Goal: Task Accomplishment & Management: Manage account settings

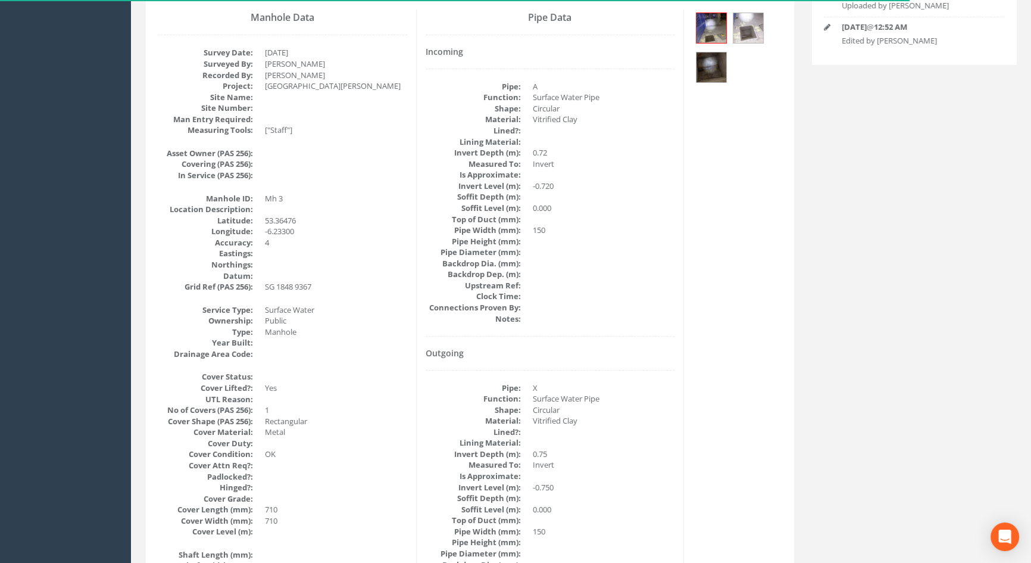
scroll to position [29, 0]
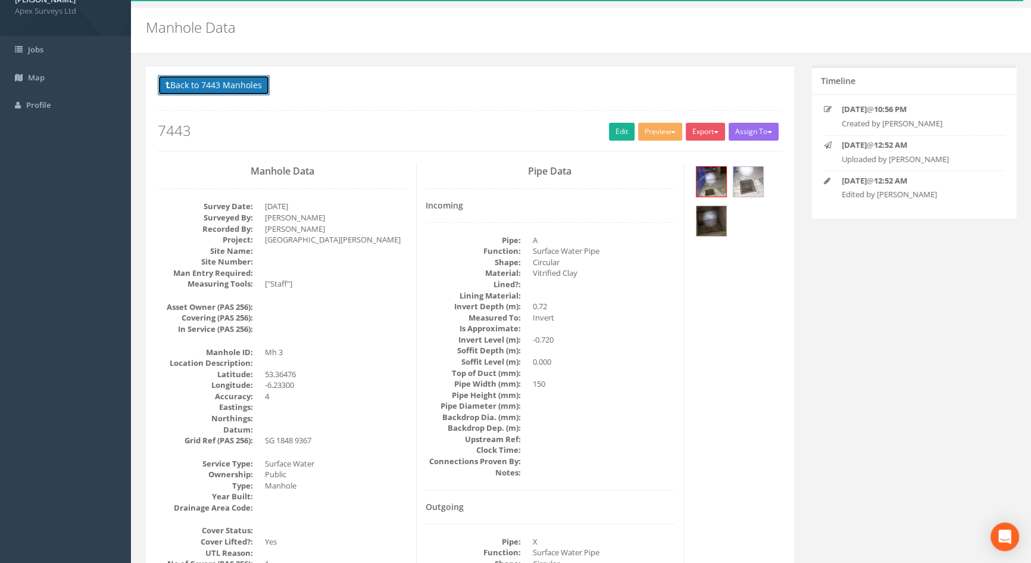
click at [181, 86] on button "Back to 7443 Manholes" at bounding box center [214, 85] width 112 height 20
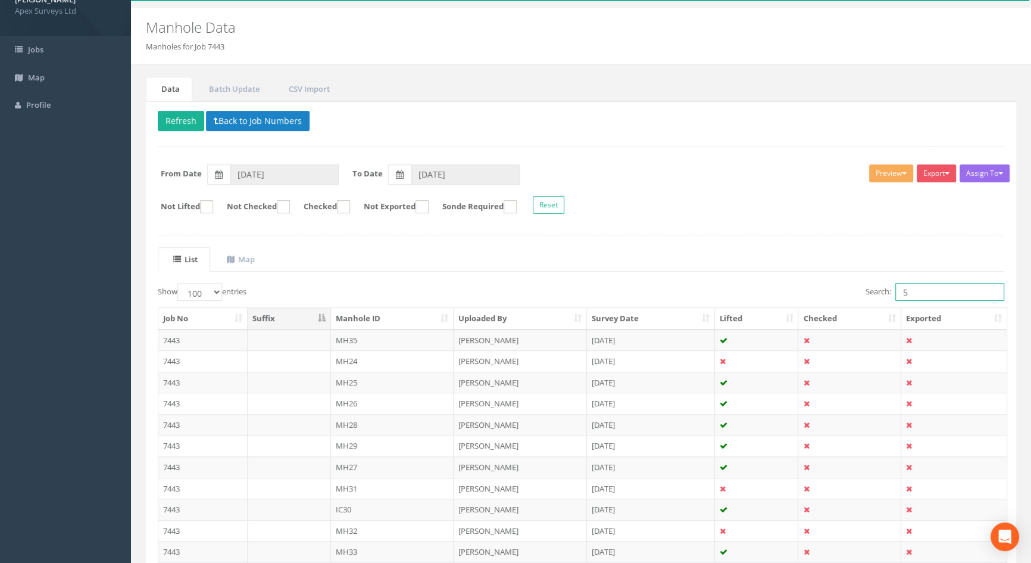
drag, startPoint x: 920, startPoint y: 286, endPoint x: 877, endPoint y: 285, distance: 42.9
click at [877, 285] on label "Search: 5" at bounding box center [935, 292] width 139 height 18
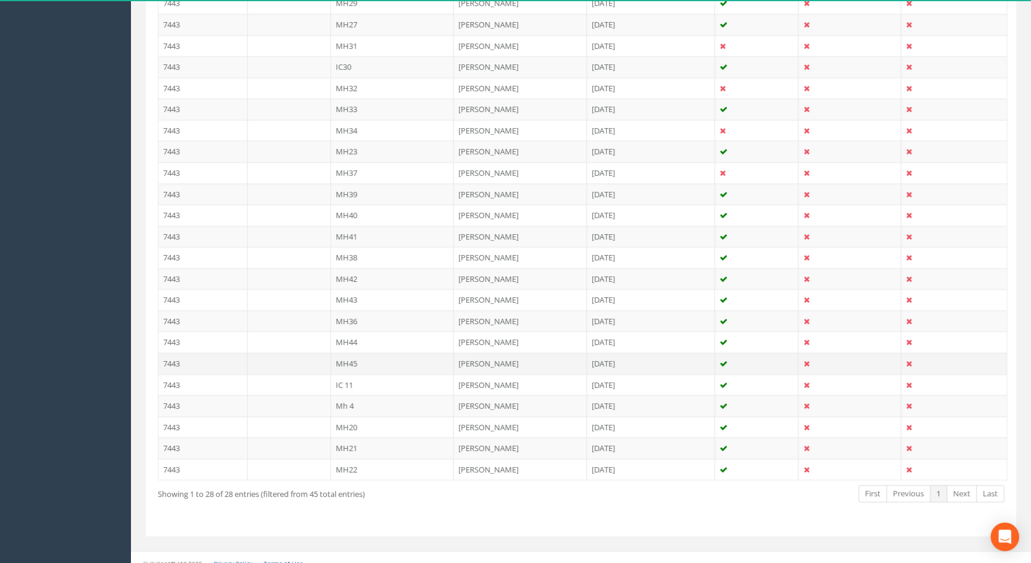
scroll to position [480, 0]
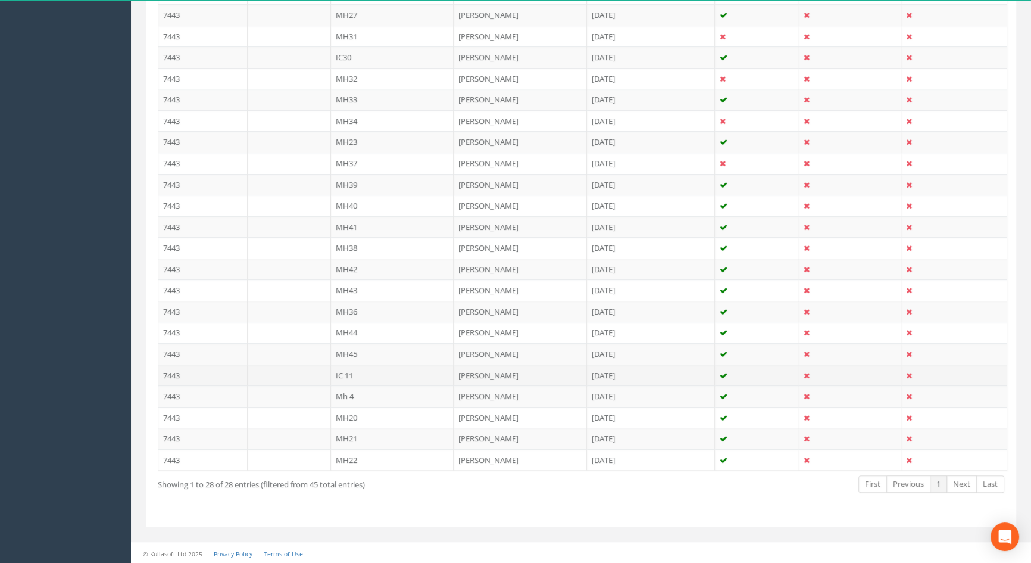
type input "11"
click at [336, 370] on td "IC 11" at bounding box center [392, 374] width 123 height 21
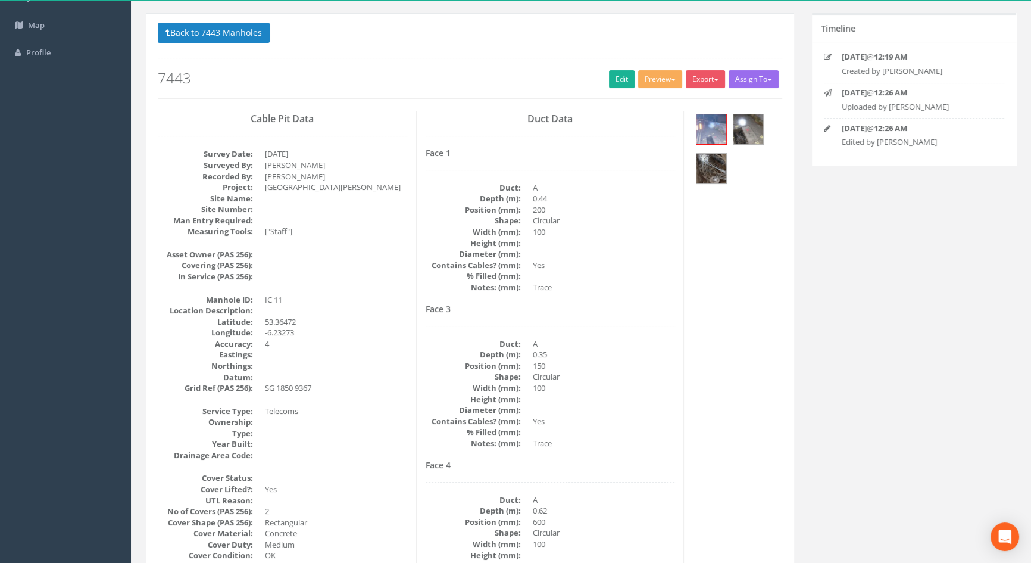
scroll to position [0, 0]
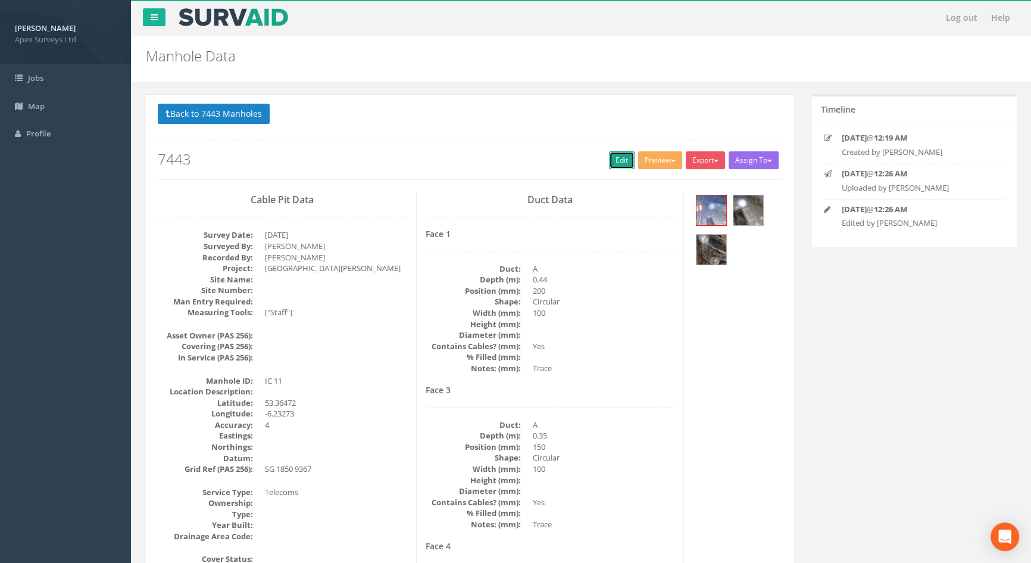
click at [609, 163] on link "Edit" at bounding box center [622, 160] width 26 height 18
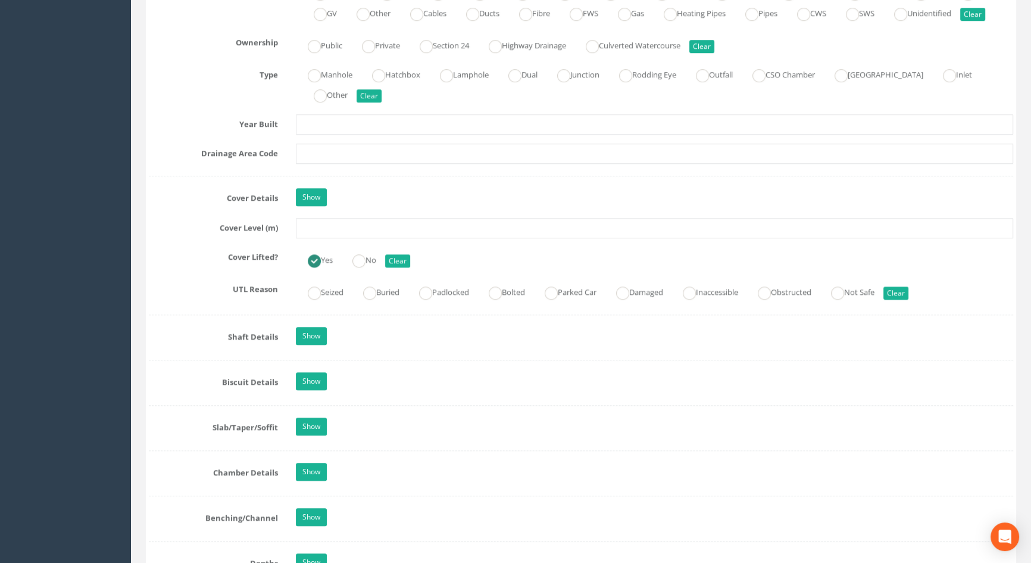
scroll to position [920, 0]
click at [319, 237] on input "text" at bounding box center [654, 227] width 717 height 20
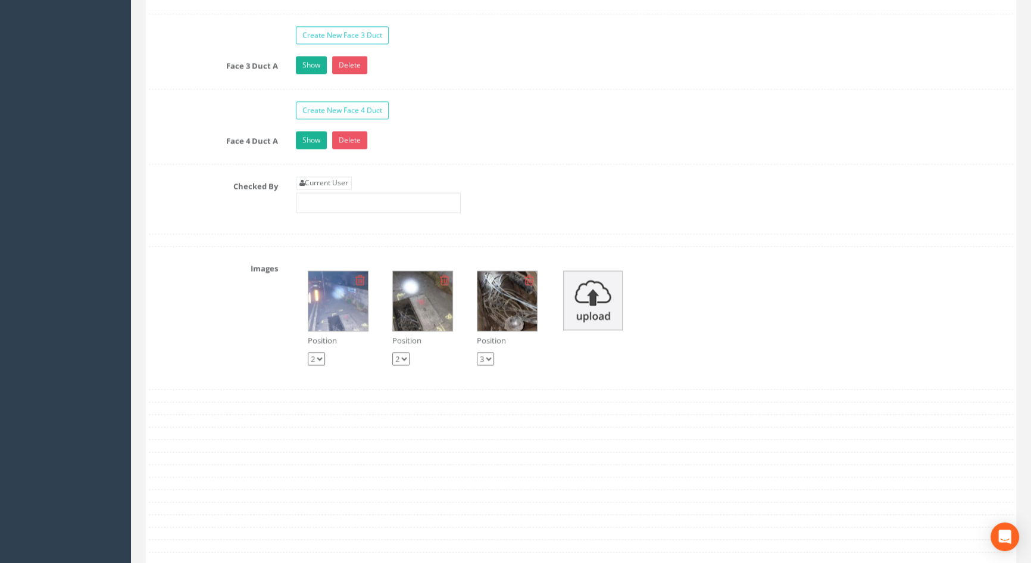
scroll to position [2056, 0]
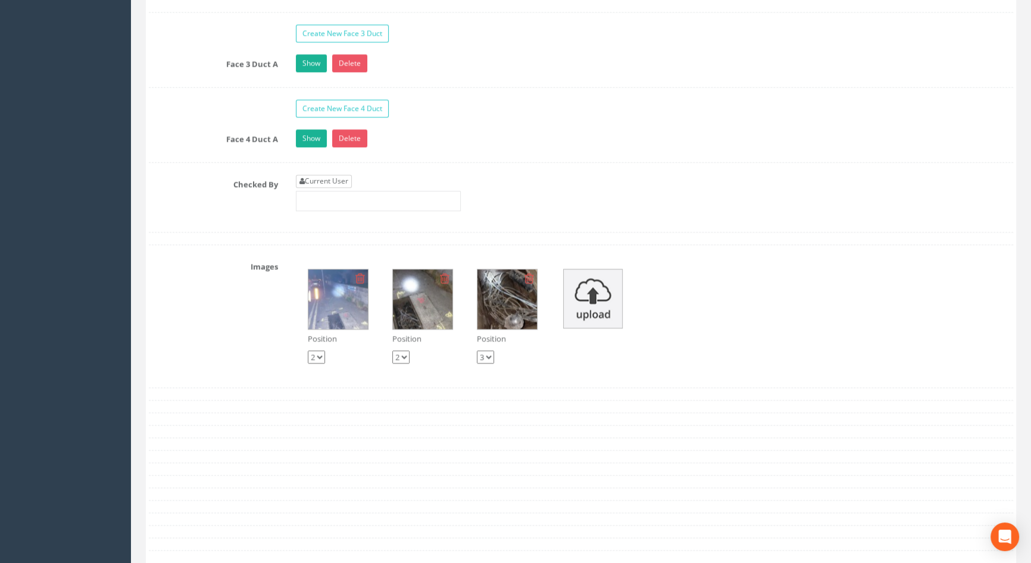
type input "4.68"
click at [311, 188] on link "Current User" at bounding box center [324, 180] width 56 height 13
type input "[PERSON_NAME]"
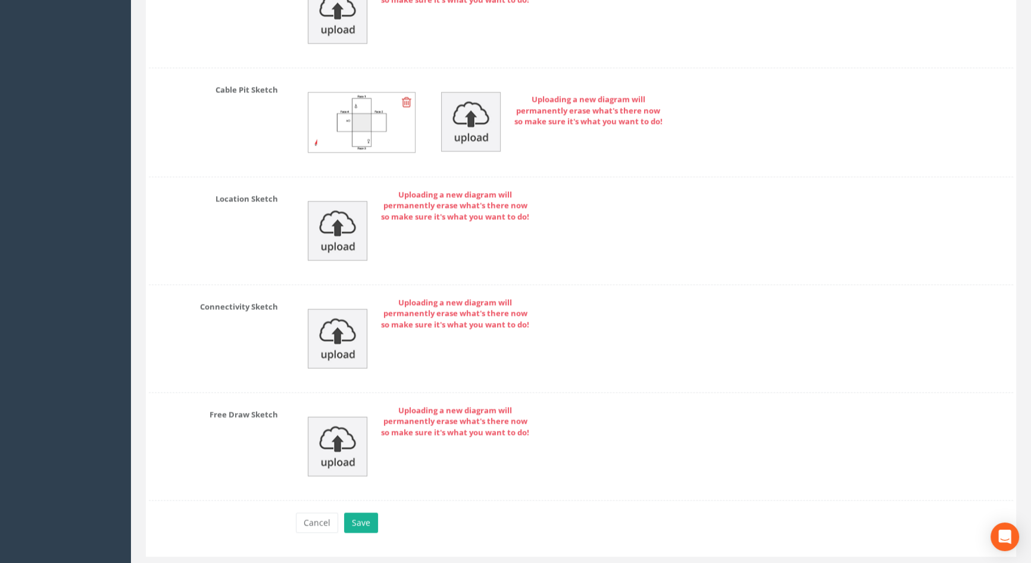
scroll to position [2691, 0]
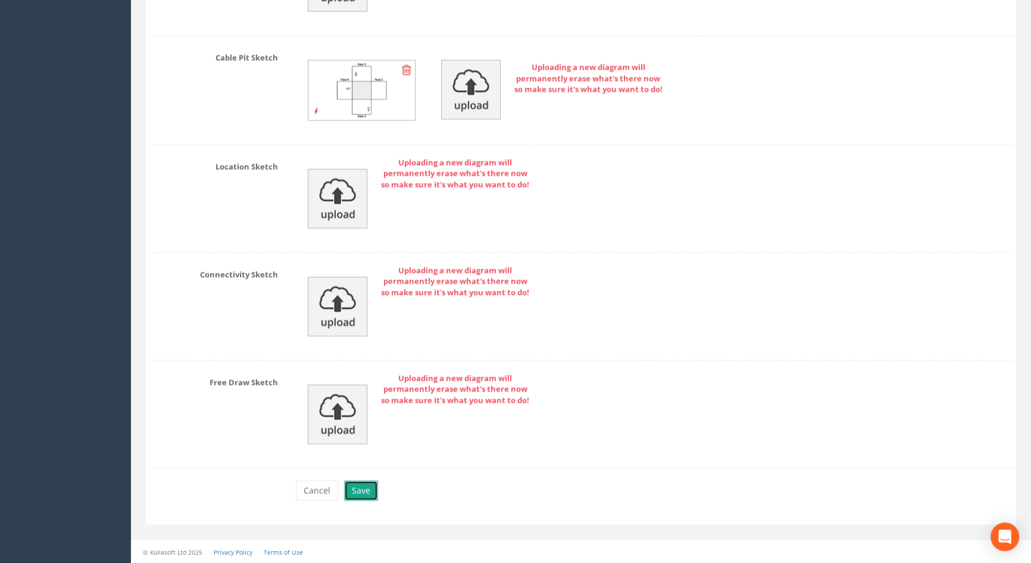
click at [357, 489] on button "Save" at bounding box center [361, 490] width 34 height 20
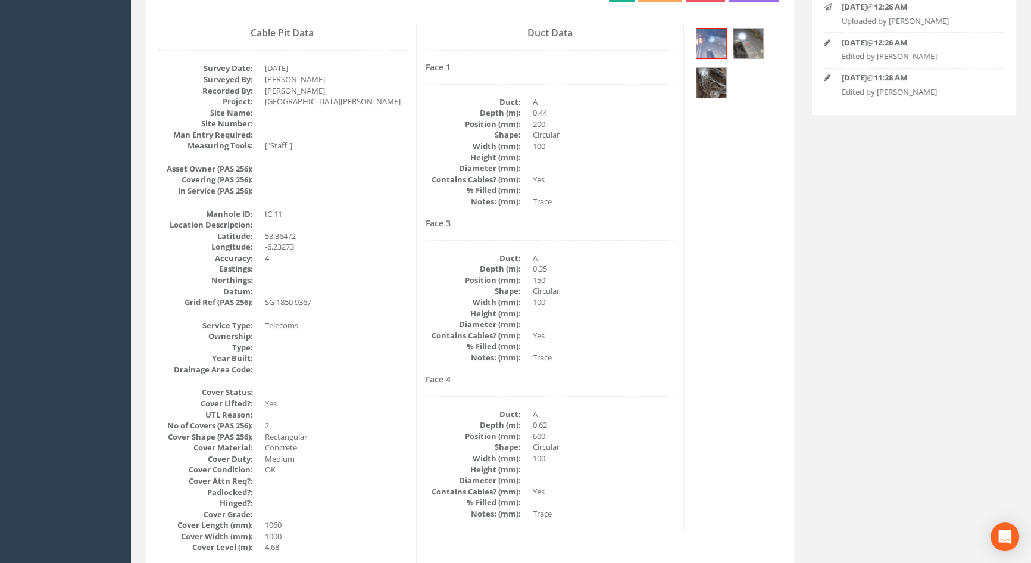
scroll to position [0, 0]
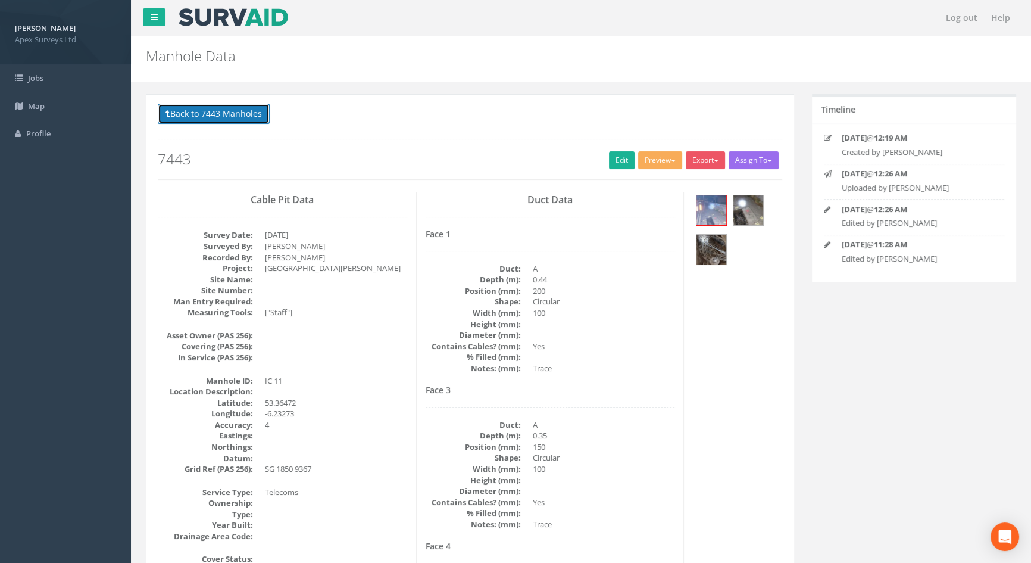
click at [230, 115] on button "Back to 7443 Manholes" at bounding box center [214, 114] width 112 height 20
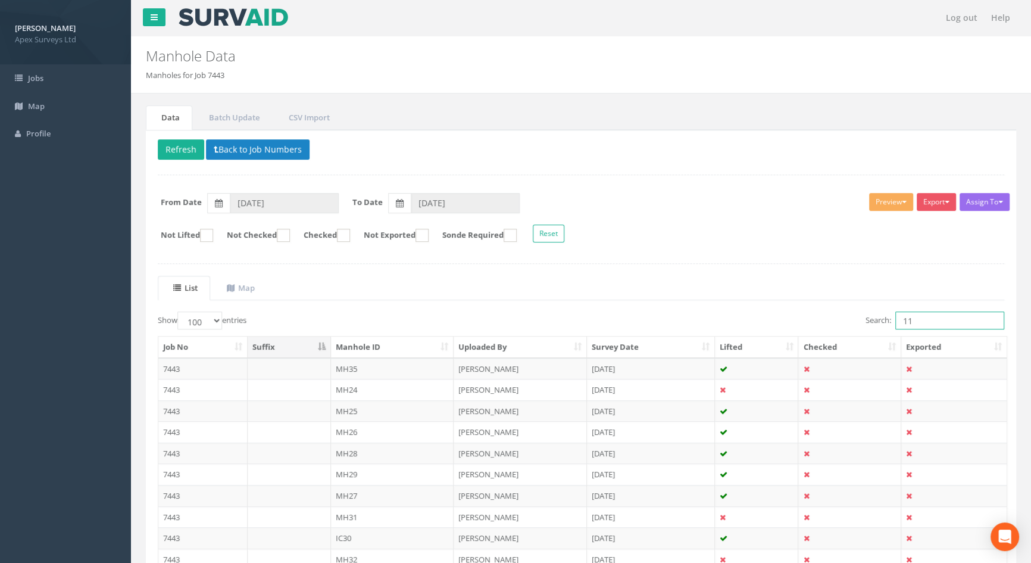
click at [929, 320] on input "11" at bounding box center [949, 320] width 109 height 18
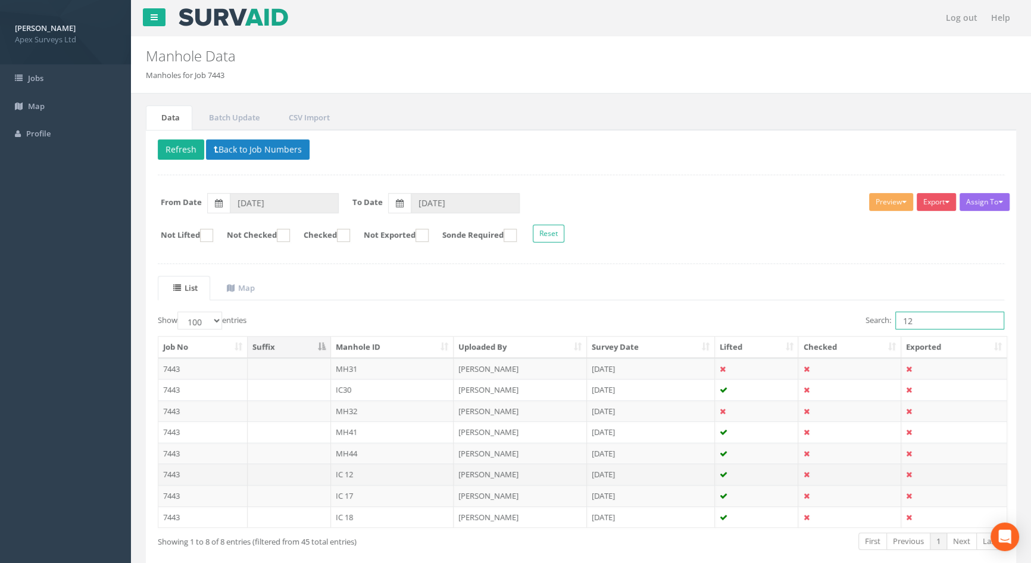
type input "12"
click at [339, 471] on td "IC 12" at bounding box center [392, 473] width 123 height 21
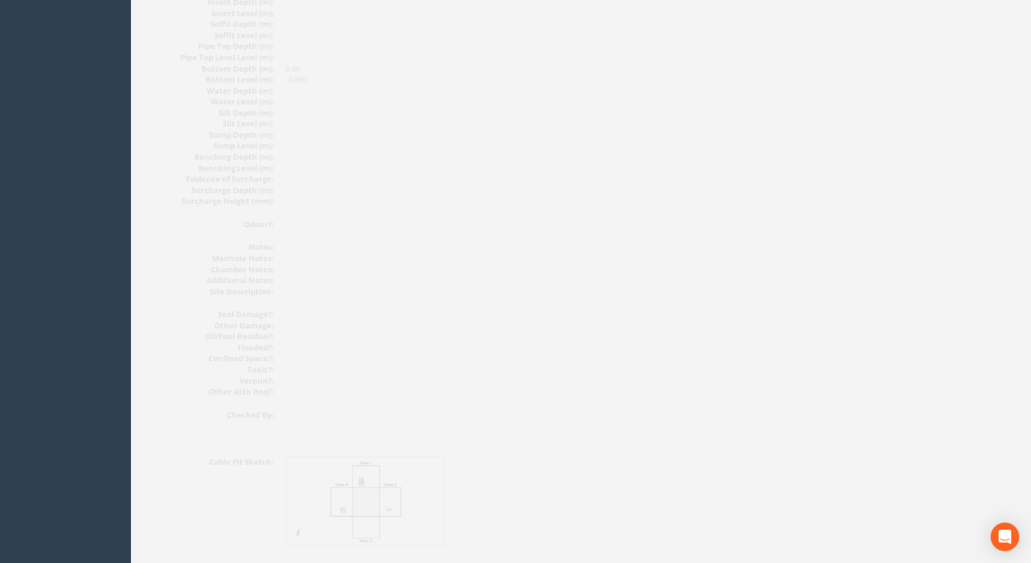
scroll to position [1273, 0]
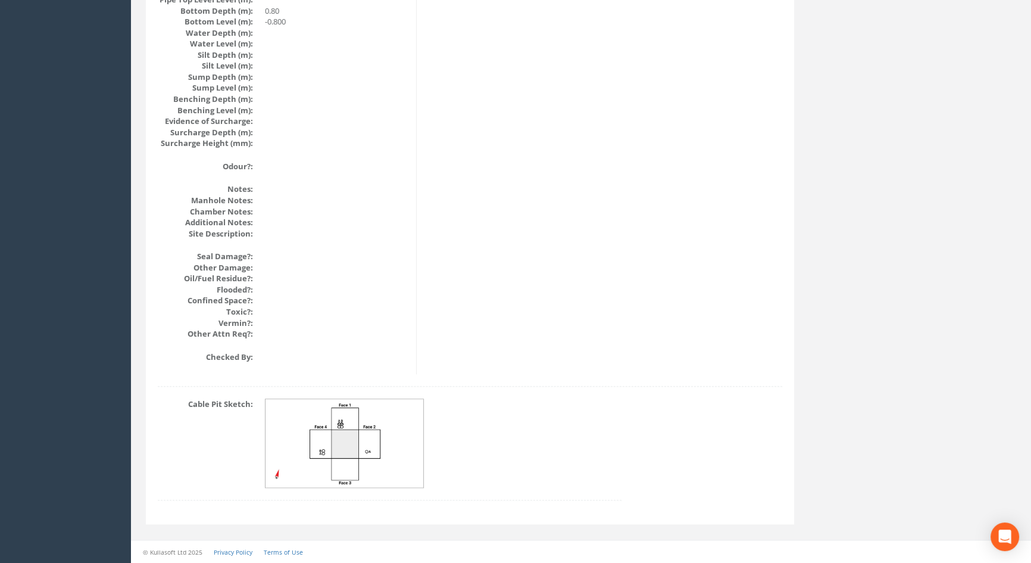
click at [351, 420] on img at bounding box center [345, 443] width 159 height 89
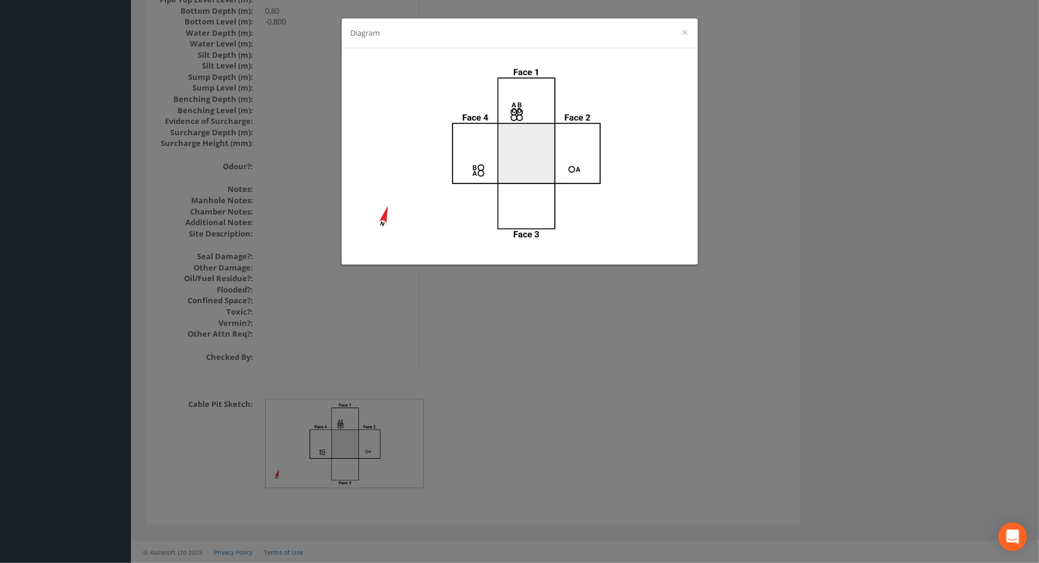
click at [535, 342] on div "Diagram ×" at bounding box center [519, 281] width 1039 height 563
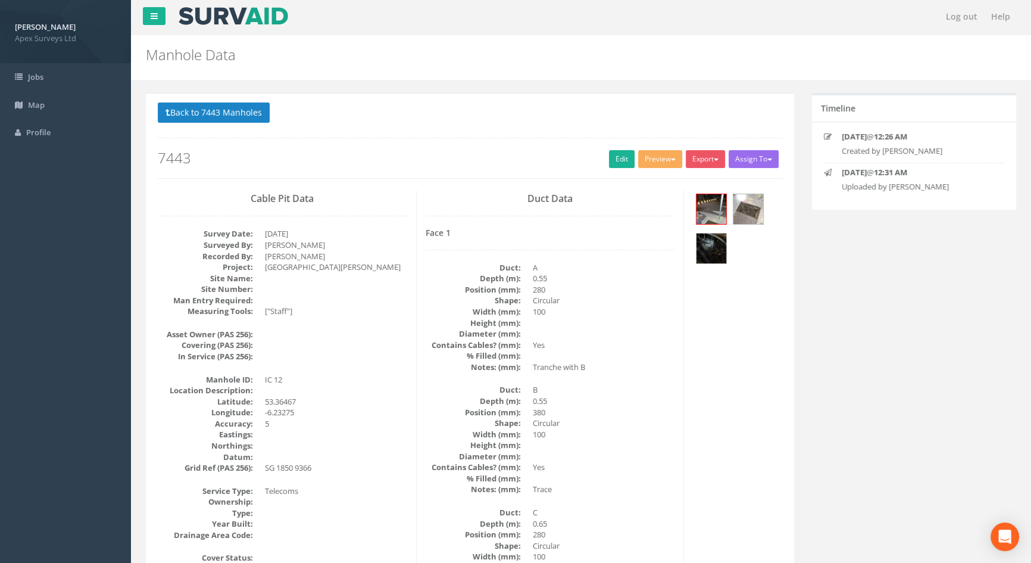
scroll to position [0, 0]
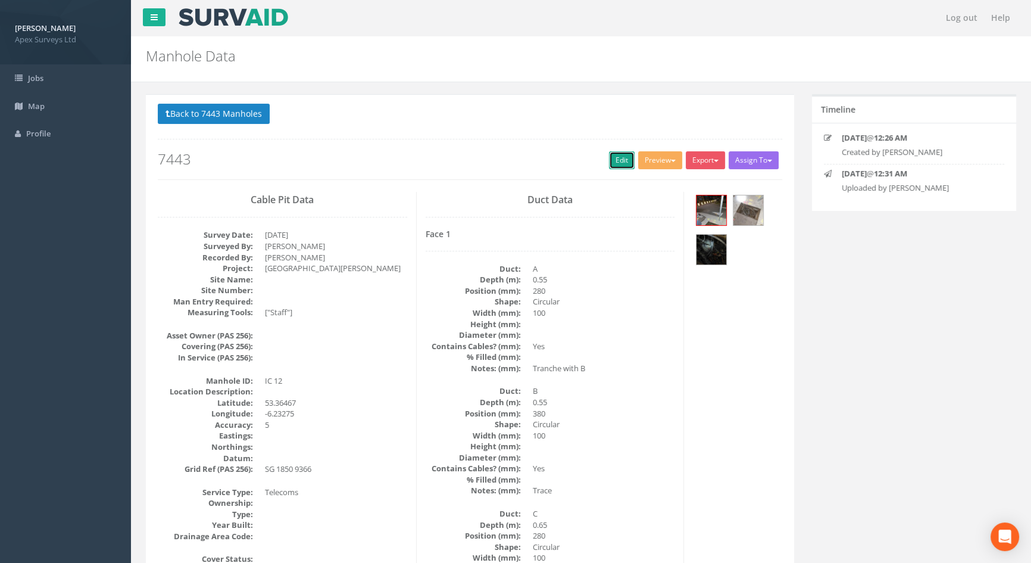
click at [613, 160] on link "Edit" at bounding box center [622, 160] width 26 height 18
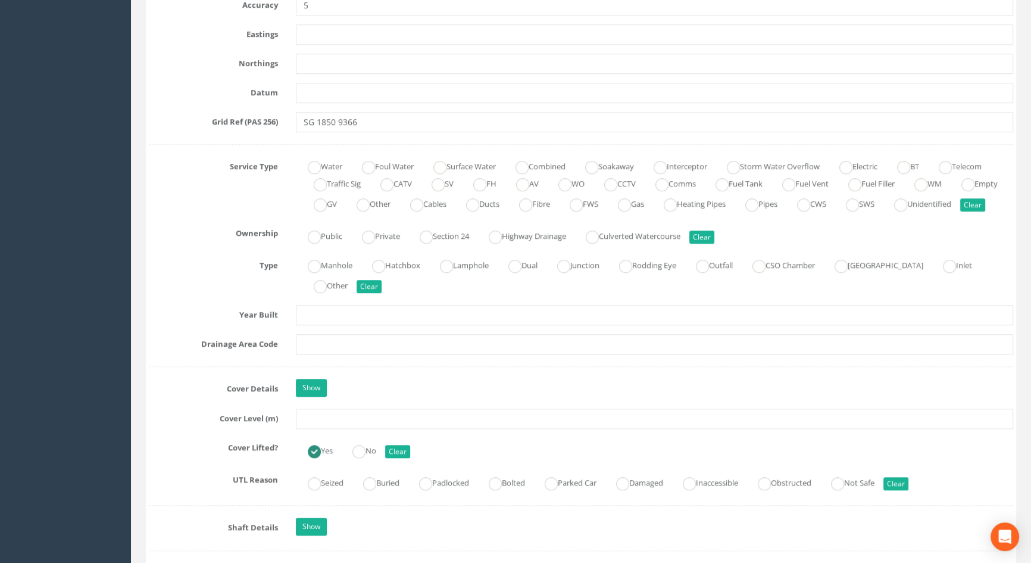
scroll to position [757, 0]
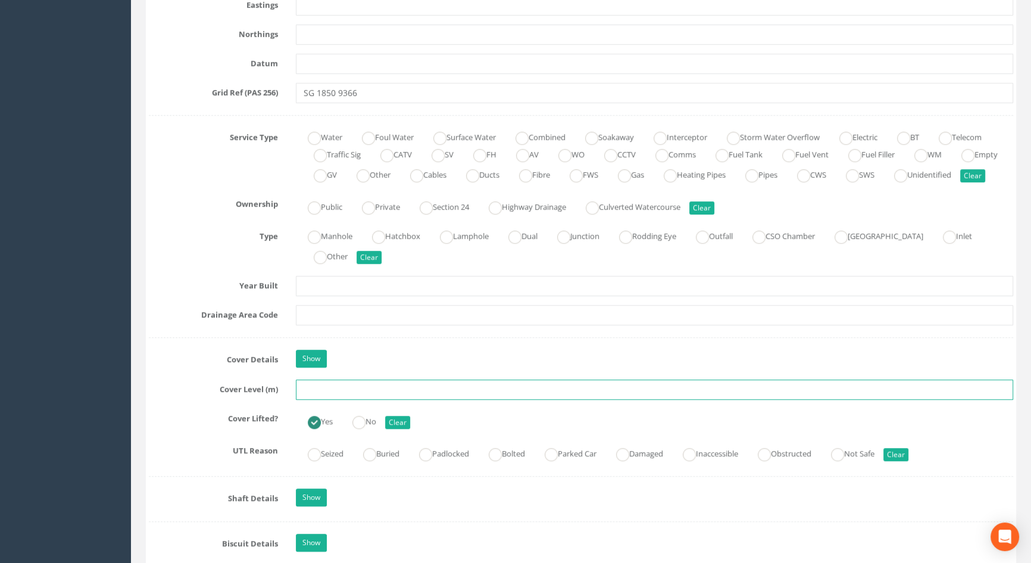
click at [339, 399] on input "text" at bounding box center [654, 389] width 717 height 20
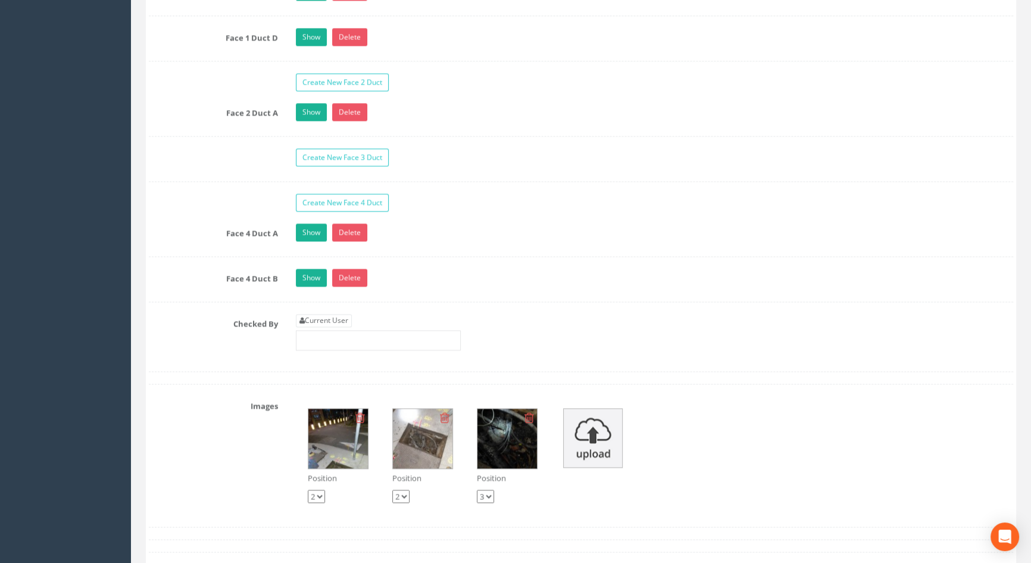
scroll to position [2165, 0]
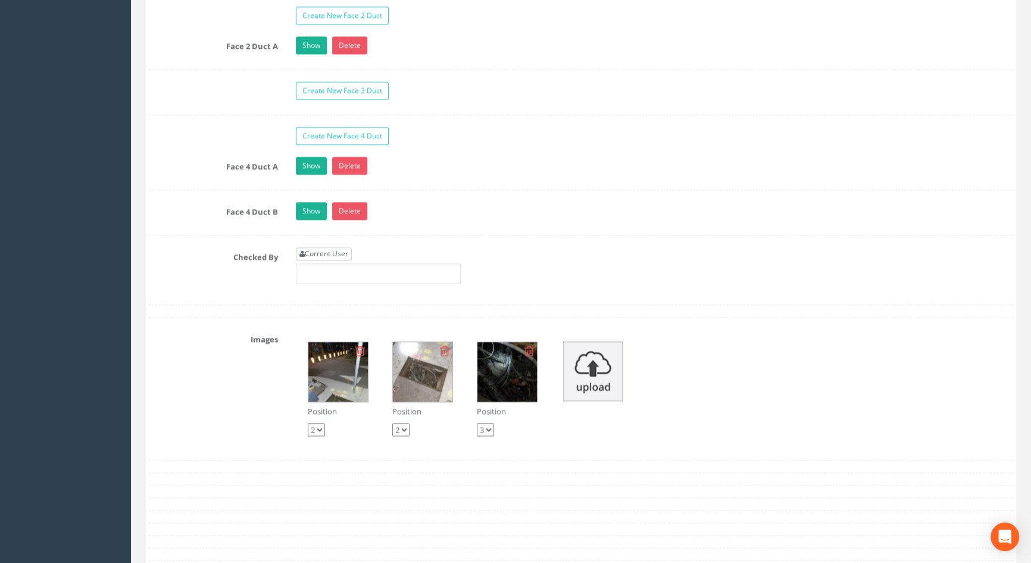
type input "4.60"
click at [343, 260] on link "Current User" at bounding box center [324, 253] width 56 height 13
type input "[PERSON_NAME]"
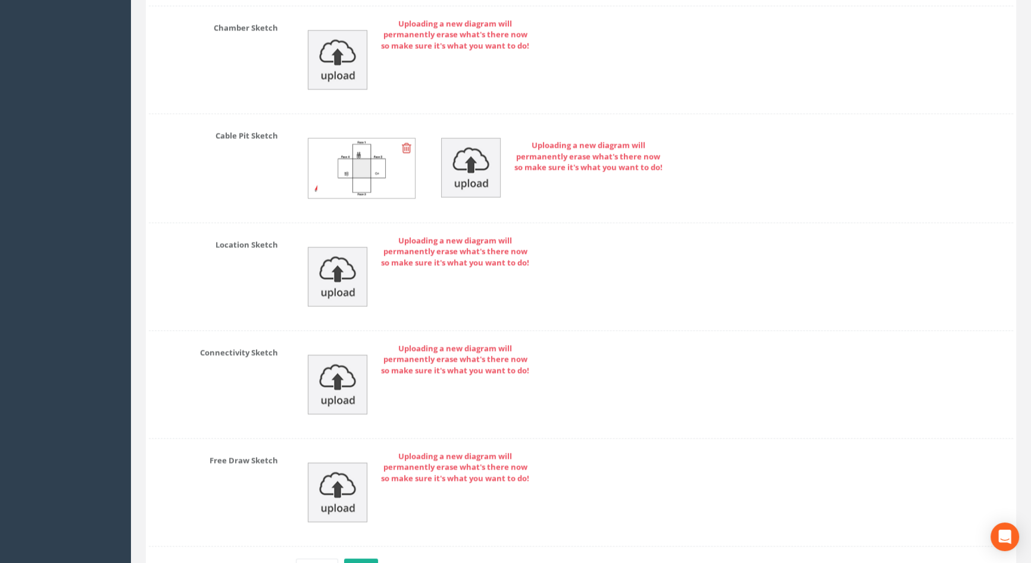
scroll to position [2871, 0]
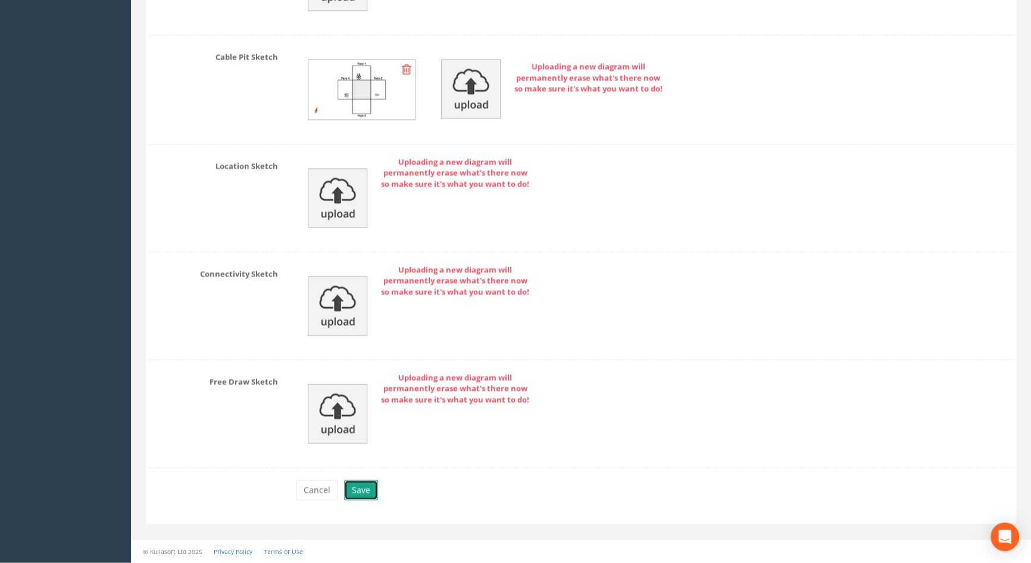
click at [359, 486] on button "Save" at bounding box center [361, 490] width 34 height 20
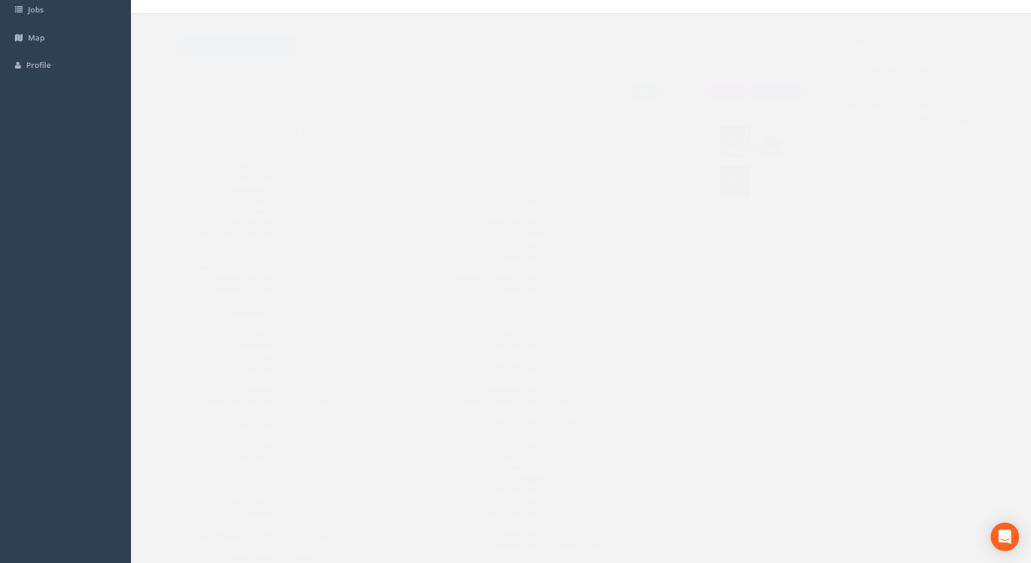
scroll to position [0, 0]
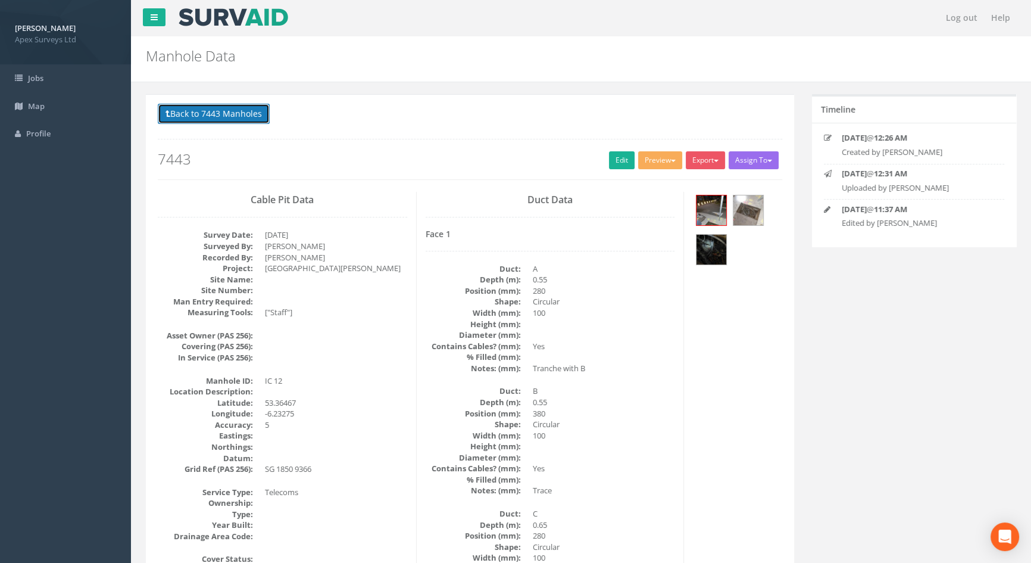
click at [191, 111] on button "Back to 7443 Manholes" at bounding box center [214, 114] width 112 height 20
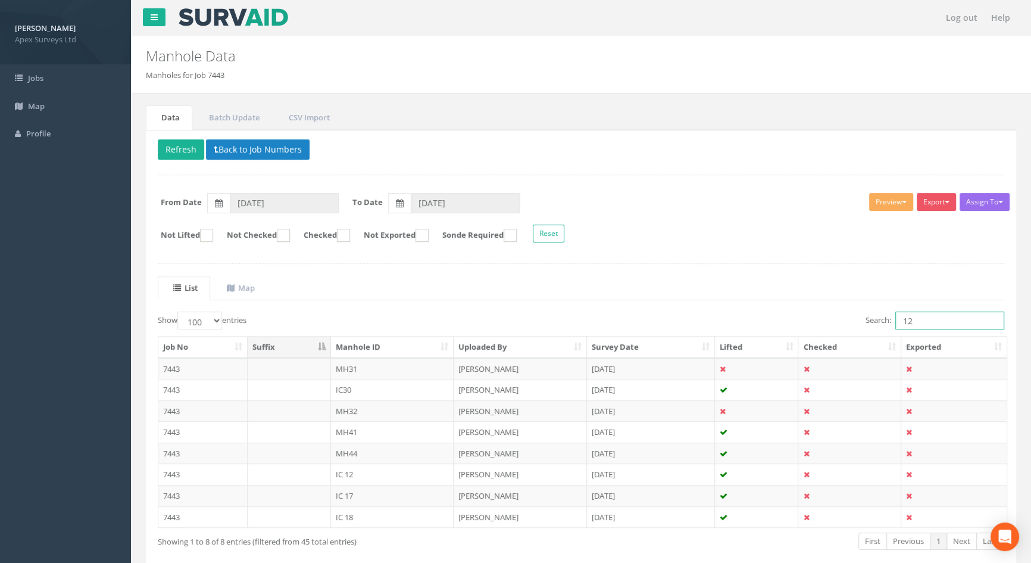
click at [926, 313] on input "12" at bounding box center [949, 320] width 109 height 18
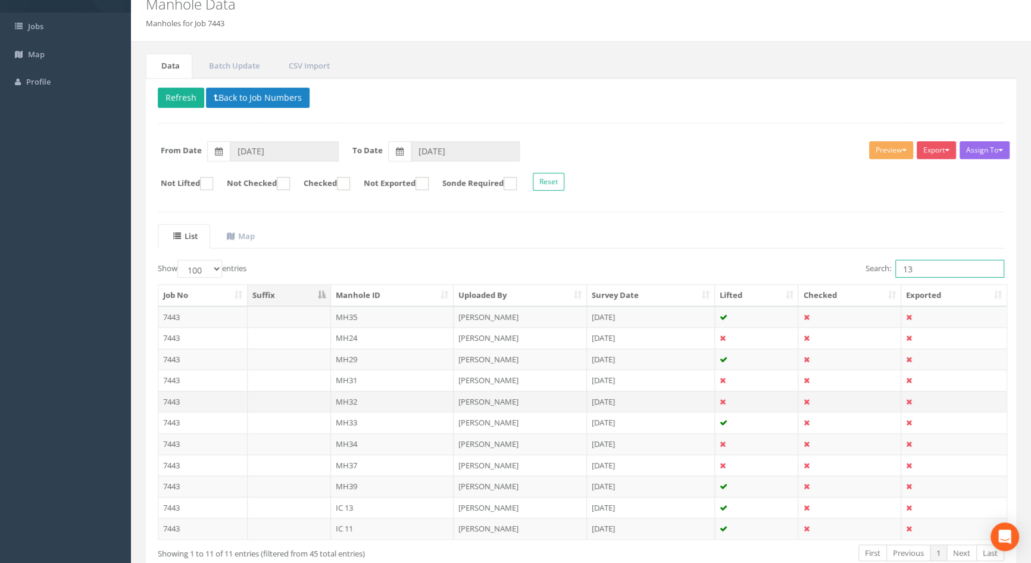
scroll to position [121, 0]
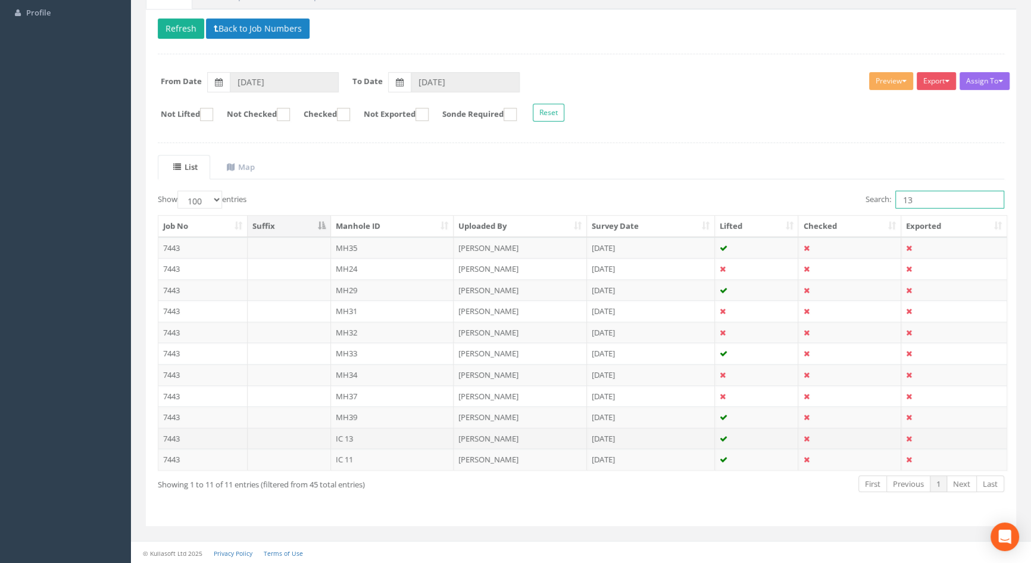
type input "13"
click at [349, 435] on td "IC 13" at bounding box center [392, 437] width 123 height 21
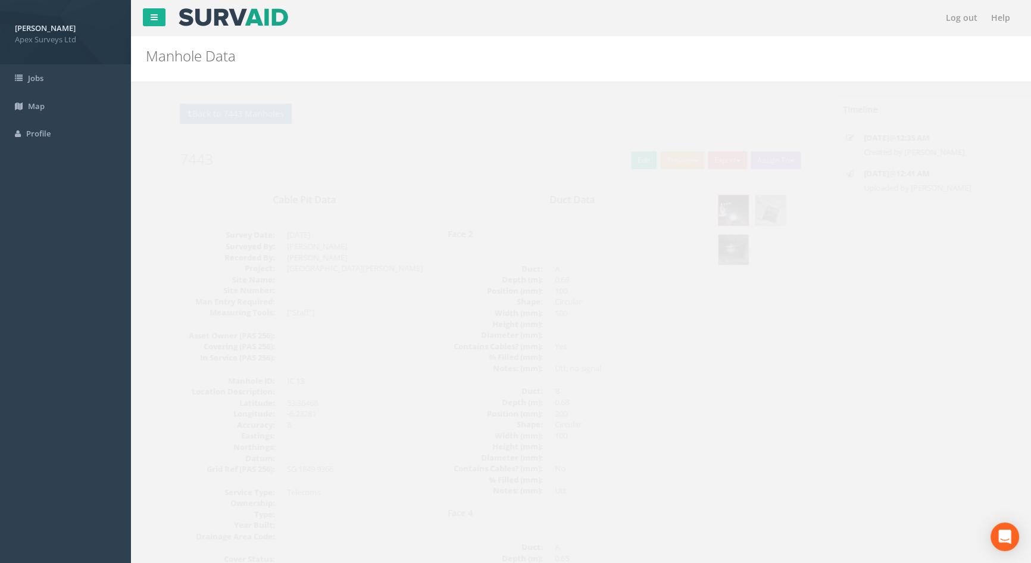
scroll to position [0, 0]
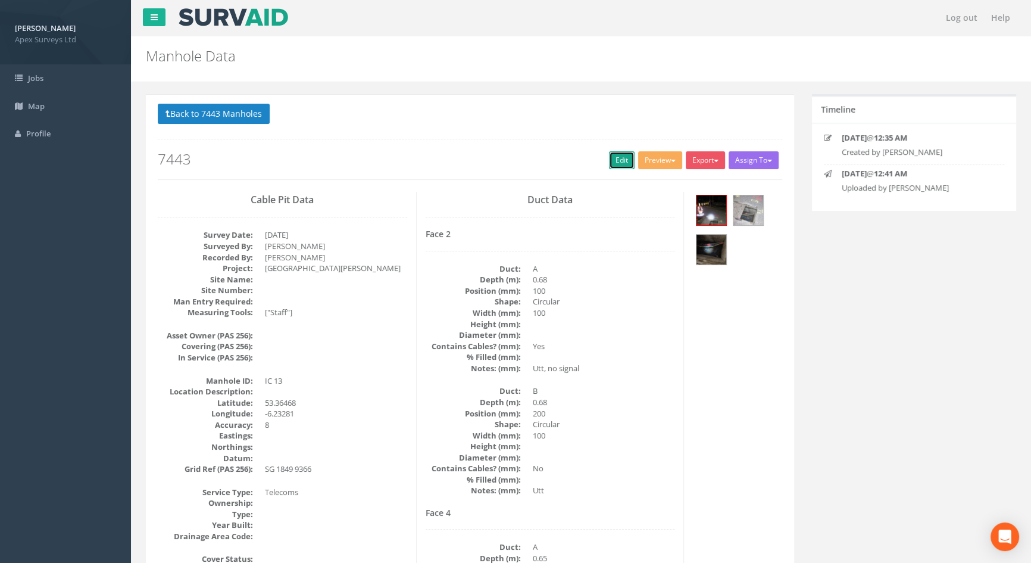
click at [613, 160] on link "Edit" at bounding box center [622, 160] width 26 height 18
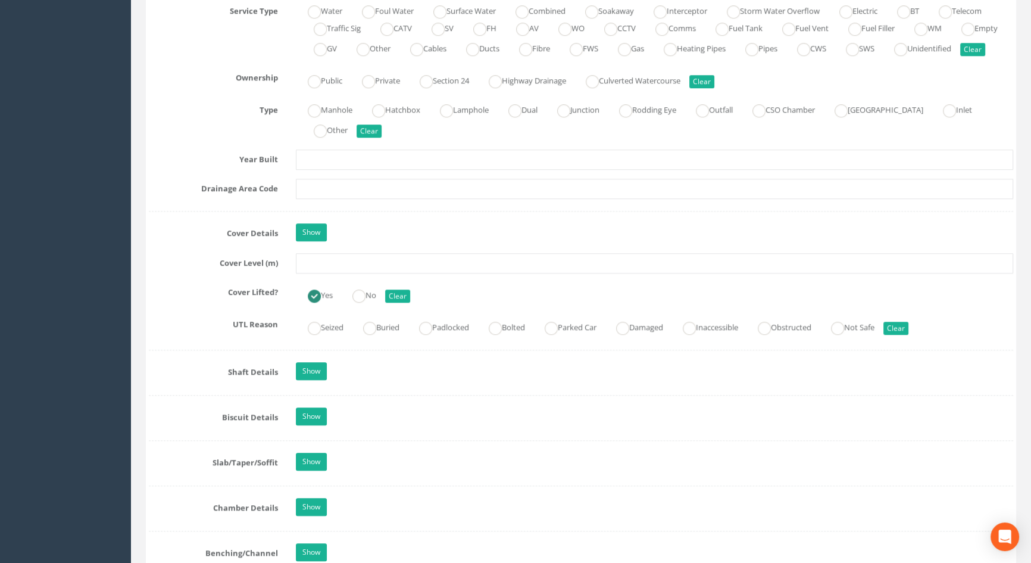
scroll to position [1028, 0]
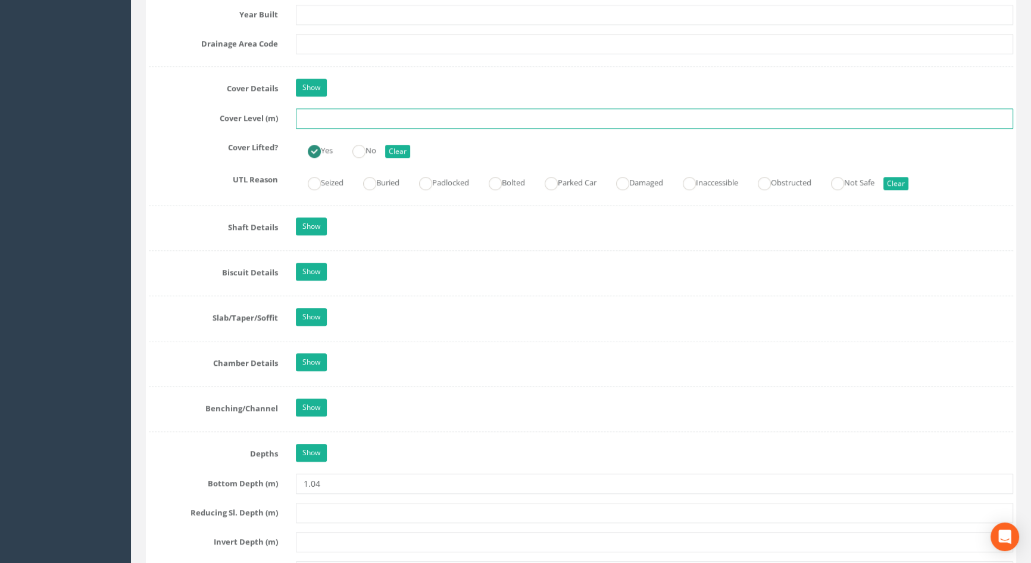
click at [332, 129] on input "text" at bounding box center [654, 118] width 717 height 20
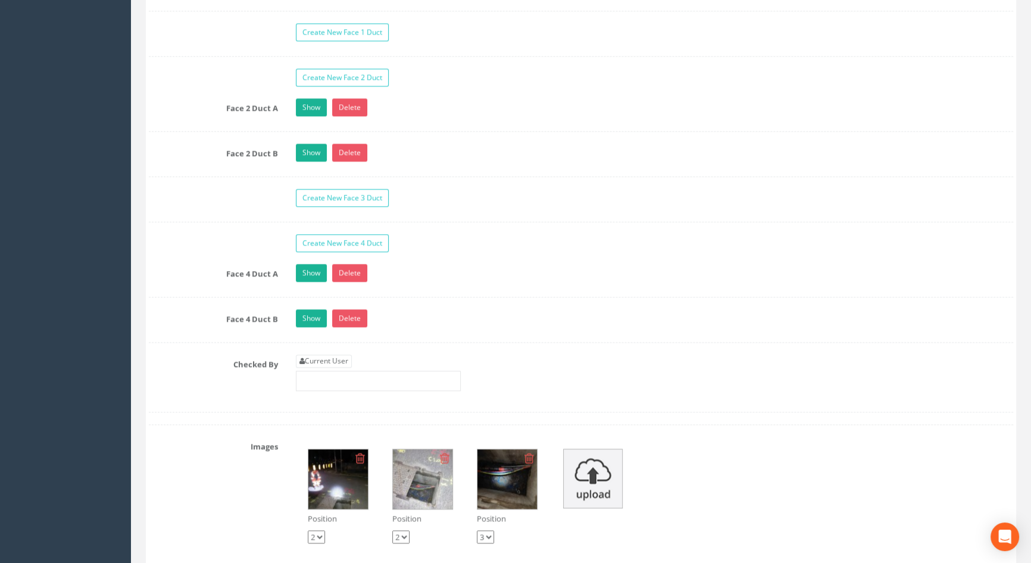
scroll to position [2110, 0]
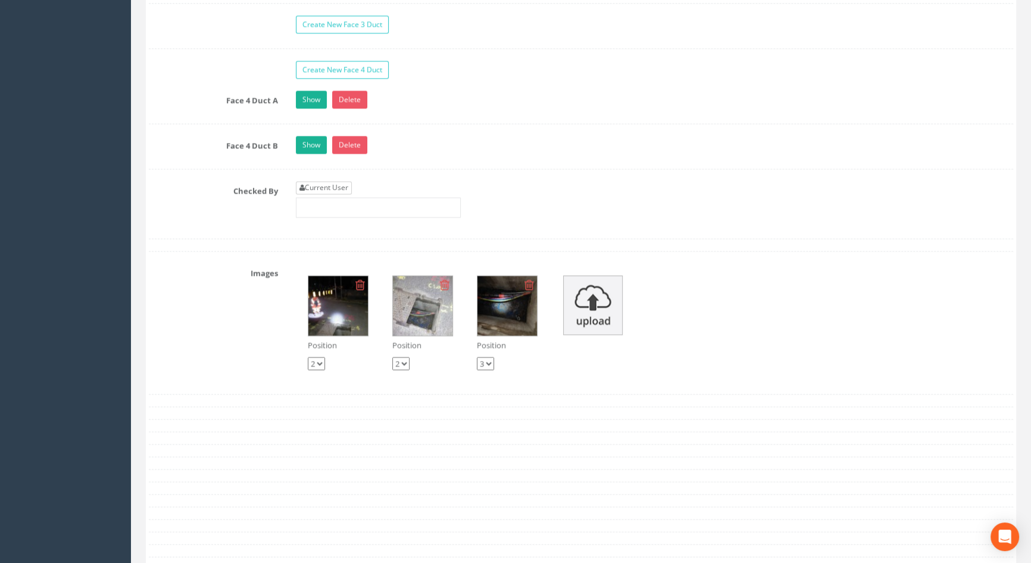
type input "4.57"
click at [334, 194] on link "Current User" at bounding box center [324, 187] width 56 height 13
type input "[PERSON_NAME]"
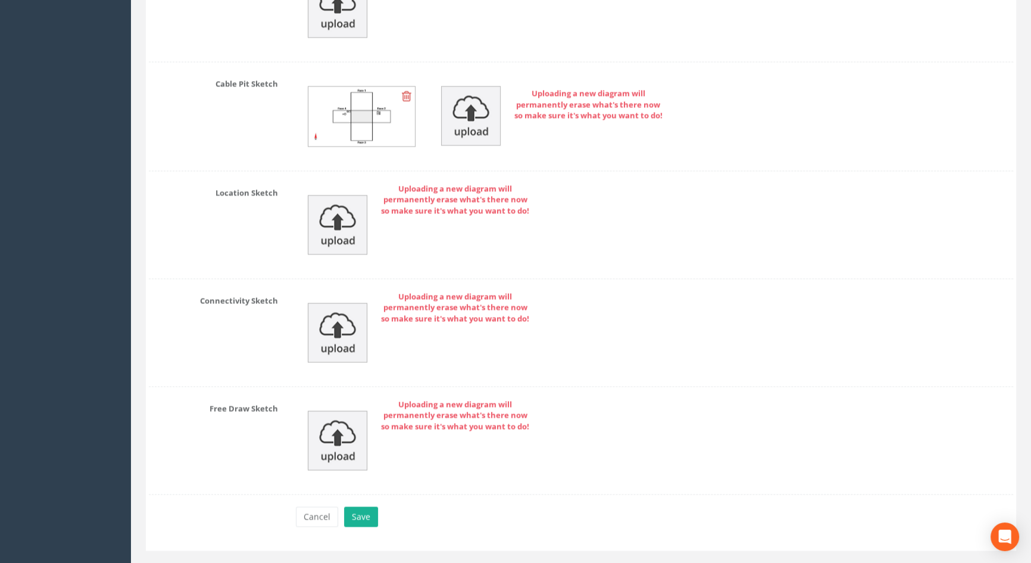
scroll to position [2752, 0]
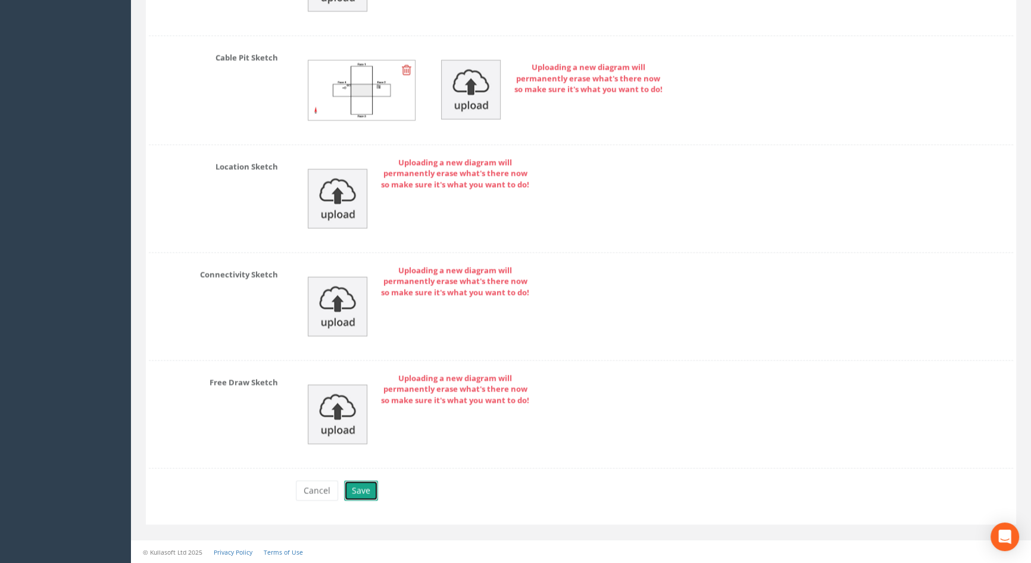
click at [355, 489] on button "Save" at bounding box center [361, 490] width 34 height 20
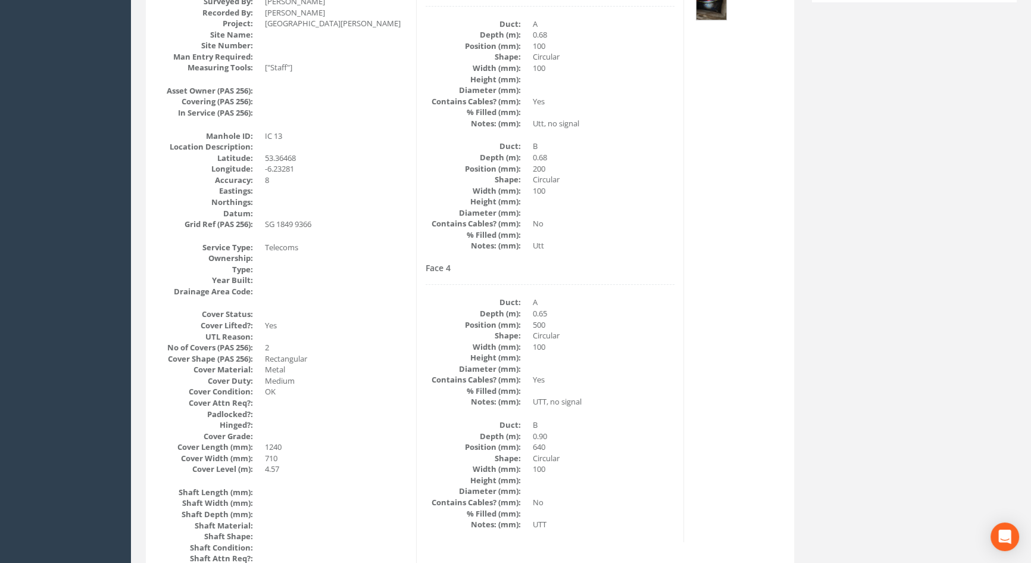
scroll to position [0, 0]
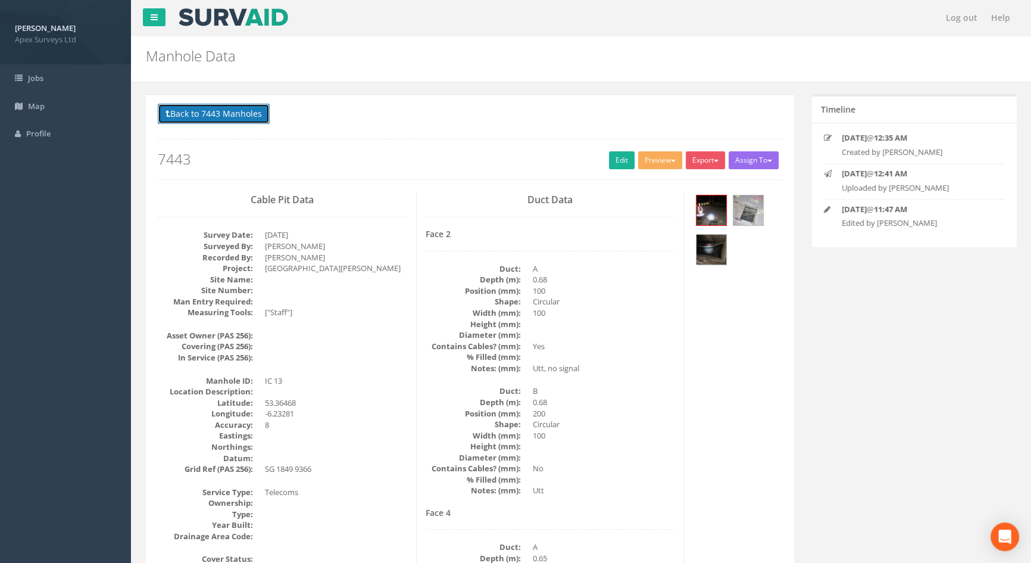
click at [193, 120] on button "Back to 7443 Manholes" at bounding box center [214, 114] width 112 height 20
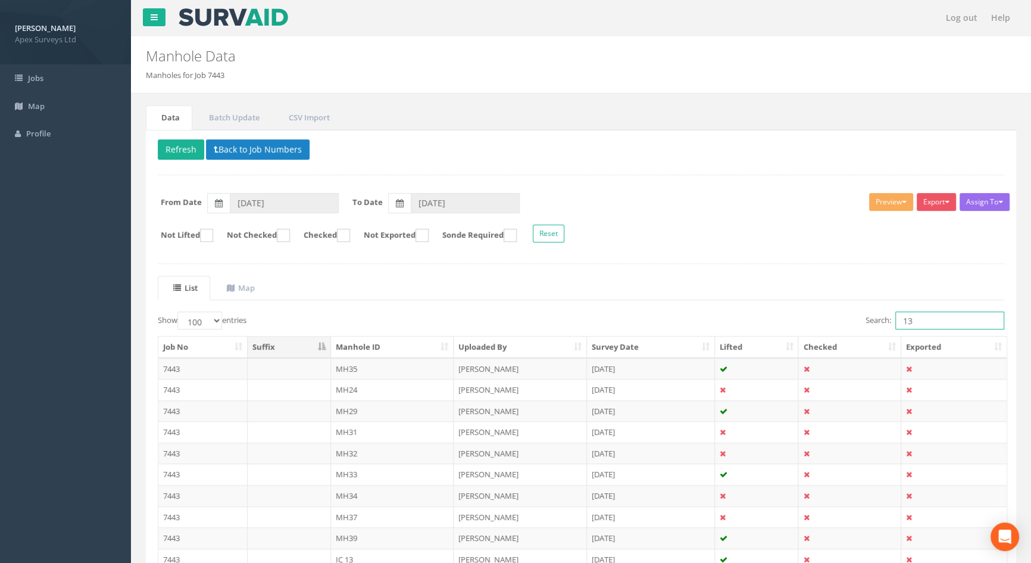
drag, startPoint x: 925, startPoint y: 321, endPoint x: 719, endPoint y: 301, distance: 207.0
click at [720, 301] on div "List Map Show 10 25 50 100 entries Search: 13 Job No Suffix Manhole ID Uploaded…" at bounding box center [581, 455] width 847 height 359
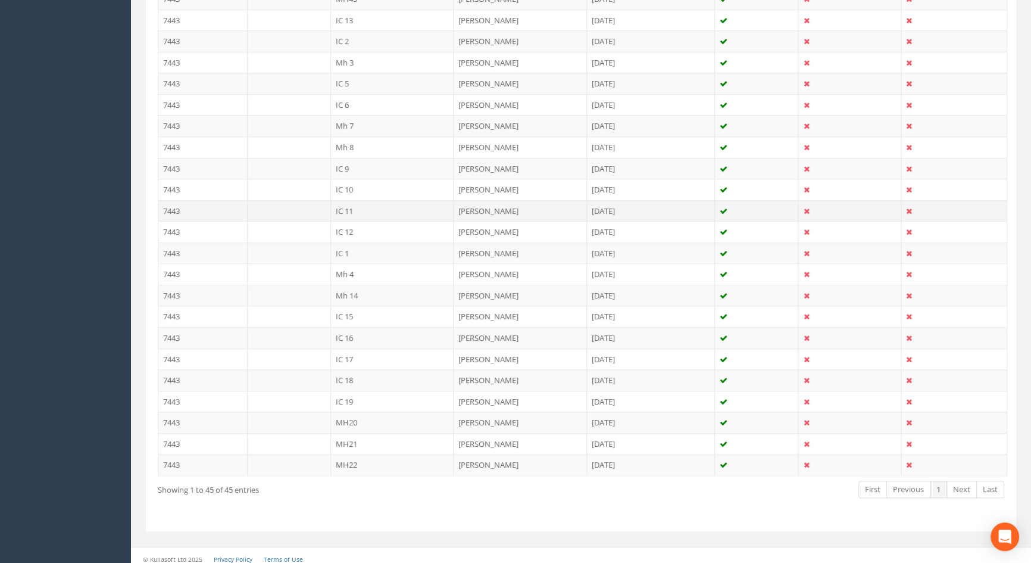
scroll to position [839, 0]
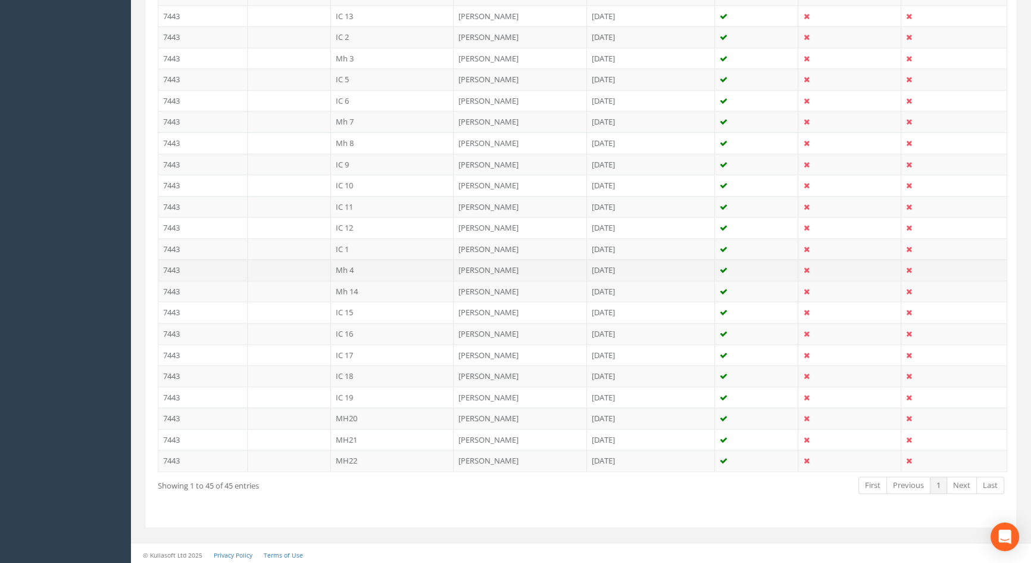
type input "4"
click at [351, 270] on td "Mh 4" at bounding box center [392, 269] width 123 height 21
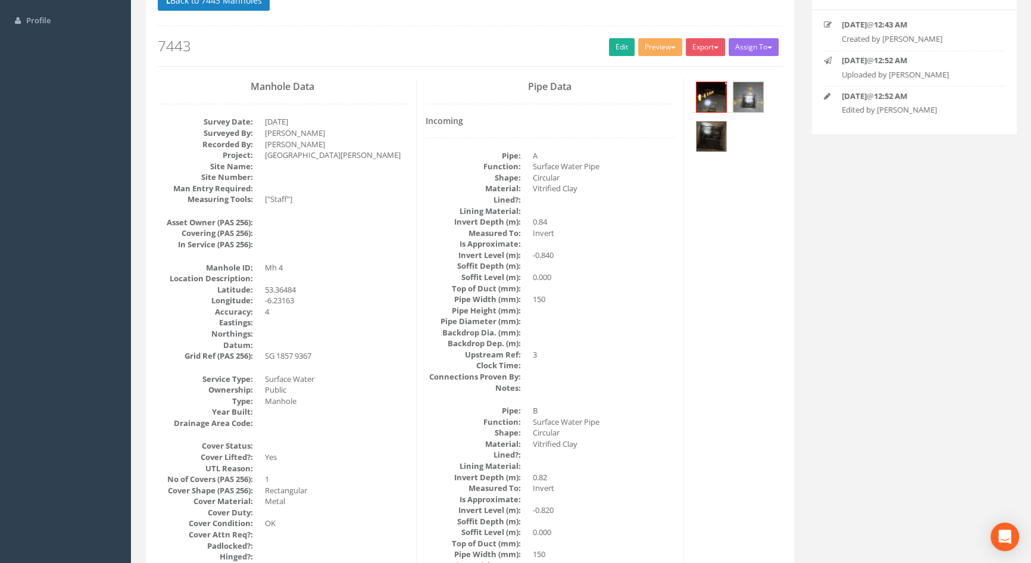
scroll to position [0, 0]
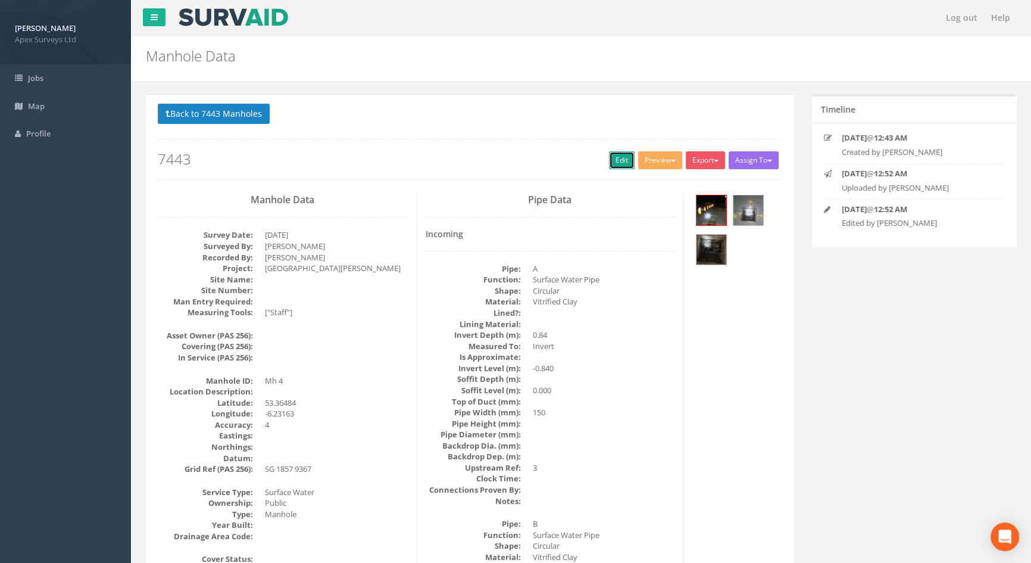
click at [624, 163] on link "Edit" at bounding box center [622, 160] width 26 height 18
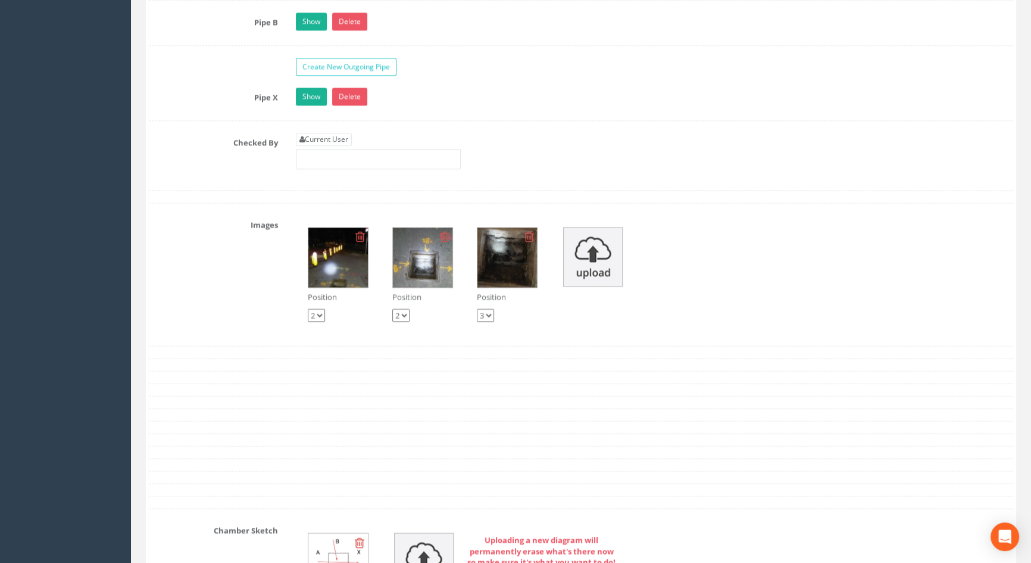
scroll to position [2110, 0]
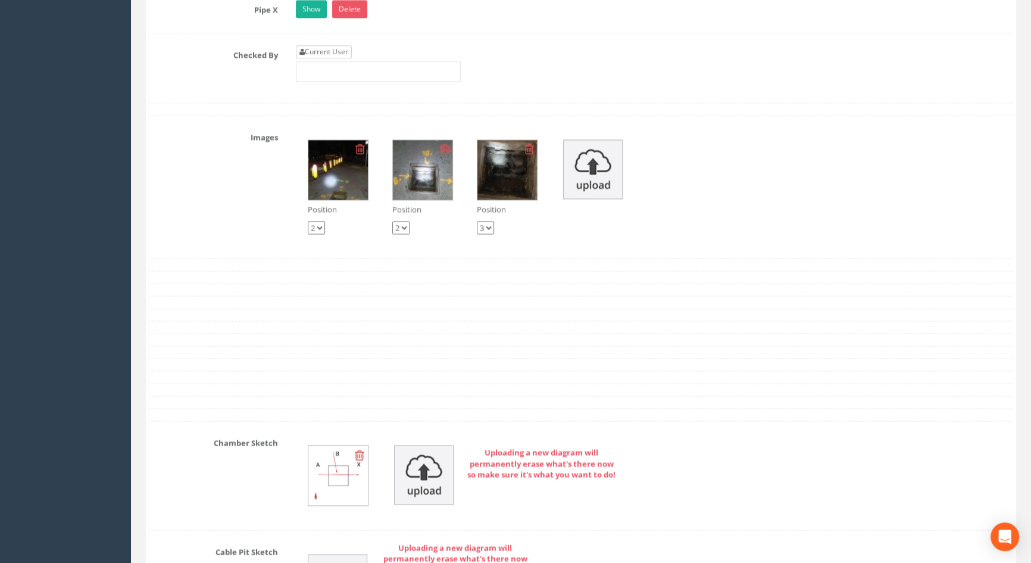
type input "4.63"
click at [339, 58] on link "Current User" at bounding box center [324, 51] width 56 height 13
type input "[PERSON_NAME]"
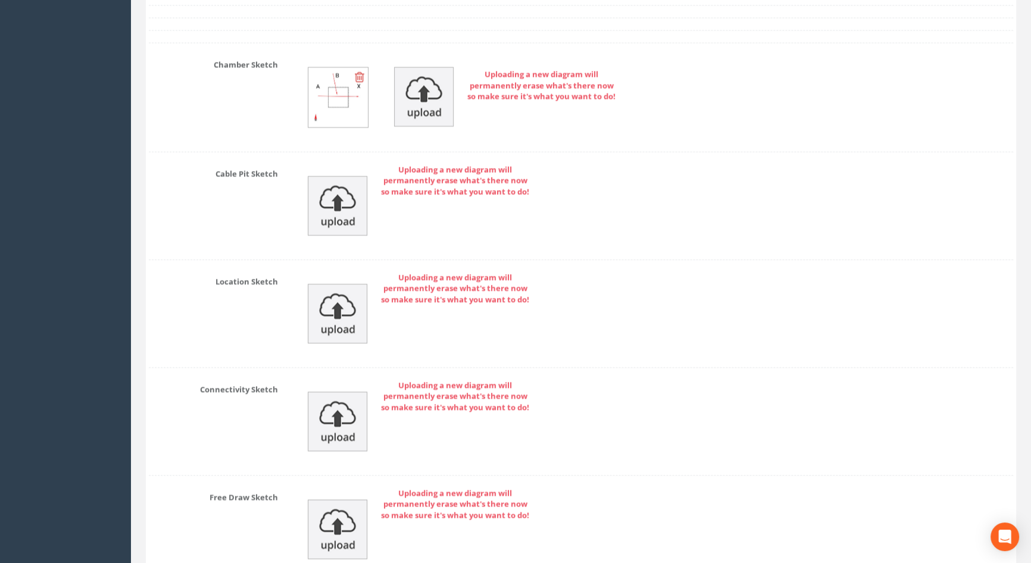
scroll to position [2616, 0]
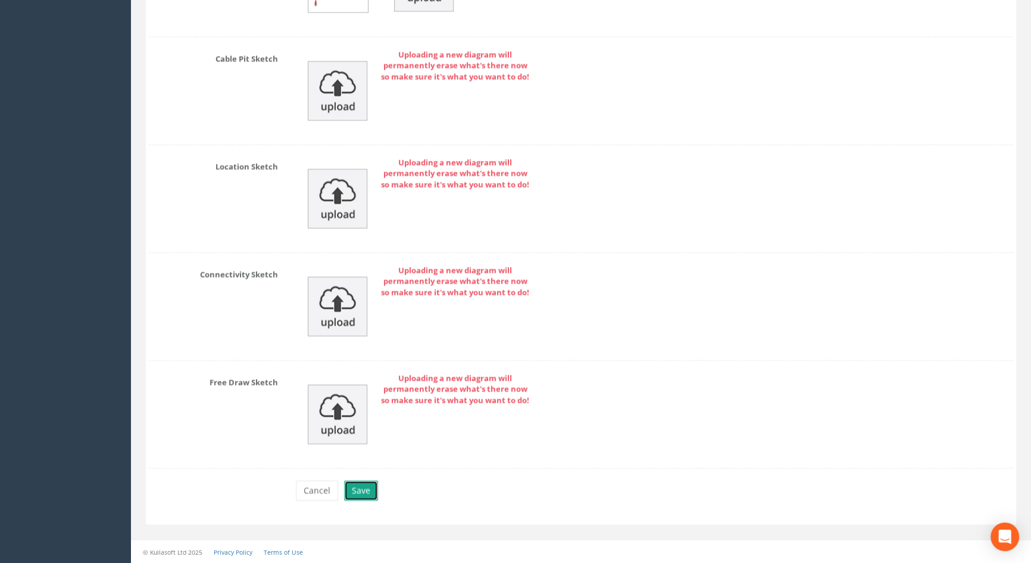
click at [357, 492] on button "Save" at bounding box center [361, 490] width 34 height 20
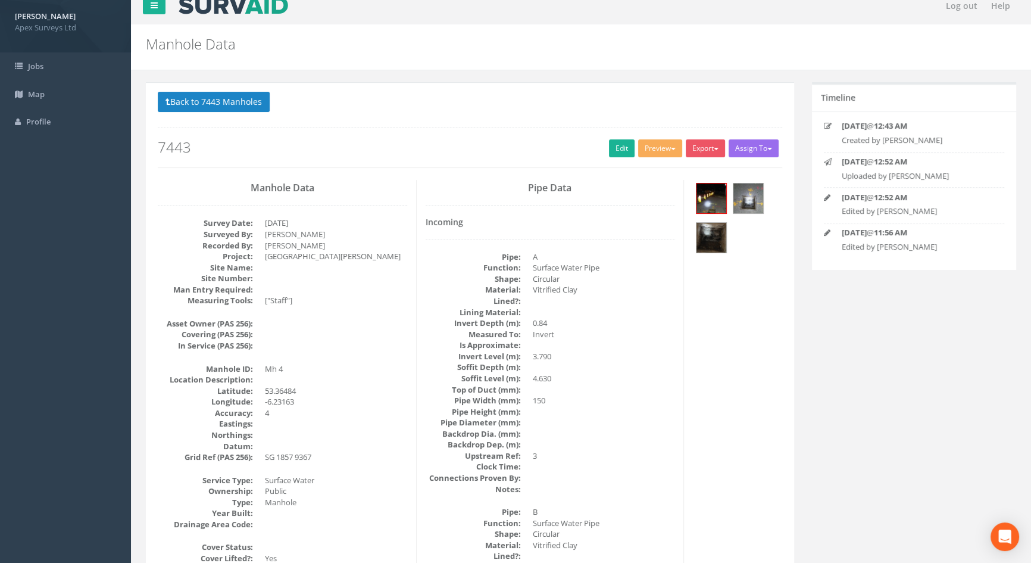
scroll to position [0, 0]
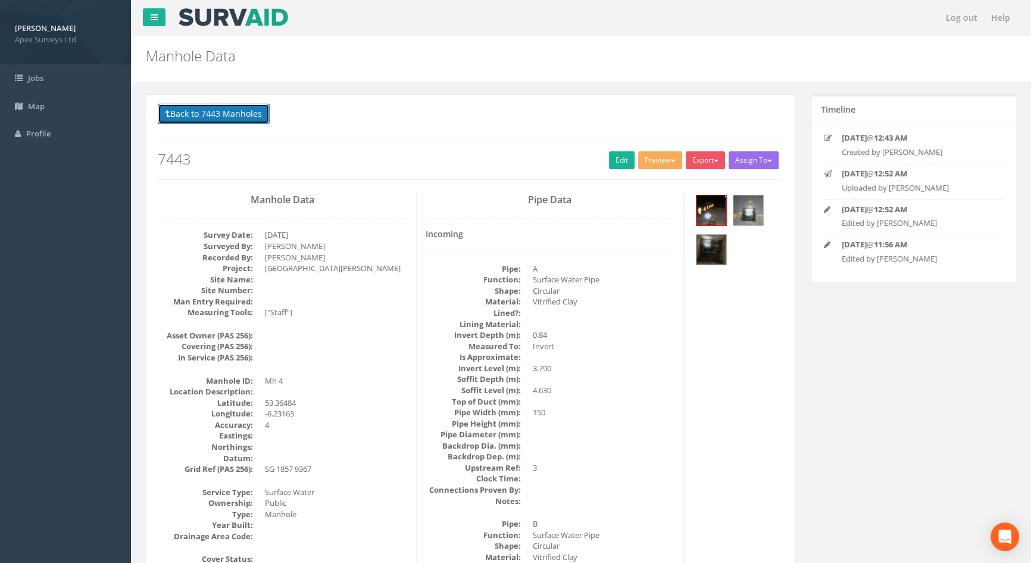
click at [201, 113] on button "Back to 7443 Manholes" at bounding box center [214, 114] width 112 height 20
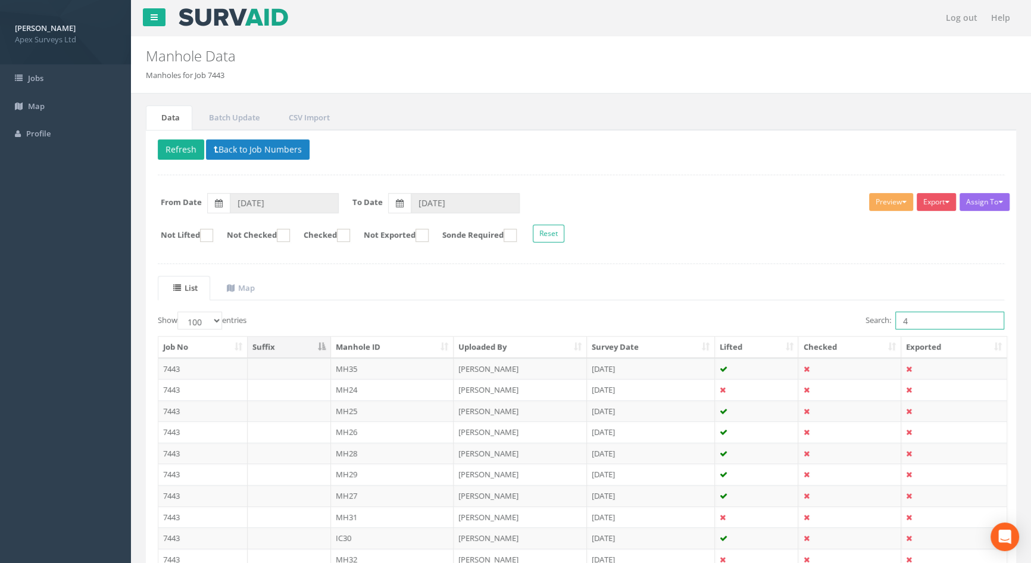
drag, startPoint x: 916, startPoint y: 320, endPoint x: 774, endPoint y: 326, distance: 142.4
click at [773, 326] on div "Search: 4" at bounding box center [797, 321] width 414 height 21
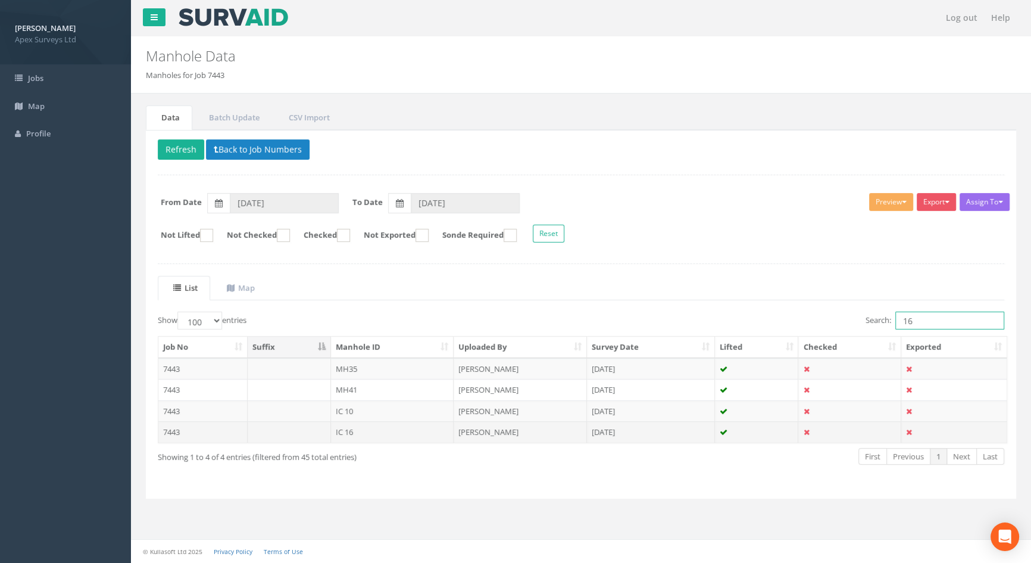
type input "16"
click at [354, 428] on td "IC 16" at bounding box center [392, 431] width 123 height 21
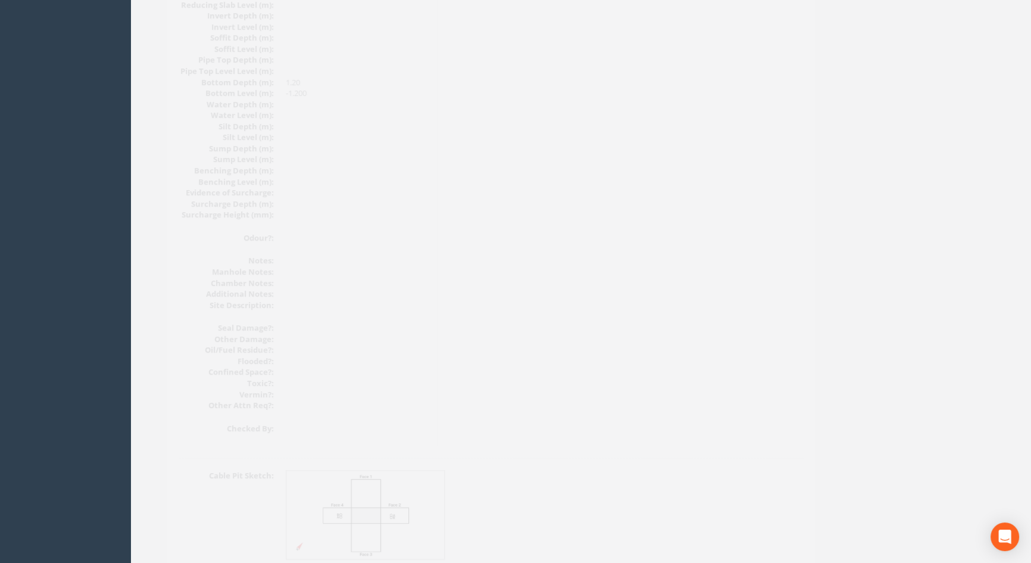
scroll to position [1273, 0]
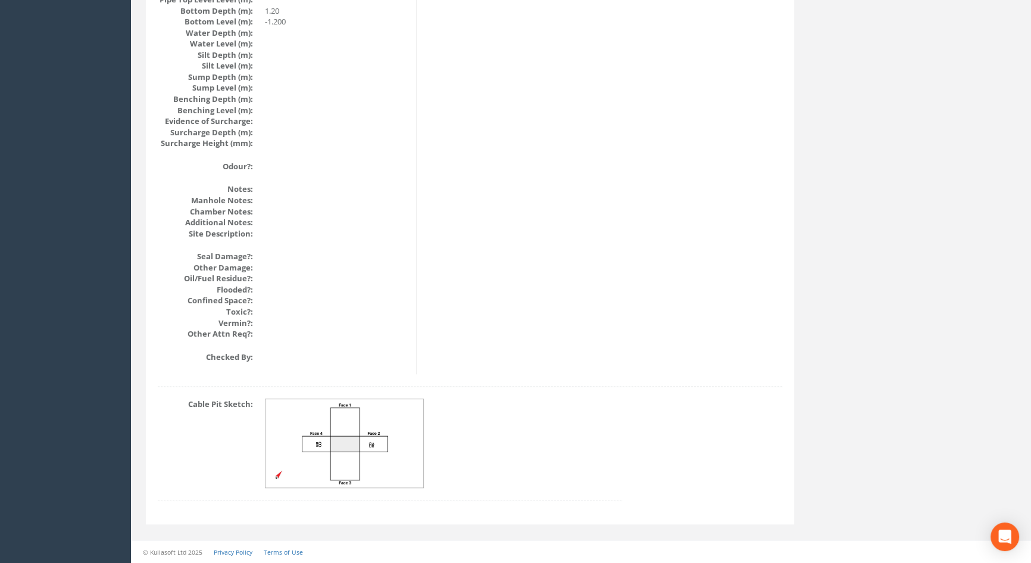
click at [404, 412] on img at bounding box center [345, 443] width 159 height 89
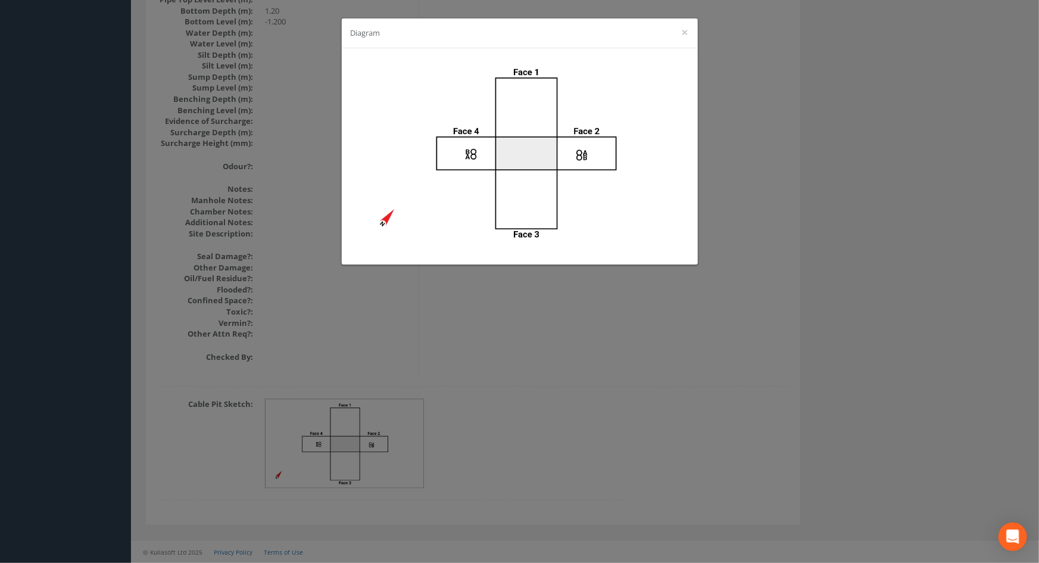
click at [586, 393] on div "Diagram ×" at bounding box center [519, 281] width 1039 height 563
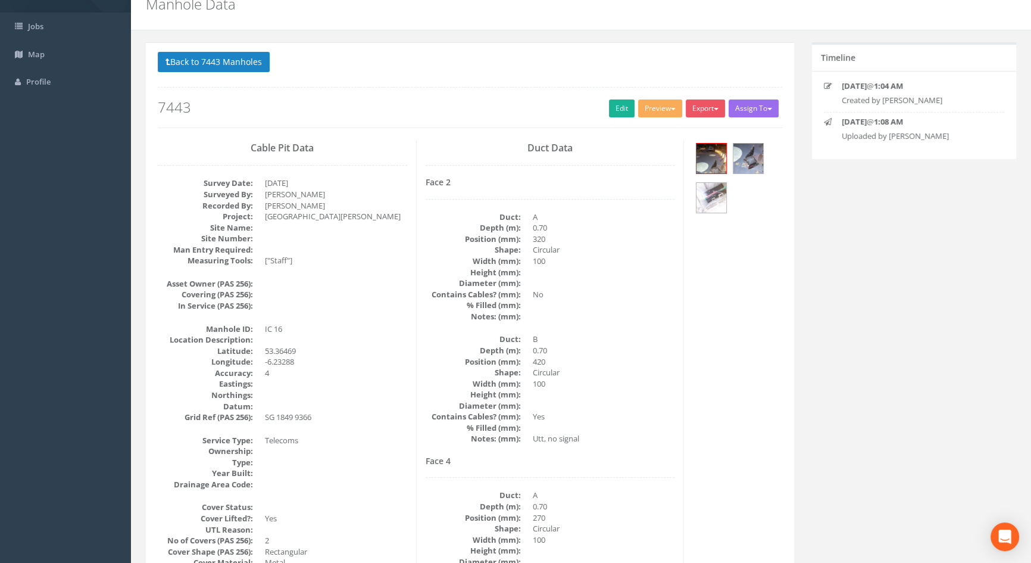
scroll to position [0, 0]
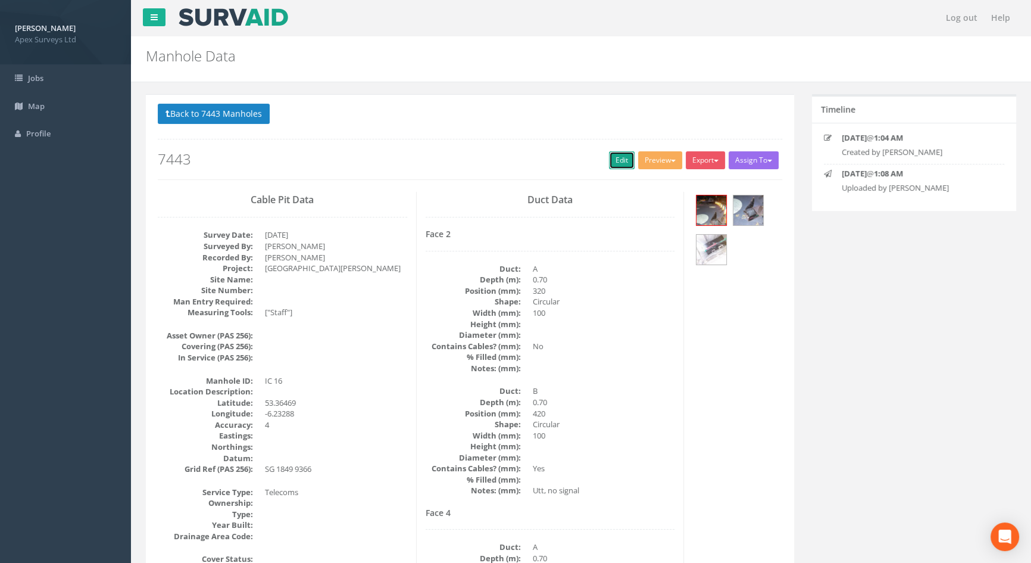
click at [625, 161] on link "Edit" at bounding box center [622, 160] width 26 height 18
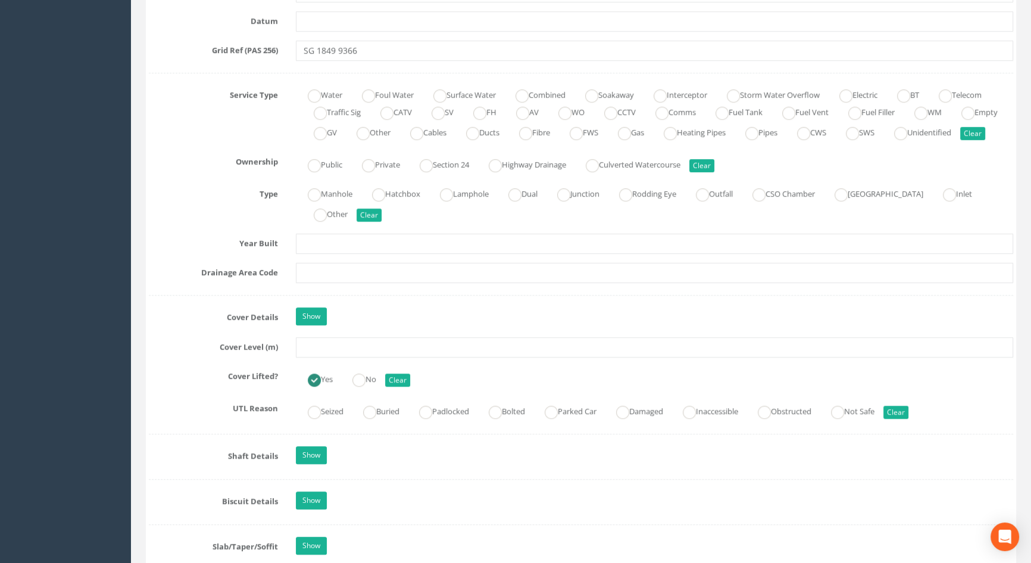
scroll to position [811, 0]
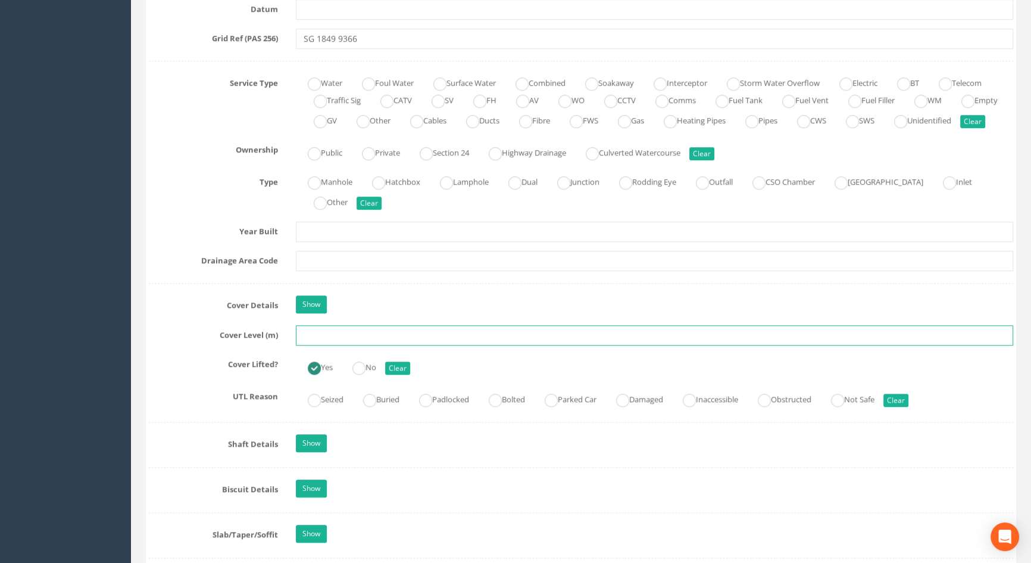
click at [315, 345] on input "text" at bounding box center [654, 335] width 717 height 20
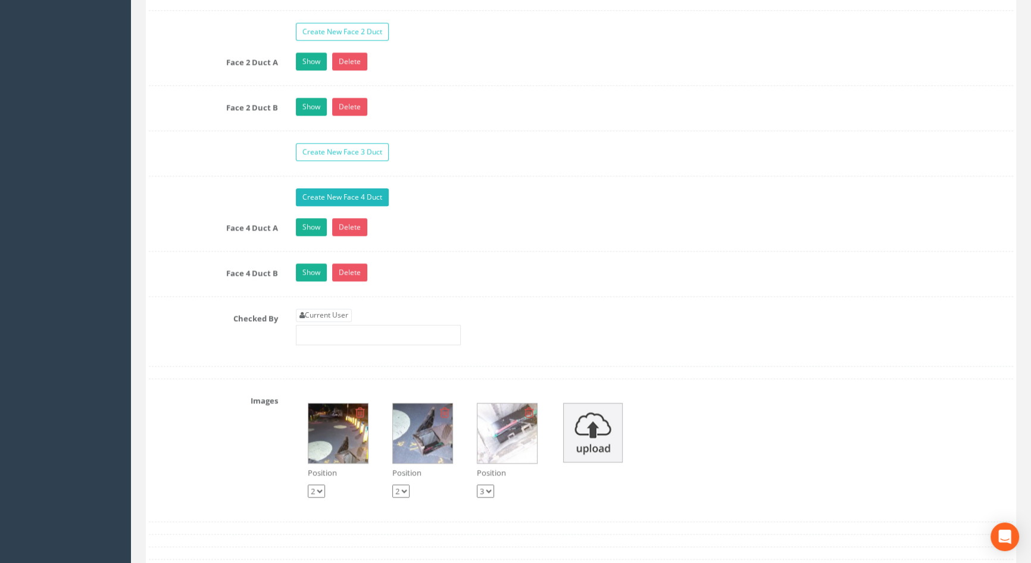
scroll to position [2002, 0]
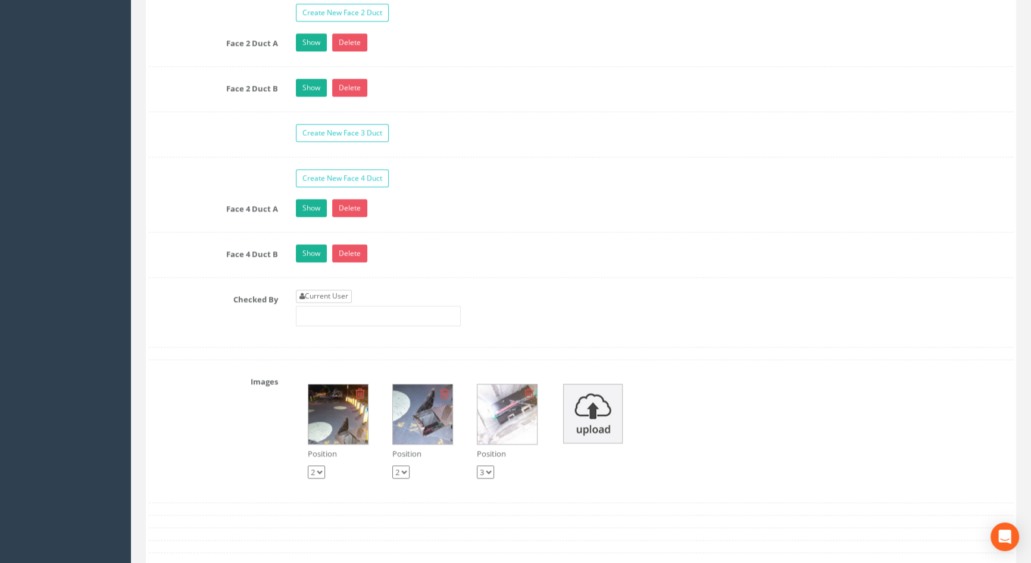
type input "4.65"
click at [333, 302] on link "Current User" at bounding box center [324, 295] width 56 height 13
type input "[PERSON_NAME]"
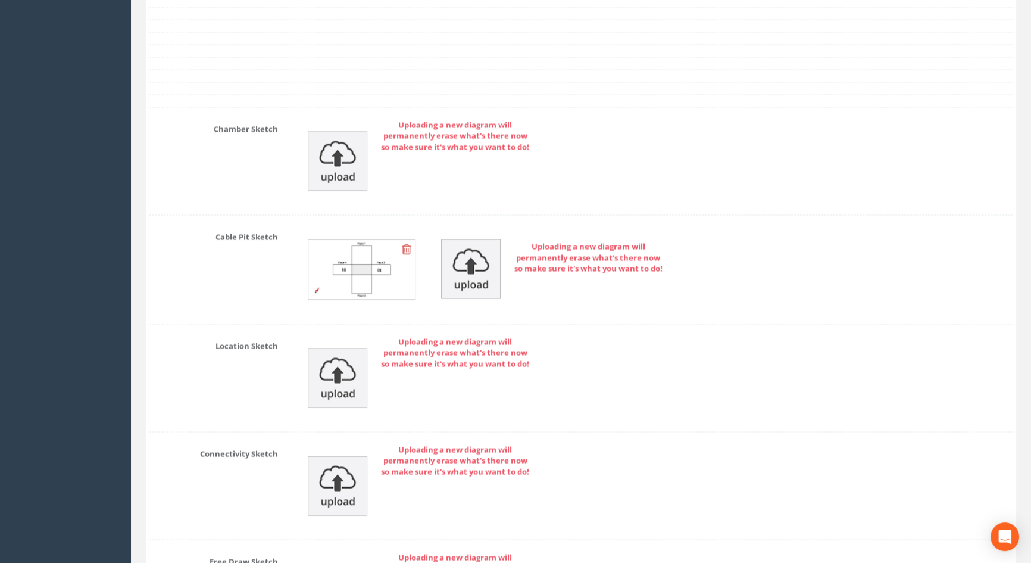
scroll to position [2752, 0]
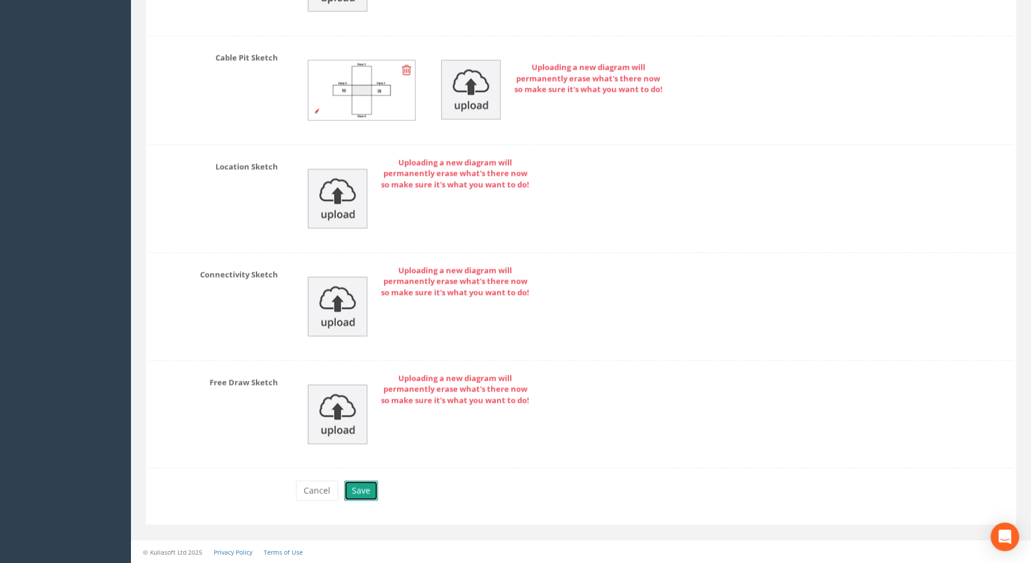
click at [361, 491] on button "Save" at bounding box center [361, 490] width 34 height 20
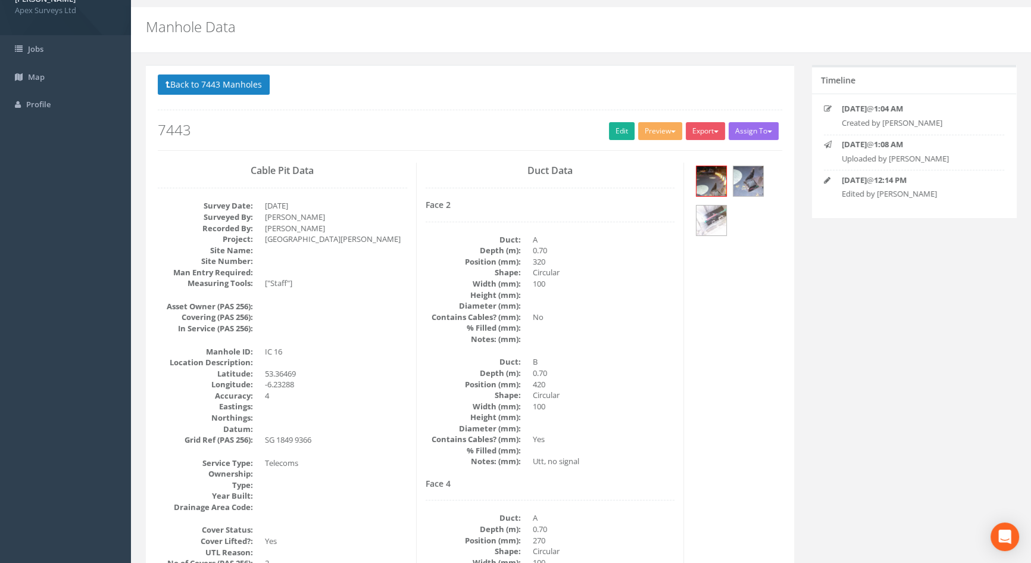
scroll to position [0, 0]
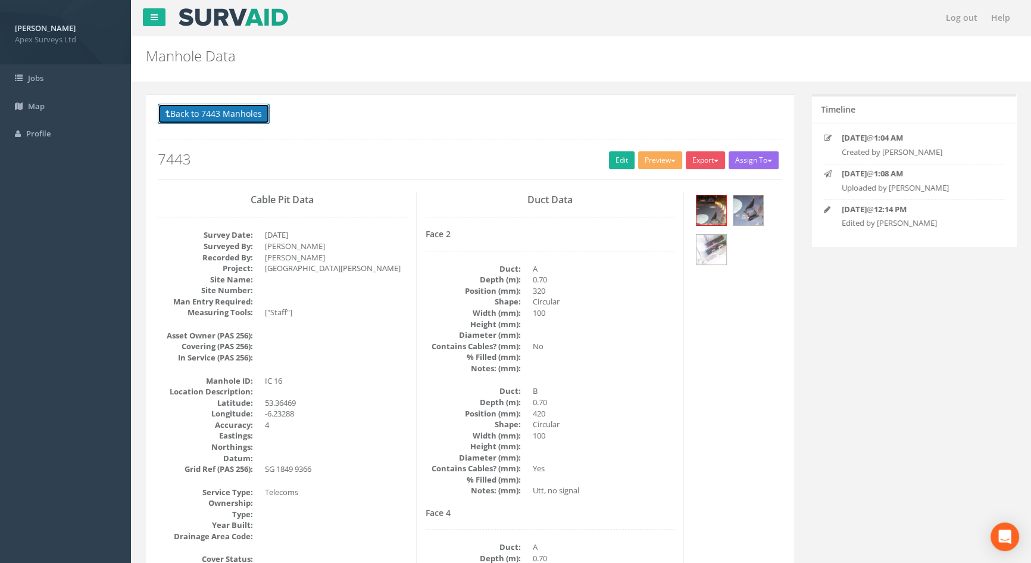
click at [235, 117] on button "Back to 7443 Manholes" at bounding box center [214, 114] width 112 height 20
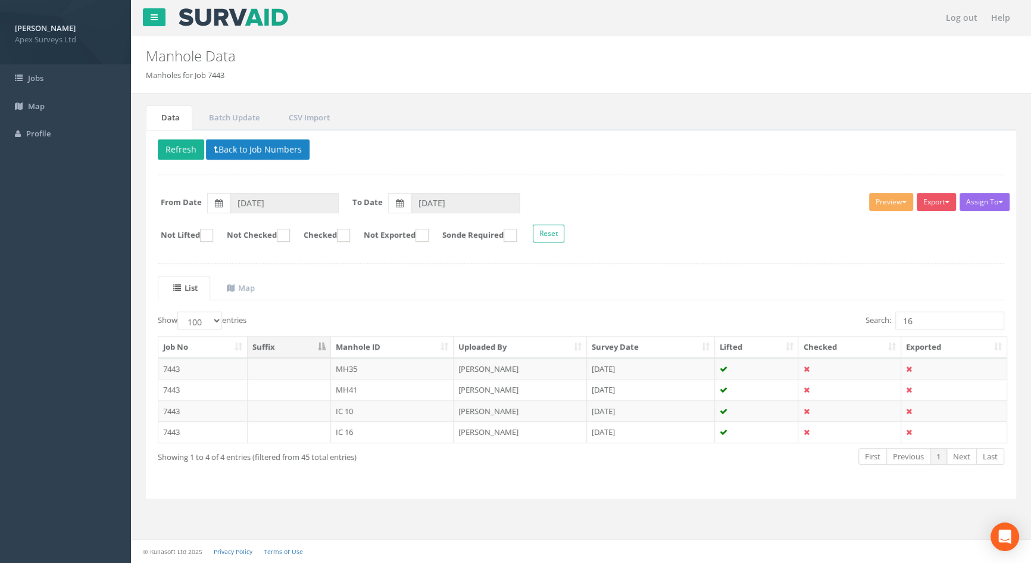
drag, startPoint x: 932, startPoint y: 330, endPoint x: 930, endPoint y: 323, distance: 7.2
click at [930, 327] on div "Search: 16" at bounding box center [797, 321] width 414 height 21
click at [930, 323] on input "16" at bounding box center [949, 320] width 109 height 18
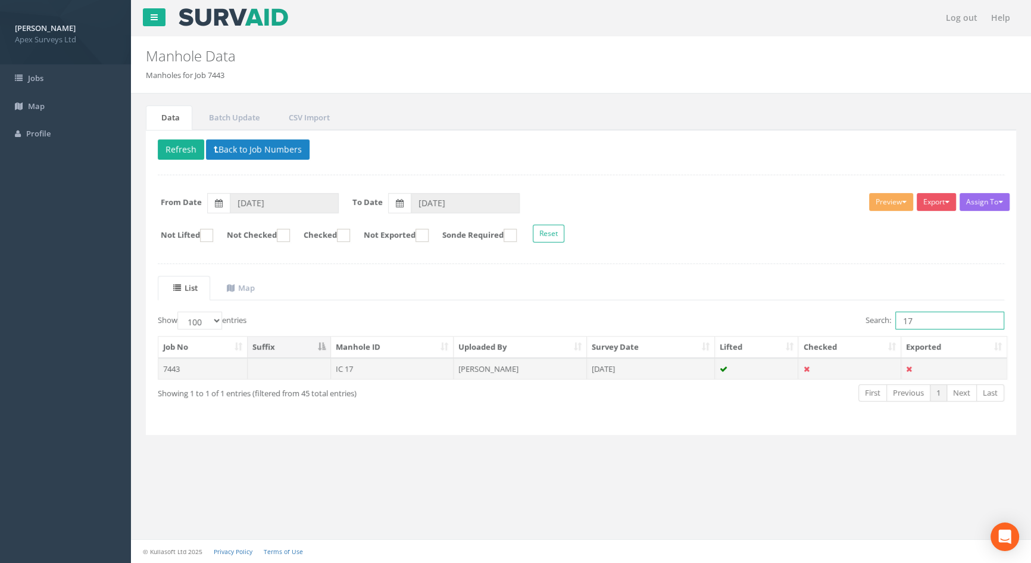
type input "17"
click at [369, 364] on td "IC 17" at bounding box center [392, 368] width 123 height 21
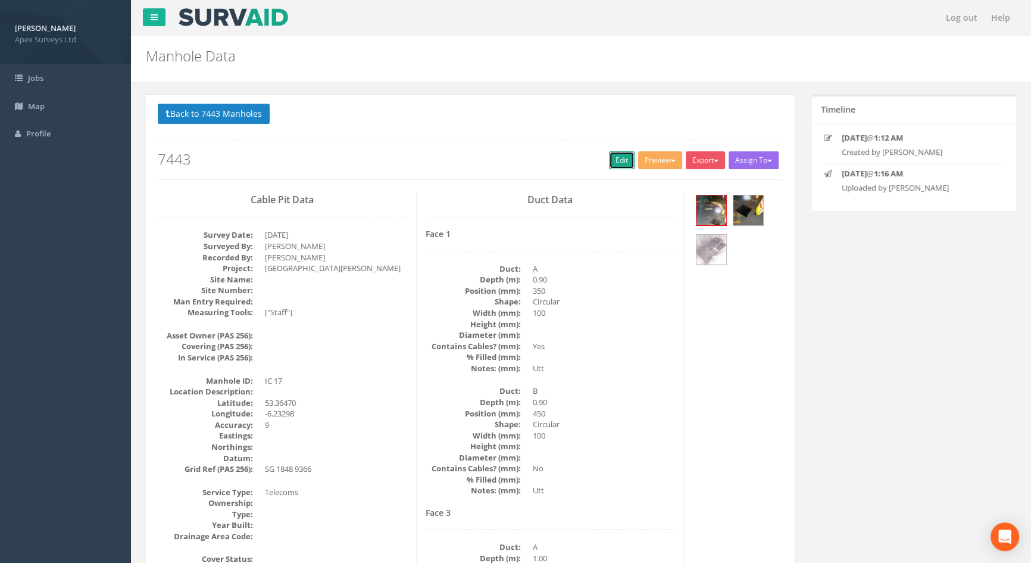
click at [614, 159] on link "Edit" at bounding box center [622, 160] width 26 height 18
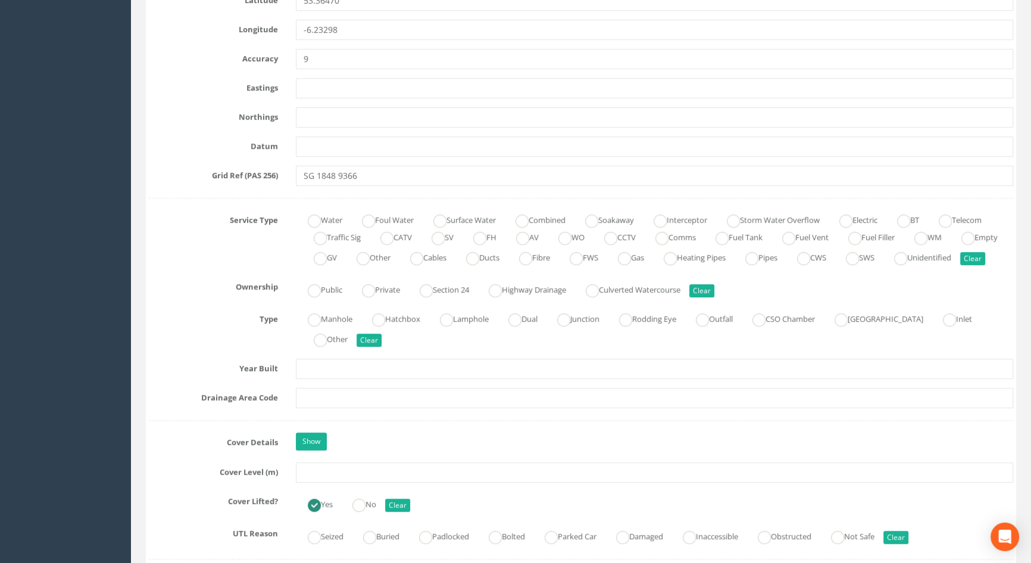
scroll to position [703, 0]
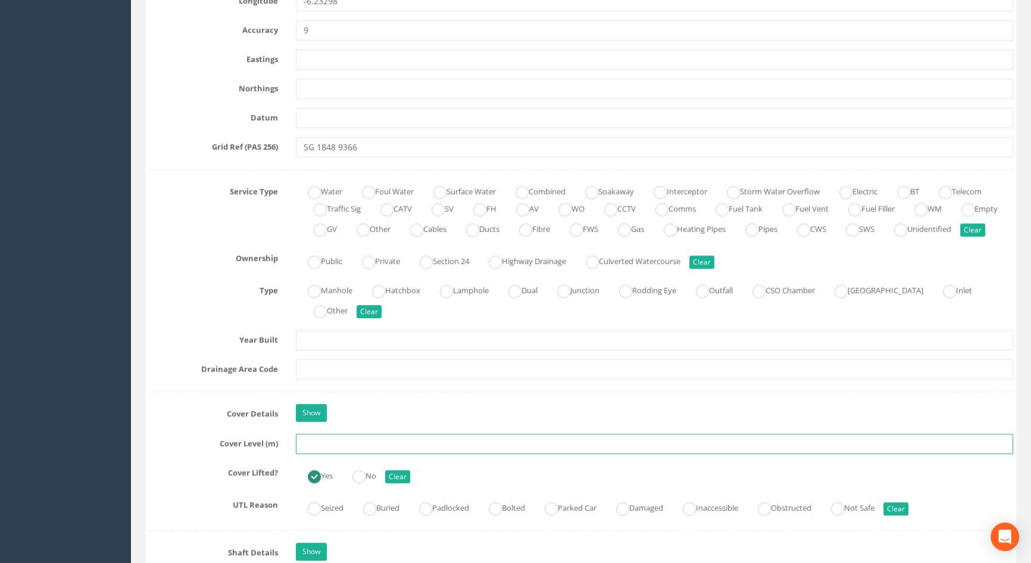
click at [306, 454] on input "text" at bounding box center [654, 443] width 717 height 20
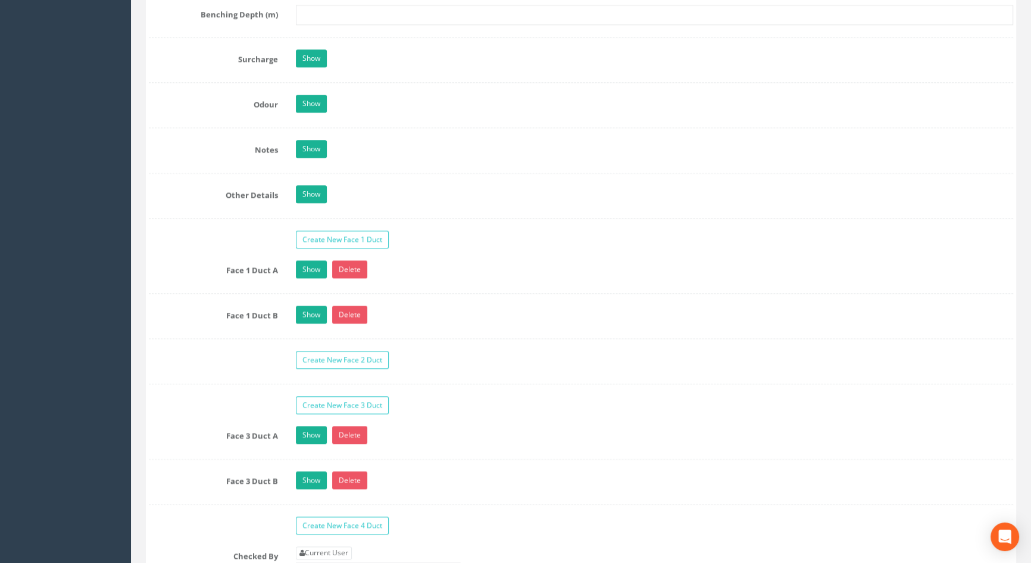
scroll to position [1894, 0]
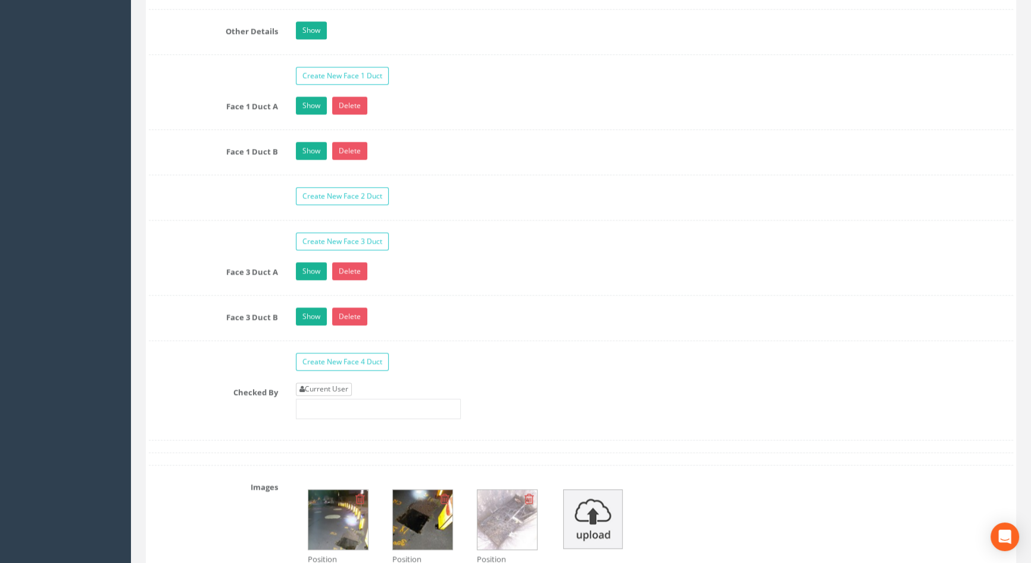
type input "4.52"
click at [321, 395] on link "Current User" at bounding box center [324, 388] width 56 height 13
type input "[PERSON_NAME]"
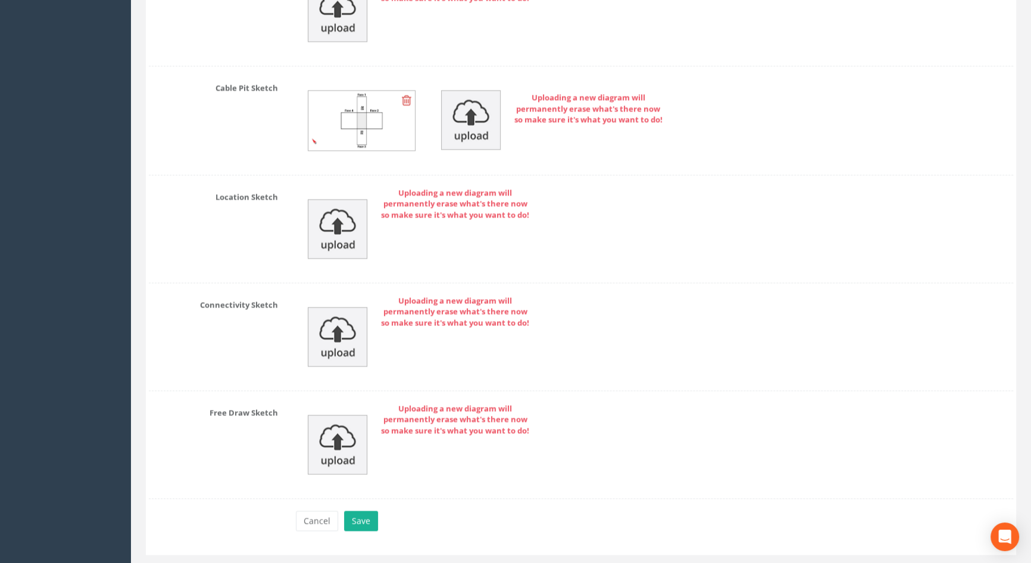
scroll to position [2749, 0]
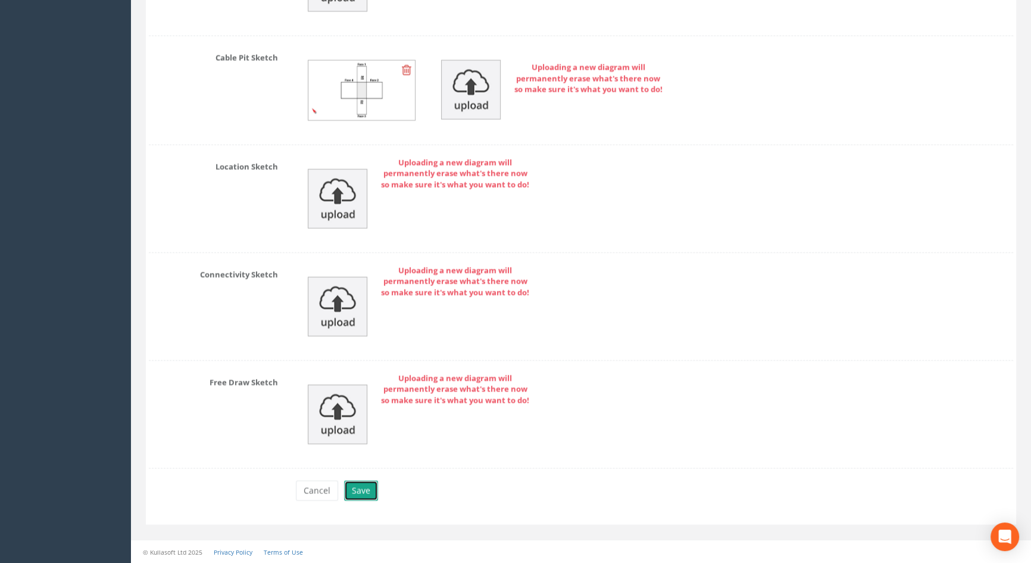
click at [364, 494] on button "Save" at bounding box center [361, 490] width 34 height 20
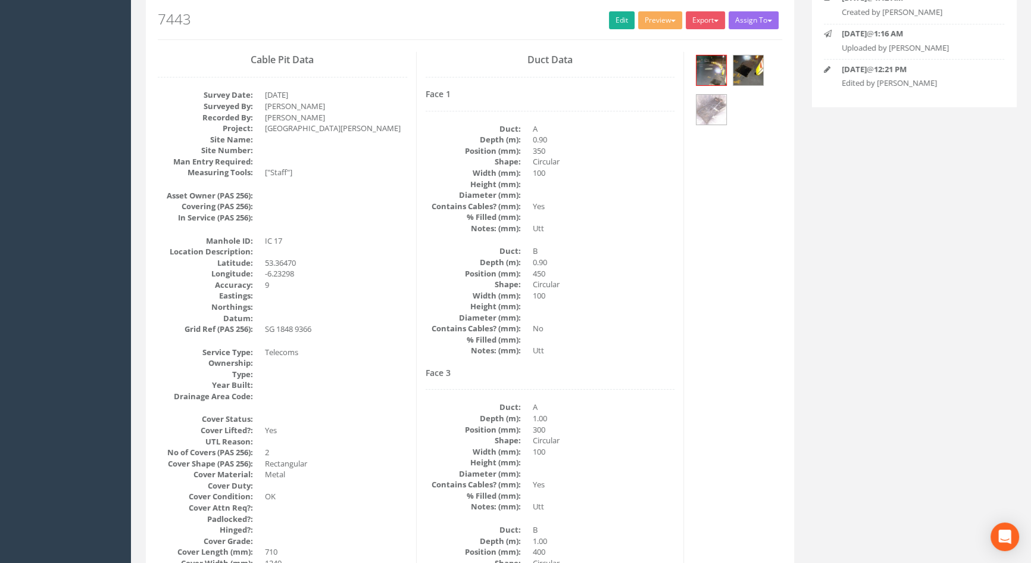
scroll to position [0, 0]
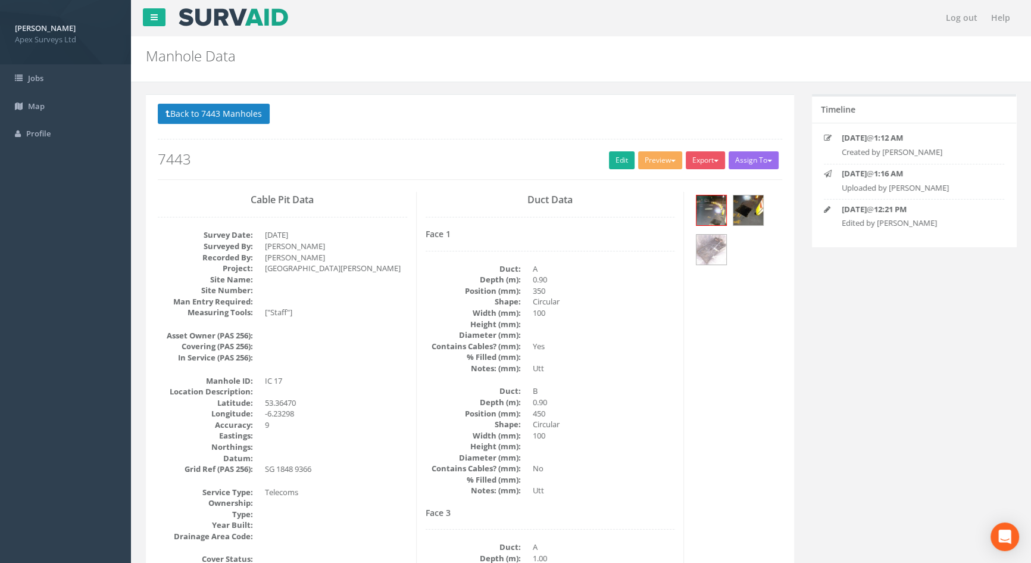
click at [714, 232] on div at bounding box center [737, 231] width 89 height 79
click at [707, 241] on img at bounding box center [712, 250] width 30 height 30
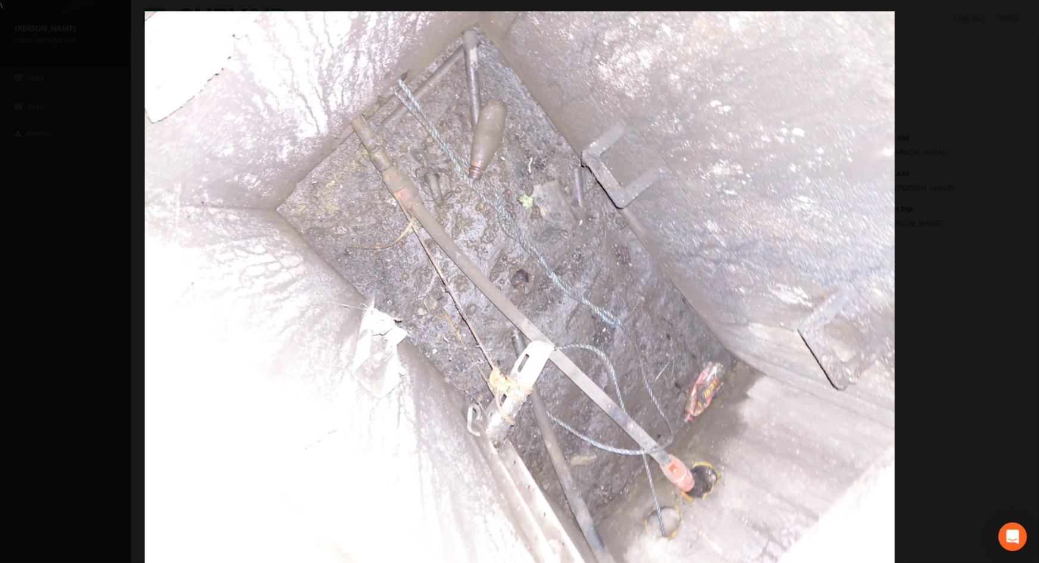
click at [968, 65] on div at bounding box center [519, 292] width 1039 height 563
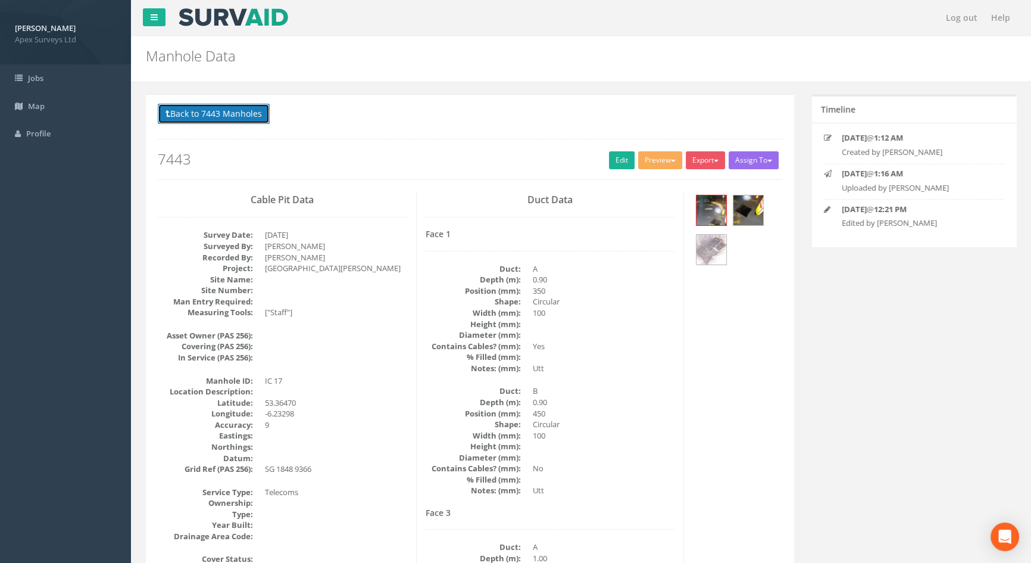
click at [235, 118] on button "Back to 7443 Manholes" at bounding box center [214, 114] width 112 height 20
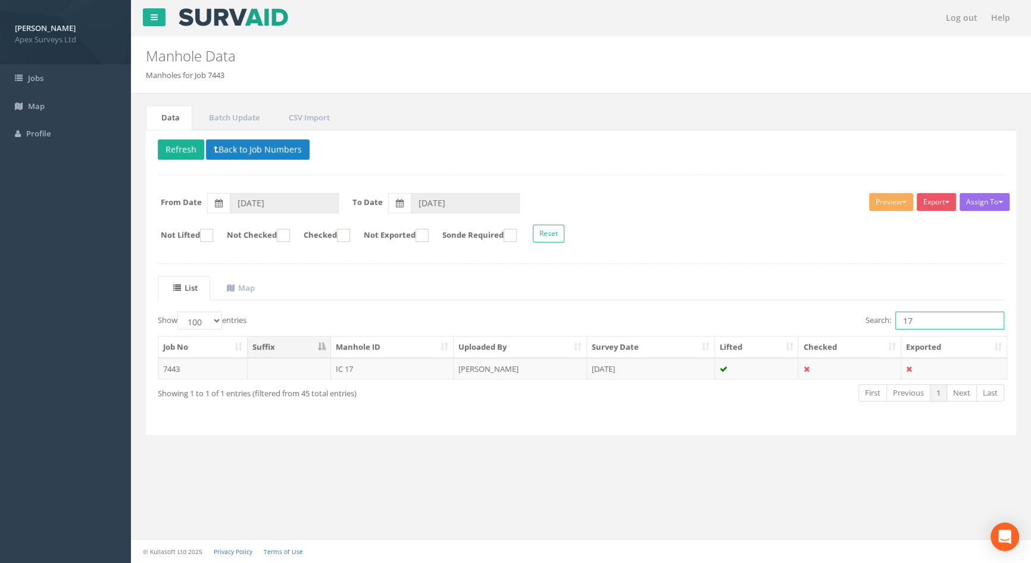
click at [928, 320] on input "17" at bounding box center [949, 320] width 109 height 18
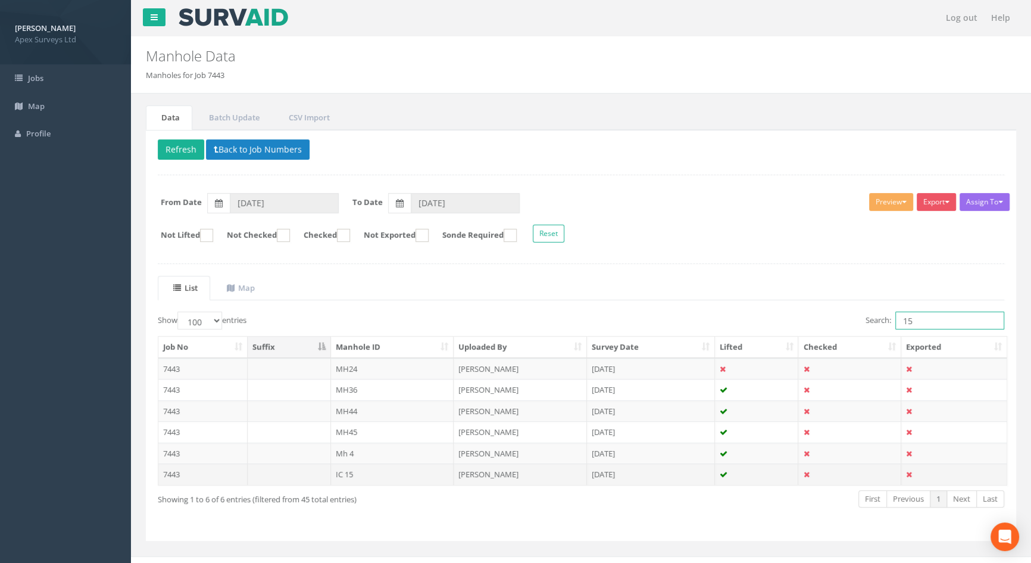
type input "15"
click at [343, 473] on td "IC 15" at bounding box center [392, 473] width 123 height 21
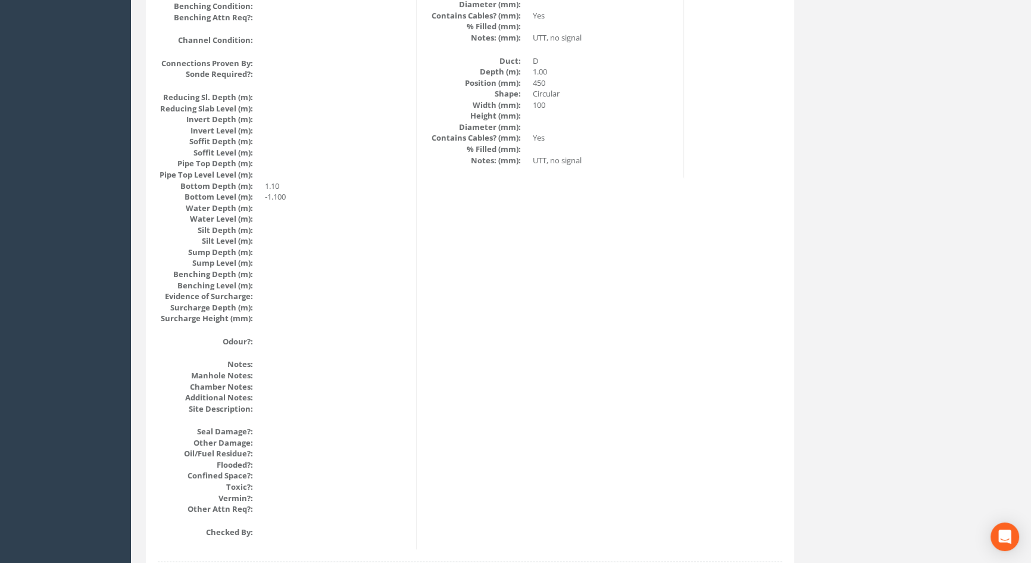
scroll to position [1273, 0]
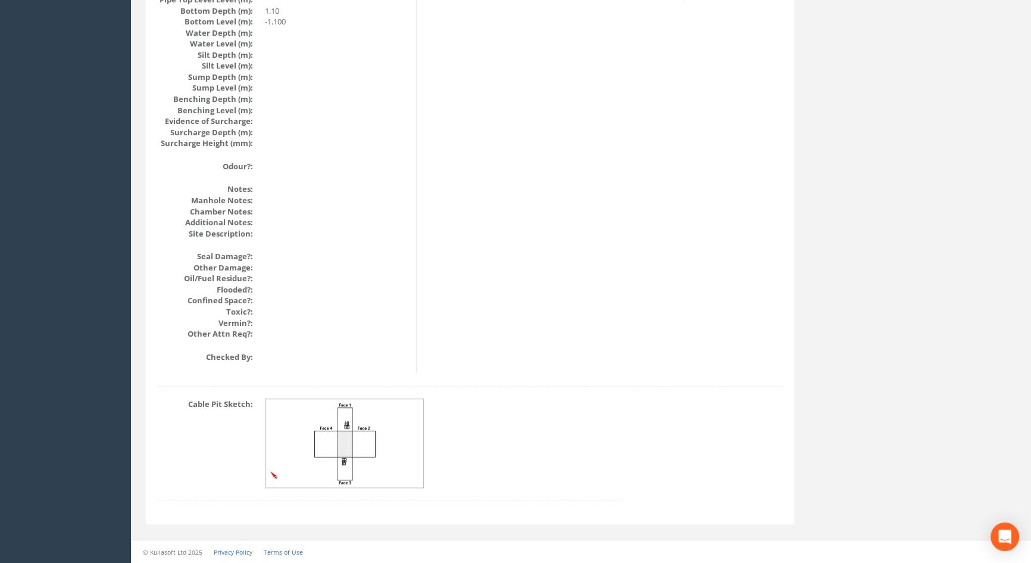
click at [335, 422] on img at bounding box center [345, 443] width 159 height 89
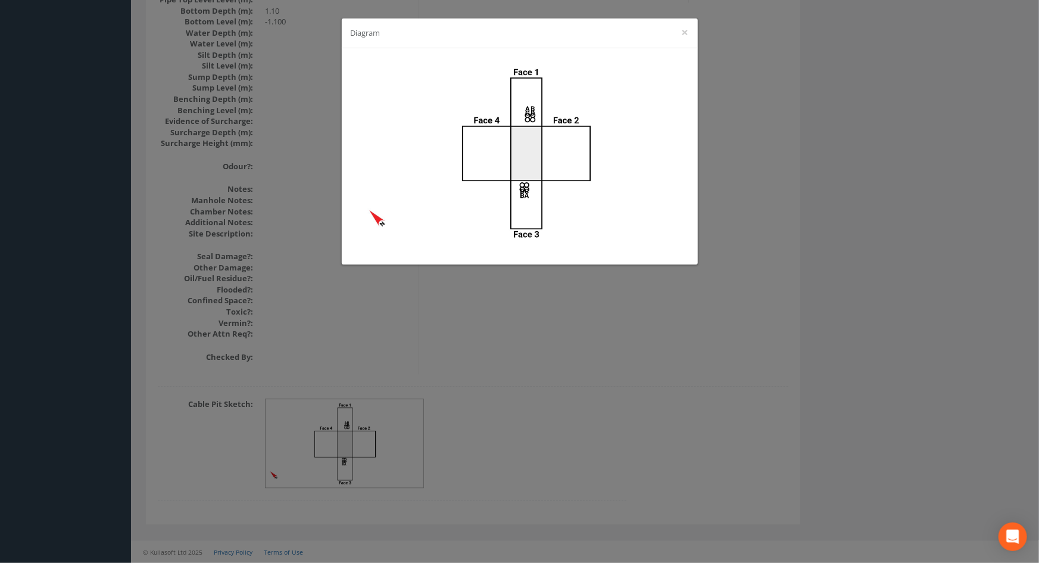
click at [536, 331] on div "Diagram ×" at bounding box center [519, 281] width 1039 height 563
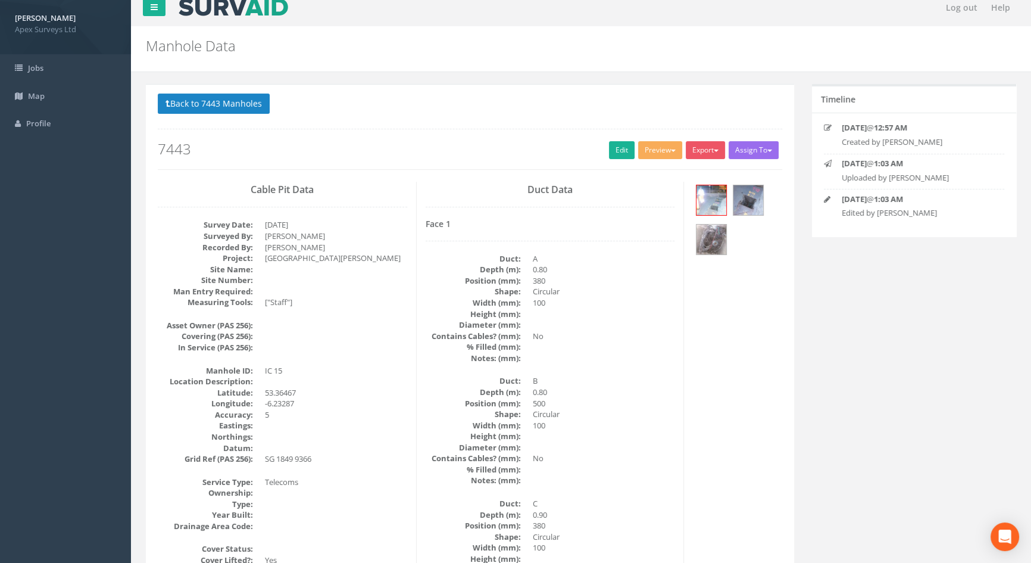
scroll to position [0, 0]
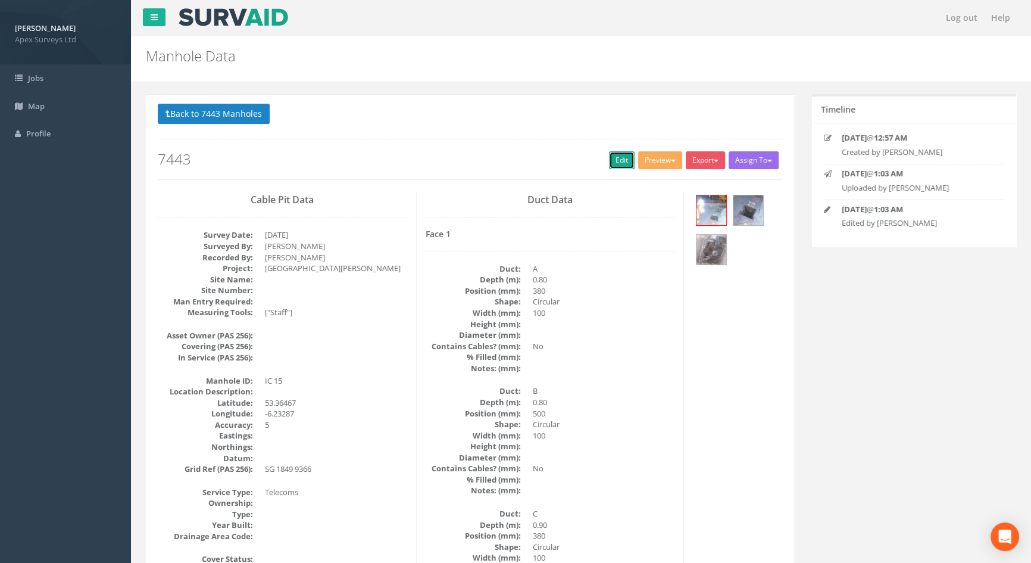
click at [611, 159] on link "Edit" at bounding box center [622, 160] width 26 height 18
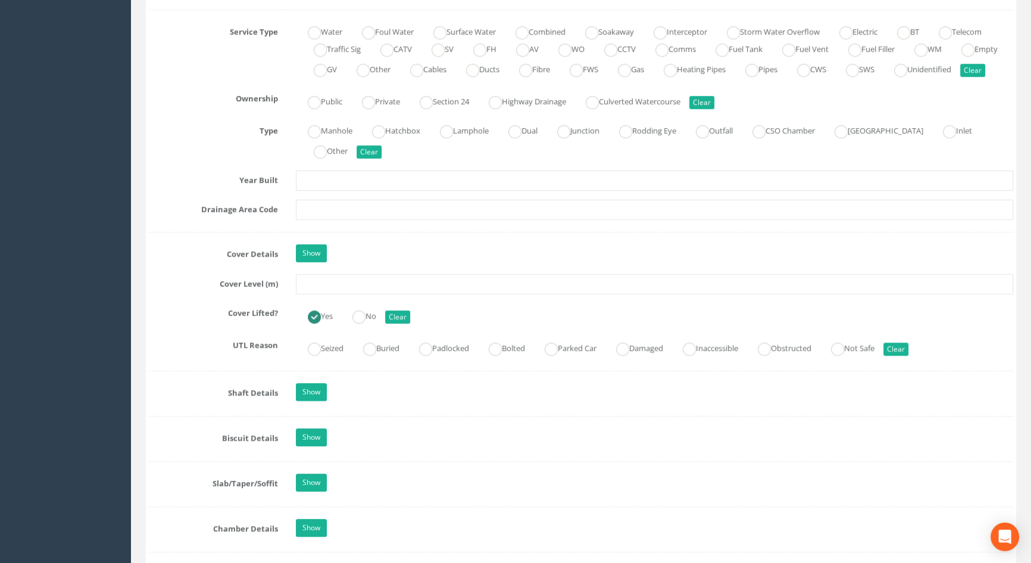
scroll to position [866, 0]
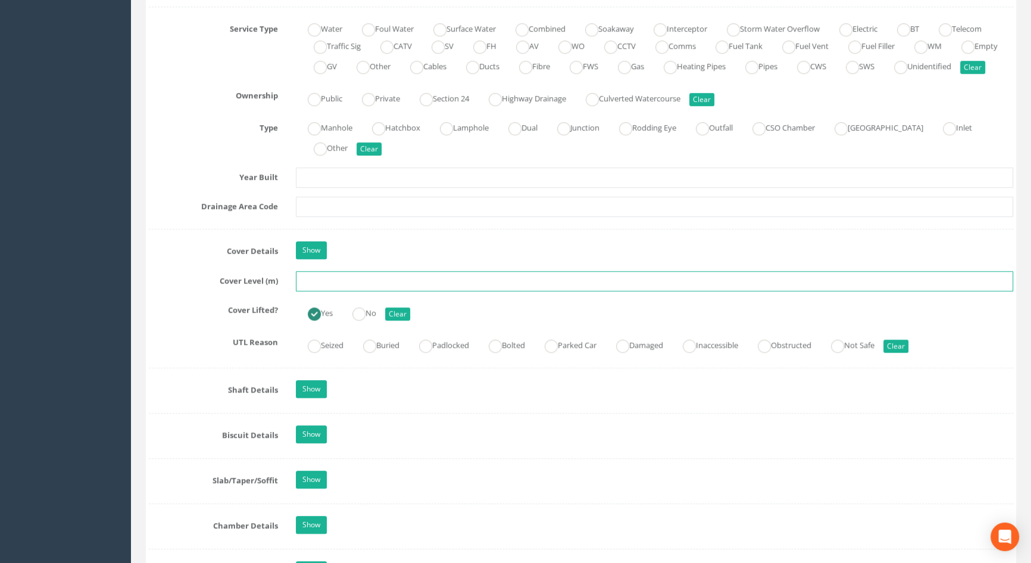
click at [345, 291] on input "text" at bounding box center [654, 281] width 717 height 20
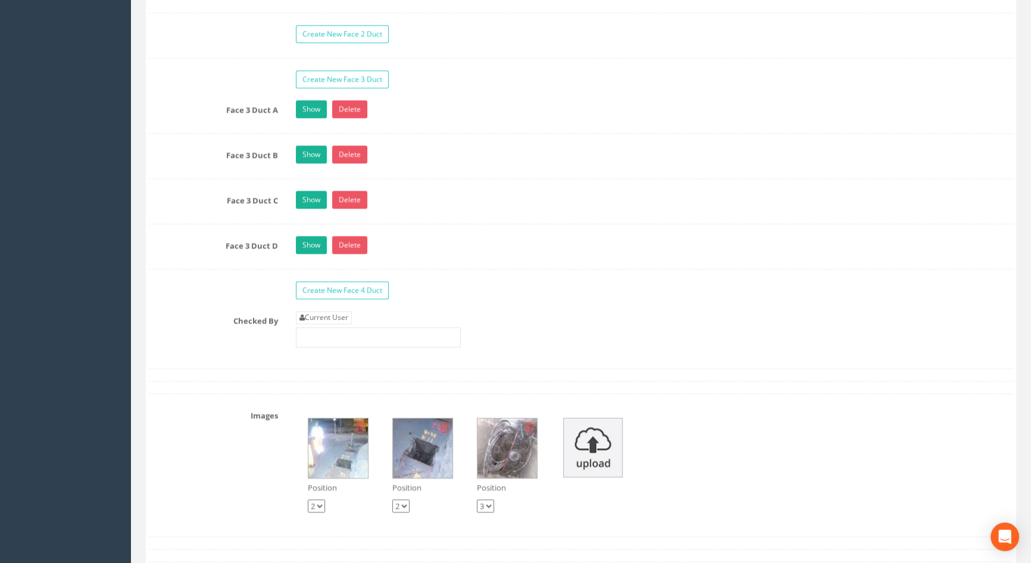
scroll to position [2273, 0]
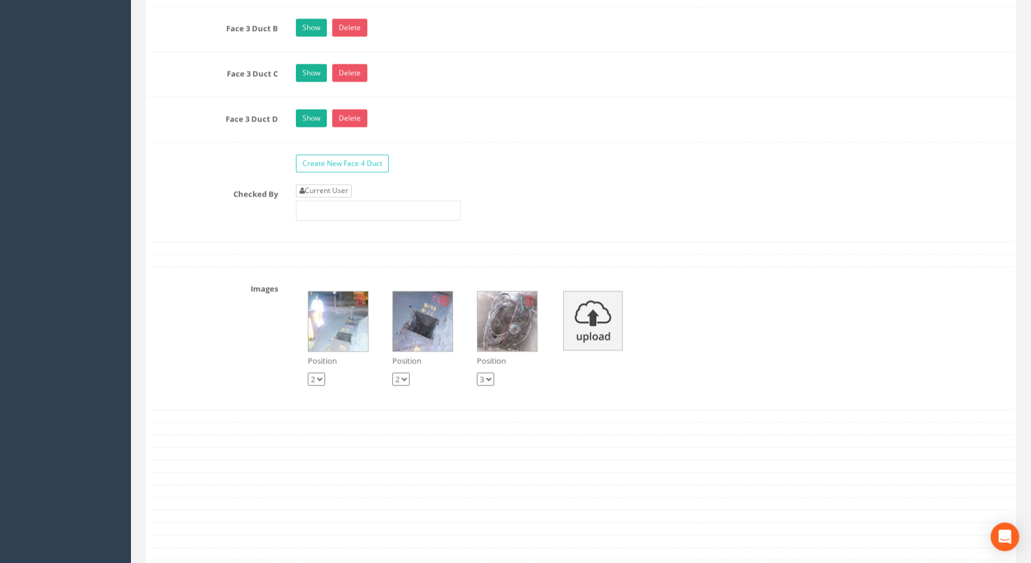
type input "4.49"
click at [345, 197] on link "Current User" at bounding box center [324, 190] width 56 height 13
type input "[PERSON_NAME]"
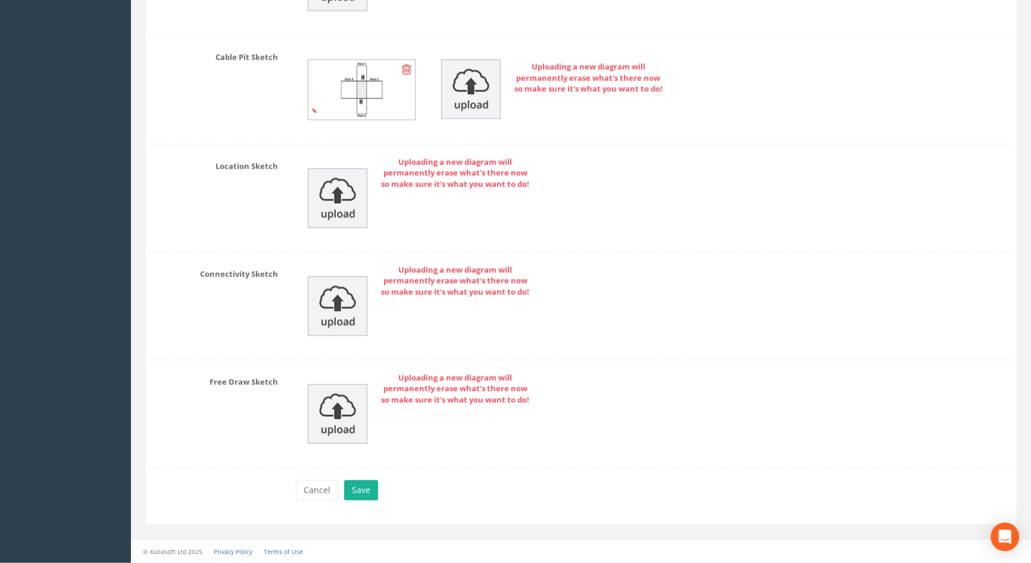
scroll to position [2929, 0]
click at [363, 494] on button "Save" at bounding box center [361, 490] width 34 height 20
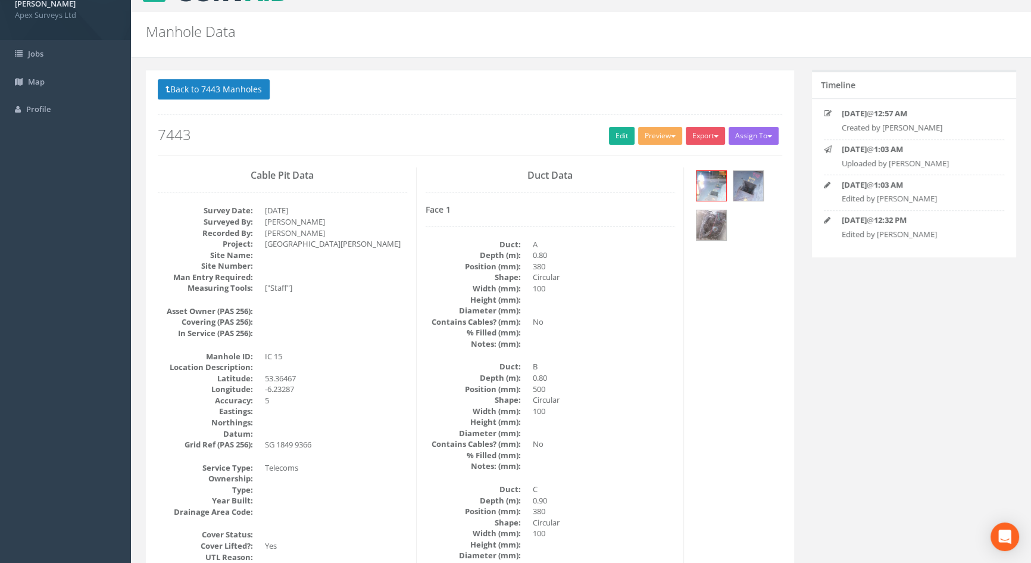
scroll to position [0, 0]
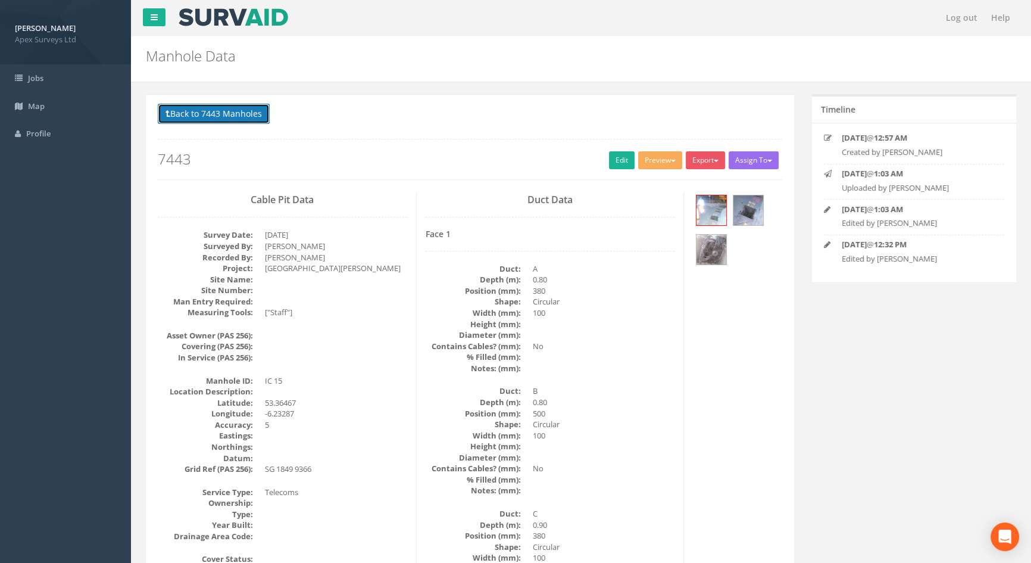
click at [203, 111] on button "Back to 7443 Manholes" at bounding box center [214, 114] width 112 height 20
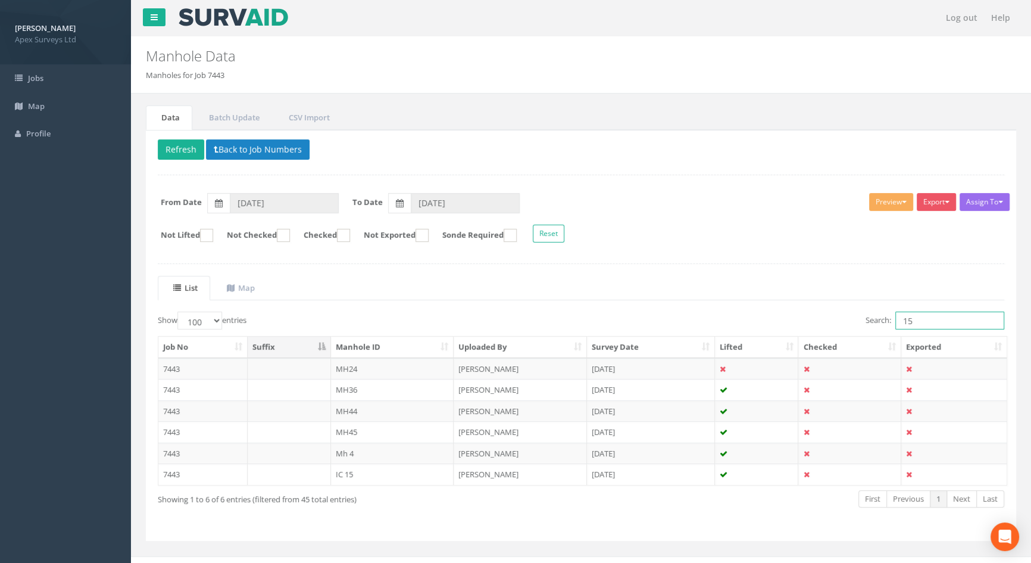
click at [923, 321] on input "15" at bounding box center [949, 320] width 109 height 18
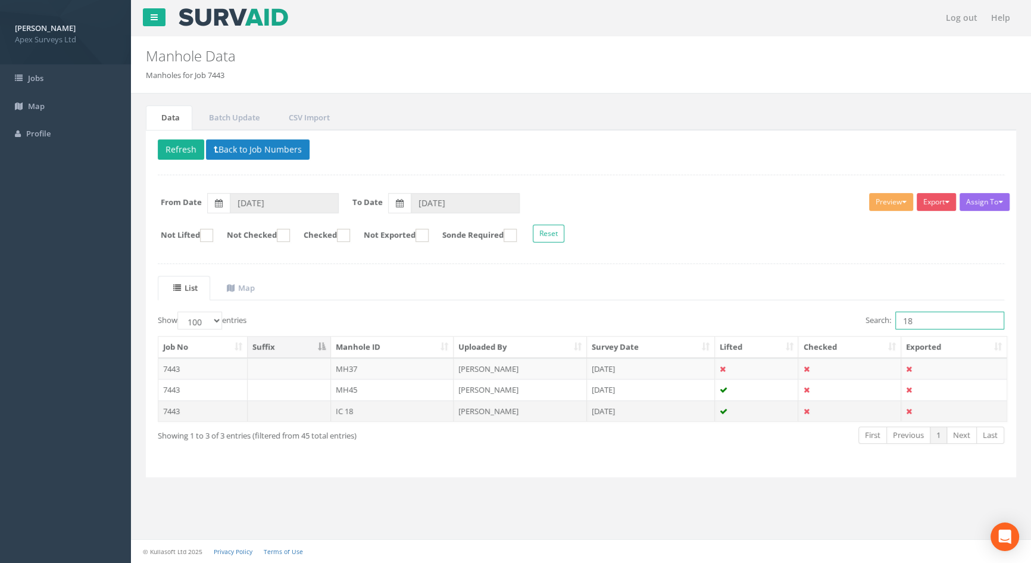
type input "18"
click at [343, 410] on td "IC 18" at bounding box center [392, 410] width 123 height 21
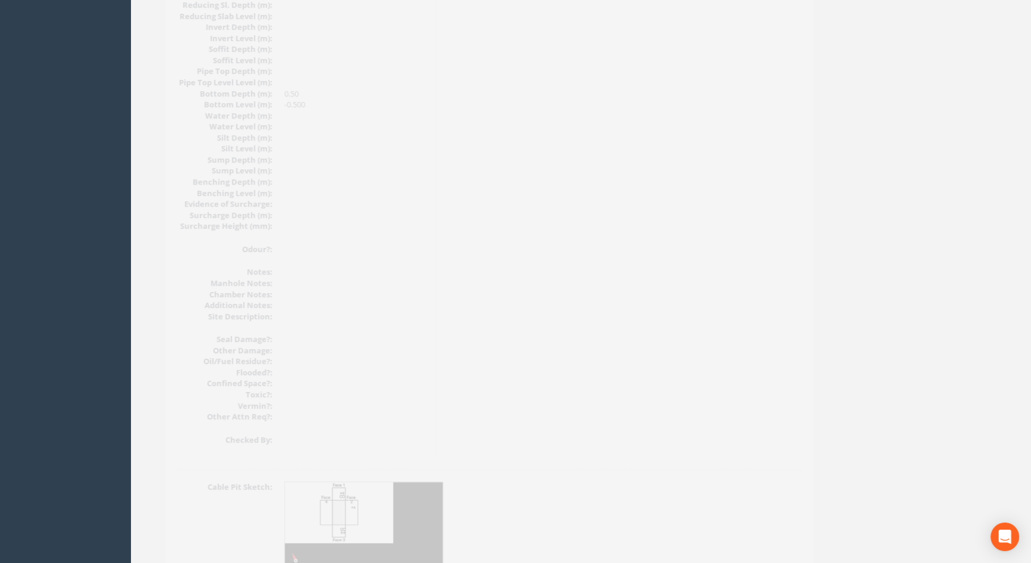
scroll to position [1273, 0]
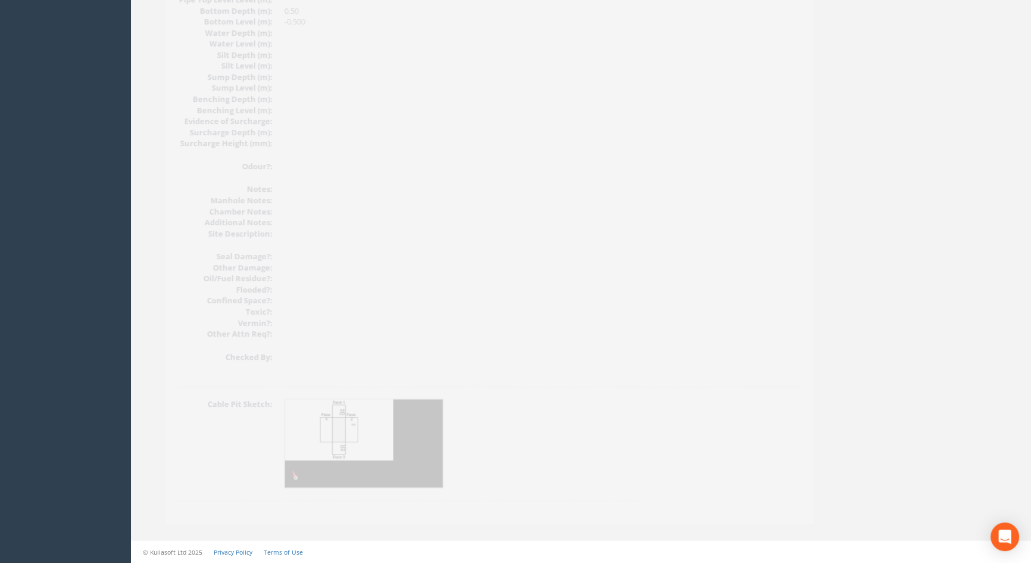
click at [321, 439] on img at bounding box center [345, 443] width 159 height 89
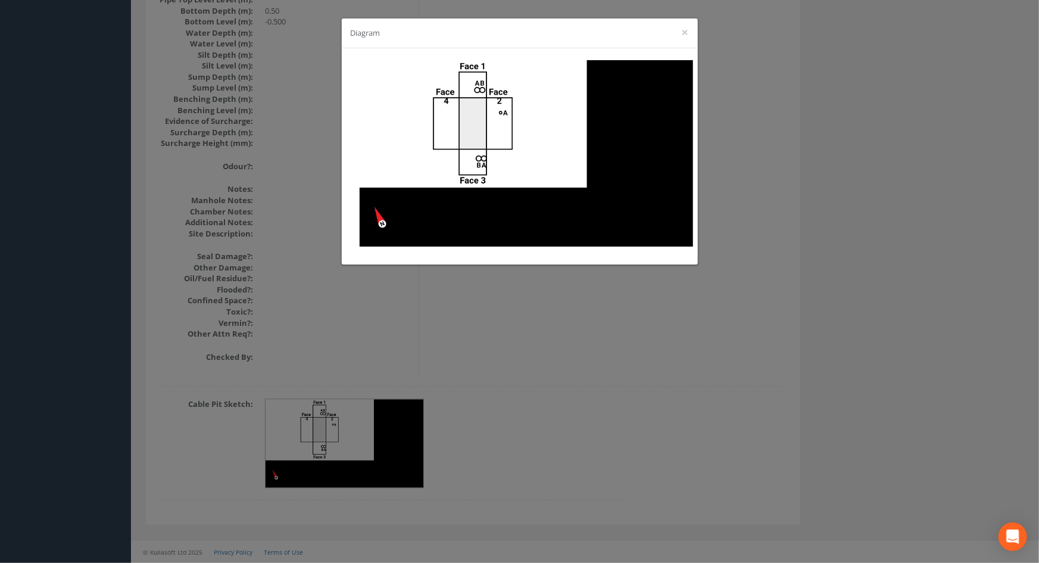
click at [517, 341] on div "Diagram ×" at bounding box center [519, 281] width 1039 height 563
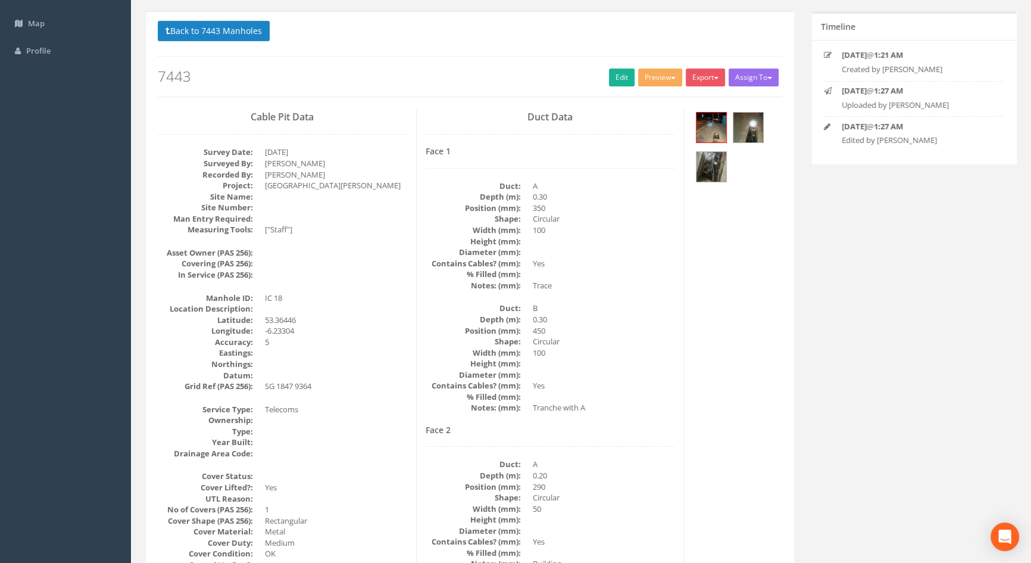
scroll to position [0, 0]
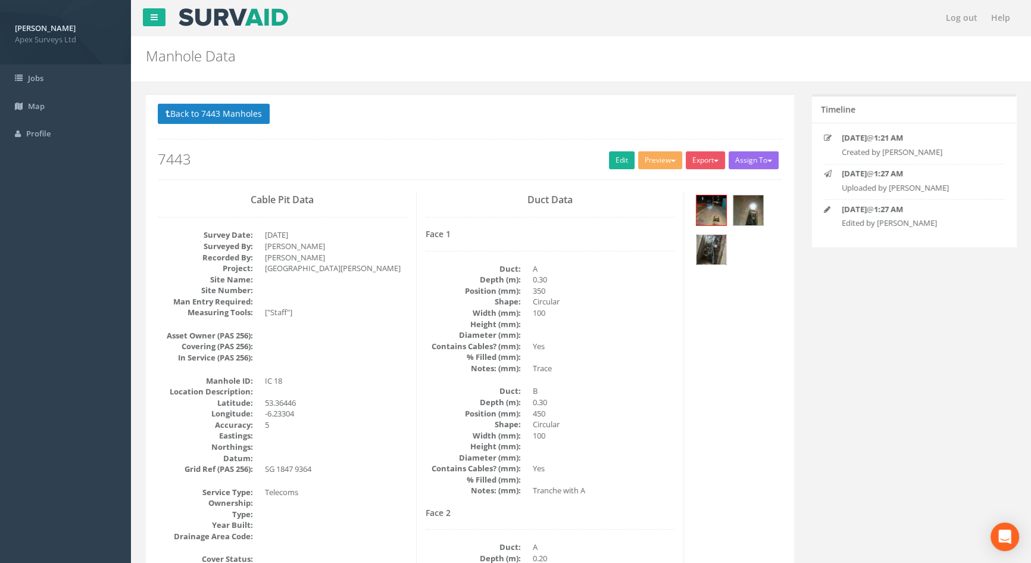
click at [712, 246] on img at bounding box center [712, 250] width 30 height 30
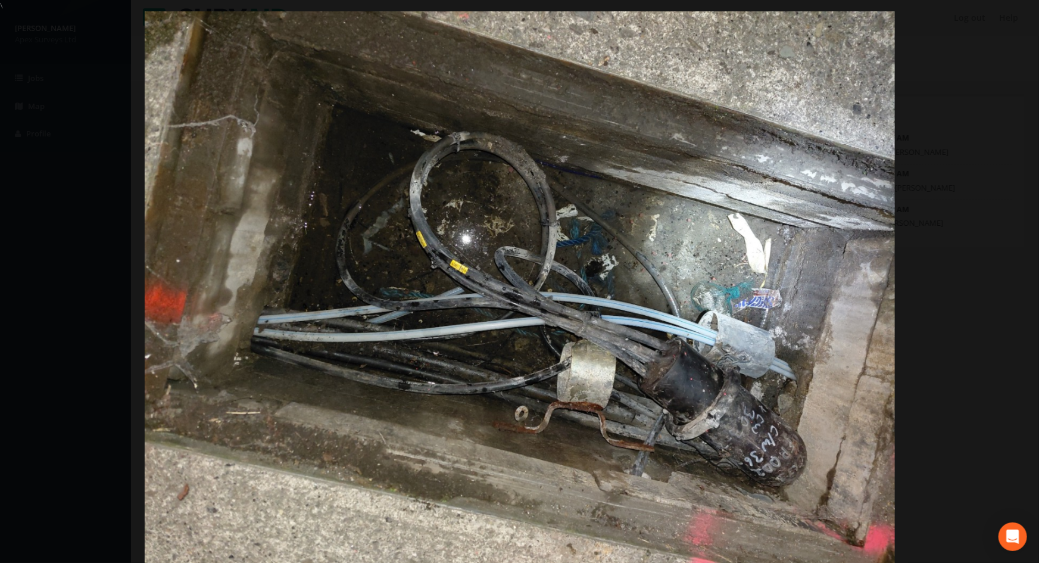
click at [949, 124] on div at bounding box center [519, 292] width 1039 height 563
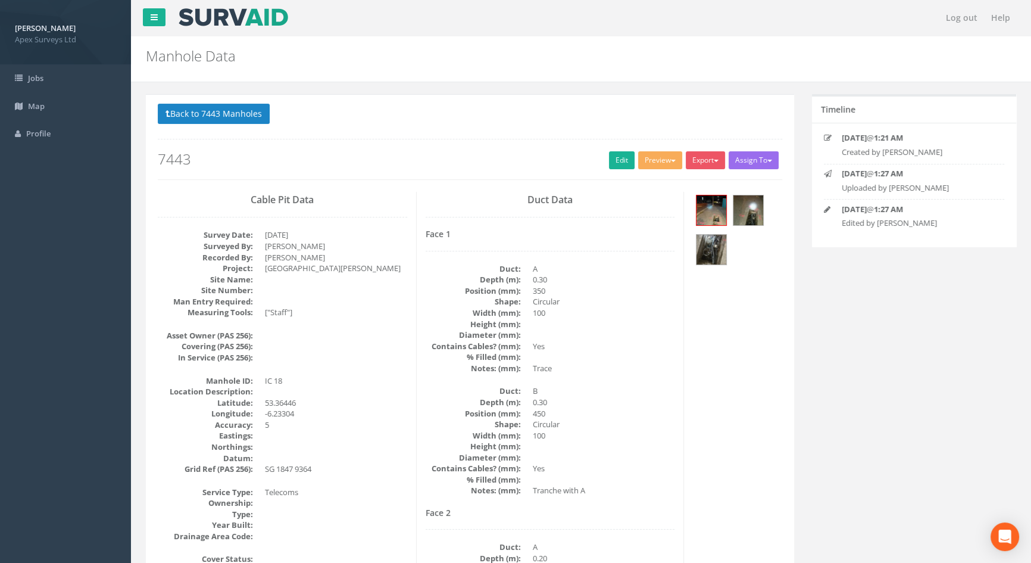
click at [604, 161] on h2 "7443" at bounding box center [470, 158] width 624 height 15
click at [617, 161] on link "Edit" at bounding box center [622, 160] width 26 height 18
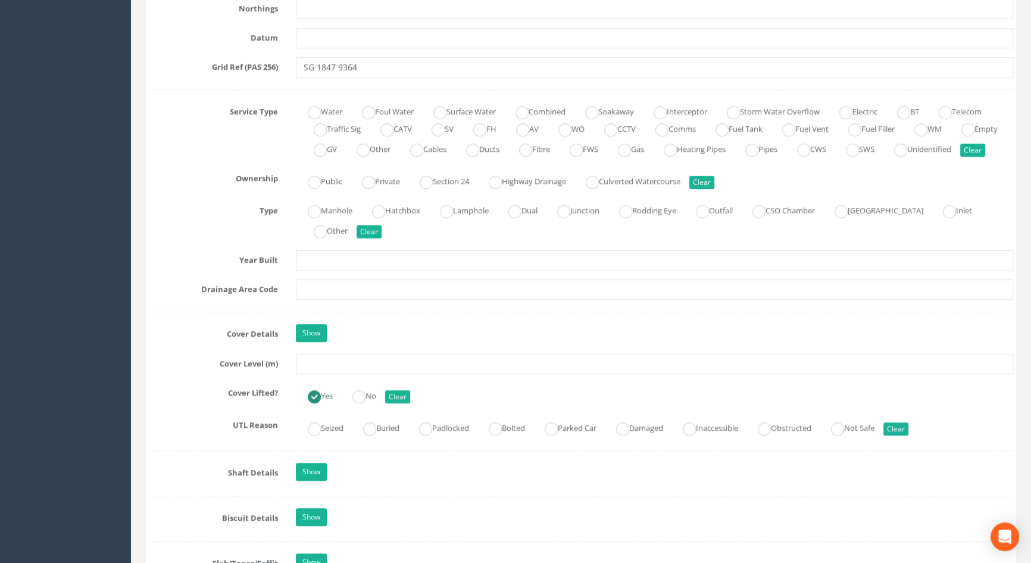
scroll to position [811, 0]
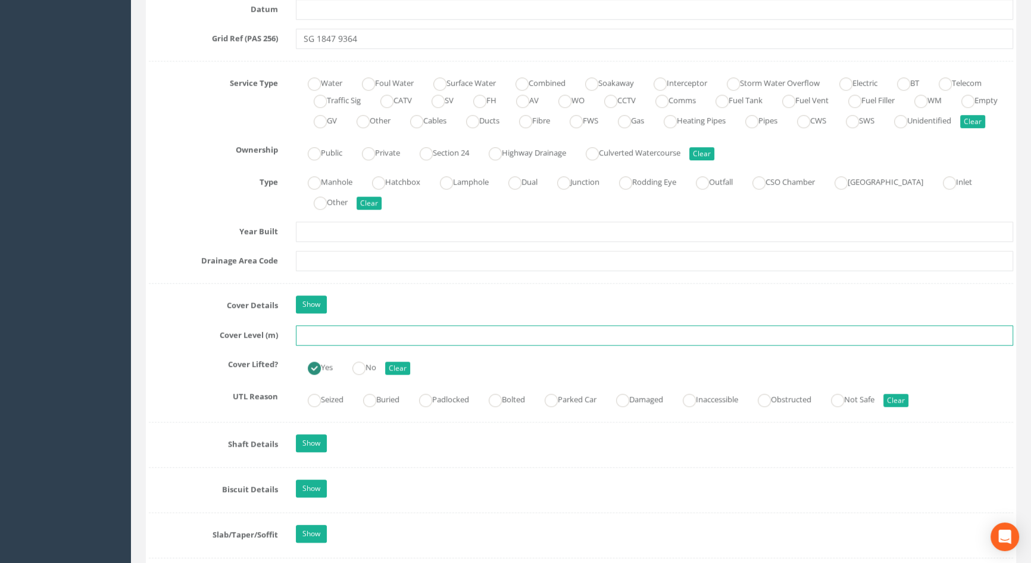
click at [328, 345] on input "text" at bounding box center [654, 335] width 717 height 20
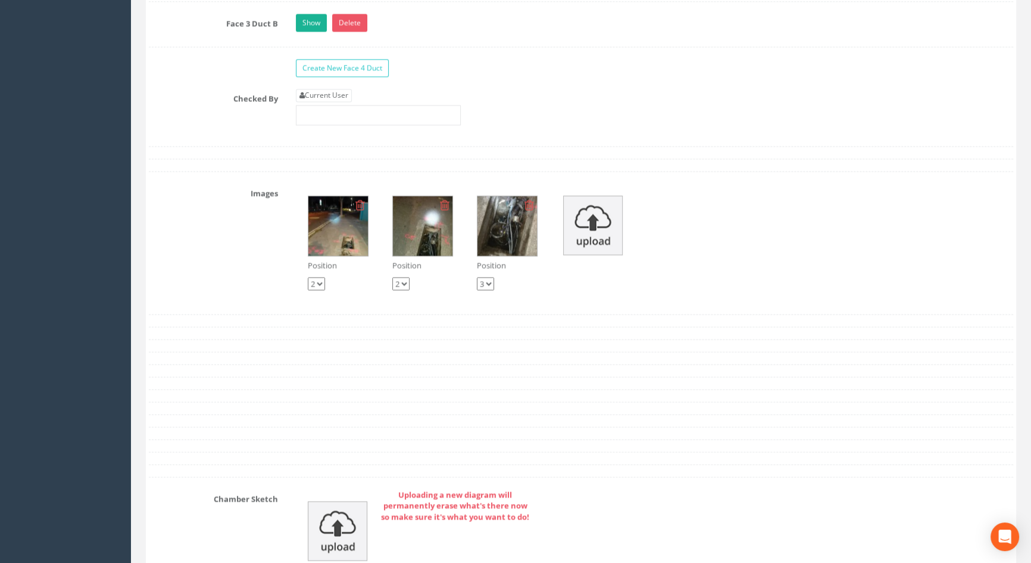
scroll to position [2219, 0]
type input "4.17"
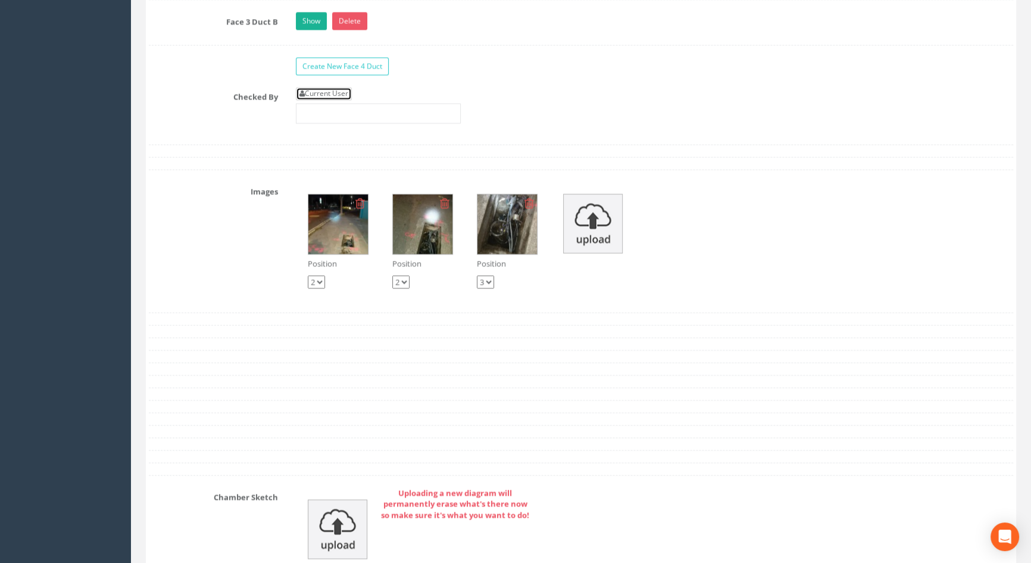
click at [329, 100] on link "Current User" at bounding box center [324, 93] width 56 height 13
type input "[PERSON_NAME]"
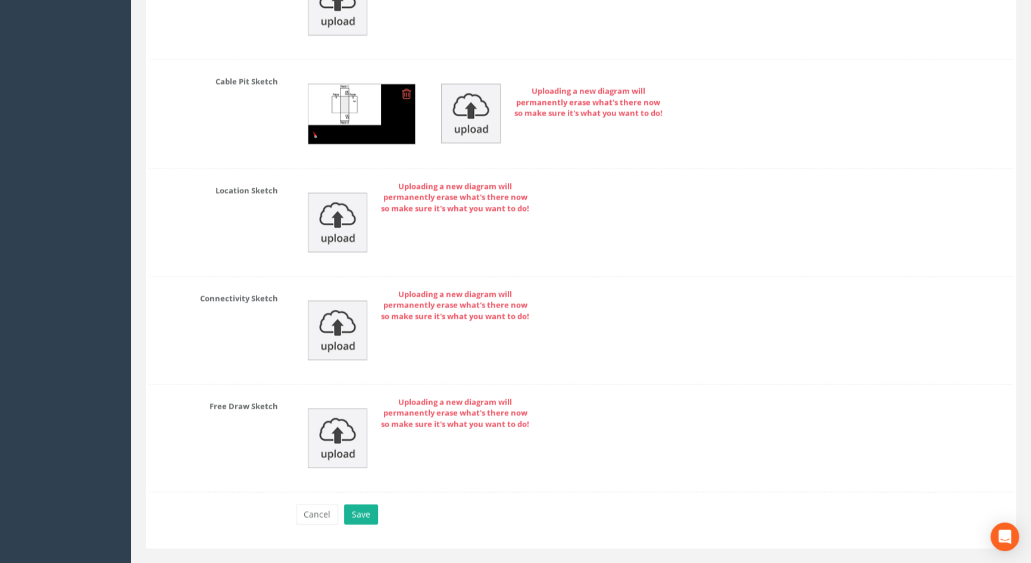
scroll to position [2778, 0]
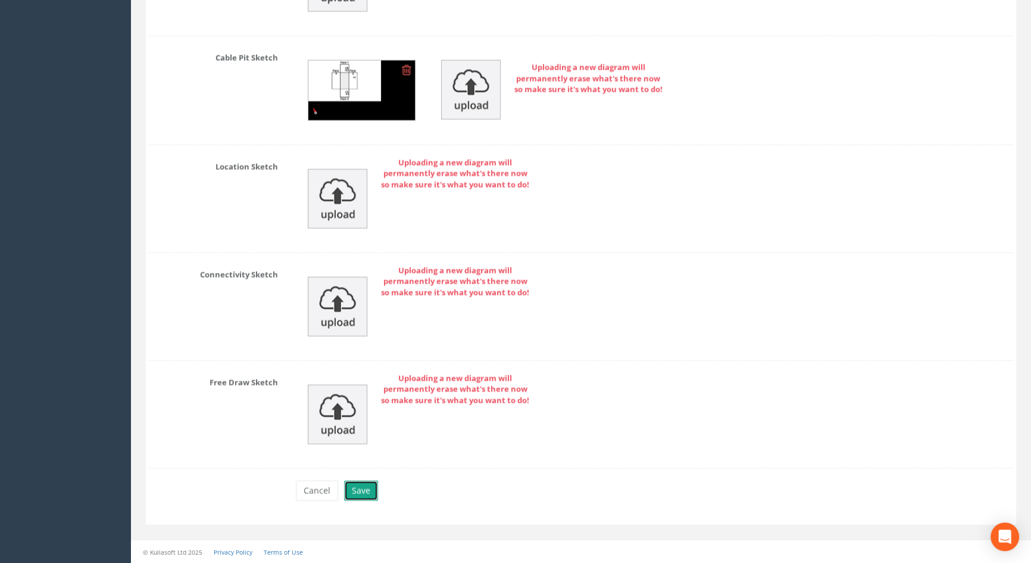
click at [360, 493] on button "Save" at bounding box center [361, 490] width 34 height 20
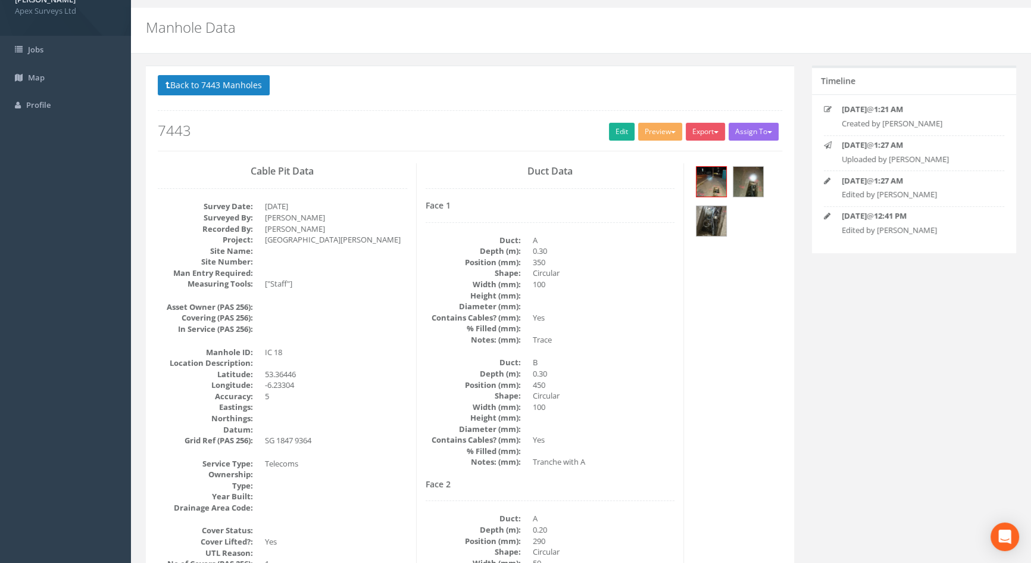
scroll to position [0, 0]
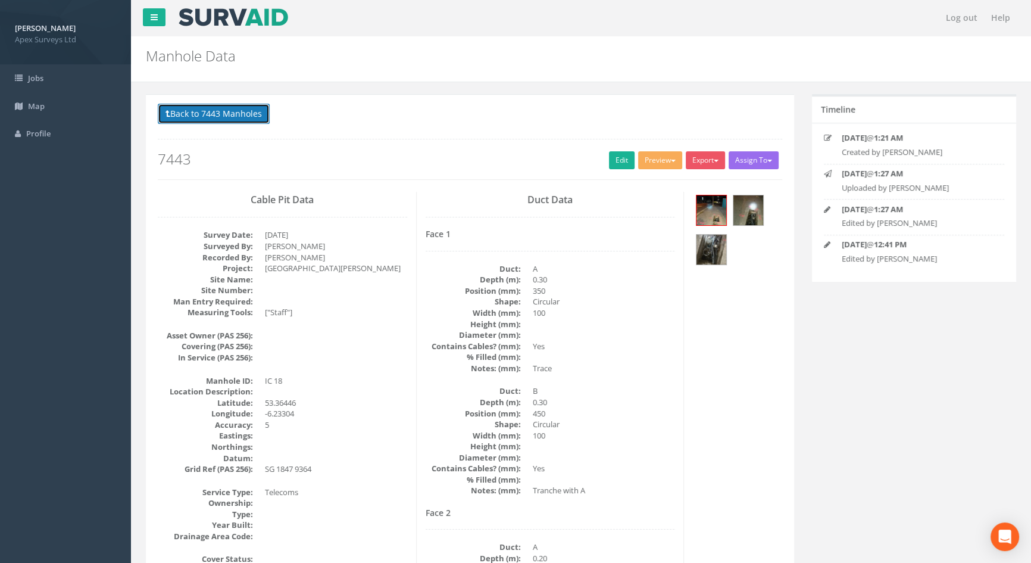
click at [208, 108] on button "Back to 7443 Manholes" at bounding box center [214, 114] width 112 height 20
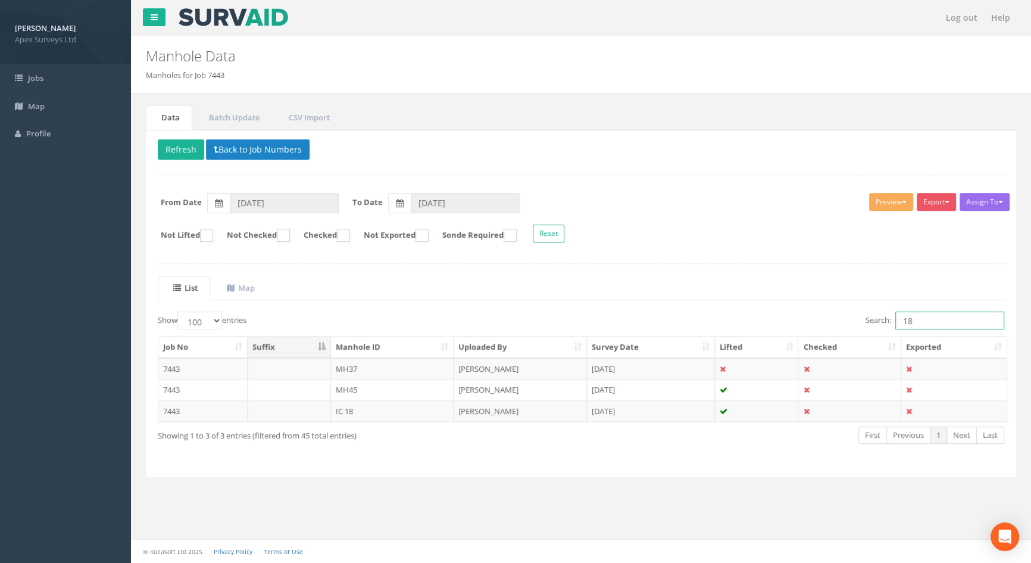
click at [923, 321] on input "18" at bounding box center [949, 320] width 109 height 18
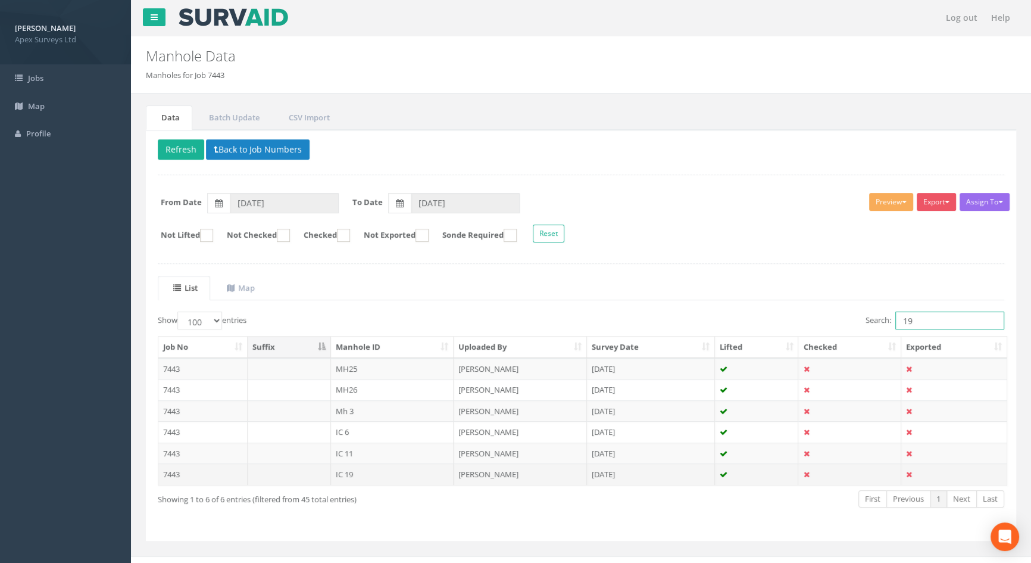
type input "19"
click at [337, 468] on td "IC 19" at bounding box center [392, 473] width 123 height 21
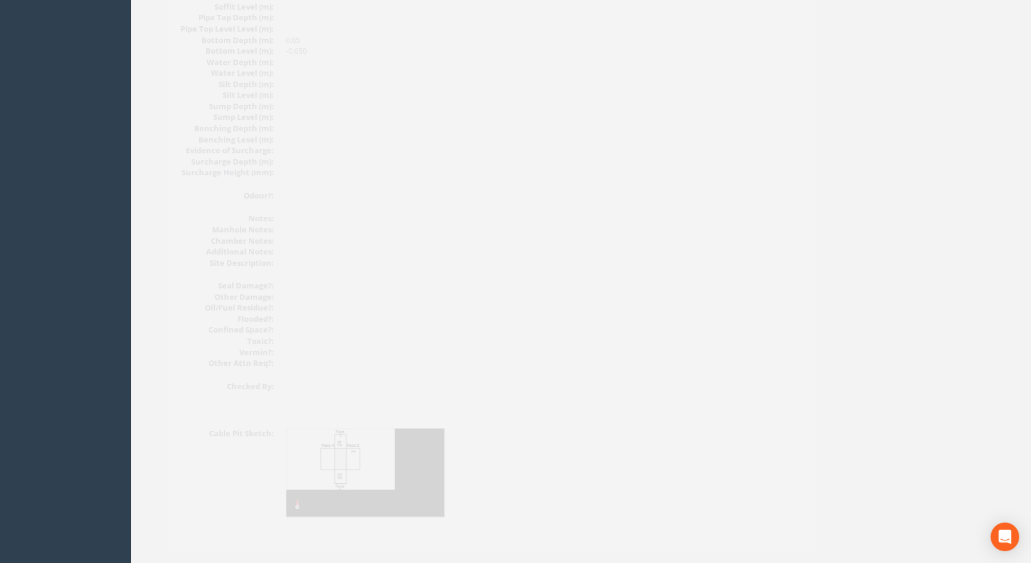
scroll to position [1273, 0]
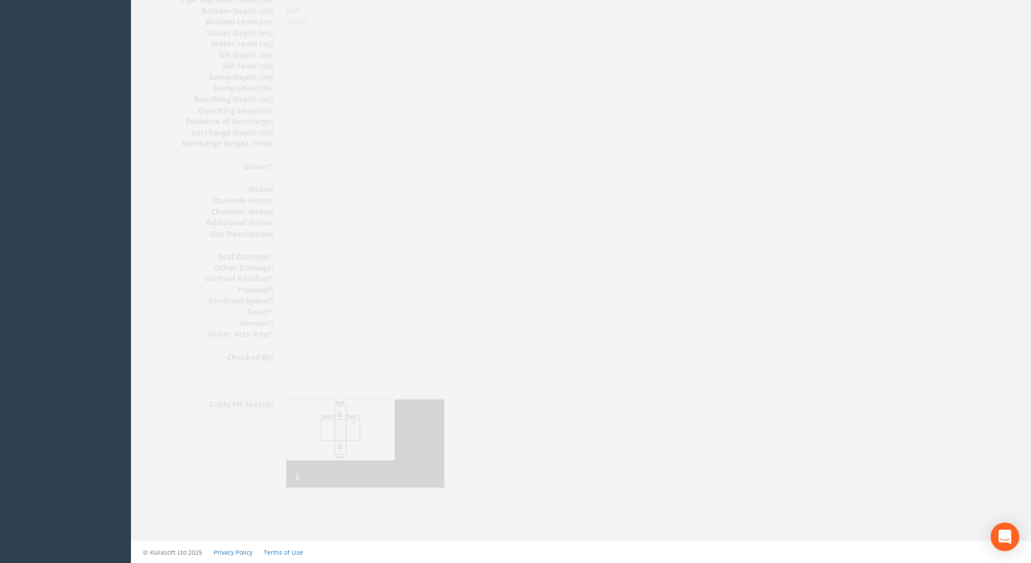
click at [360, 429] on img at bounding box center [345, 443] width 159 height 89
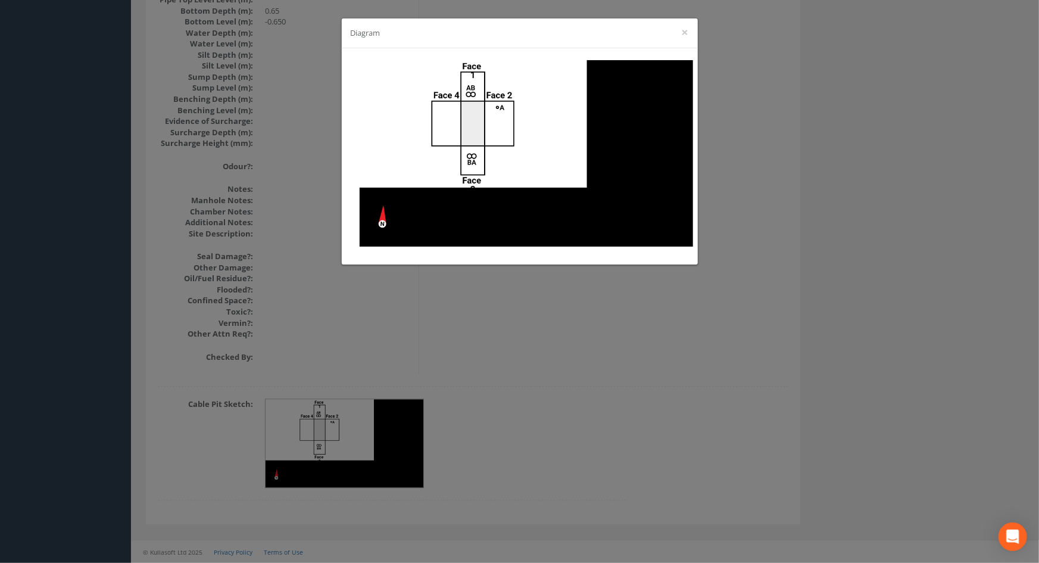
click at [619, 354] on div "Diagram ×" at bounding box center [519, 281] width 1039 height 563
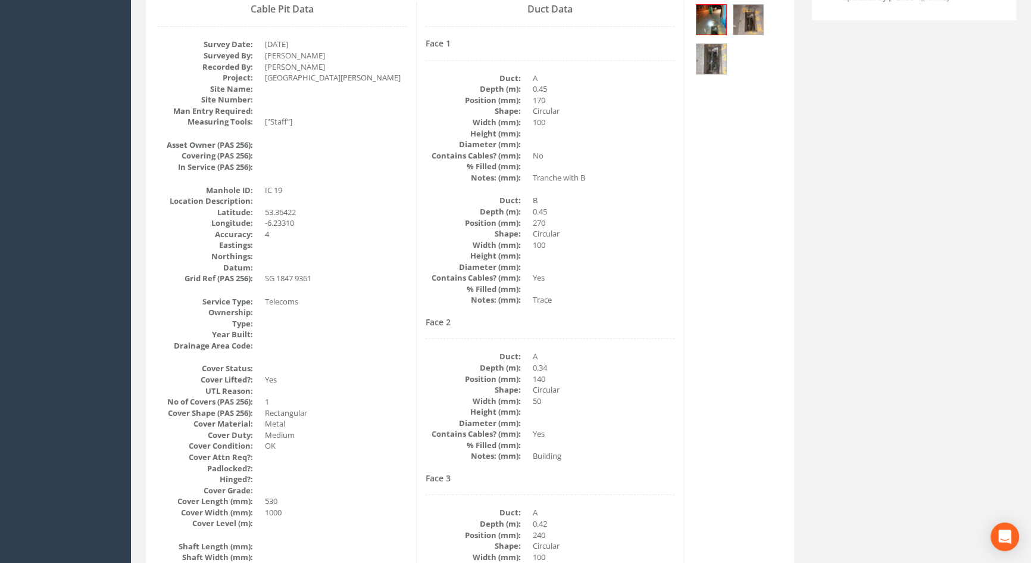
scroll to position [29, 0]
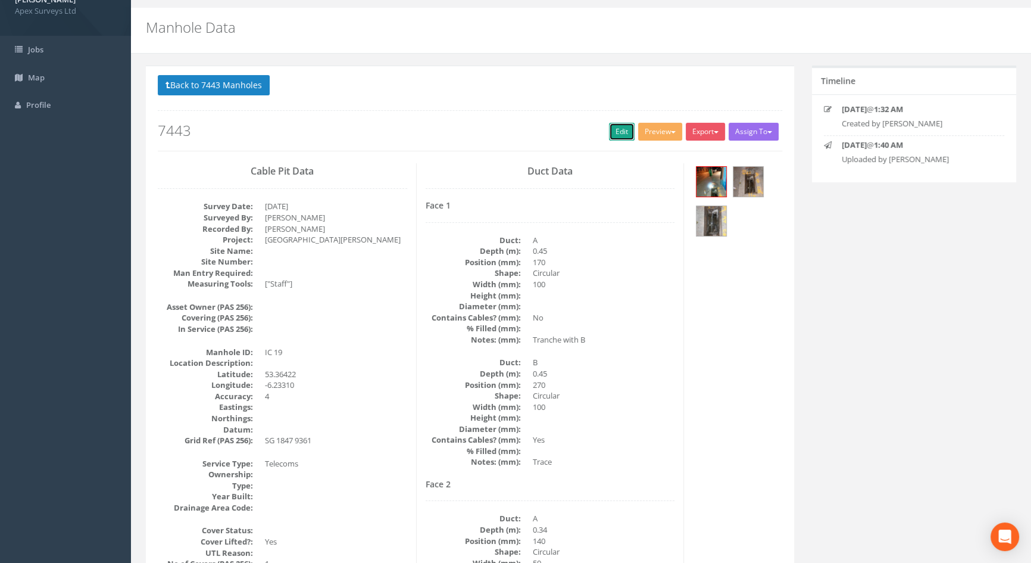
click at [617, 131] on link "Edit" at bounding box center [622, 132] width 26 height 18
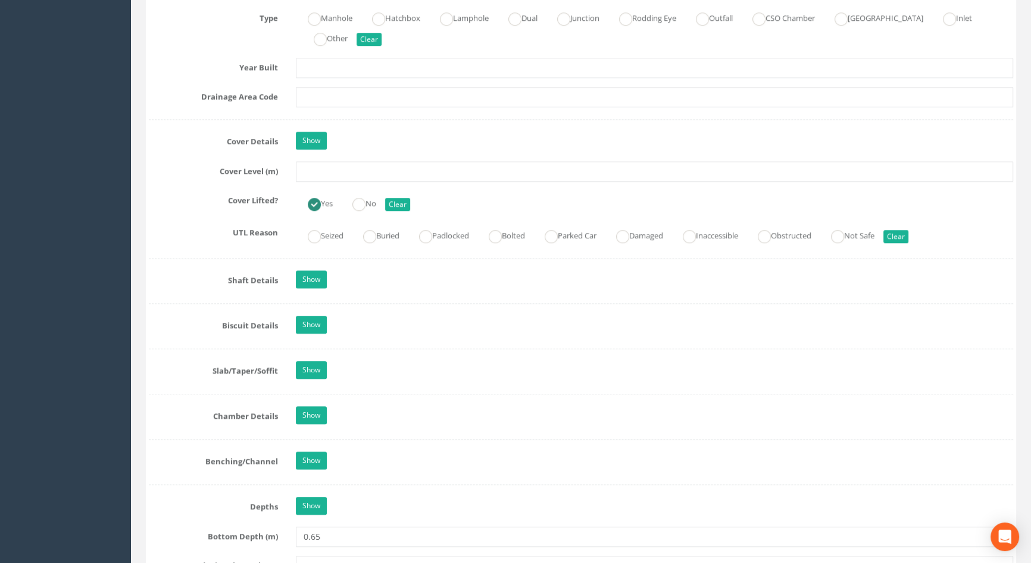
scroll to position [974, 0]
click at [345, 183] on input "text" at bounding box center [654, 173] width 717 height 20
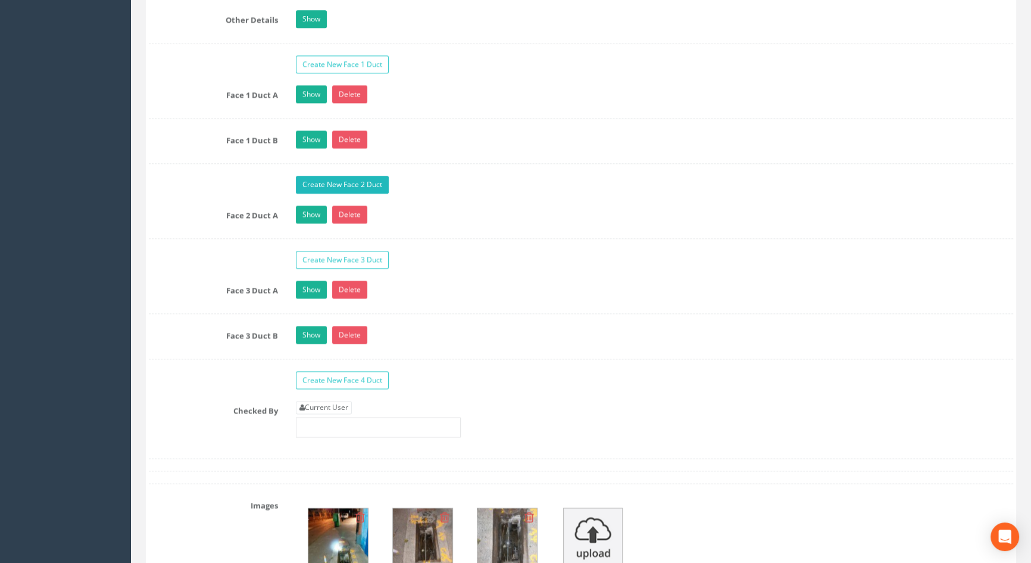
scroll to position [2002, 0]
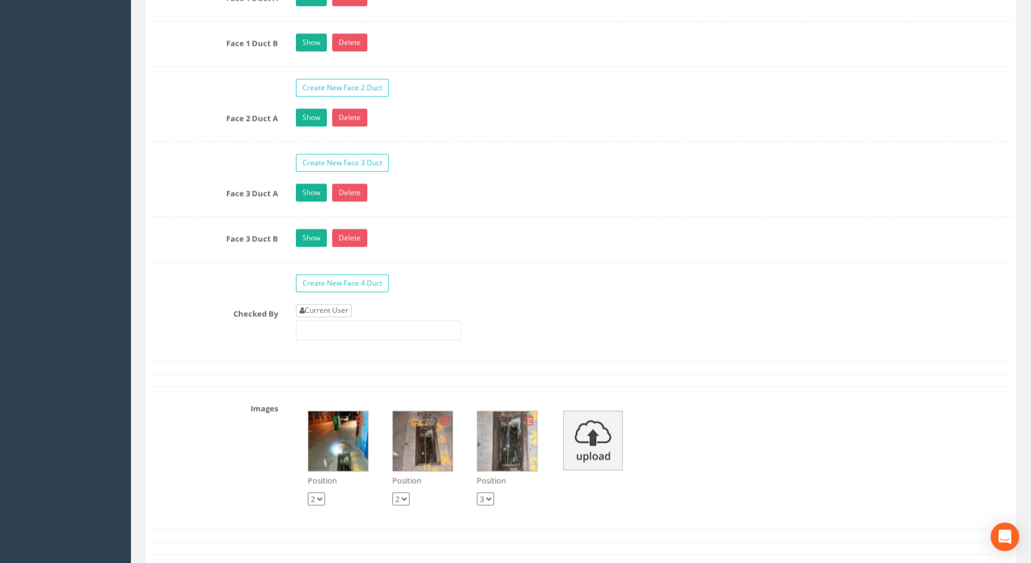
type input "3.75"
click at [338, 317] on link "Current User" at bounding box center [324, 310] width 56 height 13
type input "[PERSON_NAME]"
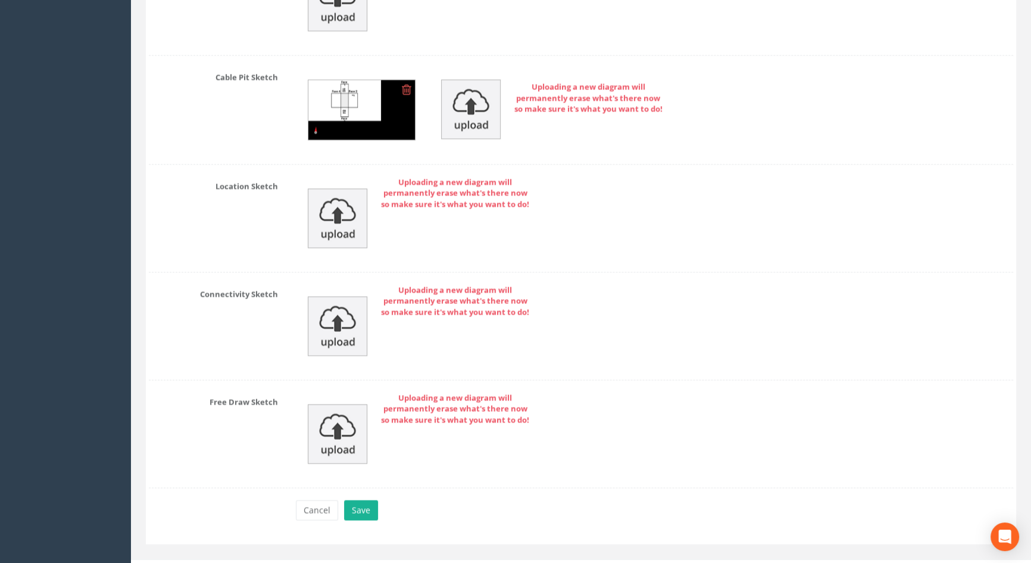
scroll to position [2778, 0]
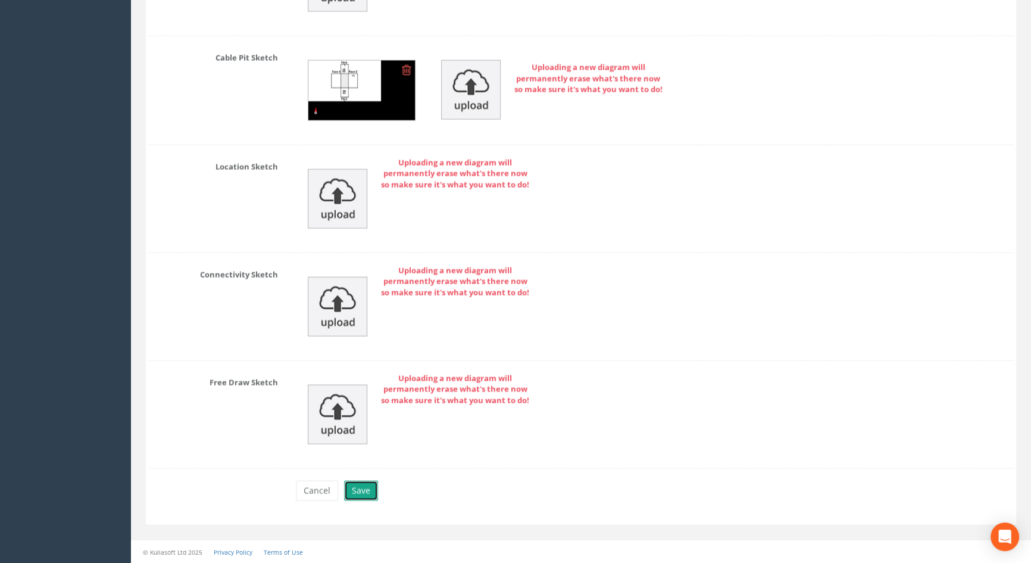
click at [363, 493] on button "Save" at bounding box center [361, 490] width 34 height 20
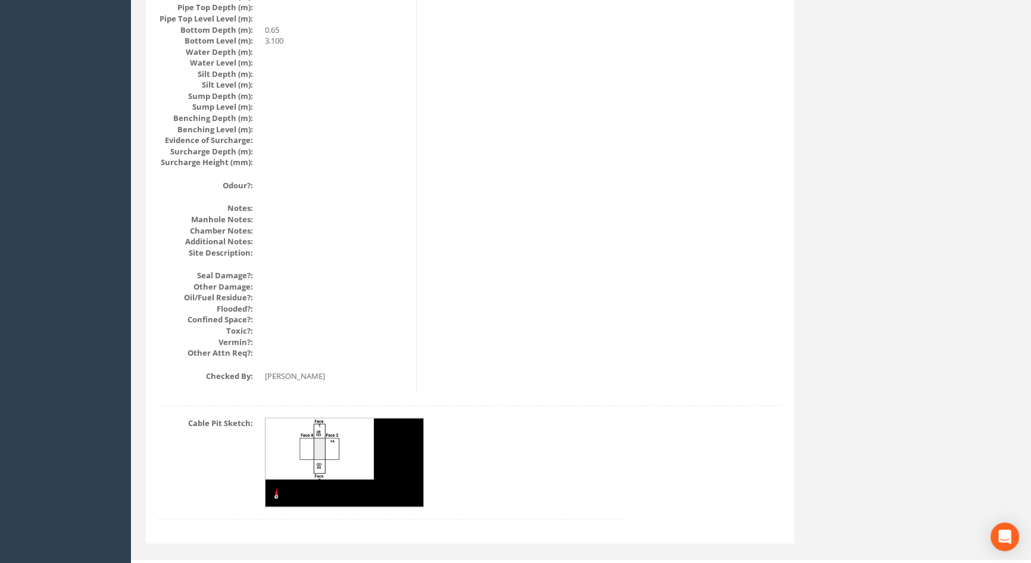
scroll to position [1273, 0]
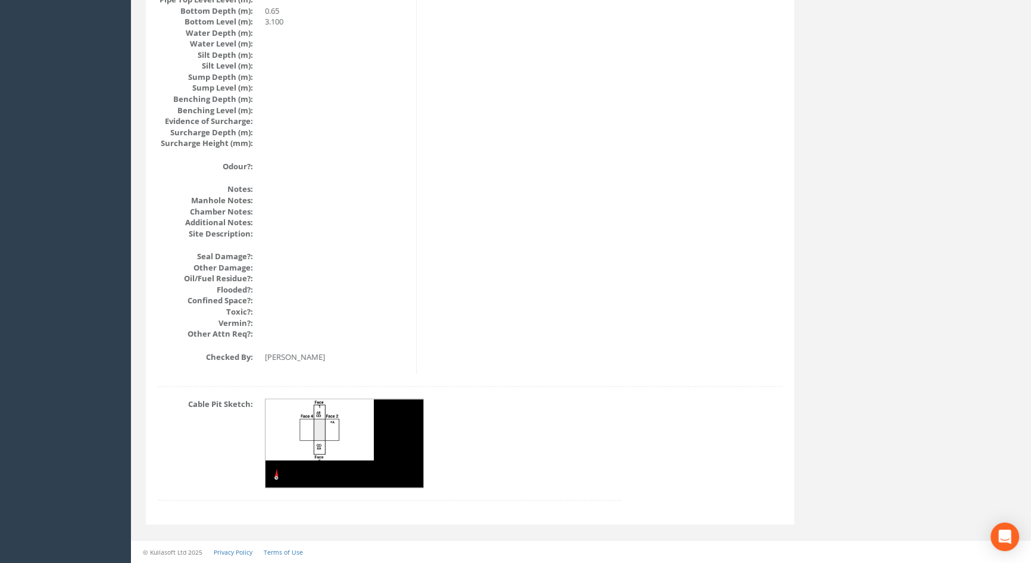
click at [319, 426] on img at bounding box center [345, 443] width 159 height 89
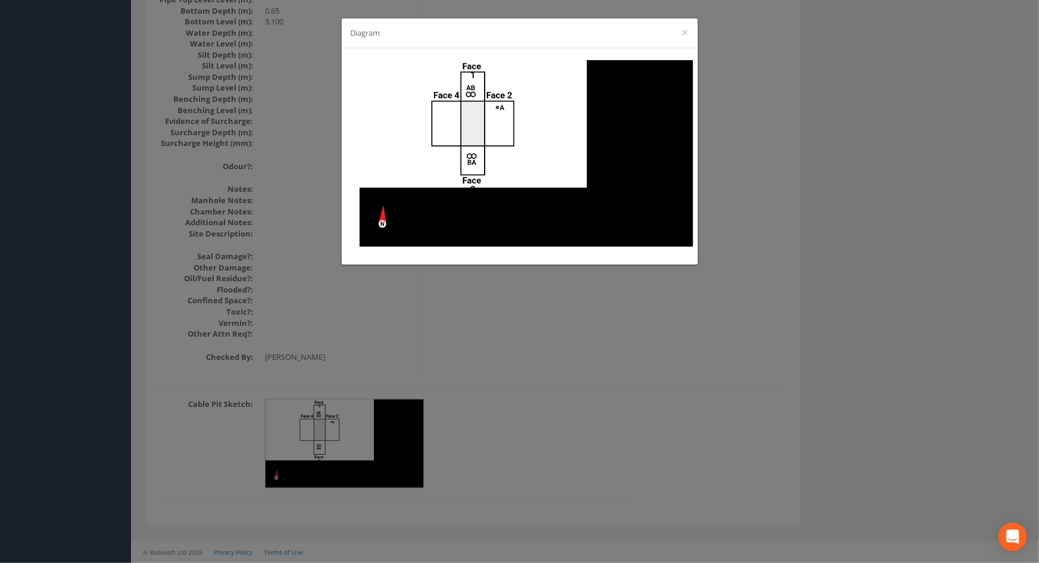
click at [520, 381] on div "Diagram ×" at bounding box center [519, 281] width 1039 height 563
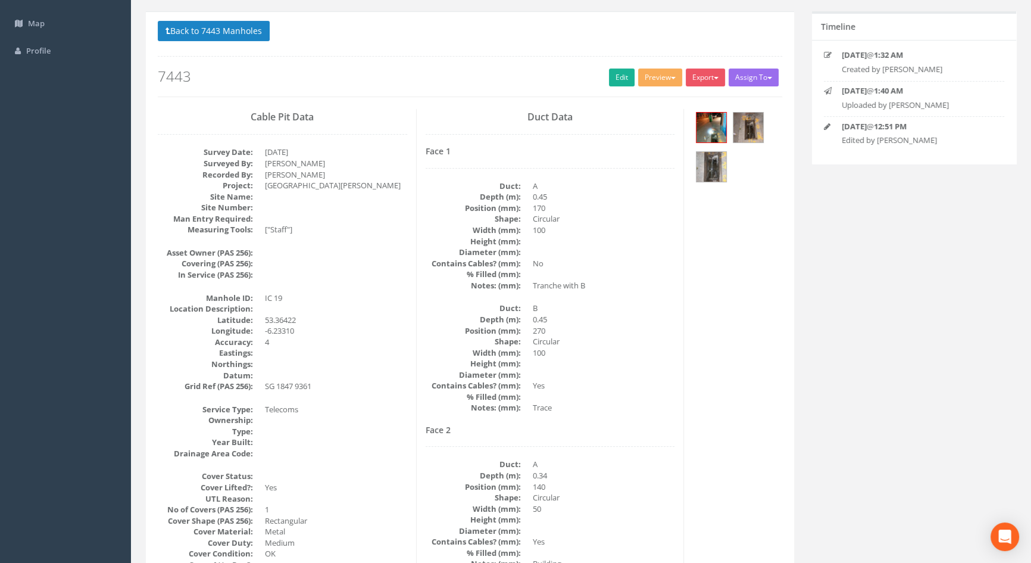
scroll to position [0, 0]
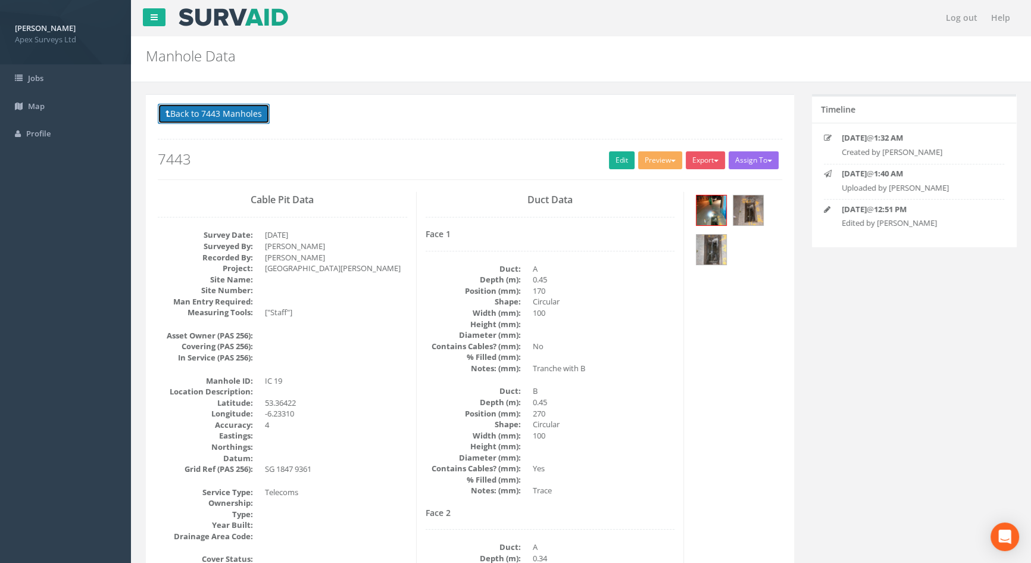
click at [186, 113] on button "Back to 7443 Manholes" at bounding box center [214, 114] width 112 height 20
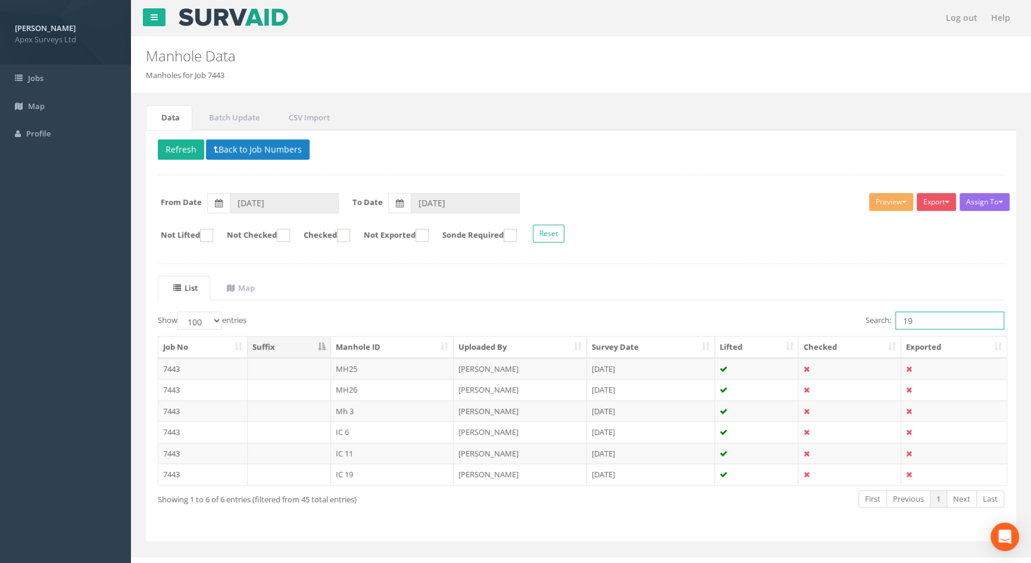
drag, startPoint x: 924, startPoint y: 318, endPoint x: 800, endPoint y: 325, distance: 124.0
click at [800, 325] on div "Search: 19" at bounding box center [797, 321] width 414 height 21
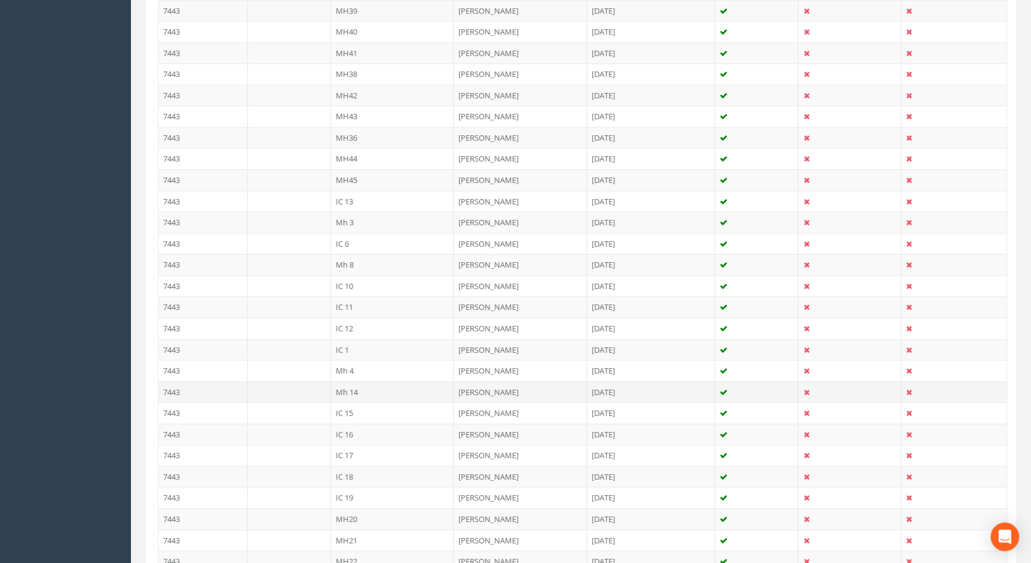
scroll to position [755, 0]
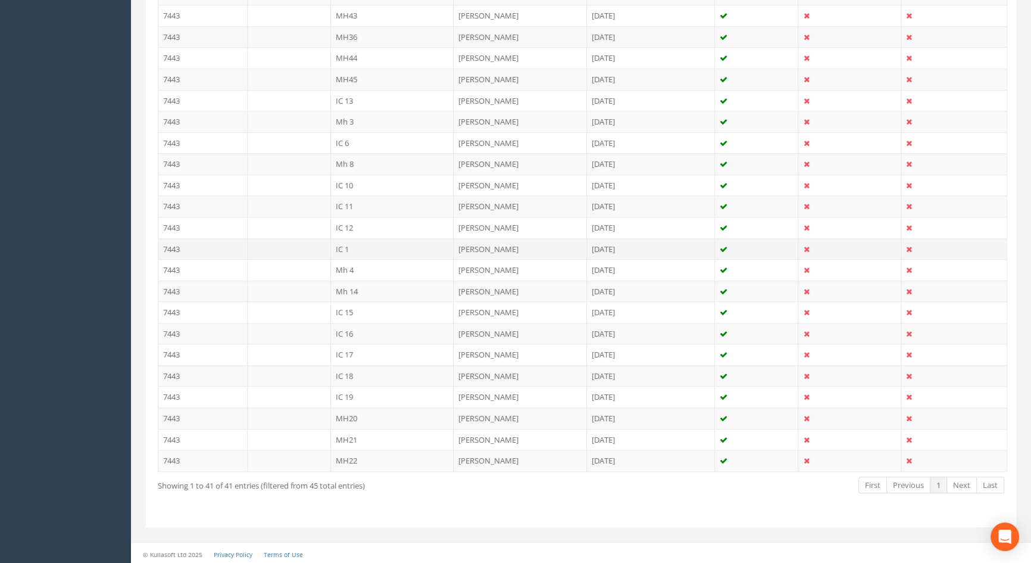
type input "1"
click at [343, 247] on td "IC 1" at bounding box center [392, 248] width 123 height 21
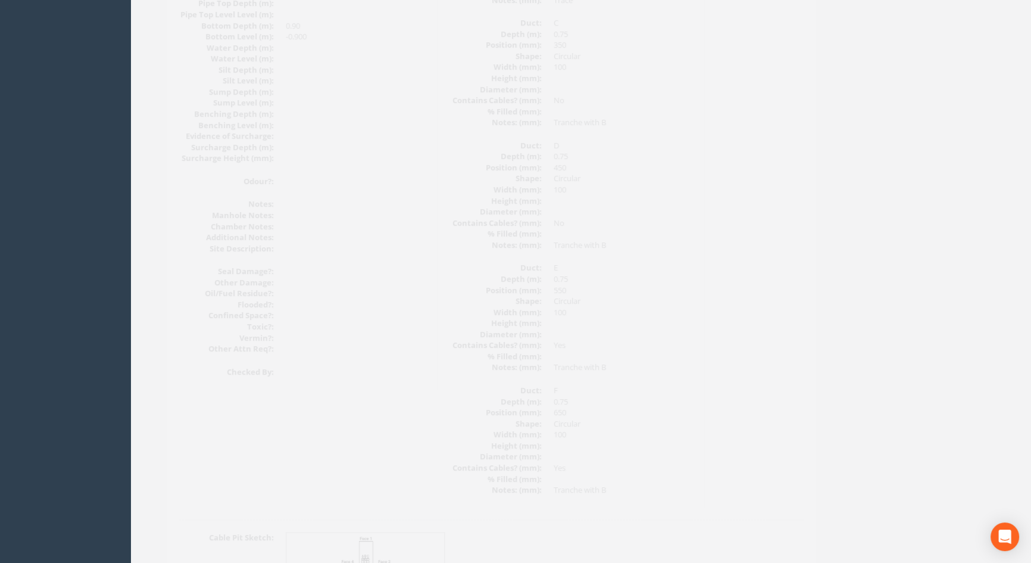
scroll to position [1392, 0]
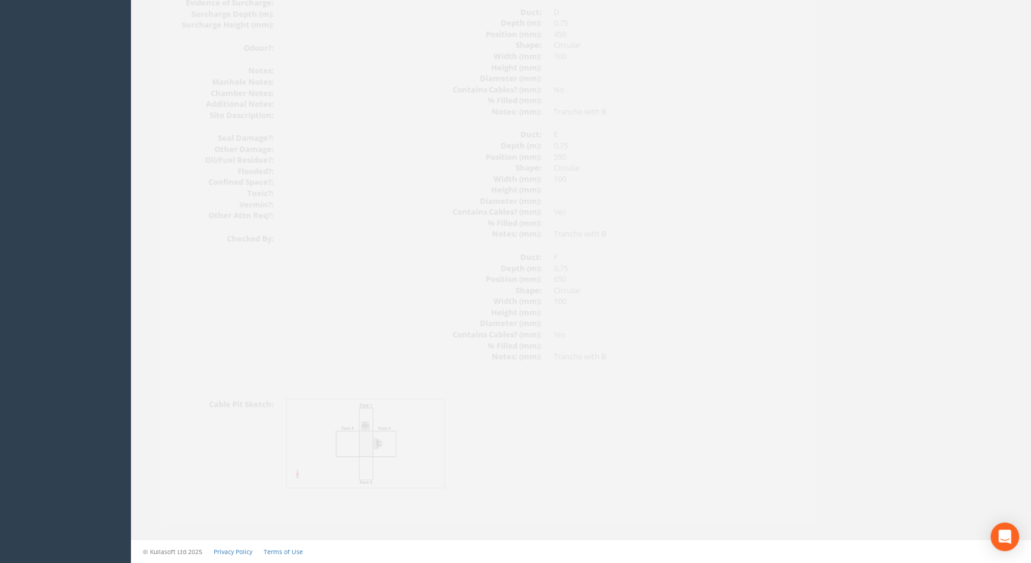
click at [367, 440] on img at bounding box center [345, 443] width 159 height 89
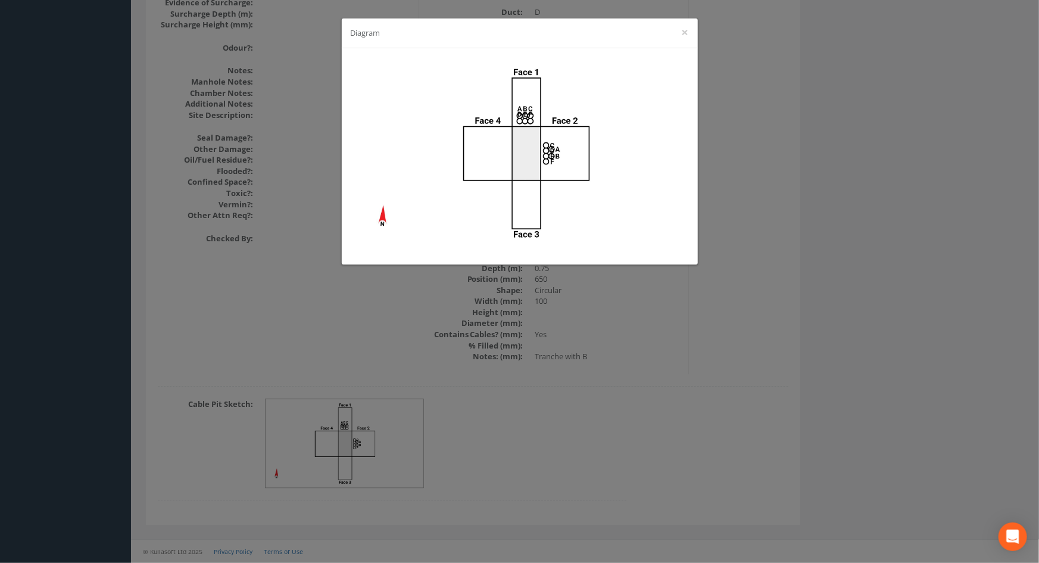
click at [783, 341] on div "Diagram ×" at bounding box center [519, 281] width 1039 height 563
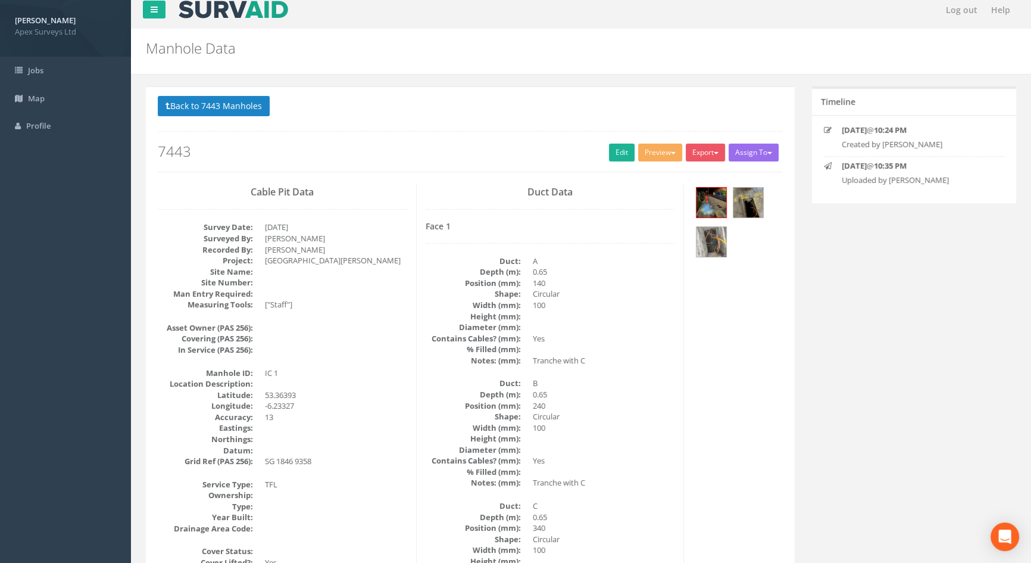
scroll to position [0, 0]
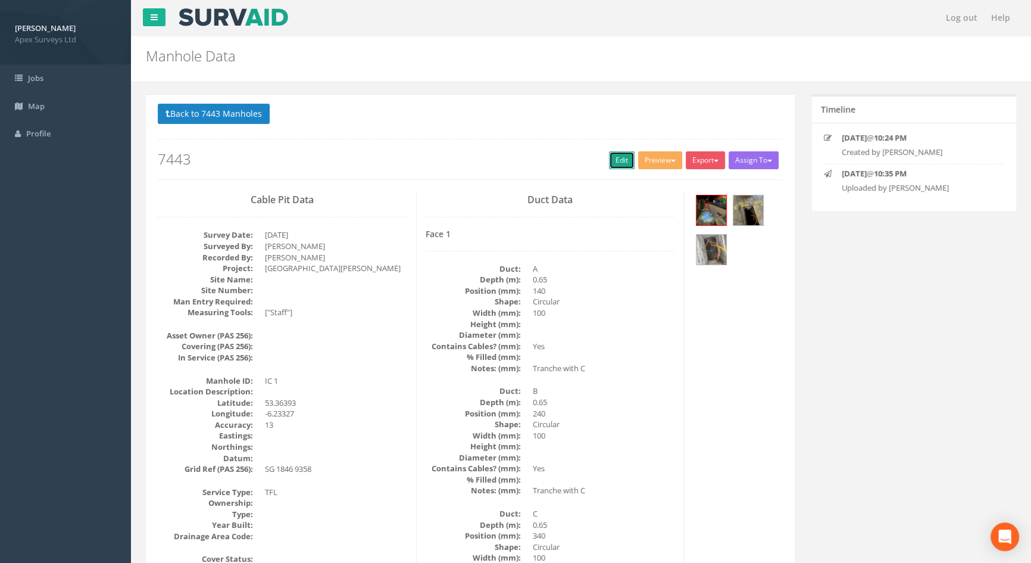
click at [622, 157] on link "Edit" at bounding box center [622, 160] width 26 height 18
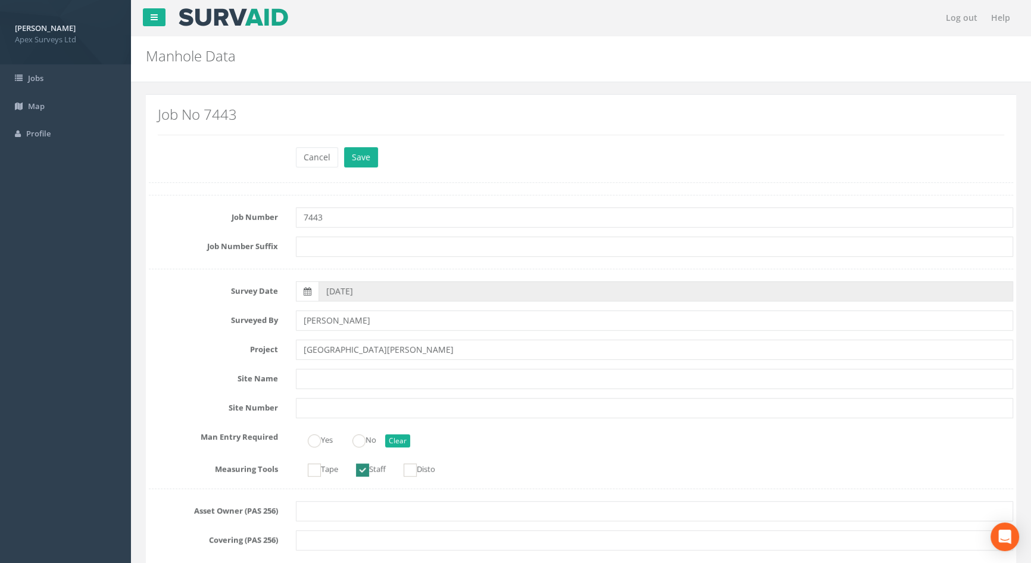
scroll to position [920, 0]
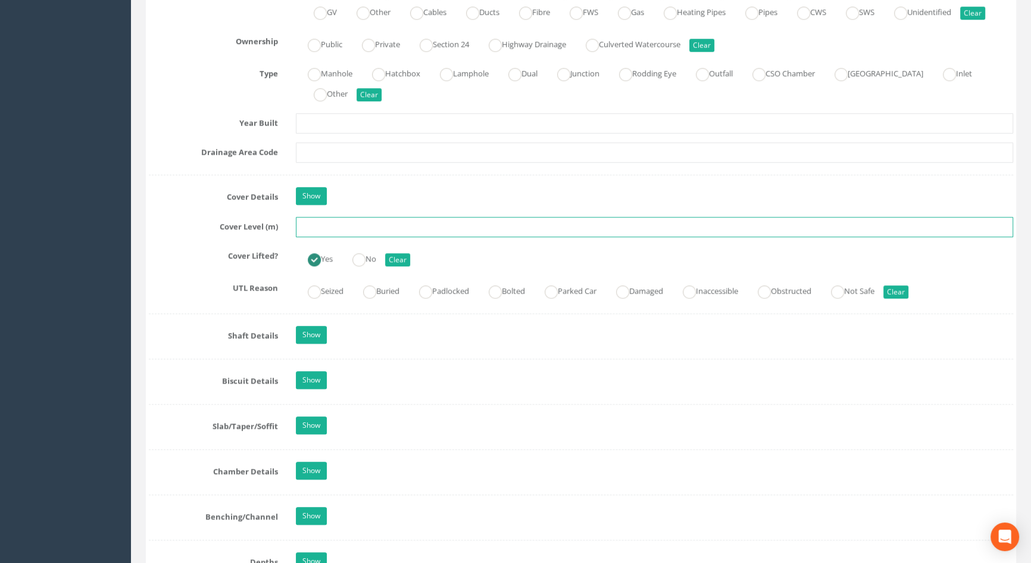
click at [341, 237] on input "text" at bounding box center [654, 227] width 717 height 20
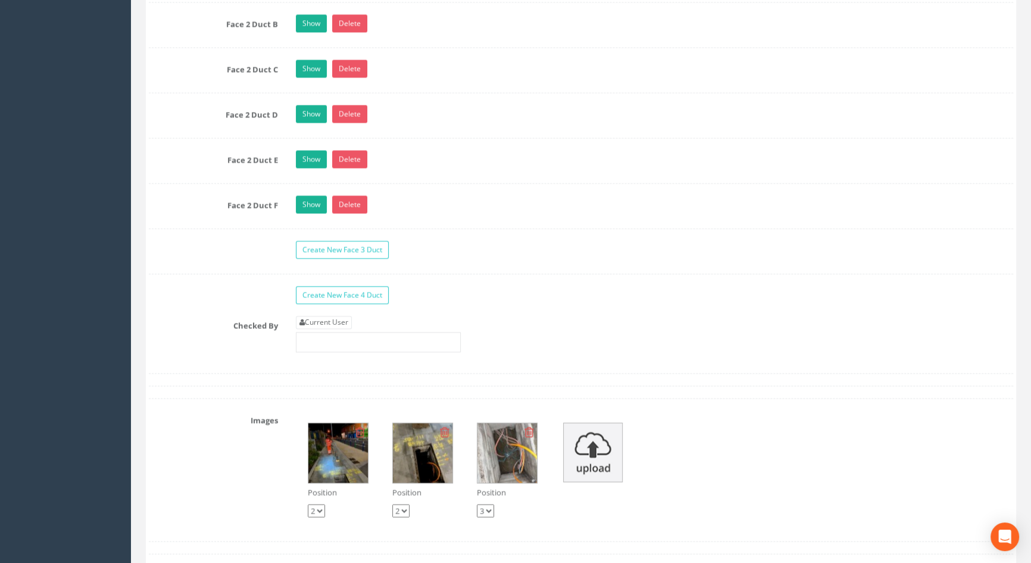
scroll to position [2327, 0]
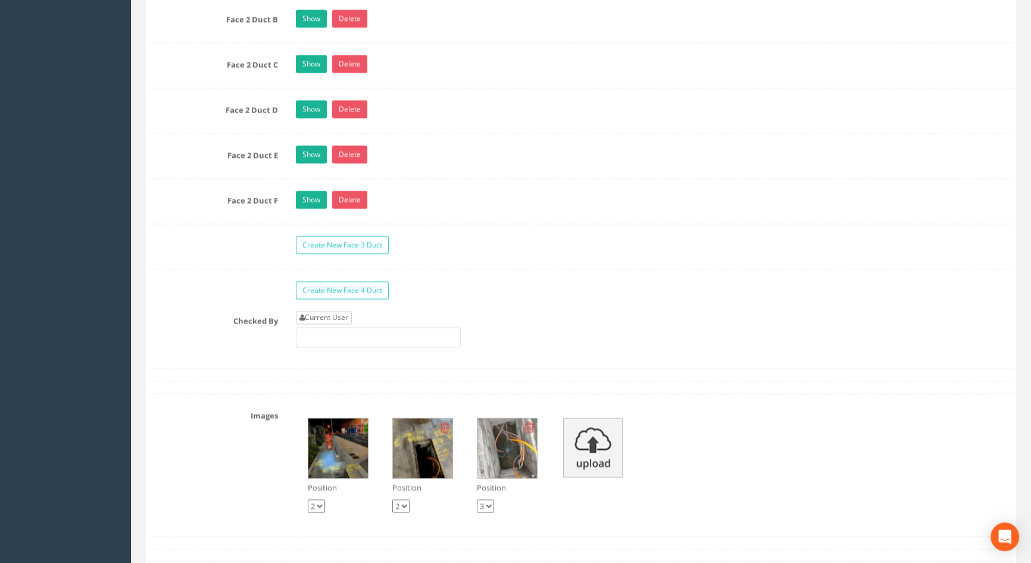
type input "3.43"
click at [341, 324] on link "Current User" at bounding box center [324, 317] width 56 height 13
type input "[PERSON_NAME]"
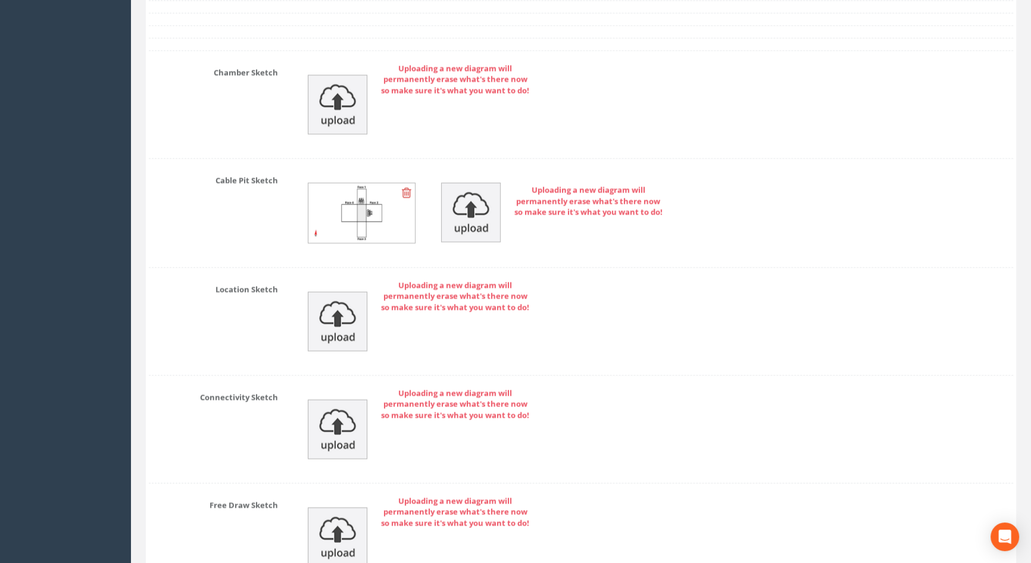
scroll to position [3109, 0]
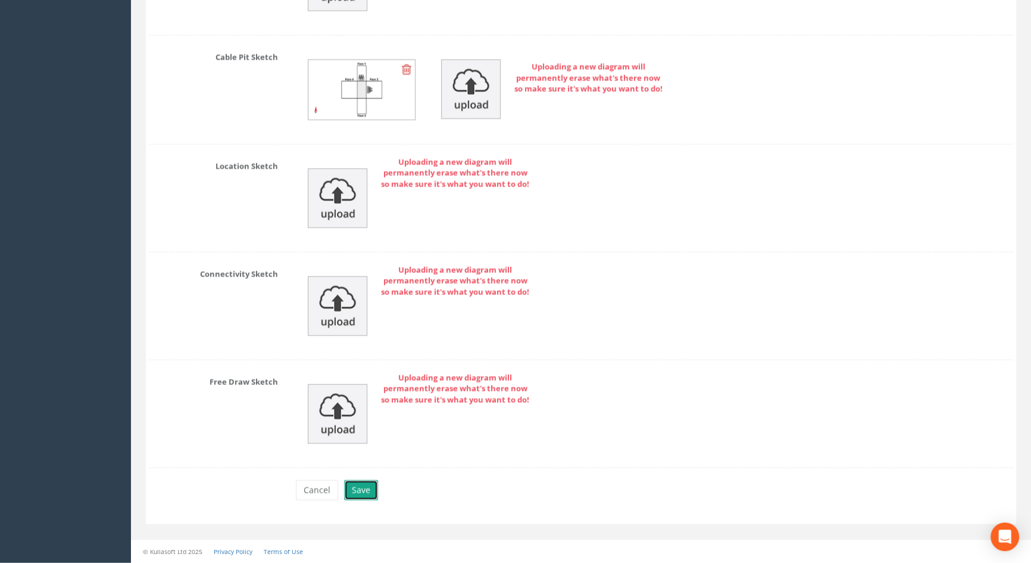
click at [355, 483] on button "Save" at bounding box center [361, 490] width 34 height 20
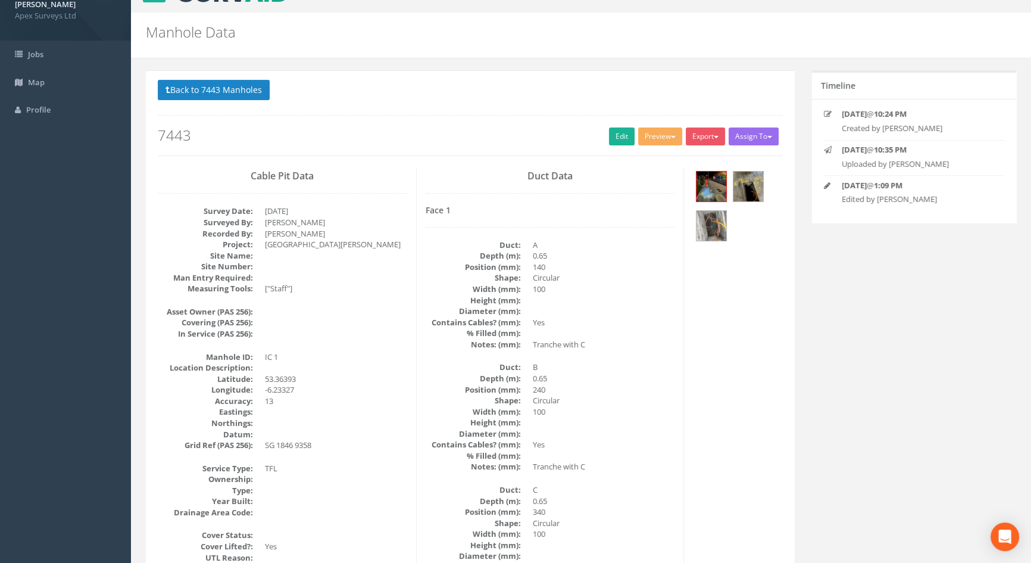
scroll to position [0, 0]
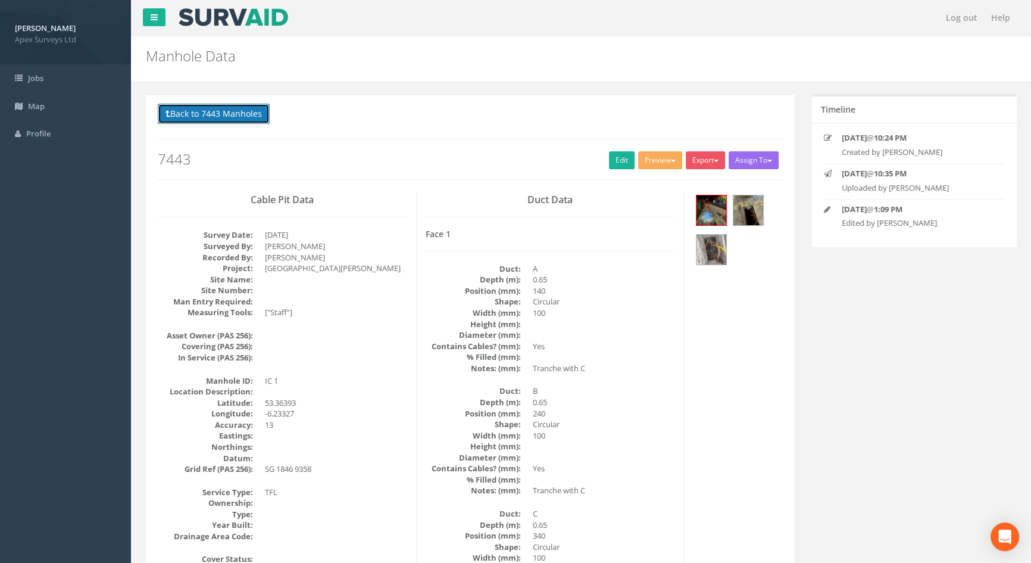
click at [216, 113] on button "Back to 7443 Manholes" at bounding box center [214, 114] width 112 height 20
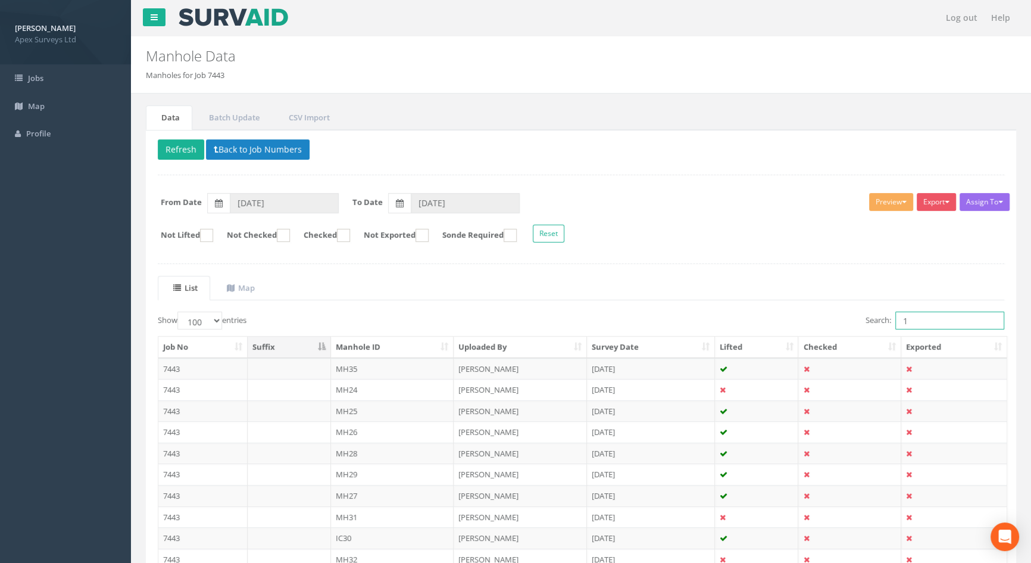
drag, startPoint x: 925, startPoint y: 320, endPoint x: 789, endPoint y: 321, distance: 135.7
click at [791, 321] on div "Search: 1" at bounding box center [797, 321] width 414 height 21
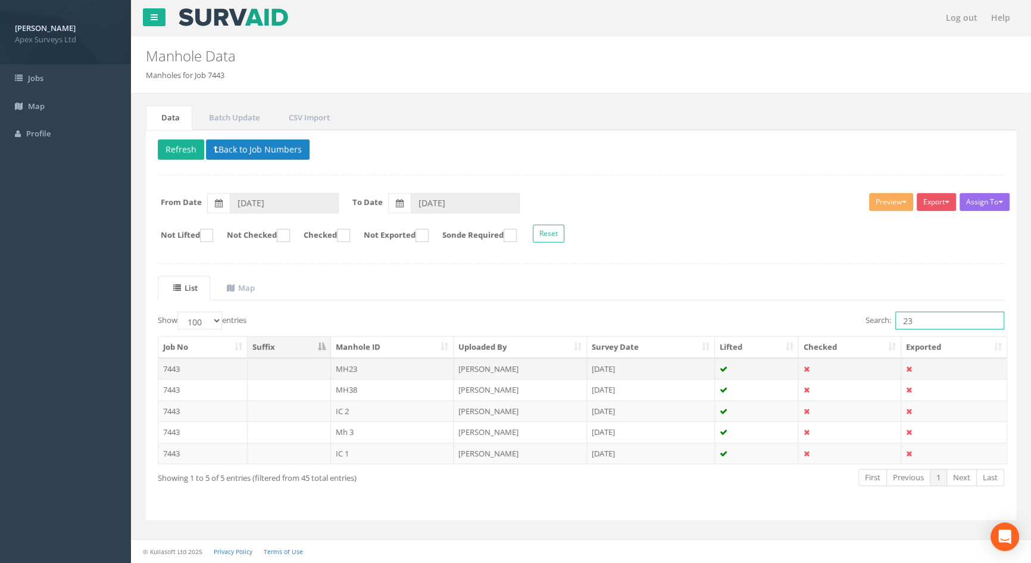
type input "23"
click at [341, 366] on td "MH23" at bounding box center [392, 368] width 123 height 21
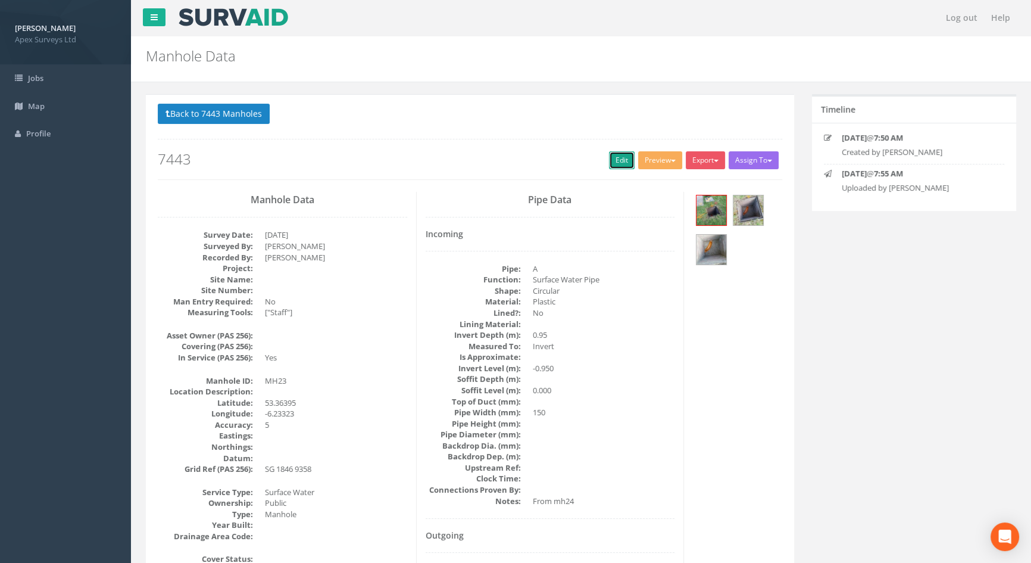
click at [609, 161] on link "Edit" at bounding box center [622, 160] width 26 height 18
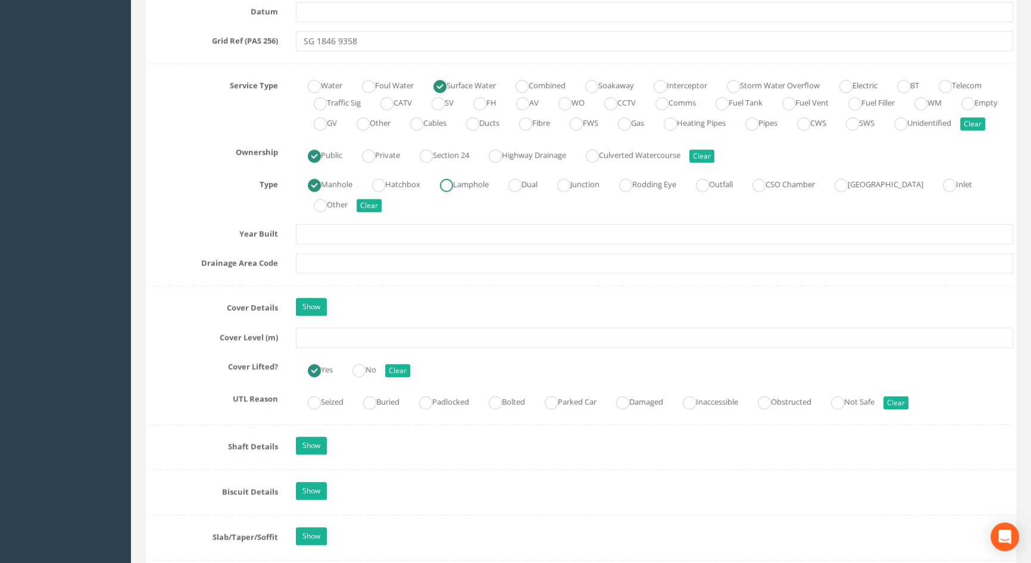
scroll to position [811, 0]
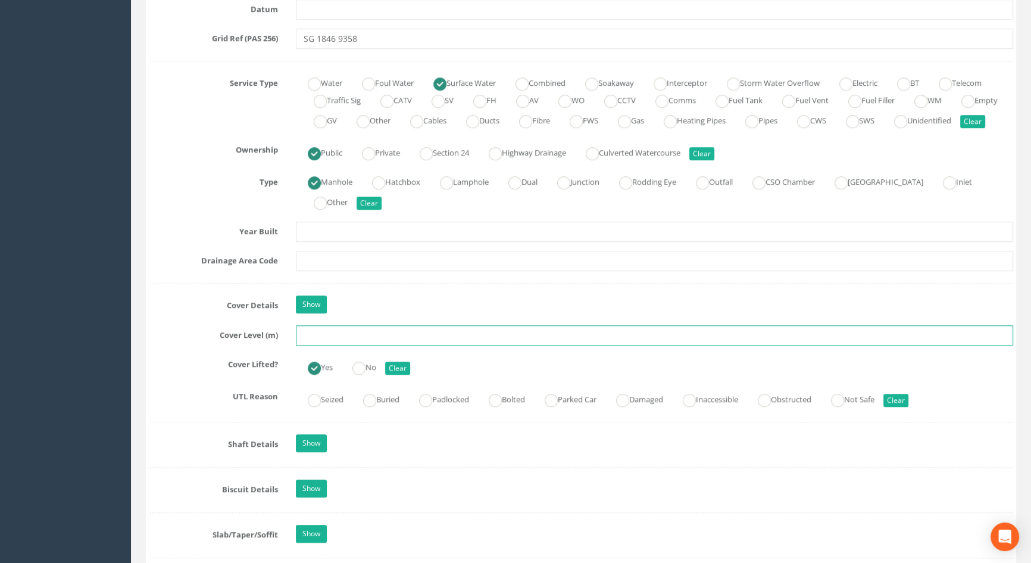
click at [339, 345] on input "text" at bounding box center [654, 335] width 717 height 20
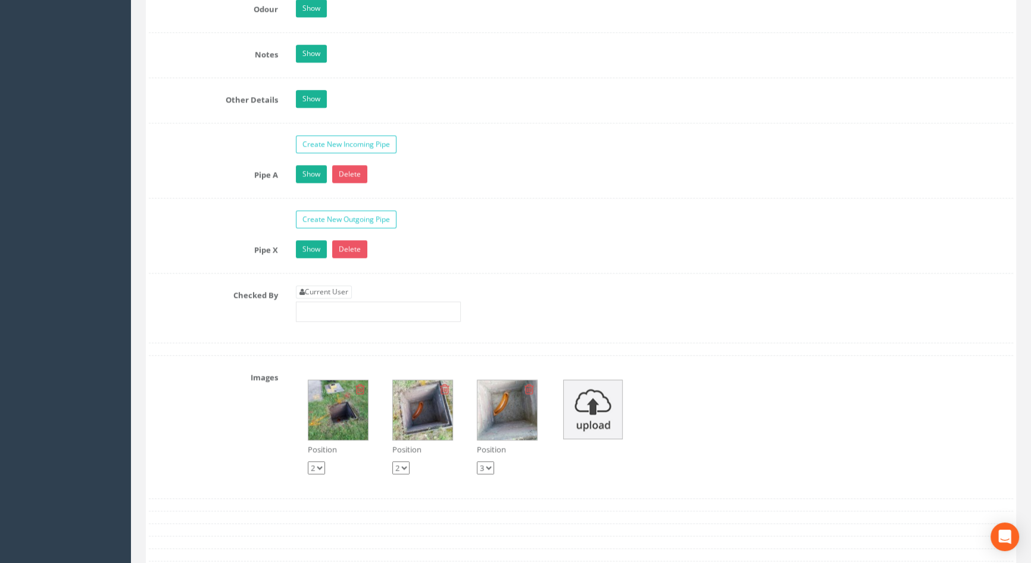
scroll to position [2002, 0]
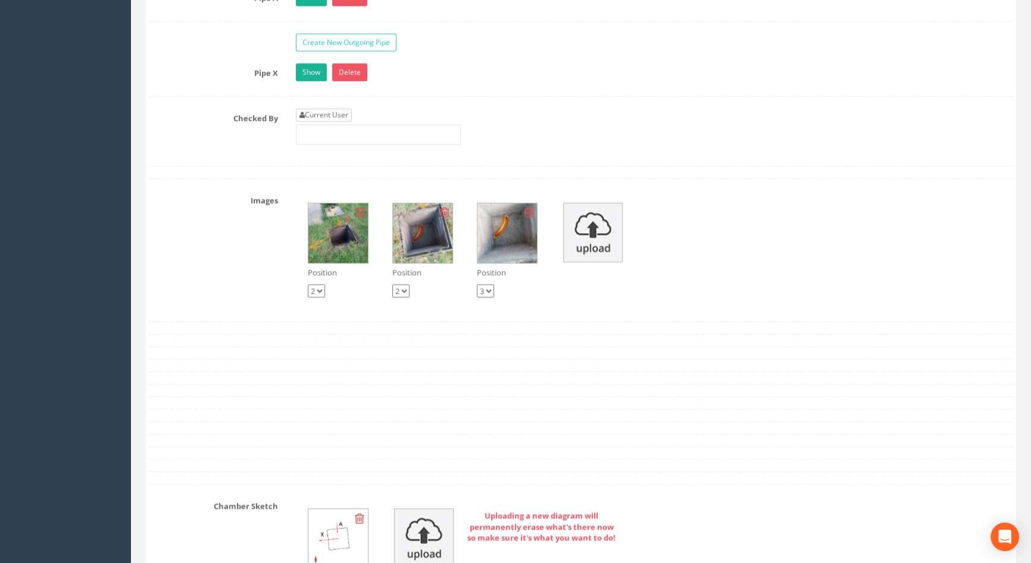
type input "5.03"
click at [335, 121] on link "Current User" at bounding box center [324, 114] width 56 height 13
type input "[PERSON_NAME]"
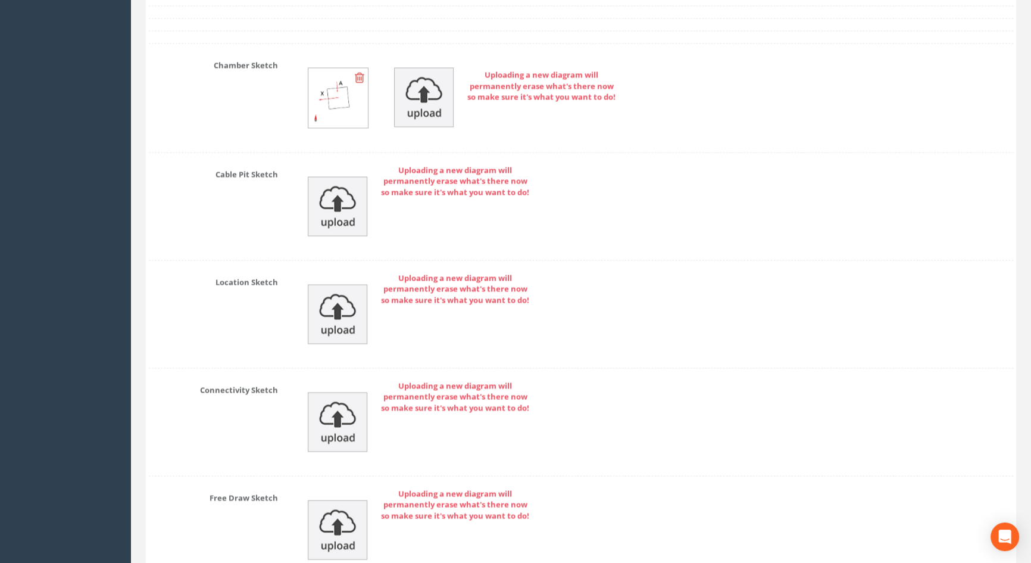
scroll to position [2571, 0]
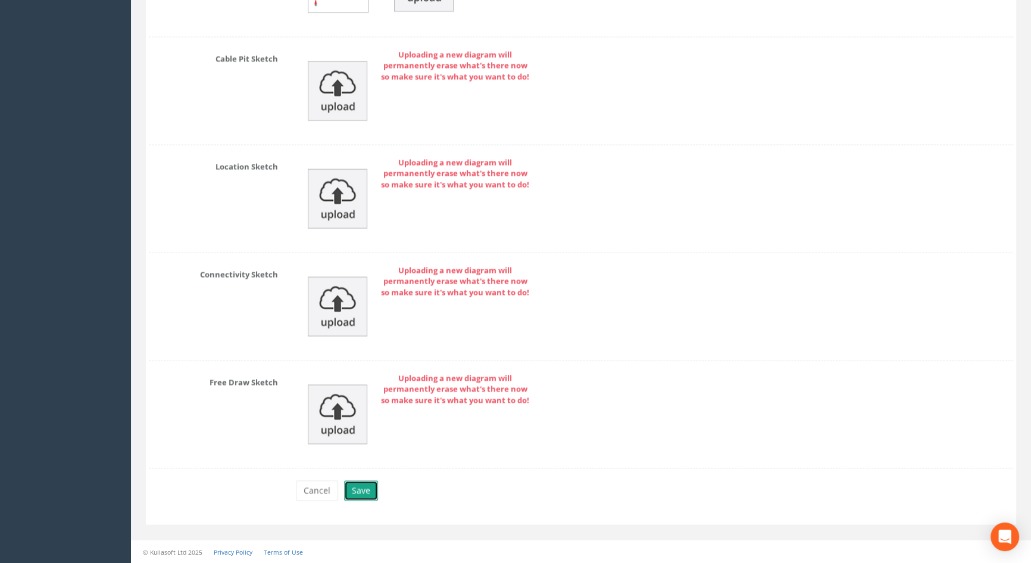
click at [357, 486] on button "Save" at bounding box center [361, 490] width 34 height 20
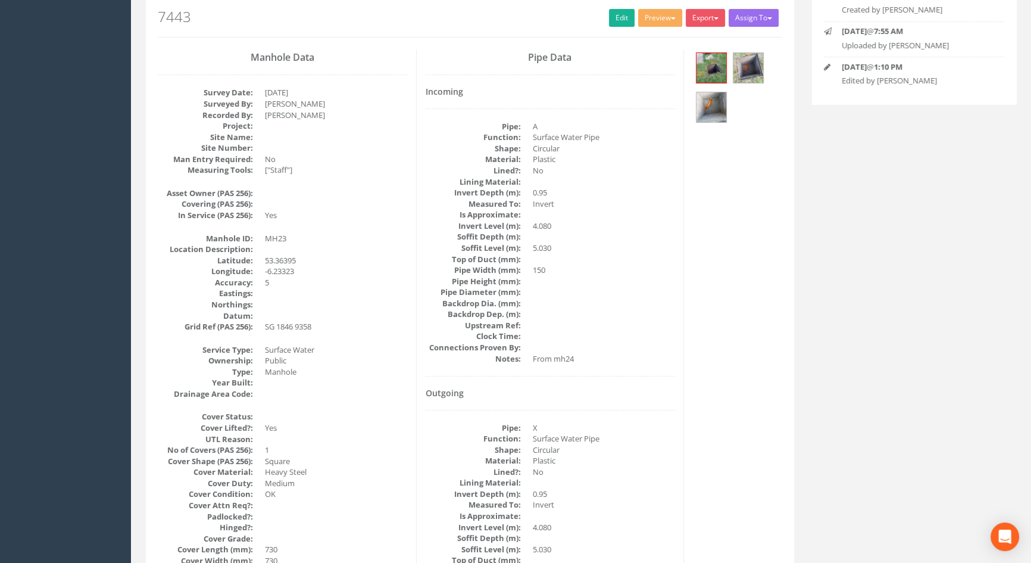
scroll to position [0, 0]
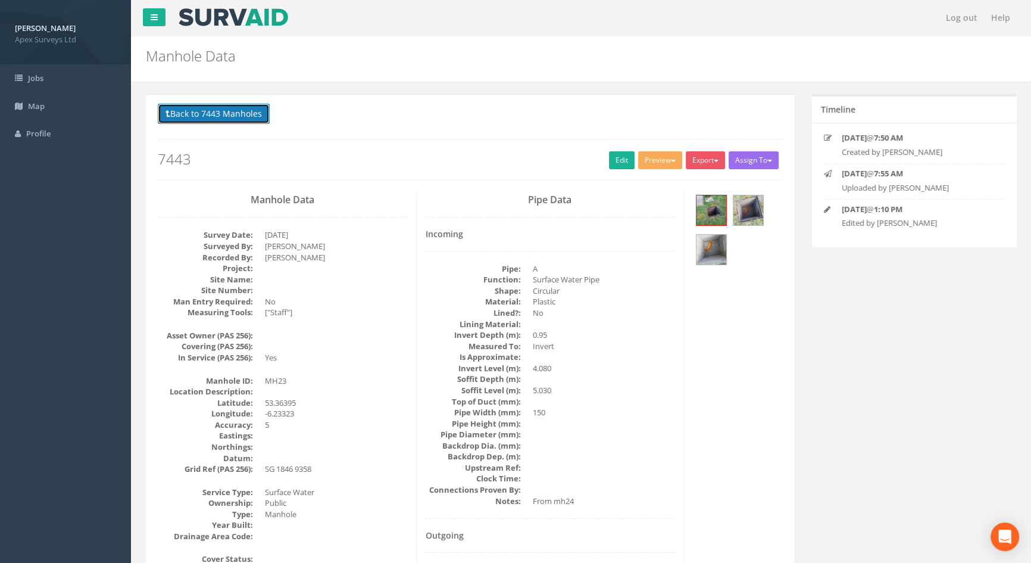
click at [197, 111] on button "Back to 7443 Manholes" at bounding box center [214, 114] width 112 height 20
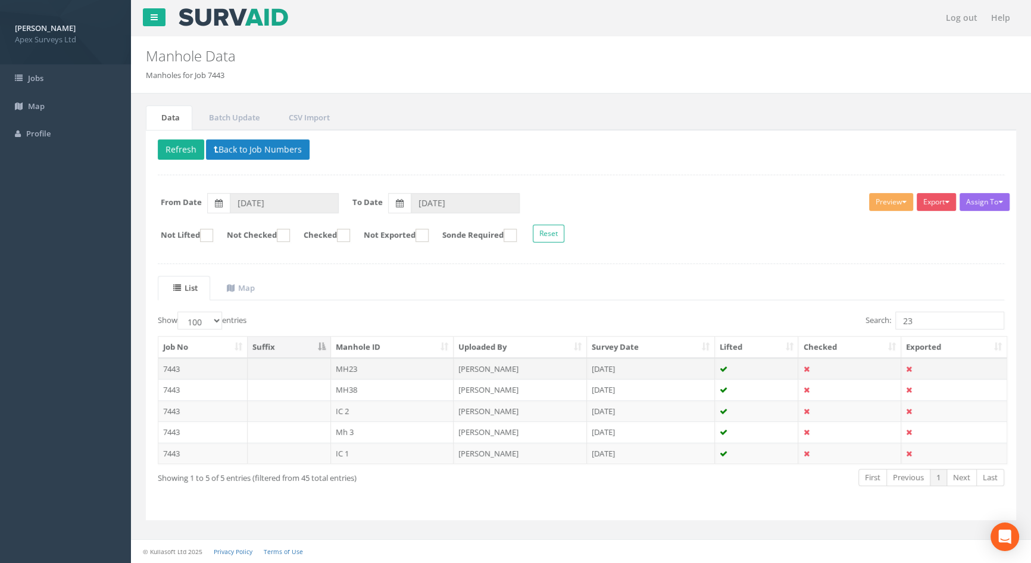
click at [355, 366] on td "MH23" at bounding box center [392, 368] width 123 height 21
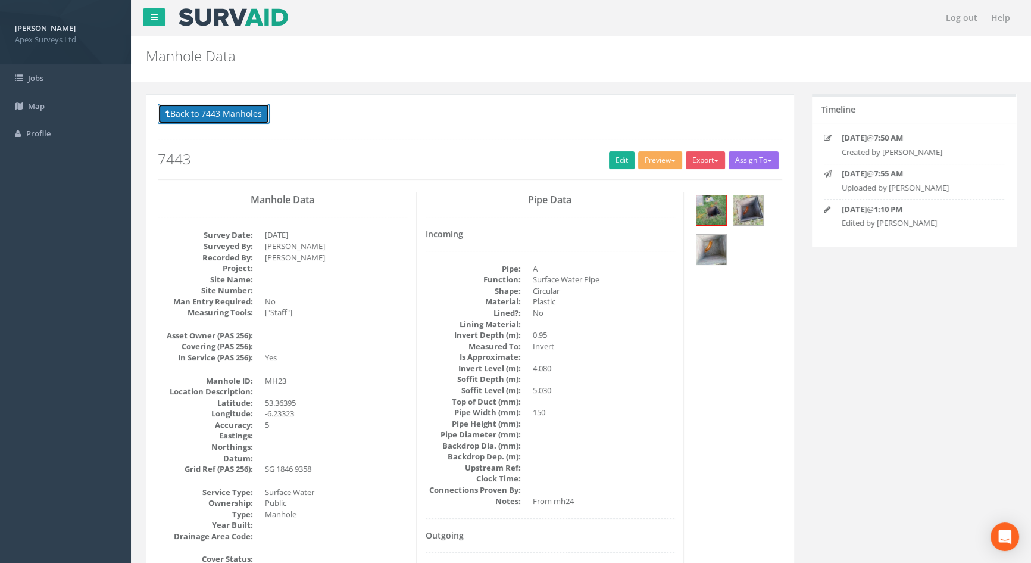
click at [246, 112] on button "Back to 7443 Manholes" at bounding box center [214, 114] width 112 height 20
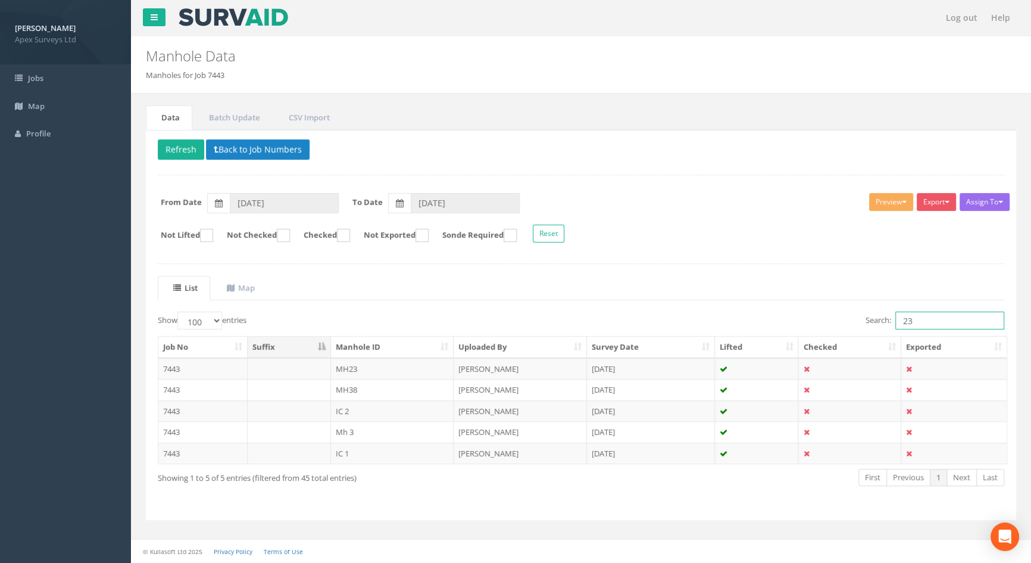
click at [919, 318] on input "23" at bounding box center [949, 320] width 109 height 18
type input "24"
click at [363, 365] on td "MH24" at bounding box center [392, 368] width 123 height 21
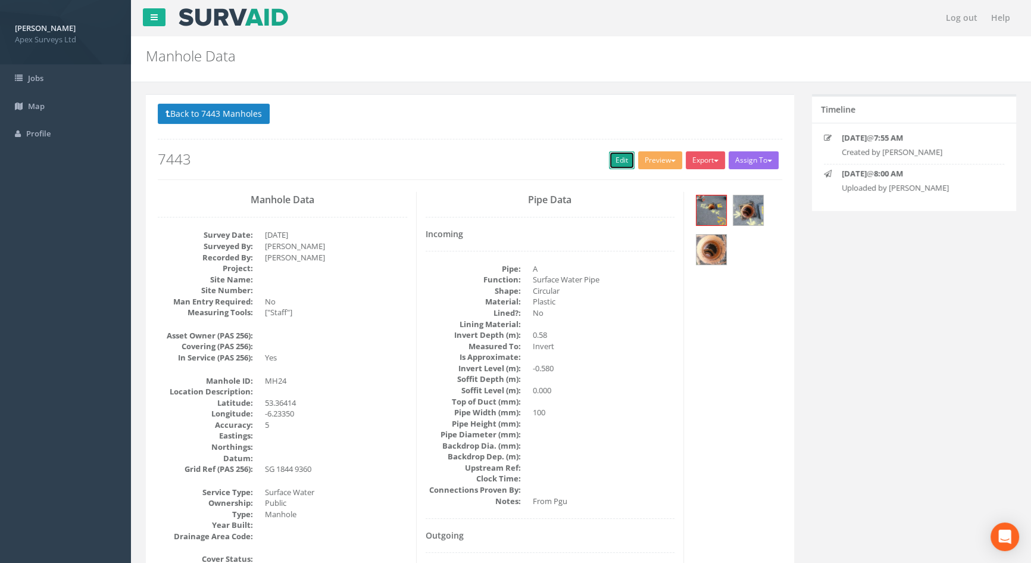
click at [611, 158] on link "Edit" at bounding box center [622, 160] width 26 height 18
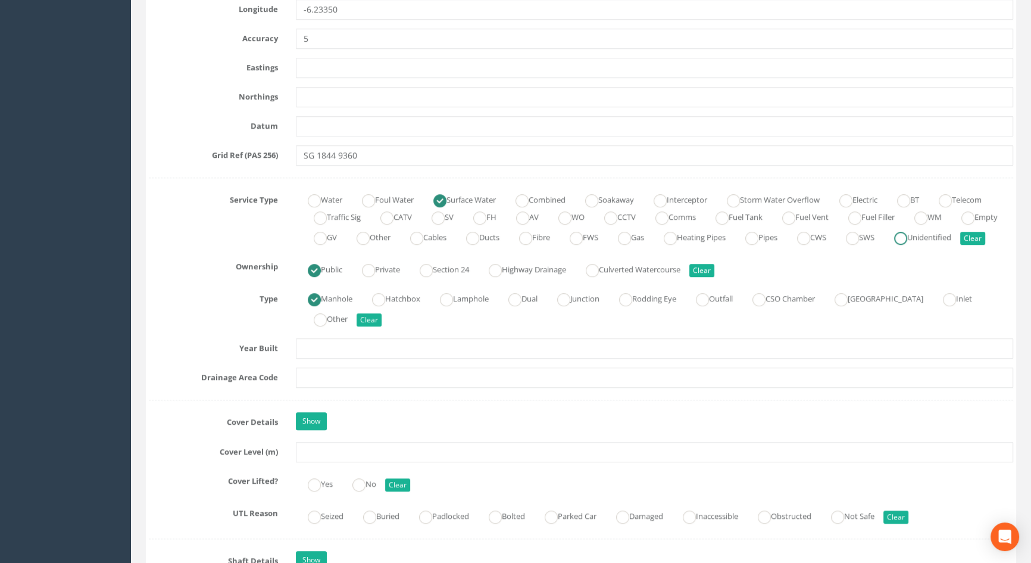
scroll to position [811, 0]
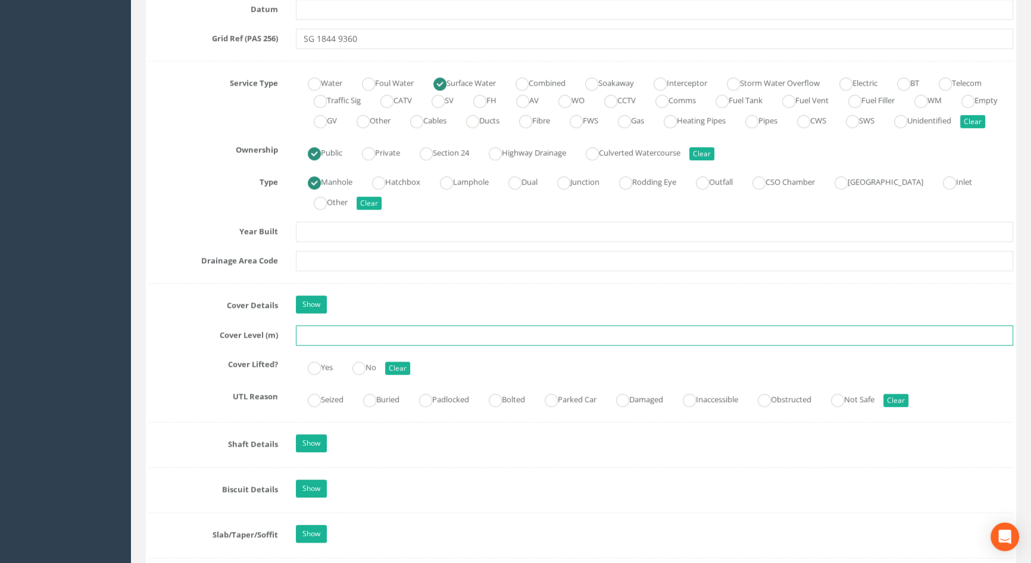
click at [333, 345] on input "text" at bounding box center [654, 335] width 717 height 20
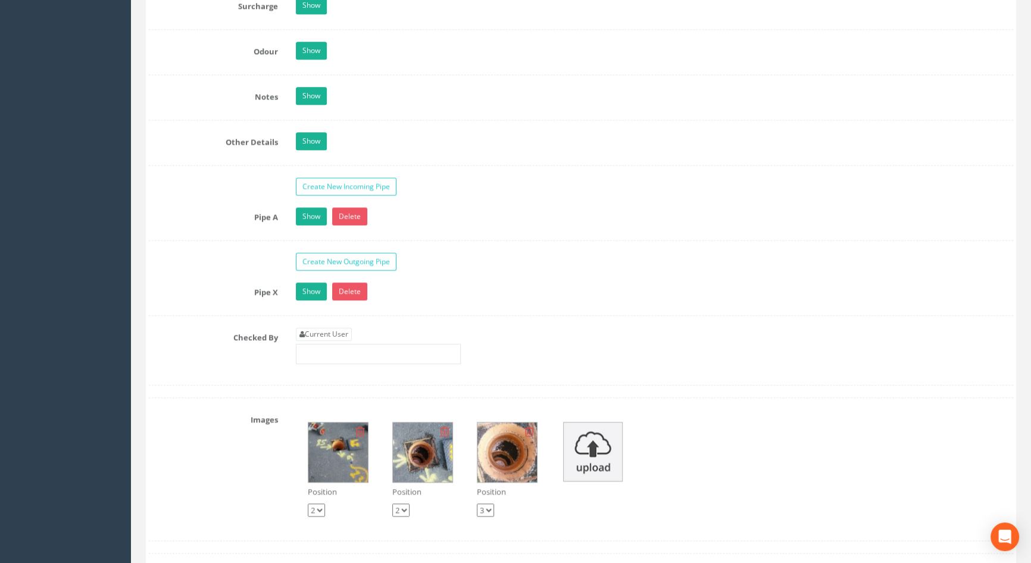
scroll to position [2002, 0]
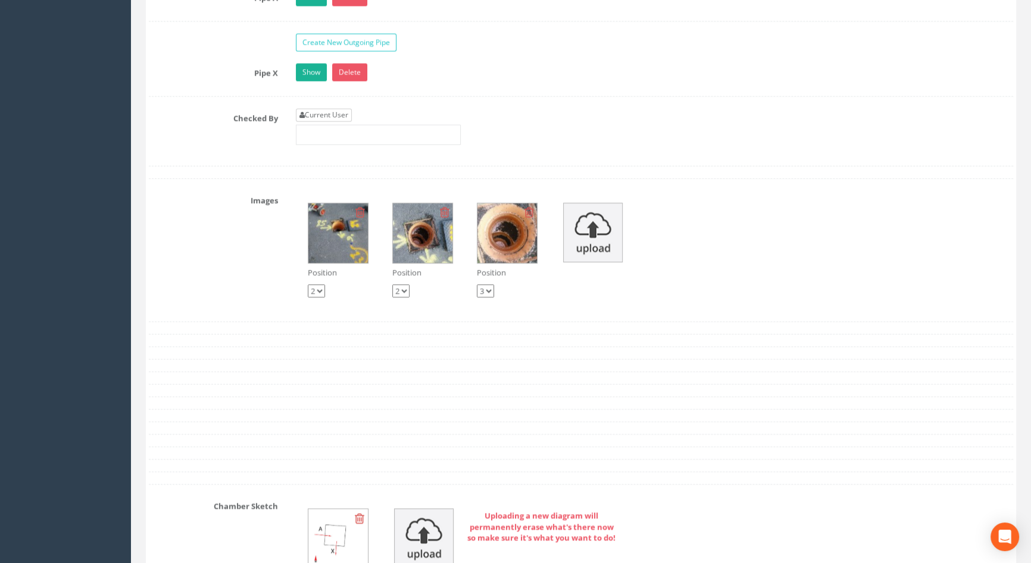
type input "5.45"
click at [324, 121] on link "Current User" at bounding box center [324, 114] width 56 height 13
type input "[PERSON_NAME]"
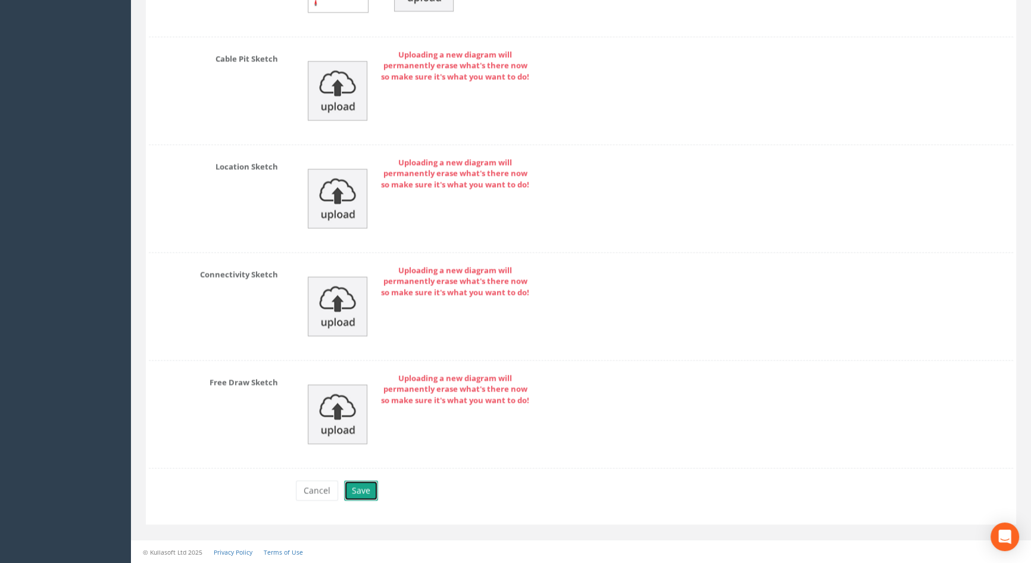
click at [362, 482] on button "Save" at bounding box center [361, 490] width 34 height 20
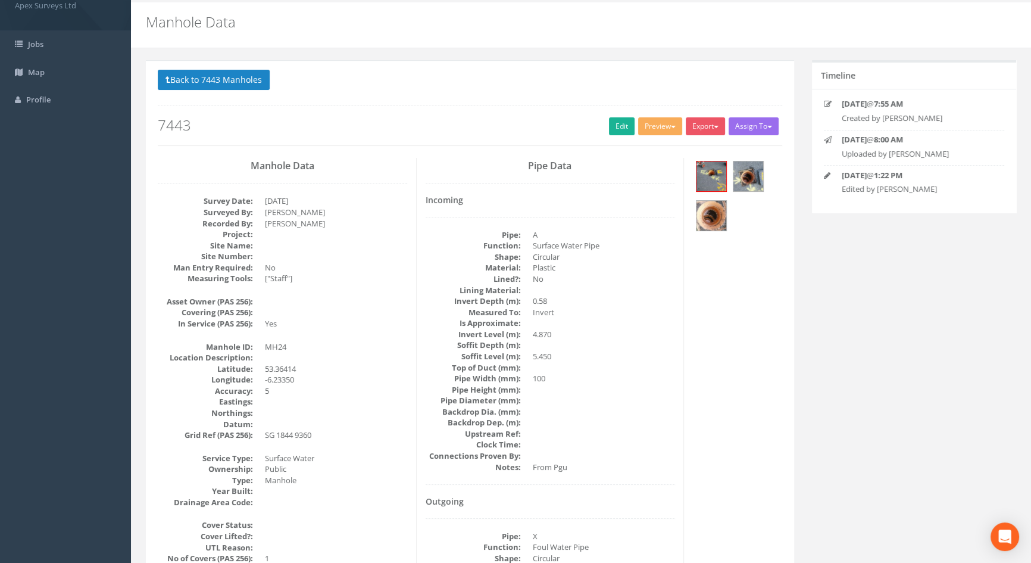
scroll to position [0, 0]
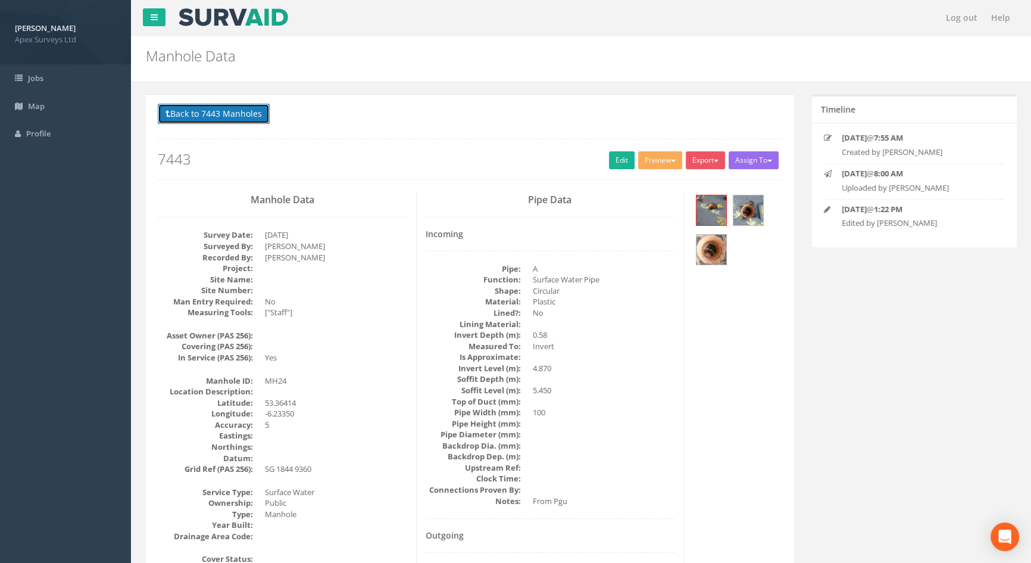
click at [214, 111] on button "Back to 7443 Manholes" at bounding box center [214, 114] width 112 height 20
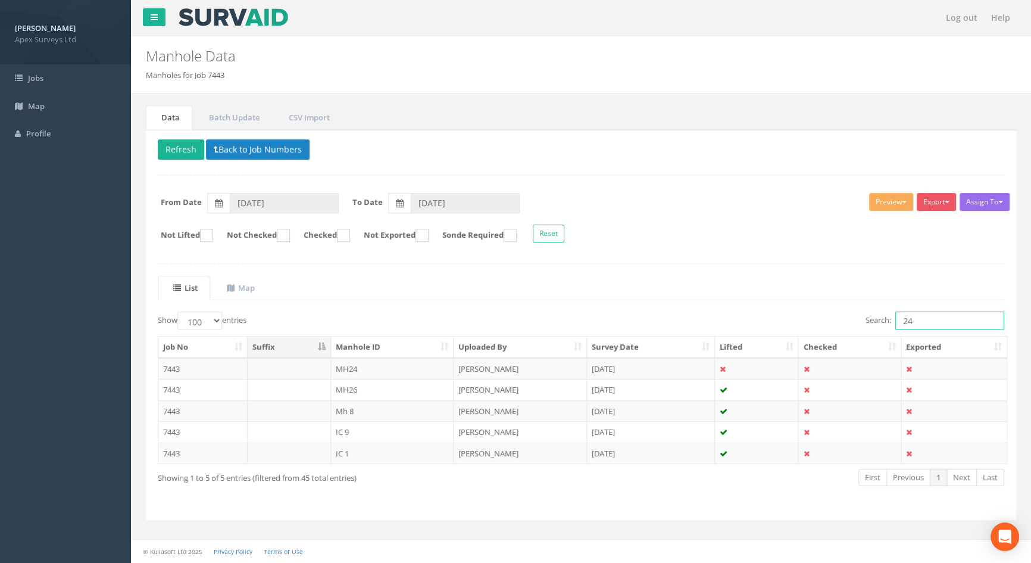
drag, startPoint x: 856, startPoint y: 309, endPoint x: 745, endPoint y: 307, distance: 111.3
click at [743, 307] on div "List Map Show 10 25 50 100 entries Search: 24 Job No Suffix Manhole ID Uploaded…" at bounding box center [581, 392] width 847 height 232
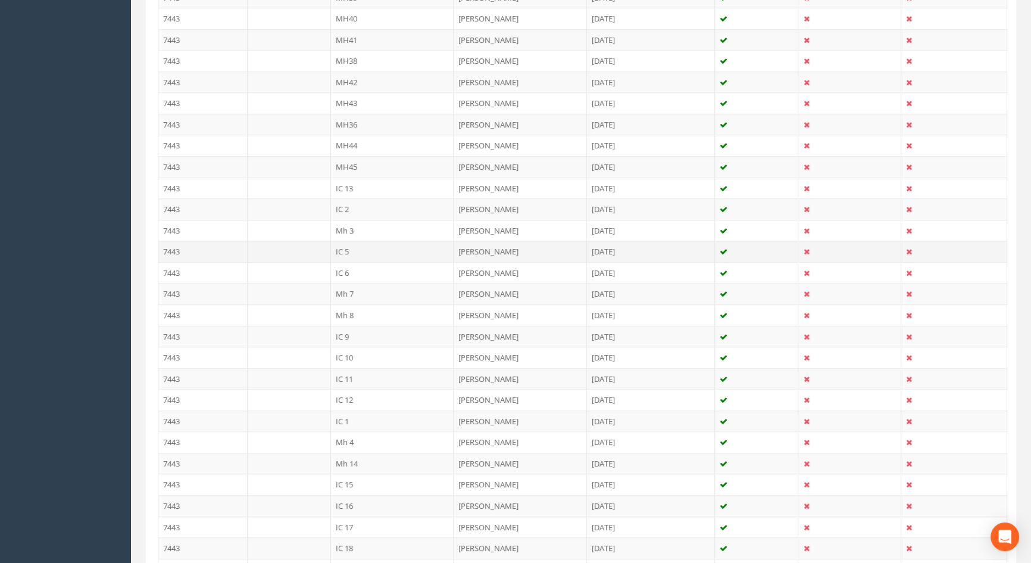
scroll to position [595, 0]
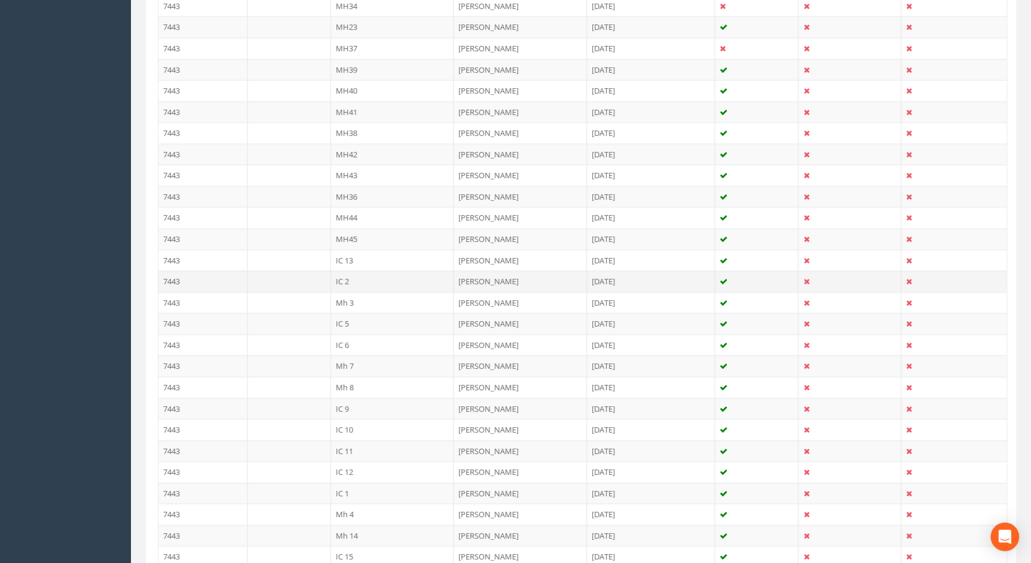
type input "2"
click at [347, 281] on td "IC 2" at bounding box center [392, 280] width 123 height 21
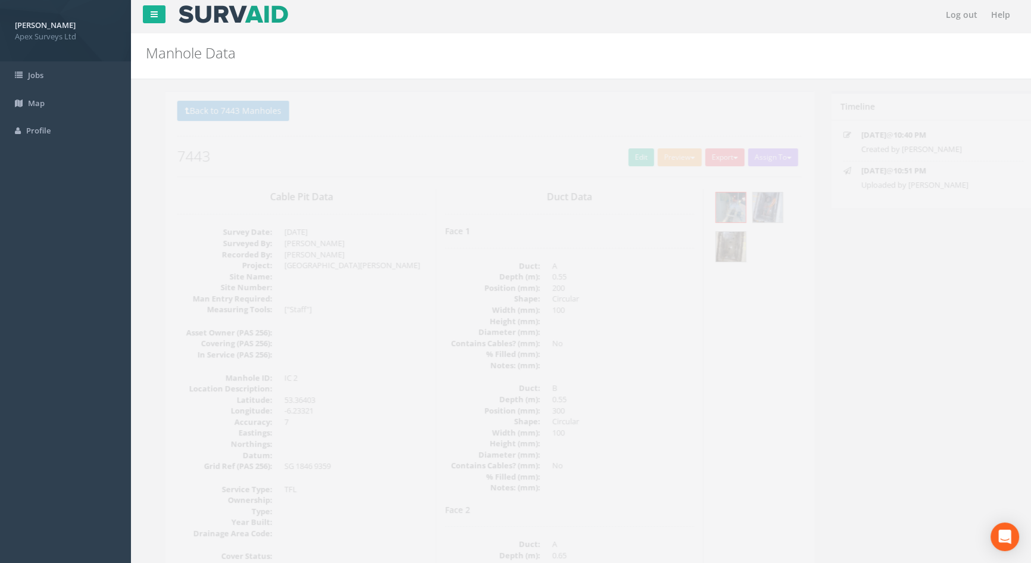
scroll to position [0, 0]
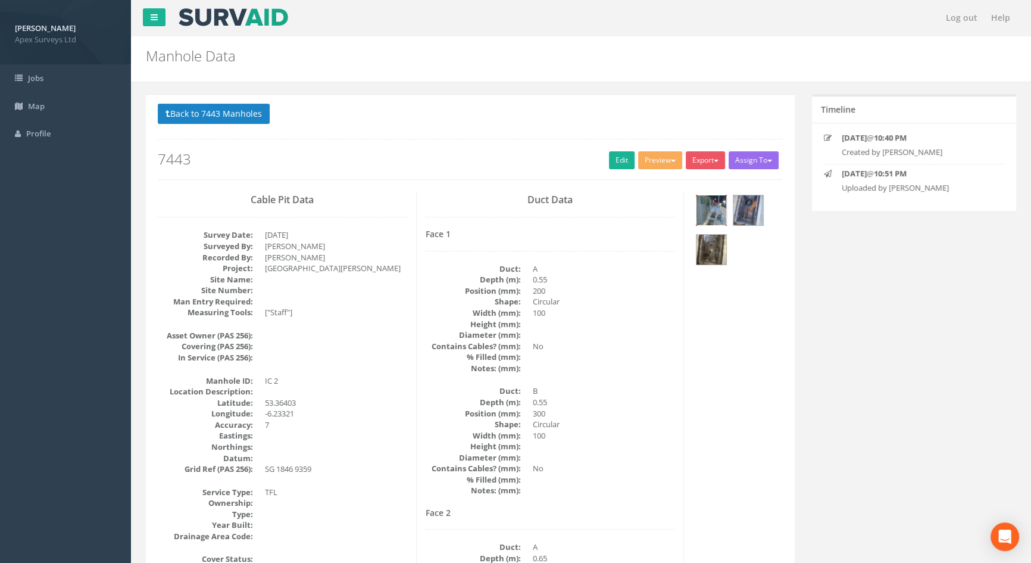
click at [714, 214] on img at bounding box center [712, 210] width 30 height 30
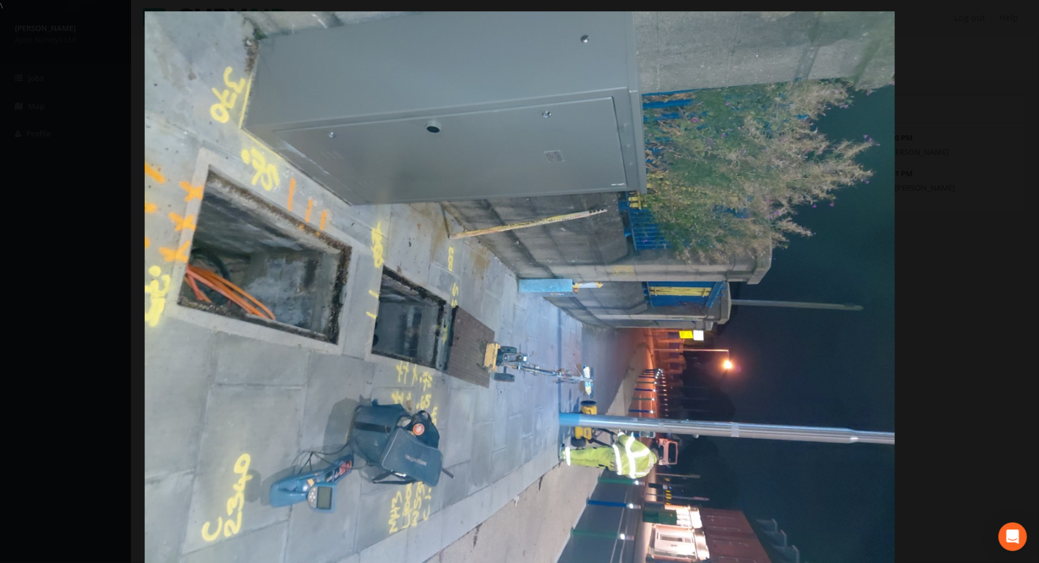
click at [992, 263] on div at bounding box center [519, 292] width 1039 height 563
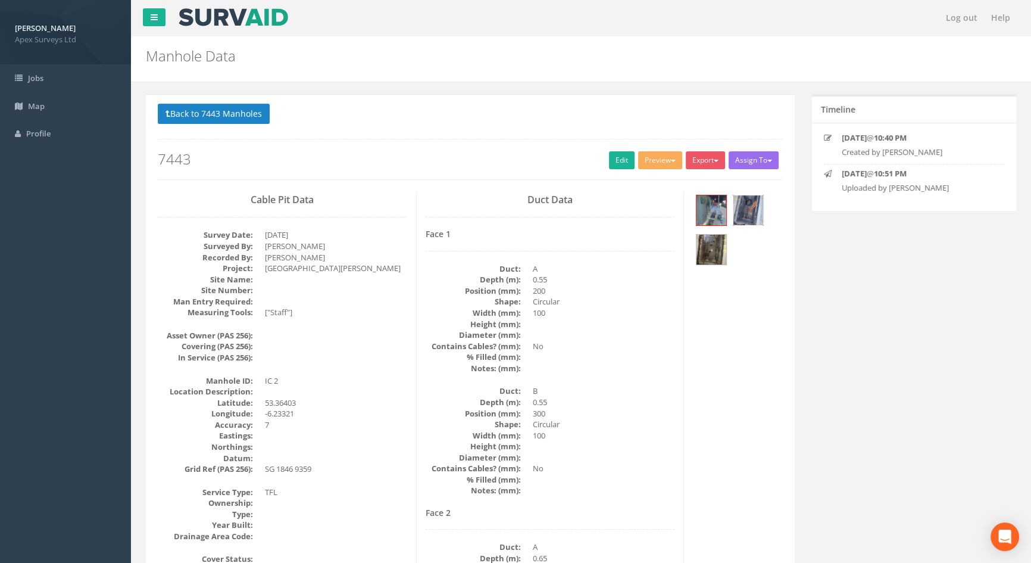
click at [745, 210] on img at bounding box center [748, 210] width 30 height 30
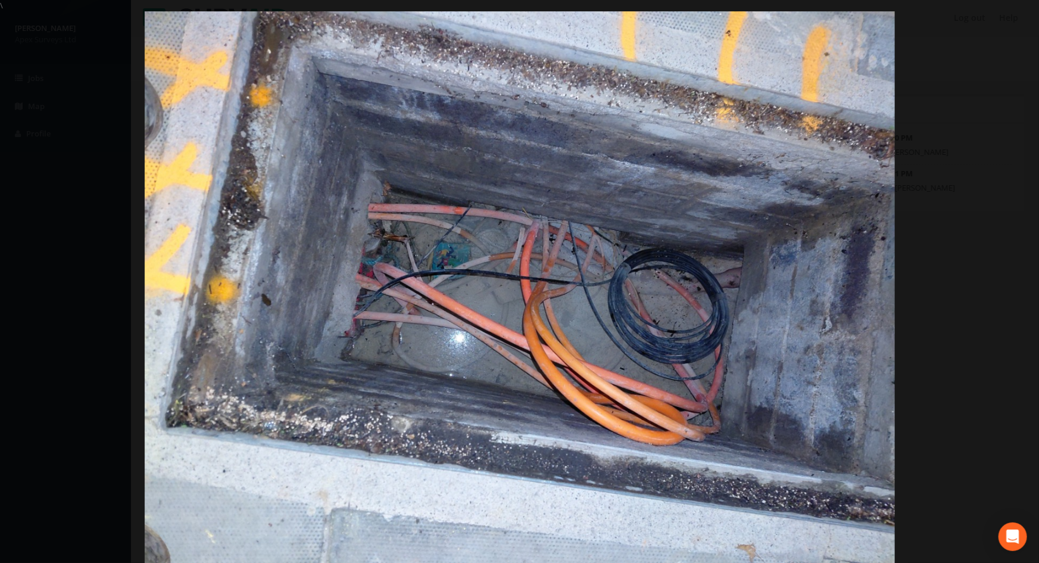
click at [1006, 251] on div at bounding box center [519, 292] width 1039 height 563
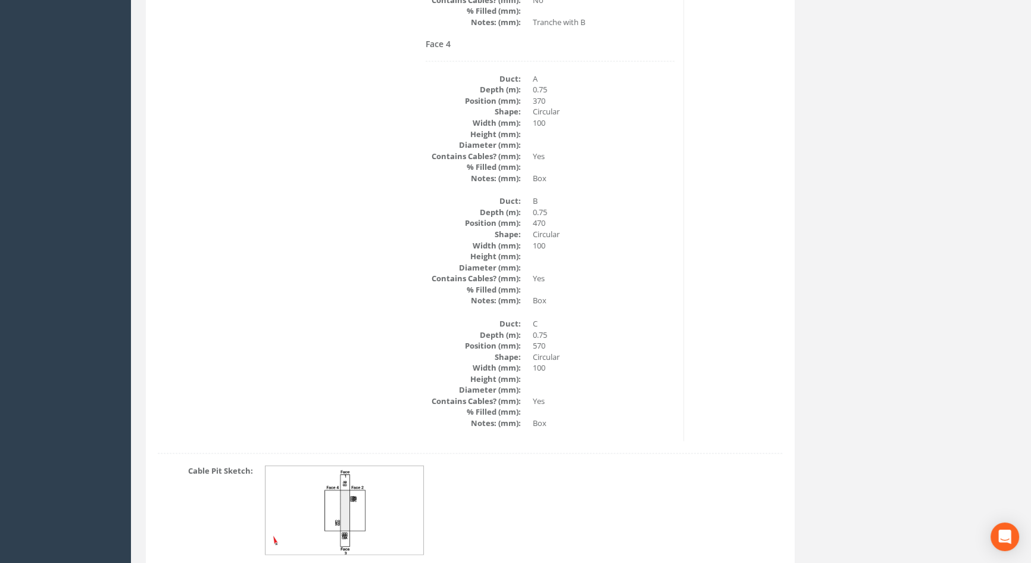
scroll to position [2071, 0]
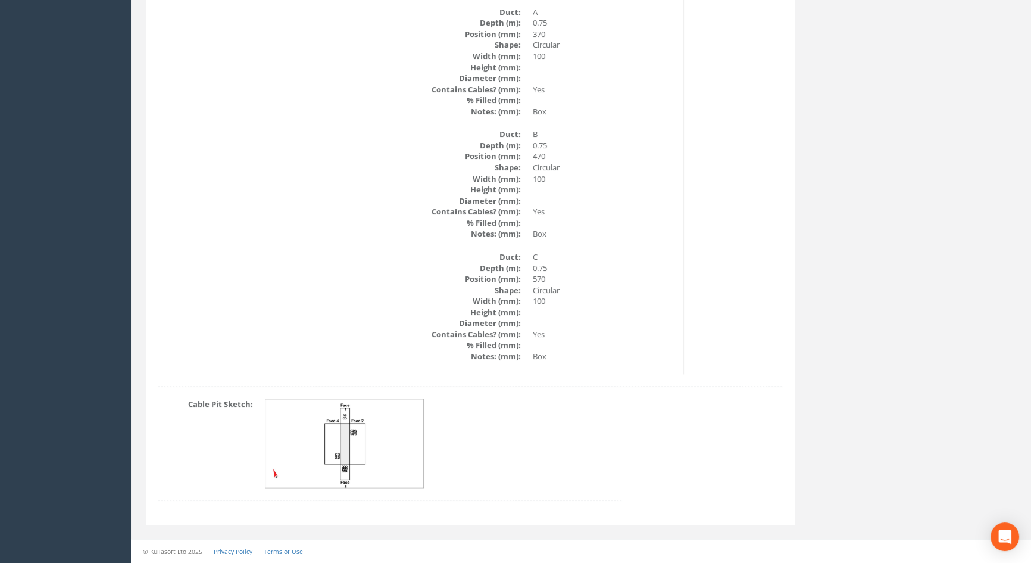
click at [374, 435] on img at bounding box center [345, 443] width 159 height 89
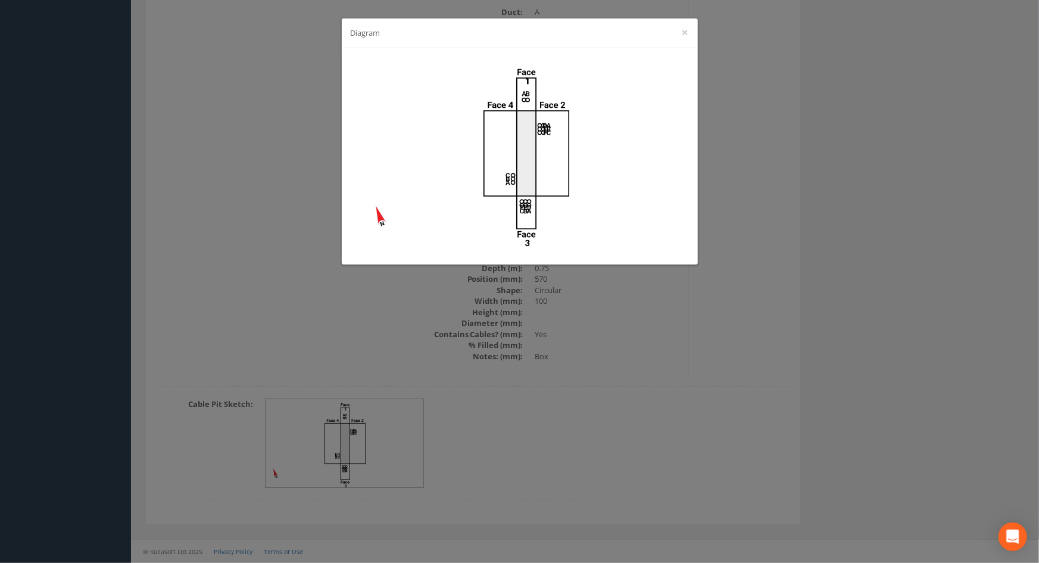
click at [714, 416] on div "Diagram ×" at bounding box center [519, 281] width 1039 height 563
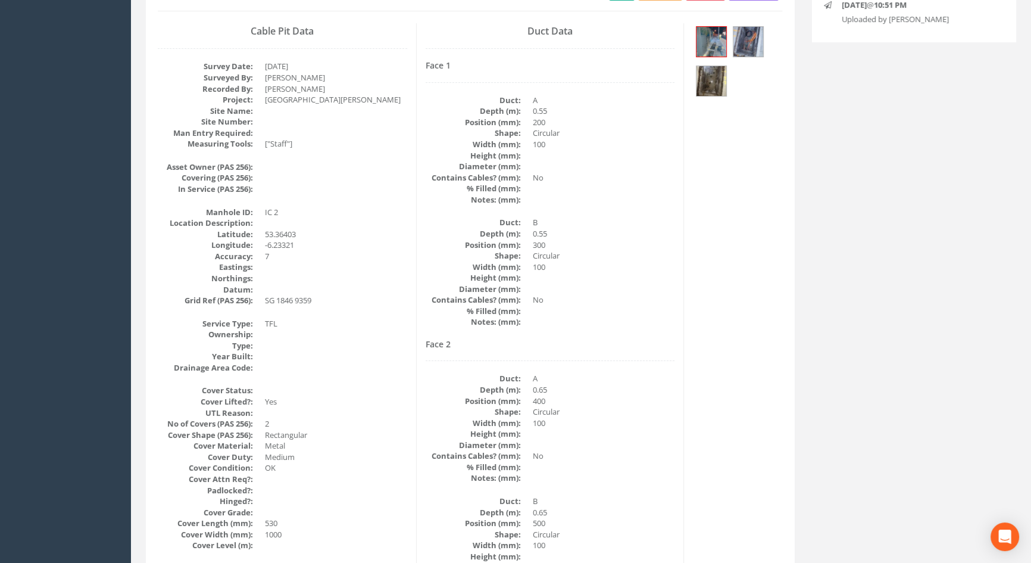
scroll to position [0, 0]
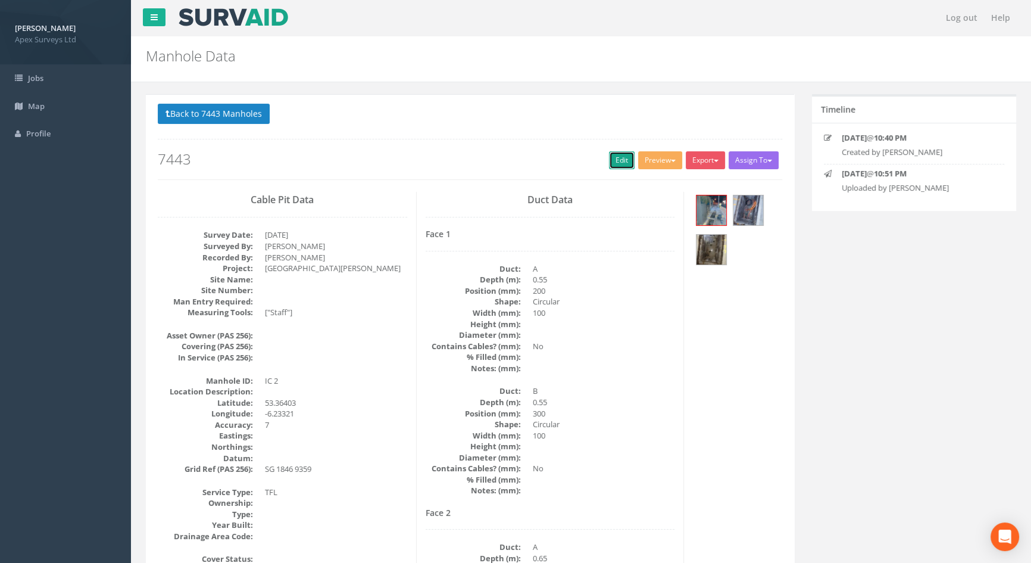
click at [614, 160] on link "Edit" at bounding box center [622, 160] width 26 height 18
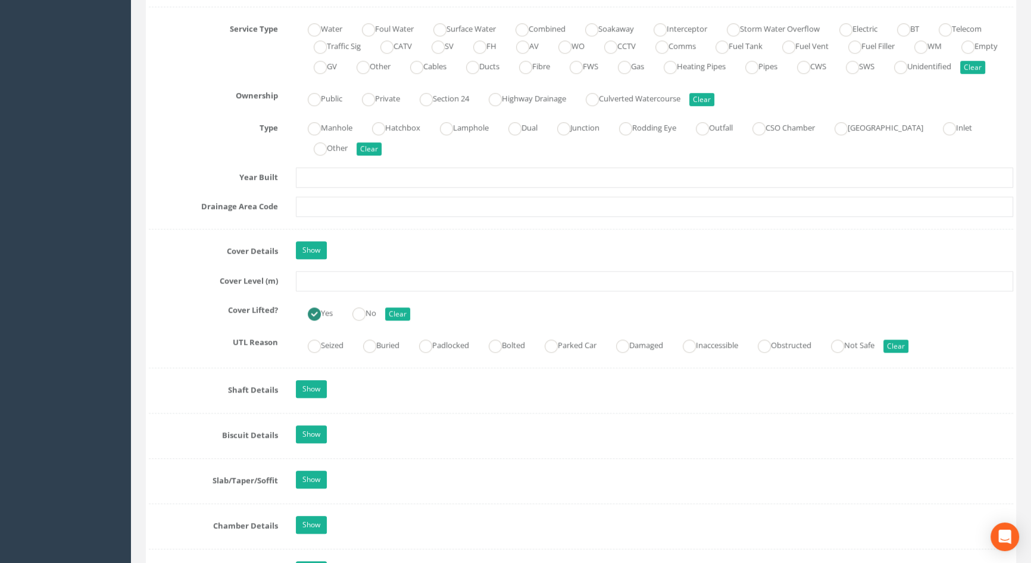
scroll to position [920, 0]
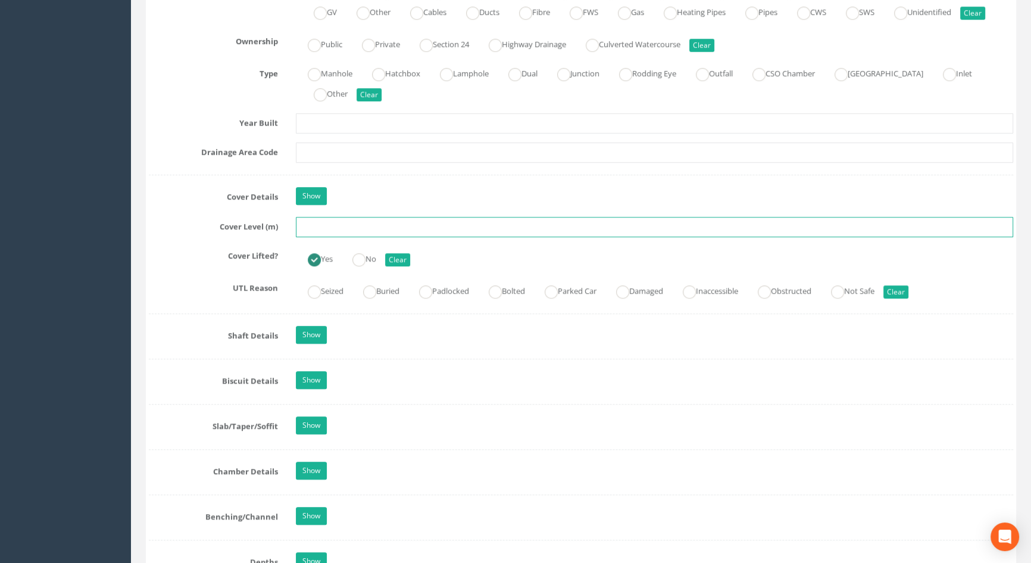
click at [359, 237] on input "text" at bounding box center [654, 227] width 717 height 20
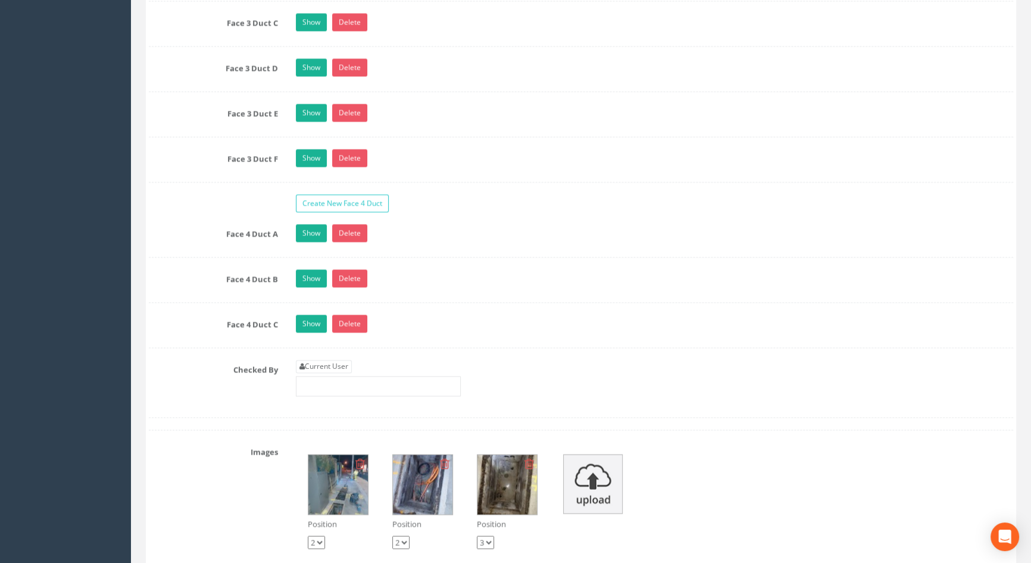
scroll to position [2706, 0]
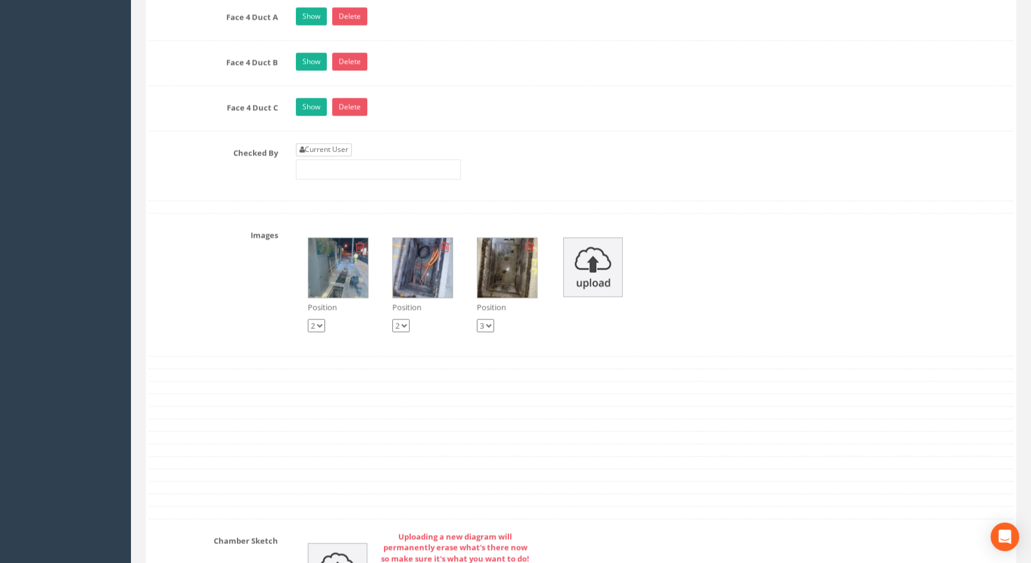
type input "3.52"
click at [322, 156] on link "Current User" at bounding box center [324, 149] width 56 height 13
type input "[PERSON_NAME]"
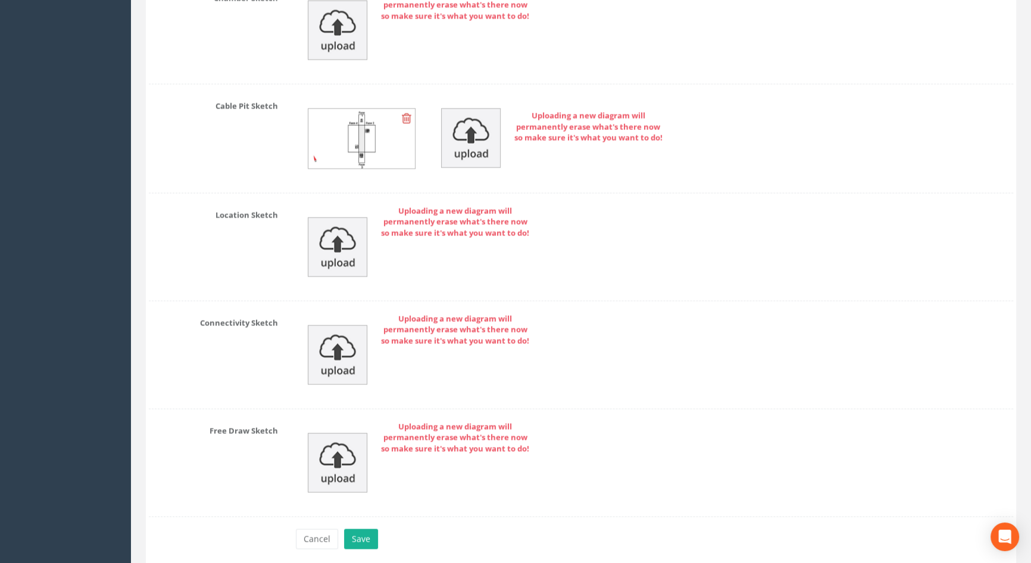
scroll to position [3307, 0]
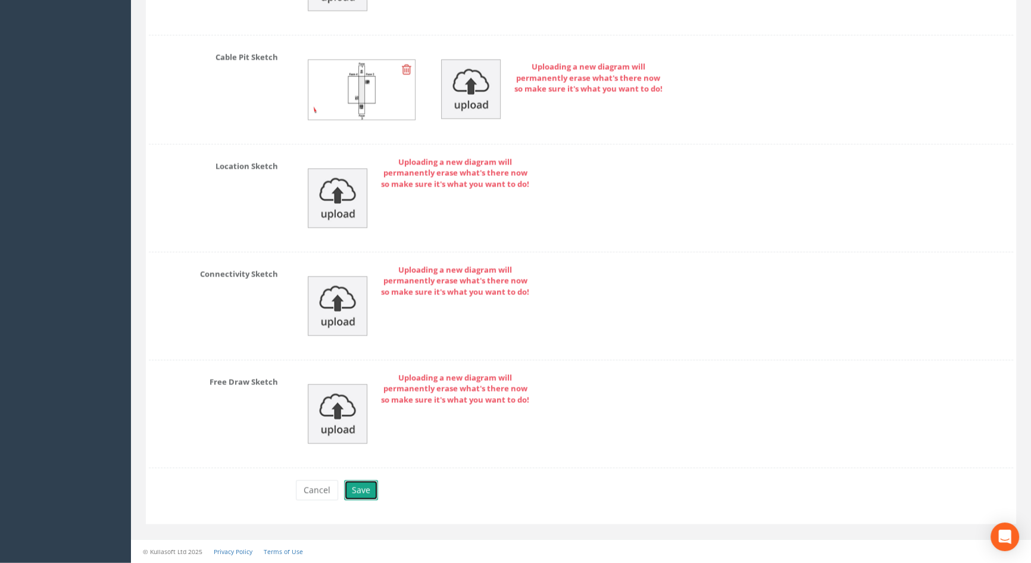
click at [355, 495] on button "Save" at bounding box center [361, 490] width 34 height 20
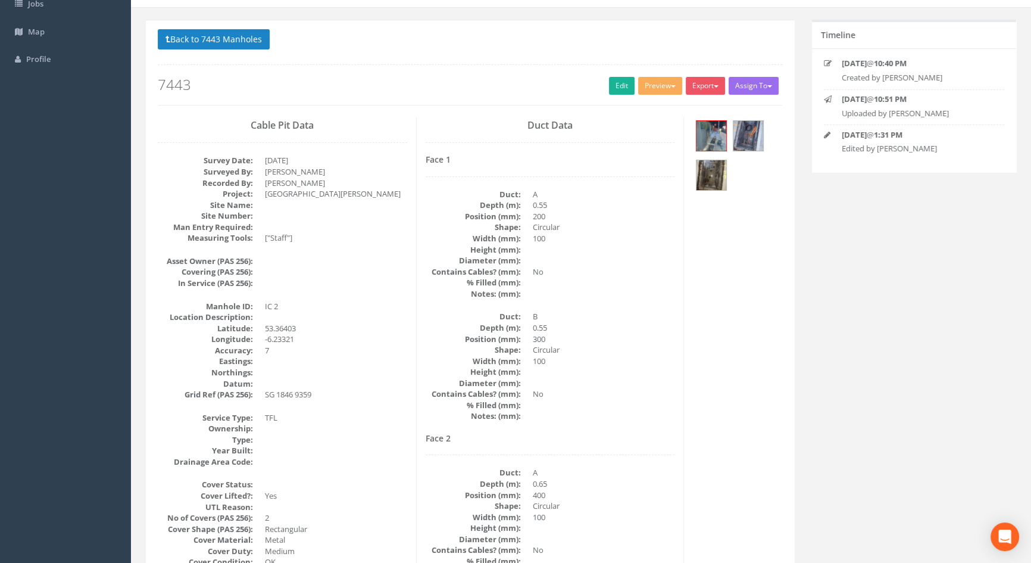
scroll to position [0, 0]
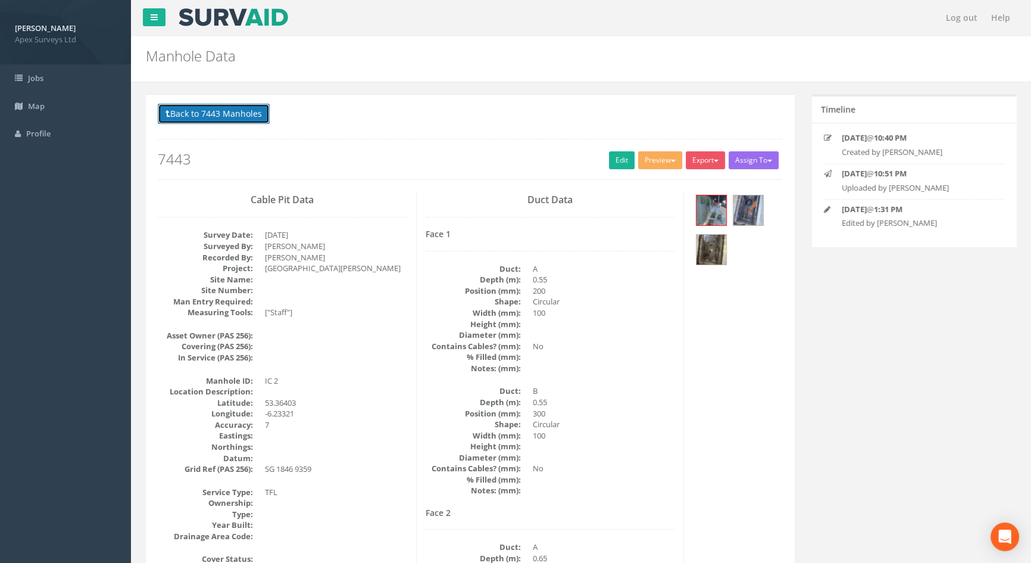
click at [194, 113] on button "Back to 7443 Manholes" at bounding box center [214, 114] width 112 height 20
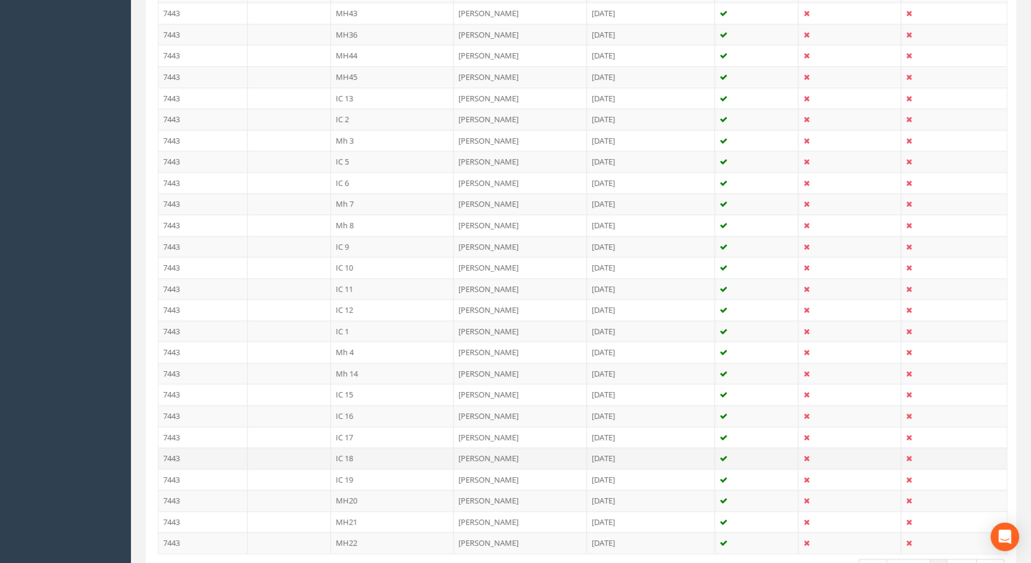
scroll to position [839, 0]
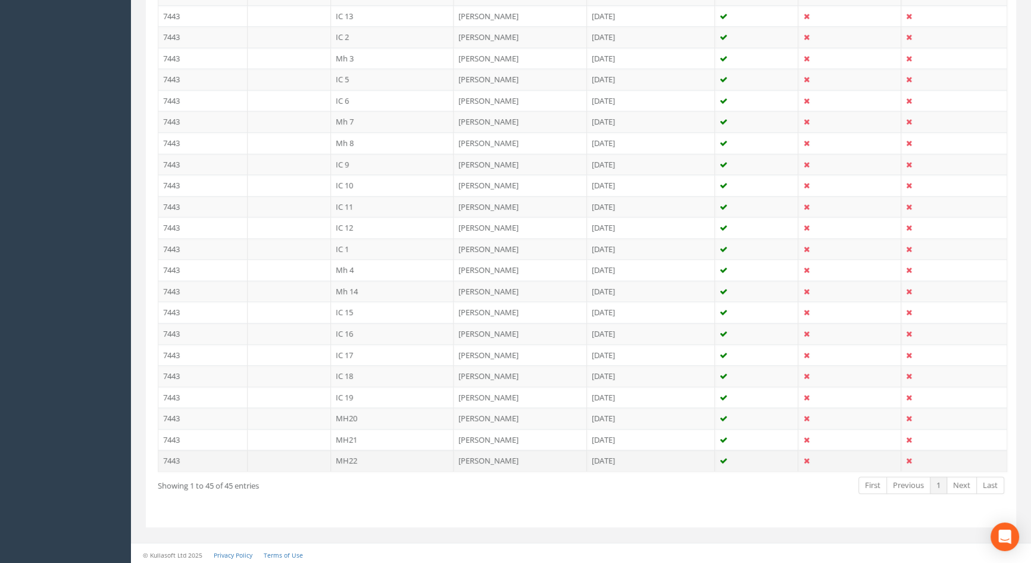
click at [353, 458] on td "MH22" at bounding box center [392, 459] width 123 height 21
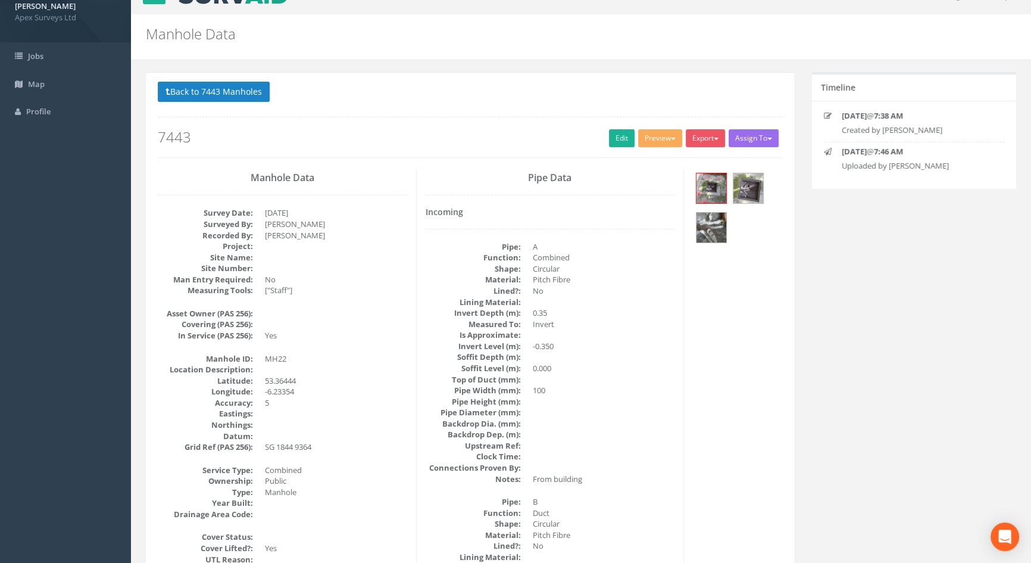
scroll to position [0, 0]
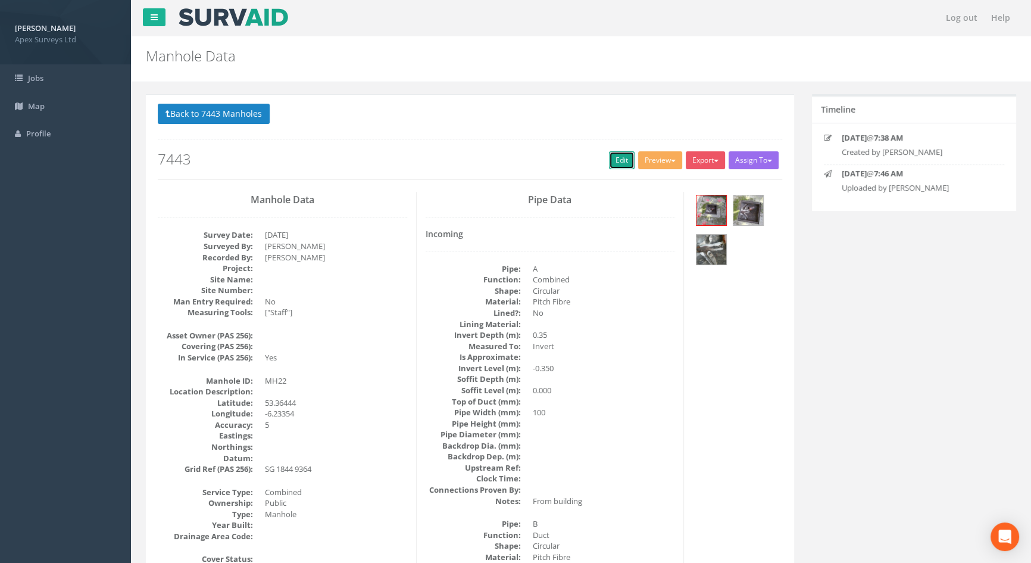
click at [616, 158] on link "Edit" at bounding box center [622, 160] width 26 height 18
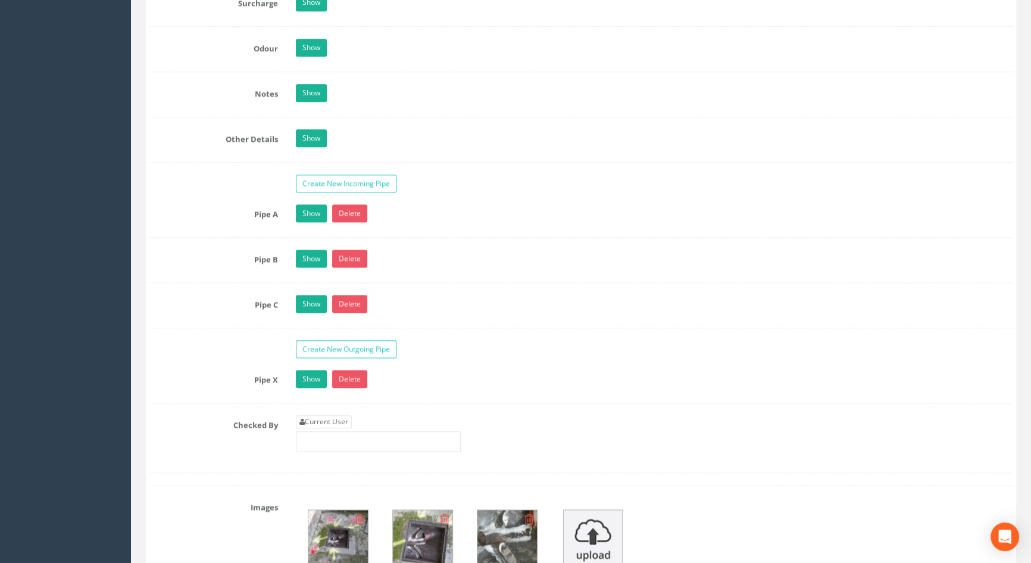
scroll to position [2056, 0]
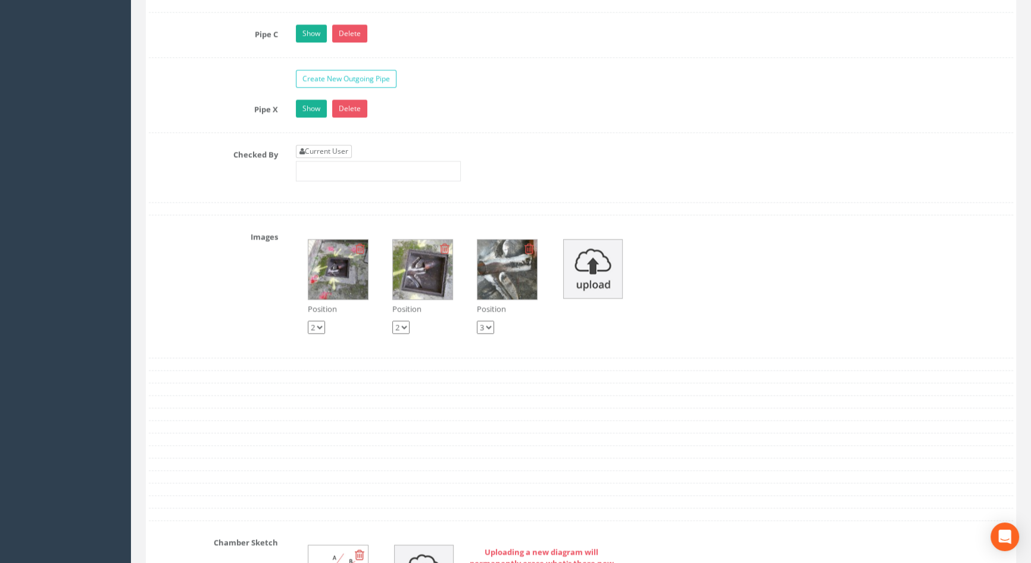
type input "5.65"
click at [338, 158] on link "Current User" at bounding box center [324, 151] width 56 height 13
type input "[PERSON_NAME]"
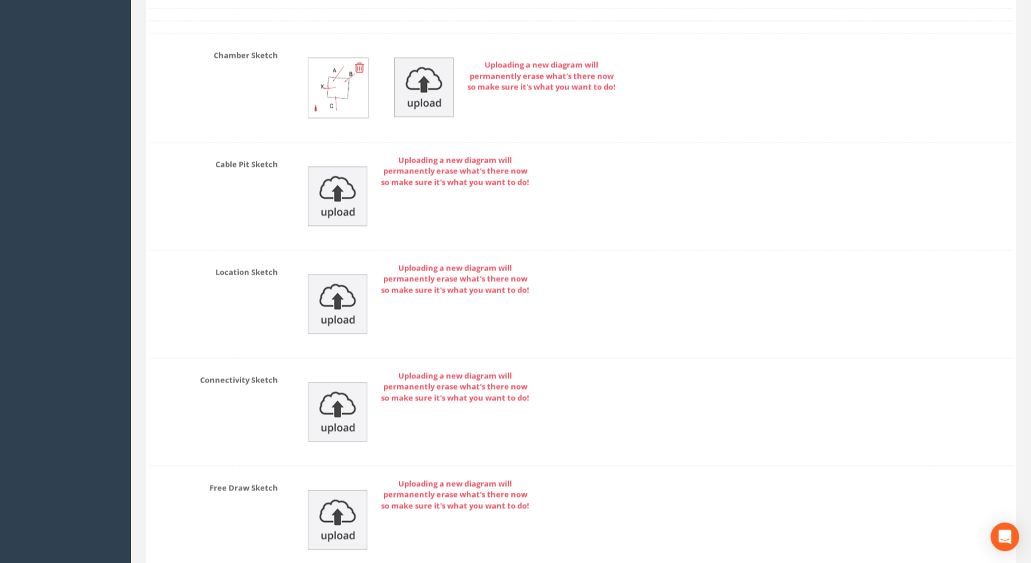
scroll to position [2661, 0]
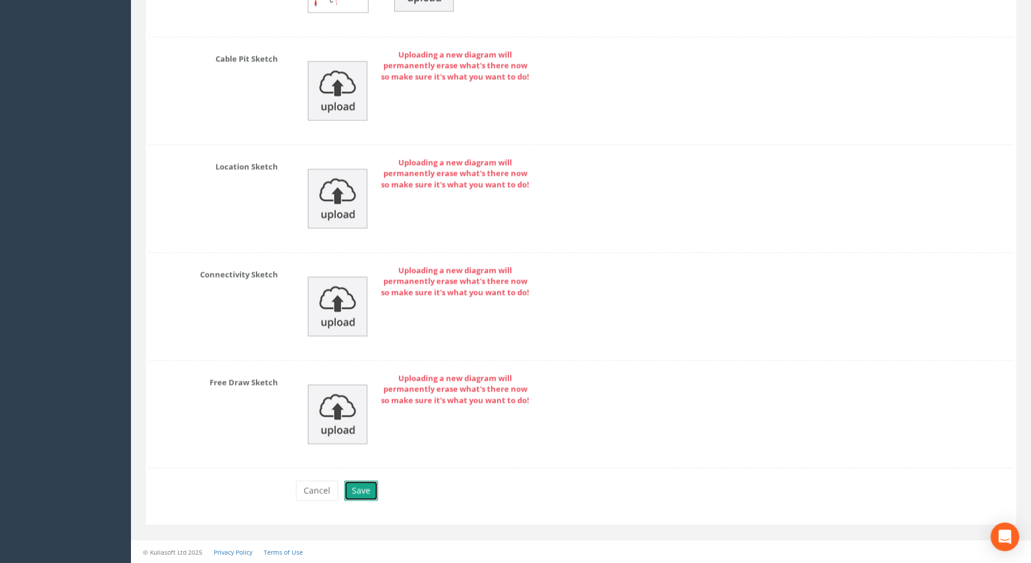
click at [363, 493] on button "Save" at bounding box center [361, 490] width 34 height 20
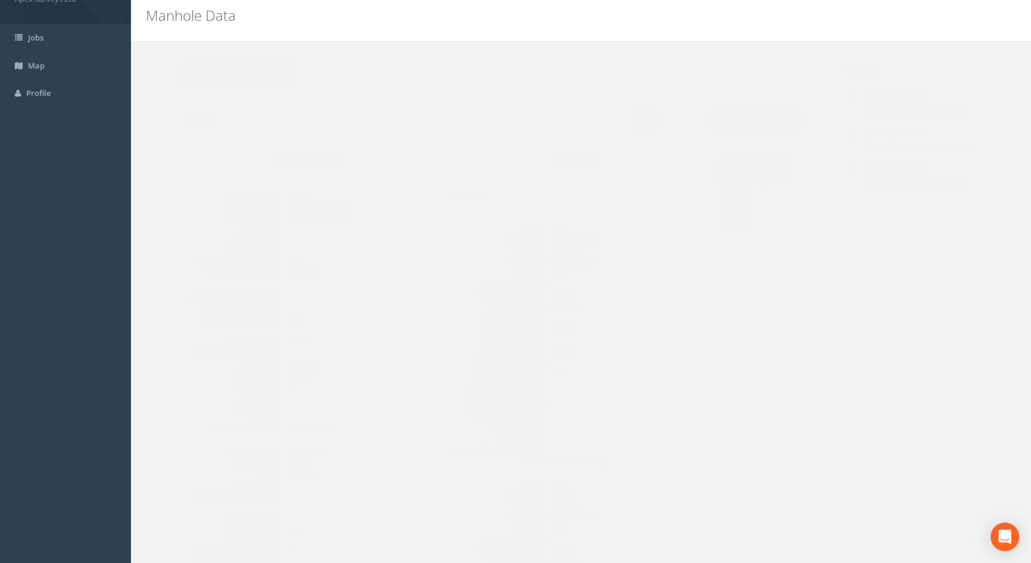
scroll to position [0, 0]
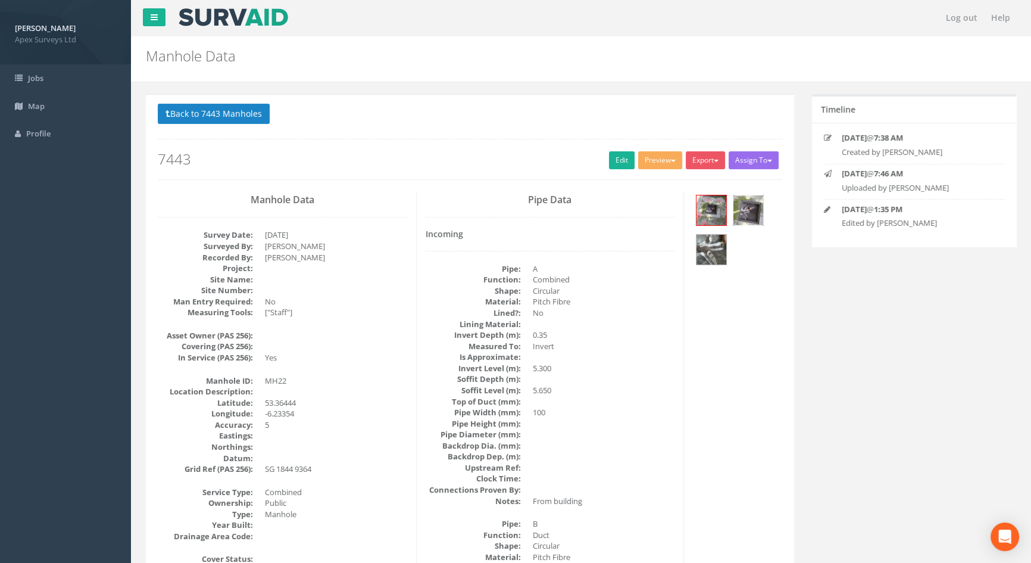
click at [750, 210] on img at bounding box center [748, 210] width 30 height 30
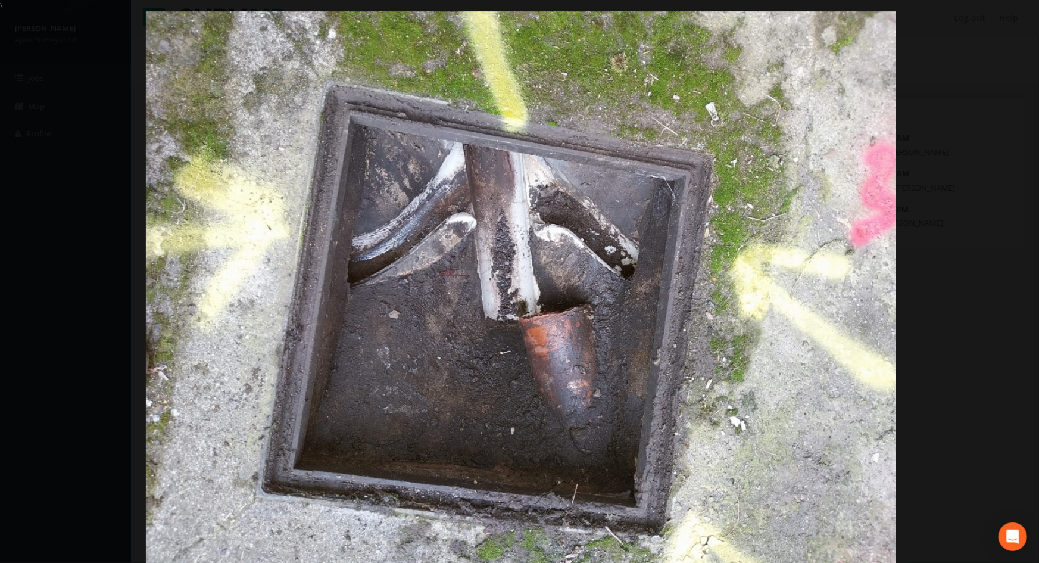
click at [911, 179] on div at bounding box center [520, 292] width 1039 height 563
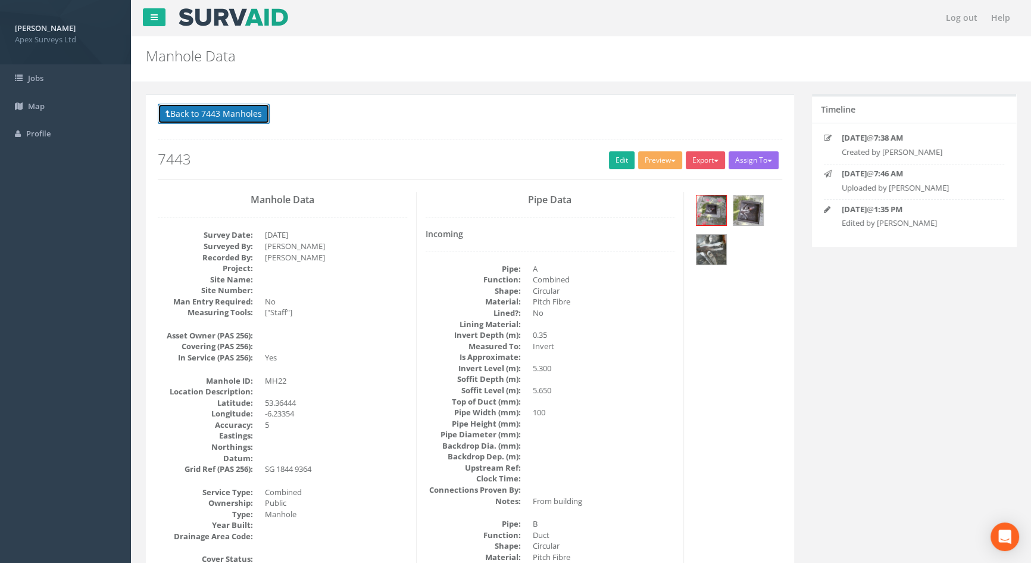
click at [210, 117] on button "Back to 7443 Manholes" at bounding box center [214, 114] width 112 height 20
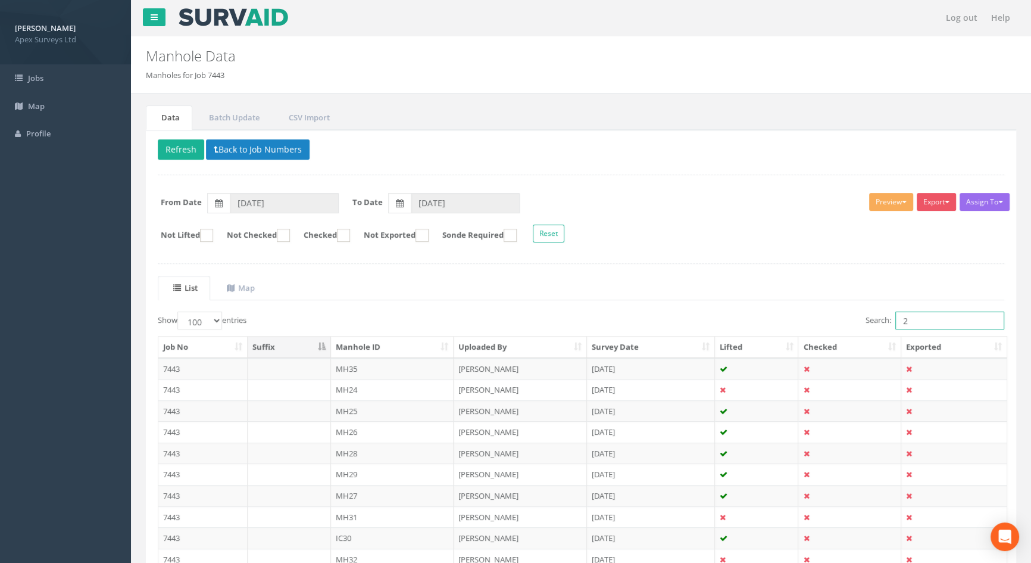
click at [919, 320] on input "2" at bounding box center [949, 320] width 109 height 18
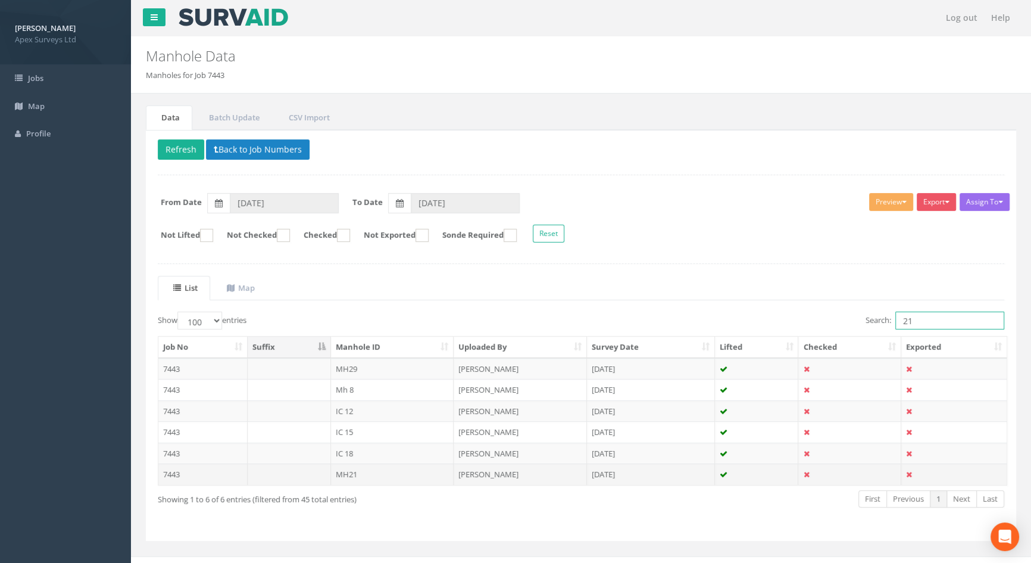
type input "21"
click at [357, 474] on td "MH21" at bounding box center [392, 473] width 123 height 21
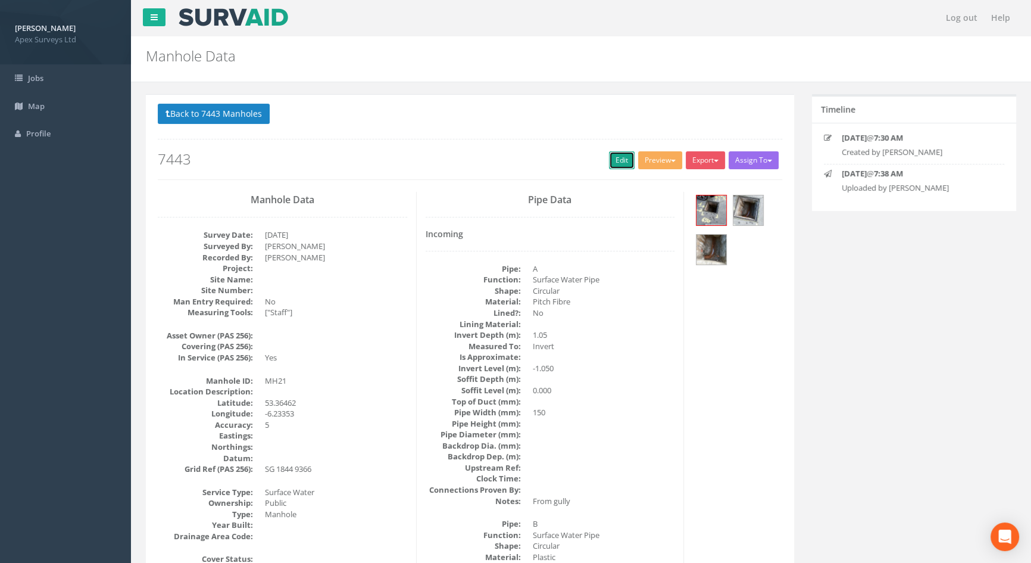
click at [622, 160] on link "Edit" at bounding box center [622, 160] width 26 height 18
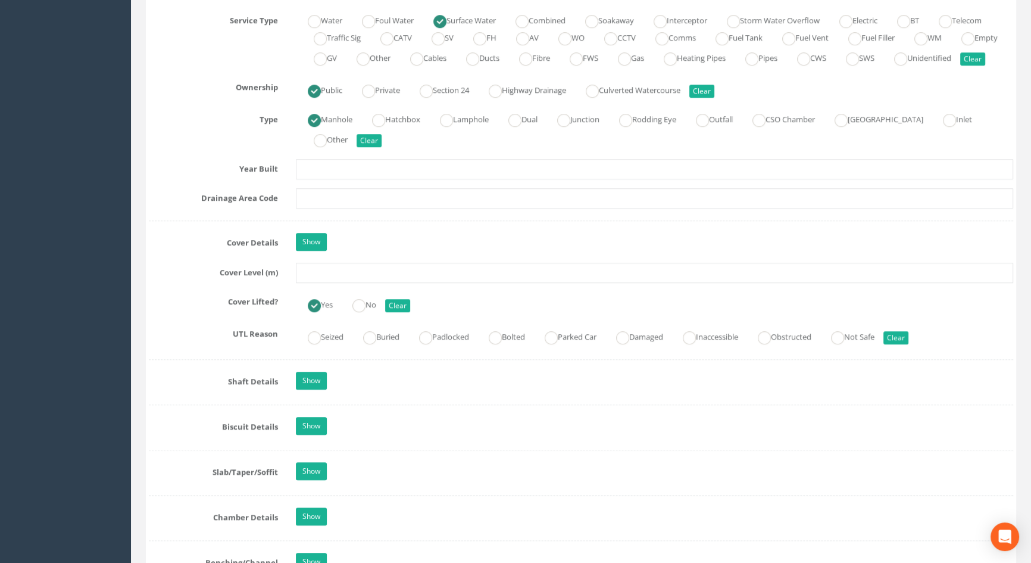
scroll to position [866, 0]
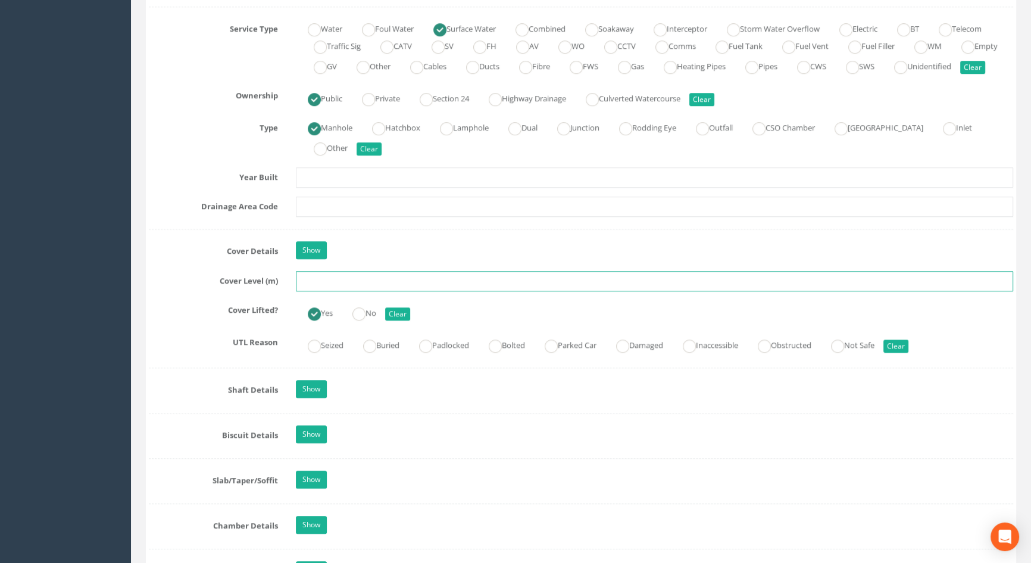
click at [326, 291] on input "text" at bounding box center [654, 281] width 717 height 20
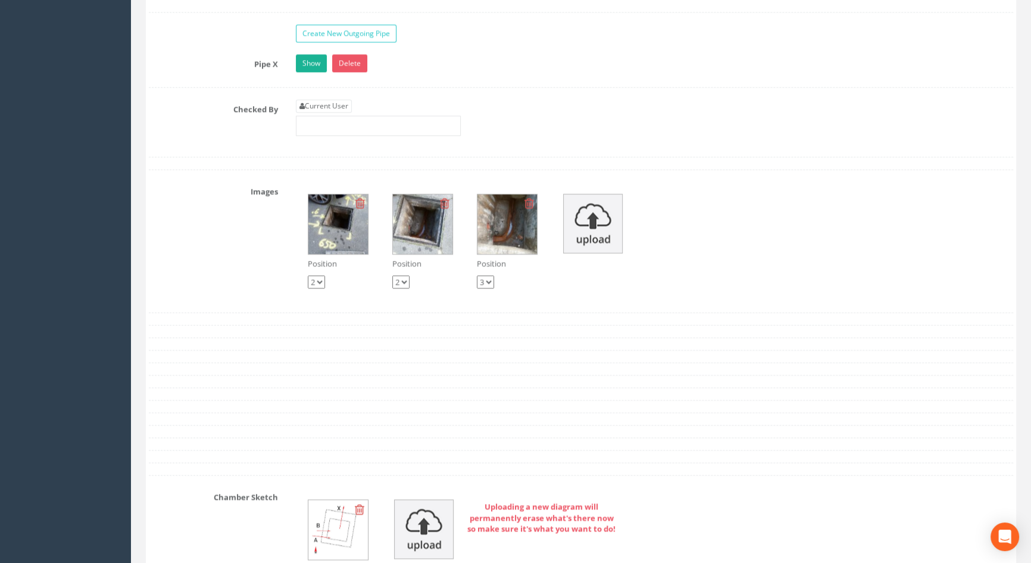
scroll to position [1840, 0]
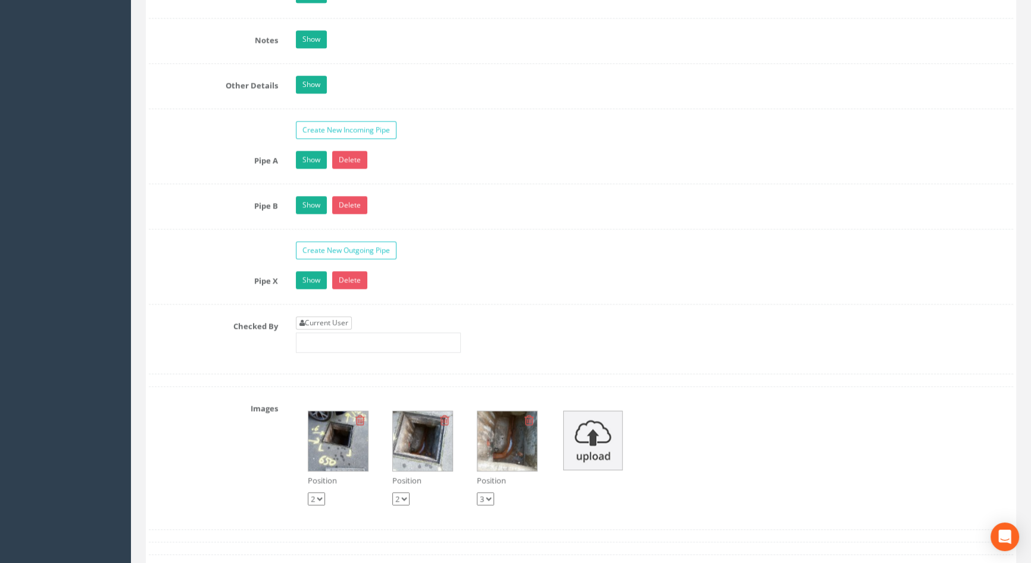
type input "5.68"
click at [318, 329] on link "Current User" at bounding box center [324, 322] width 56 height 13
type input "[PERSON_NAME]"
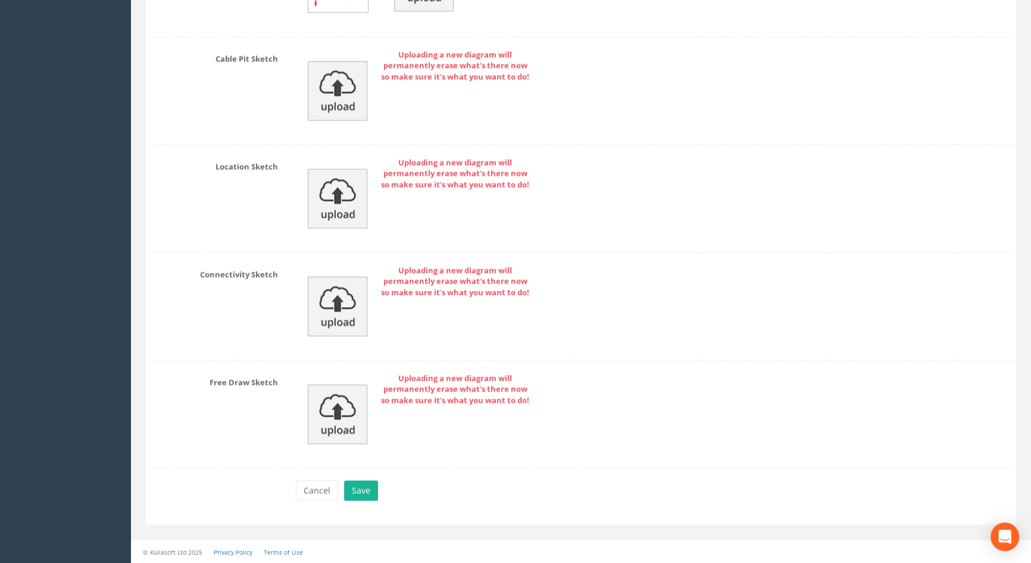
scroll to position [2616, 0]
click at [361, 489] on button "Save" at bounding box center [361, 490] width 34 height 20
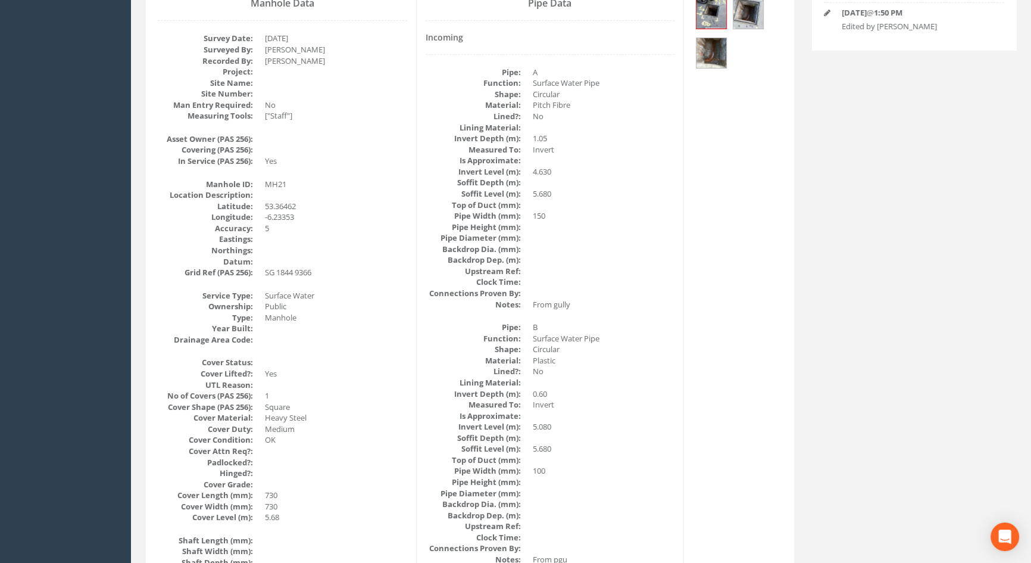
scroll to position [162, 0]
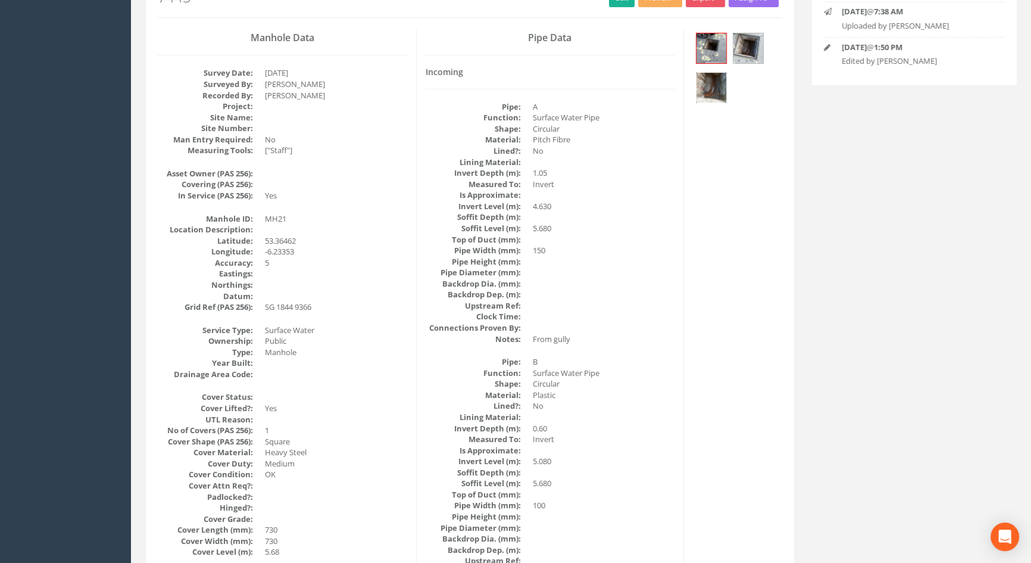
click at [720, 86] on img at bounding box center [712, 88] width 30 height 30
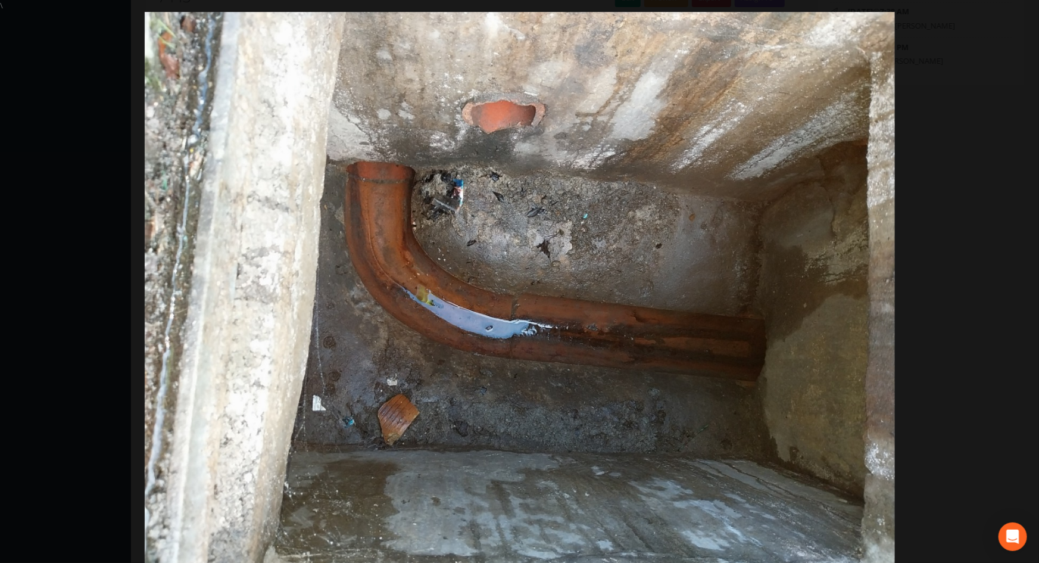
click at [1001, 170] on div at bounding box center [519, 293] width 1039 height 563
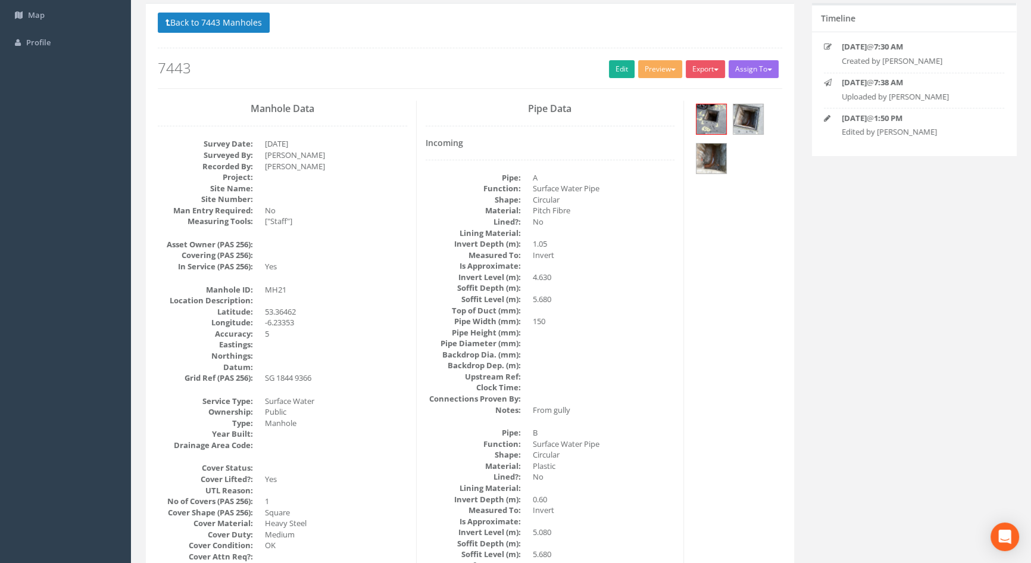
scroll to position [0, 0]
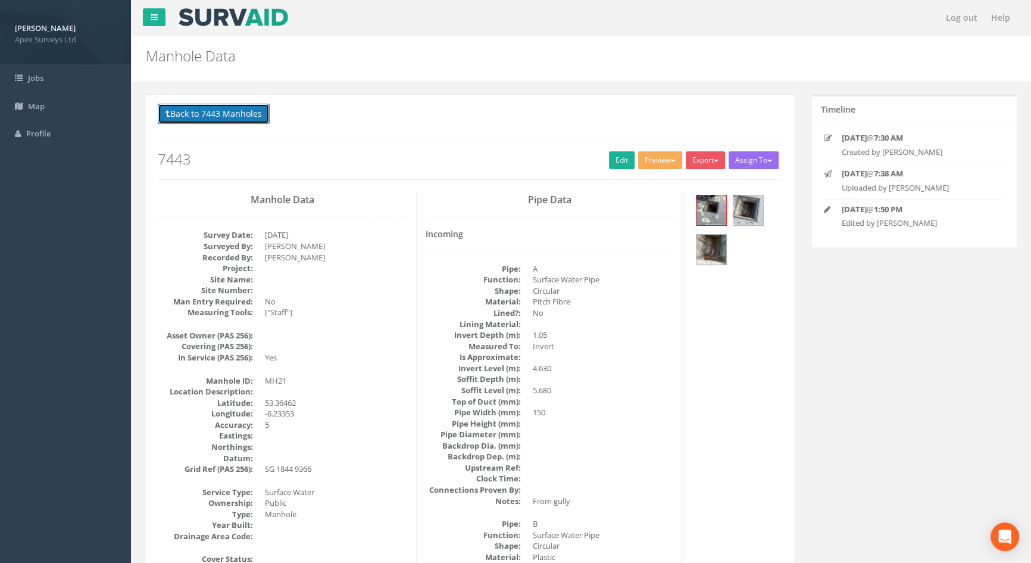
click at [188, 113] on button "Back to 7443 Manholes" at bounding box center [214, 114] width 112 height 20
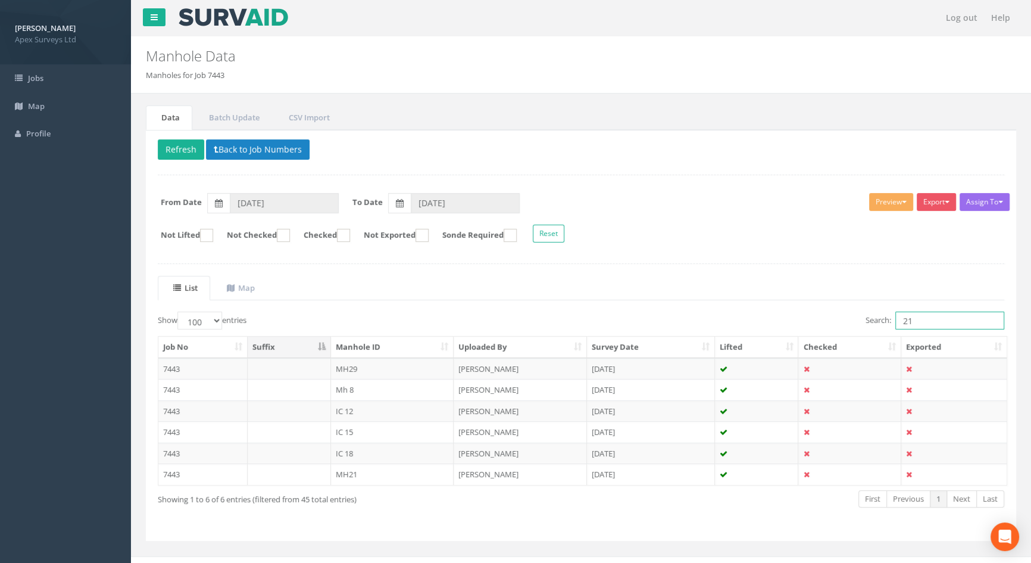
drag, startPoint x: 930, startPoint y: 318, endPoint x: 832, endPoint y: 320, distance: 98.2
click at [829, 320] on div "Search: 21" at bounding box center [797, 321] width 414 height 21
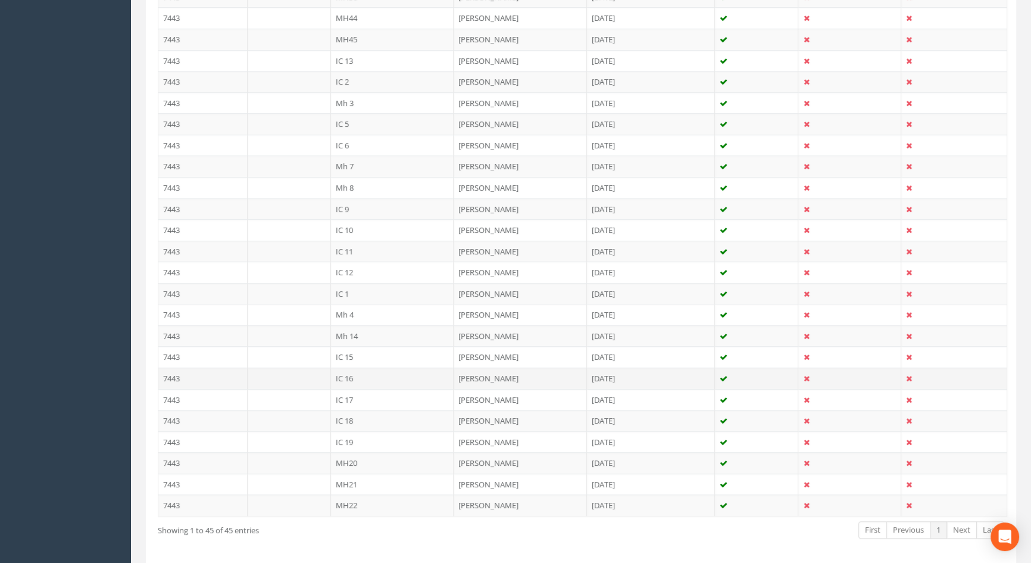
scroll to position [839, 0]
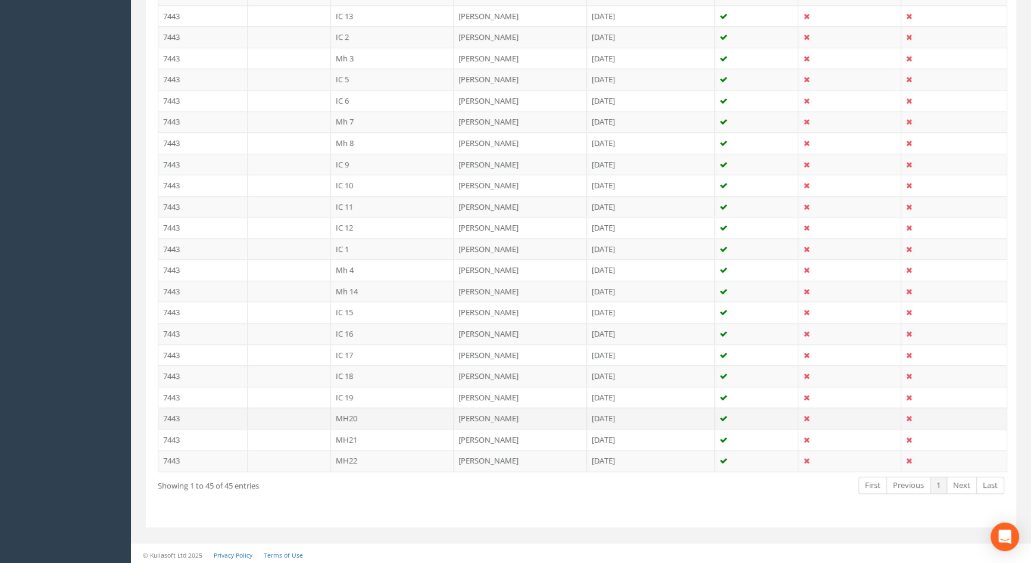
type input "20"
click at [352, 411] on td "MH20" at bounding box center [392, 417] width 123 height 21
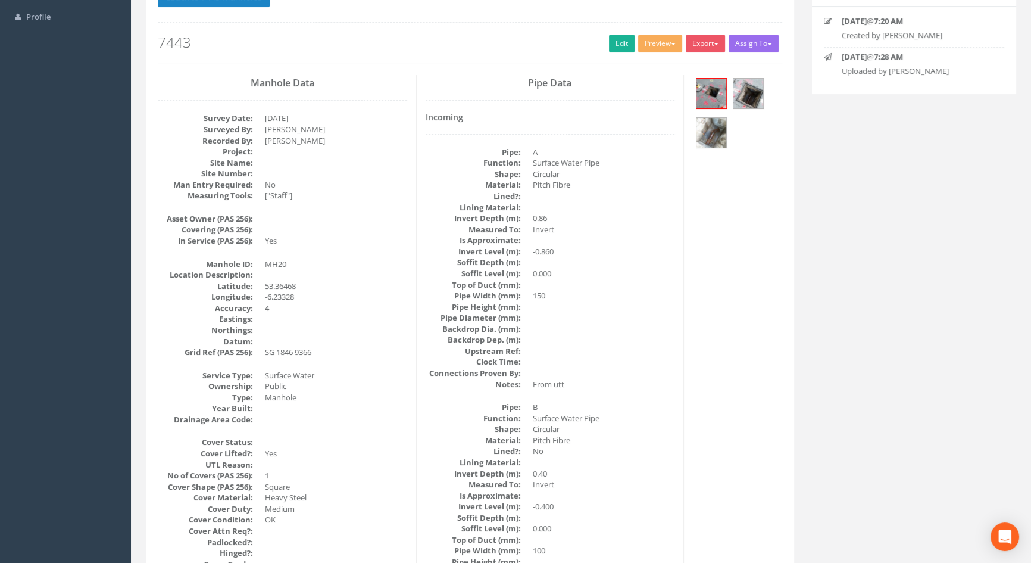
scroll to position [0, 0]
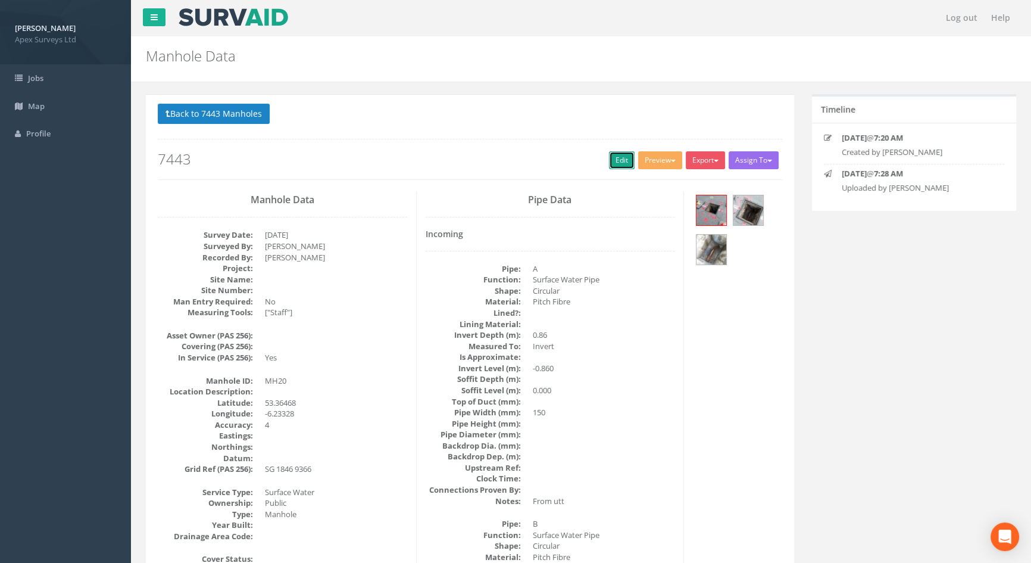
click at [610, 158] on link "Edit" at bounding box center [622, 160] width 26 height 18
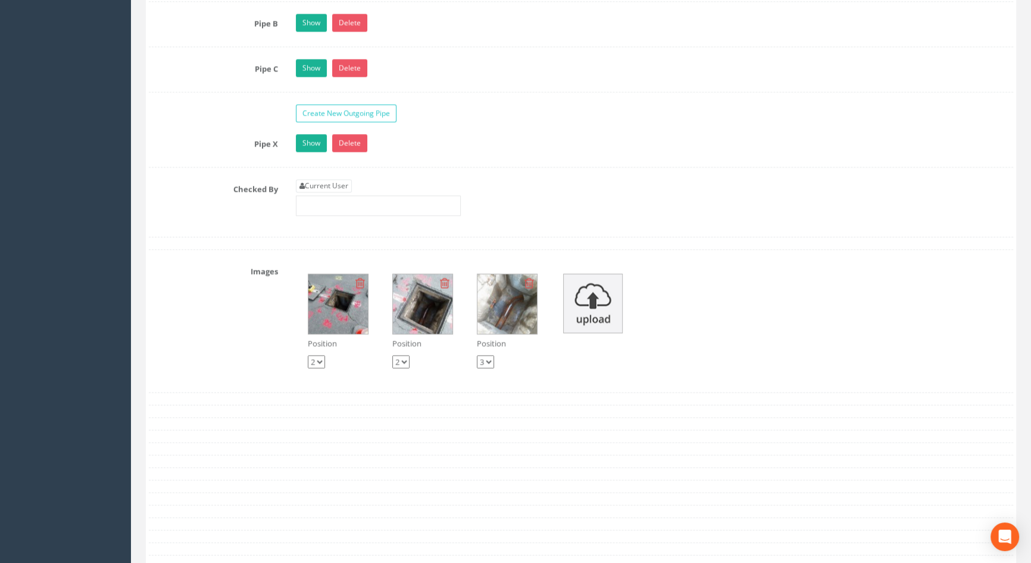
scroll to position [2166, 0]
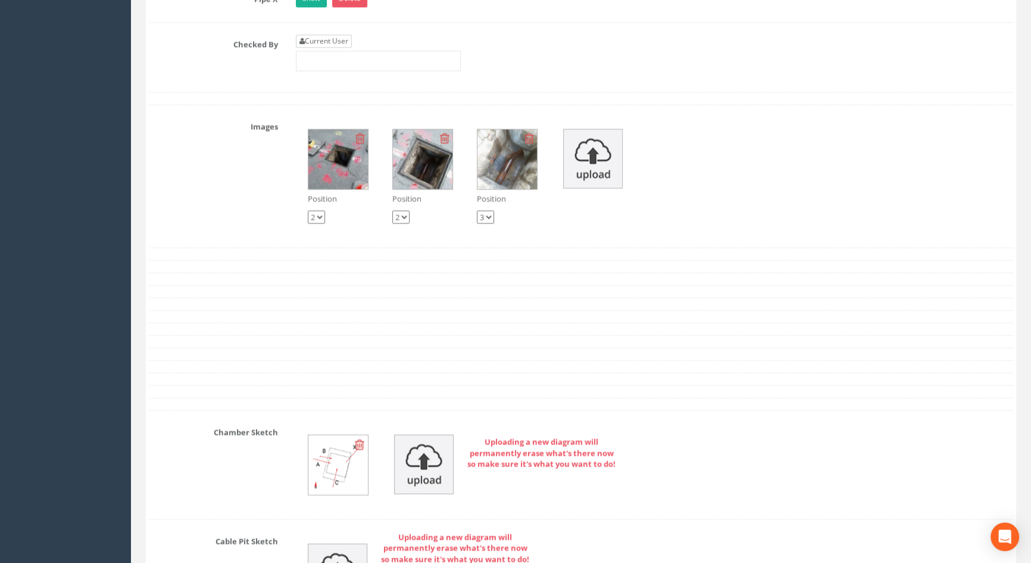
type input "5.52"
click at [330, 48] on link "Current User" at bounding box center [324, 41] width 56 height 13
type input "[PERSON_NAME]"
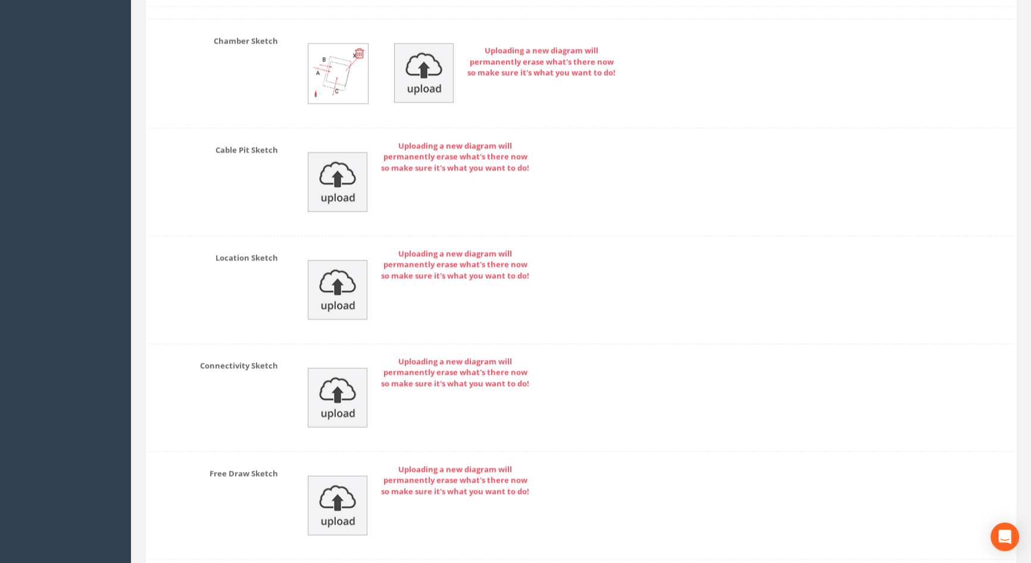
scroll to position [2661, 0]
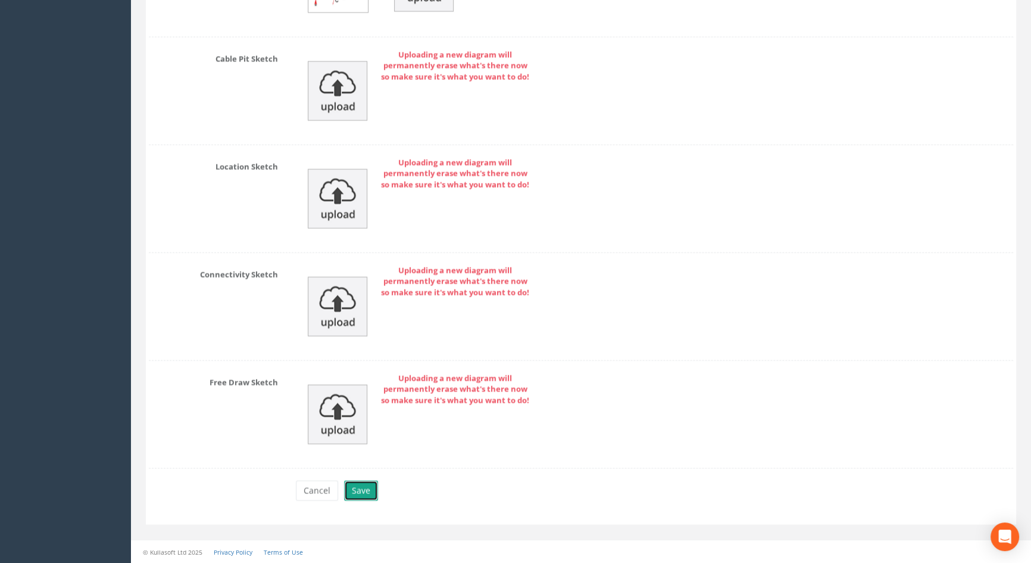
click at [358, 488] on button "Save" at bounding box center [361, 490] width 34 height 20
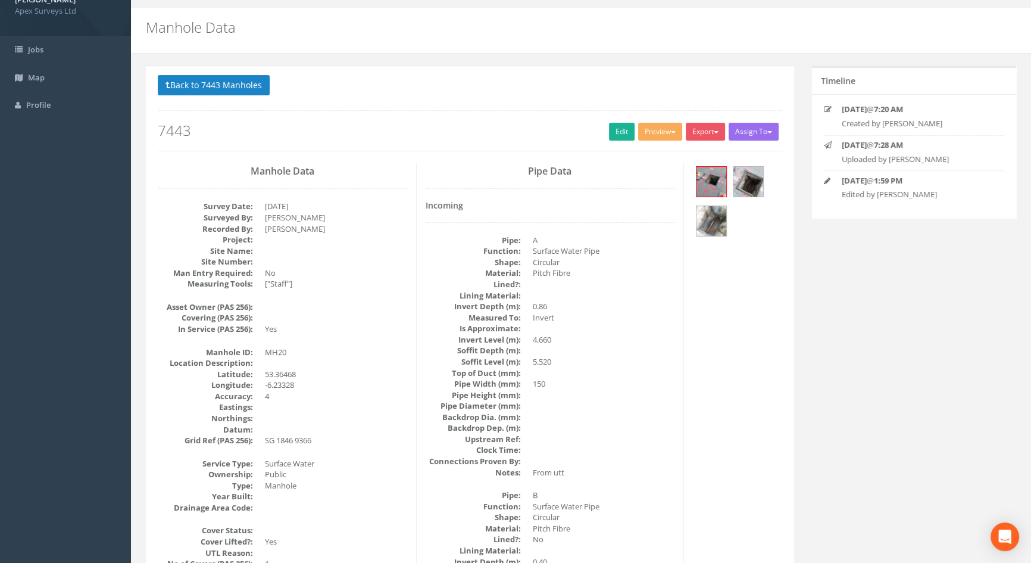
scroll to position [0, 0]
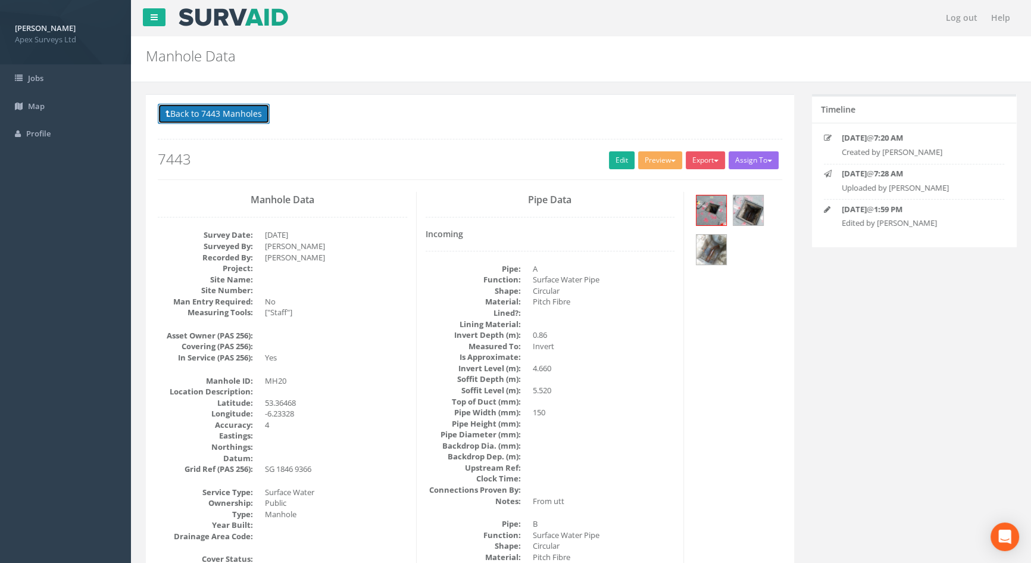
click at [243, 120] on button "Back to 7443 Manholes" at bounding box center [214, 114] width 112 height 20
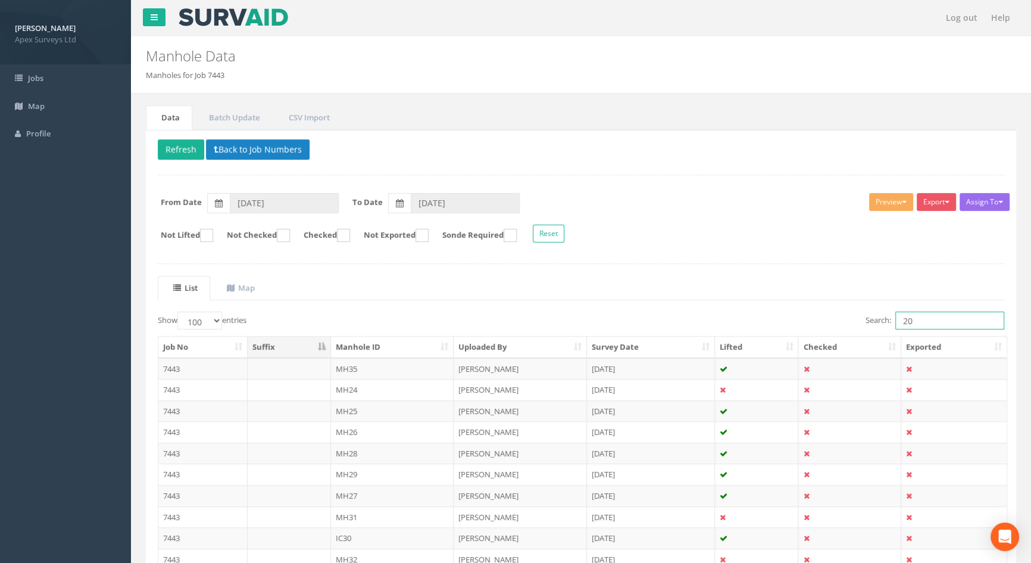
drag, startPoint x: 930, startPoint y: 318, endPoint x: 825, endPoint y: 316, distance: 105.4
click at [817, 315] on div "Search: 20" at bounding box center [797, 321] width 414 height 21
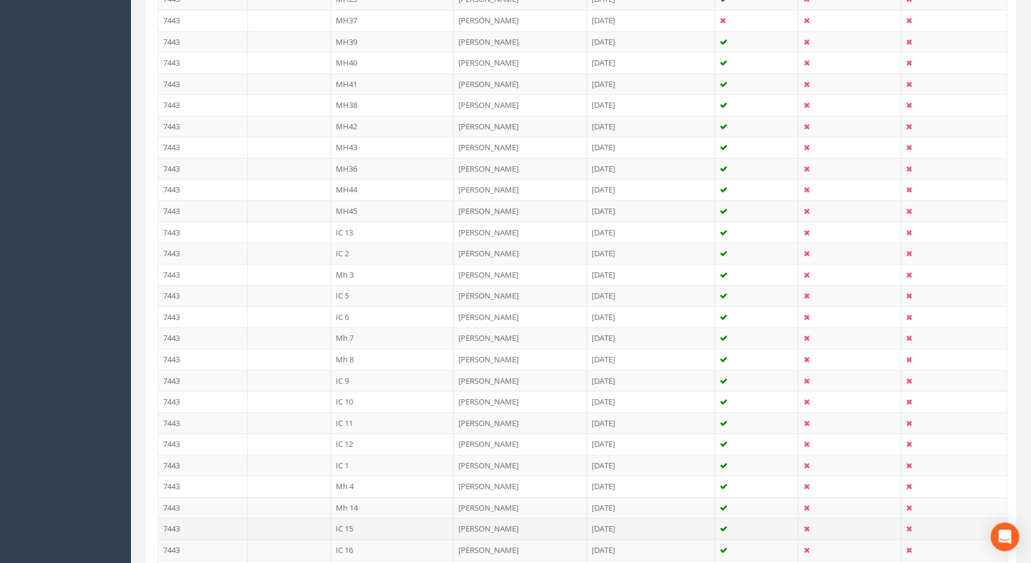
scroll to position [623, 0]
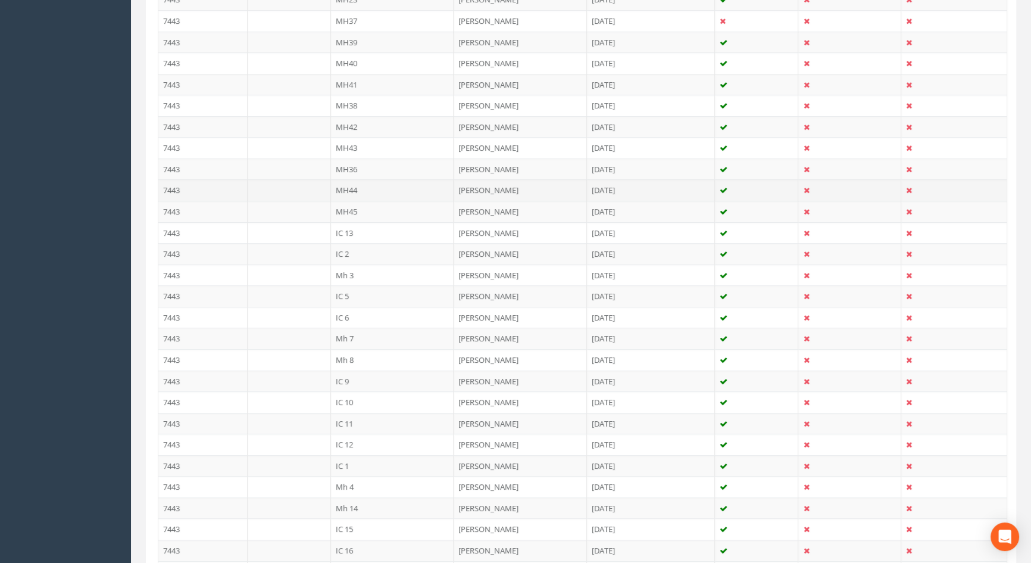
type input "44"
click at [346, 186] on td "MH44" at bounding box center [392, 189] width 123 height 21
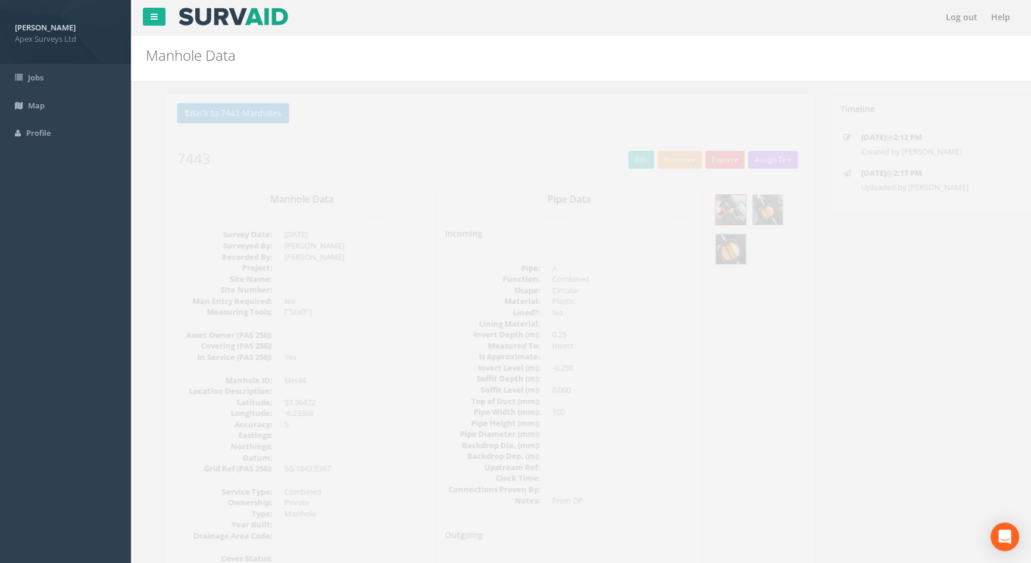
scroll to position [0, 0]
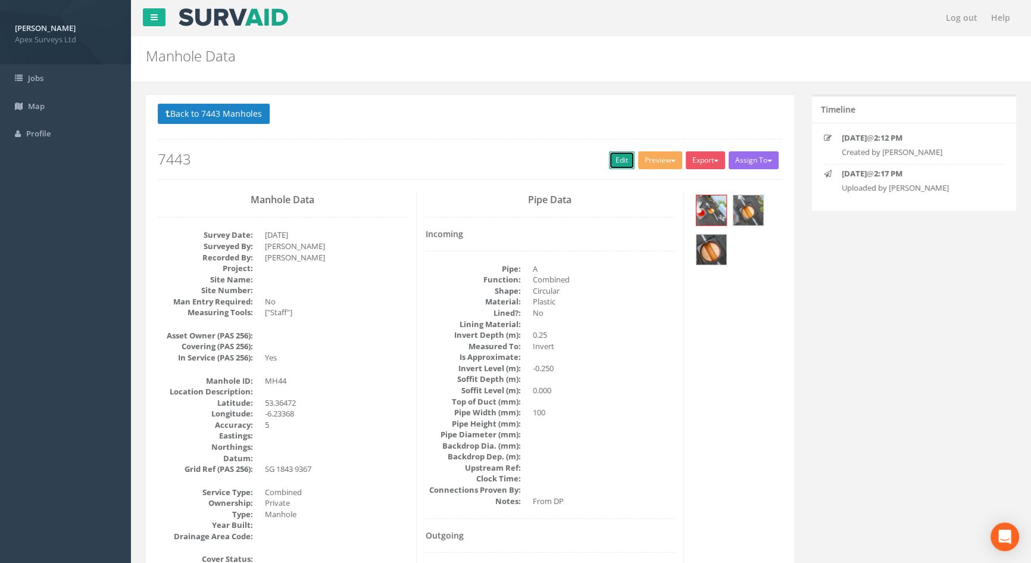
click at [612, 161] on link "Edit" at bounding box center [622, 160] width 26 height 18
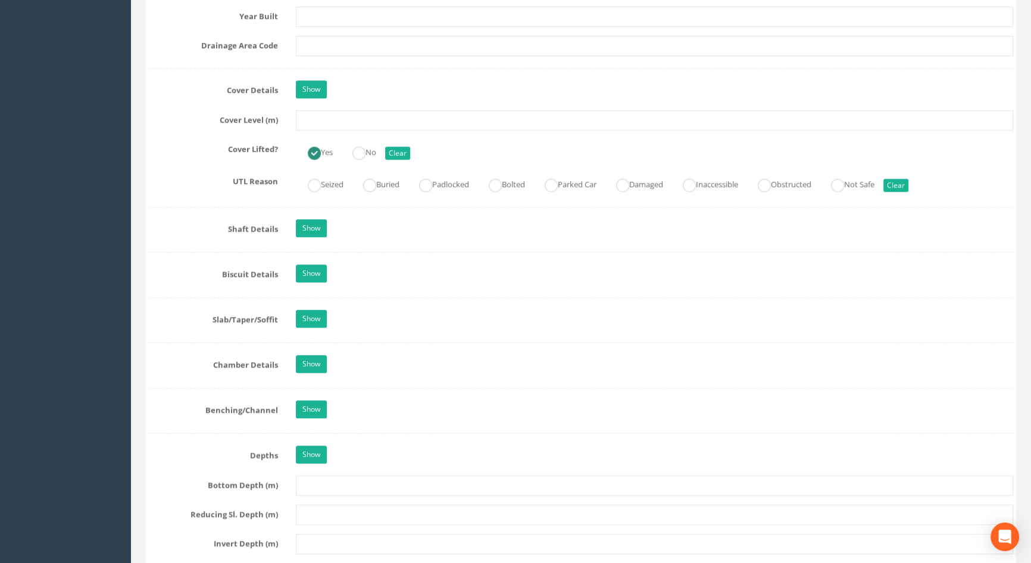
scroll to position [813, 0]
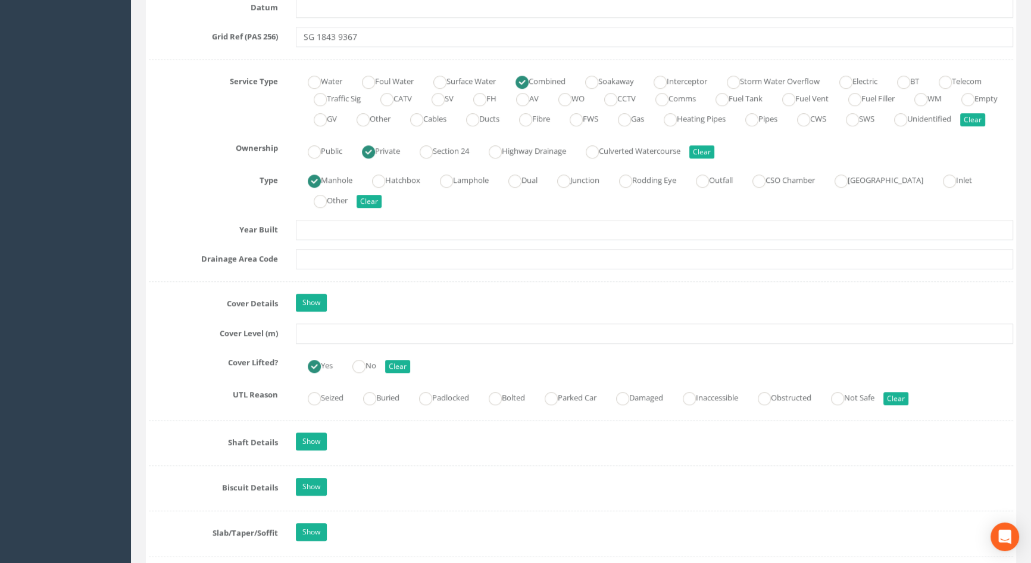
click at [319, 343] on input "text" at bounding box center [654, 333] width 717 height 20
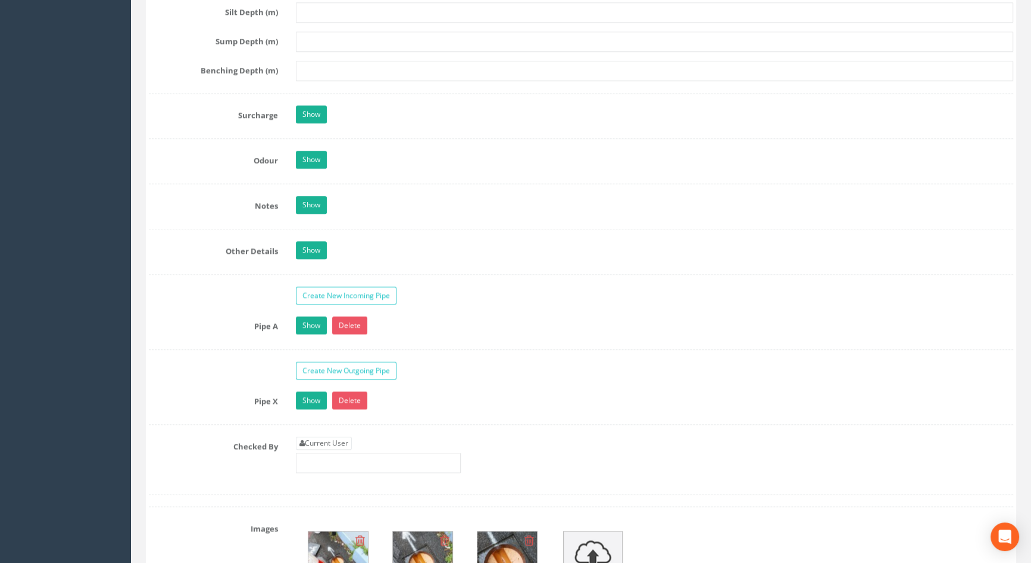
scroll to position [1841, 0]
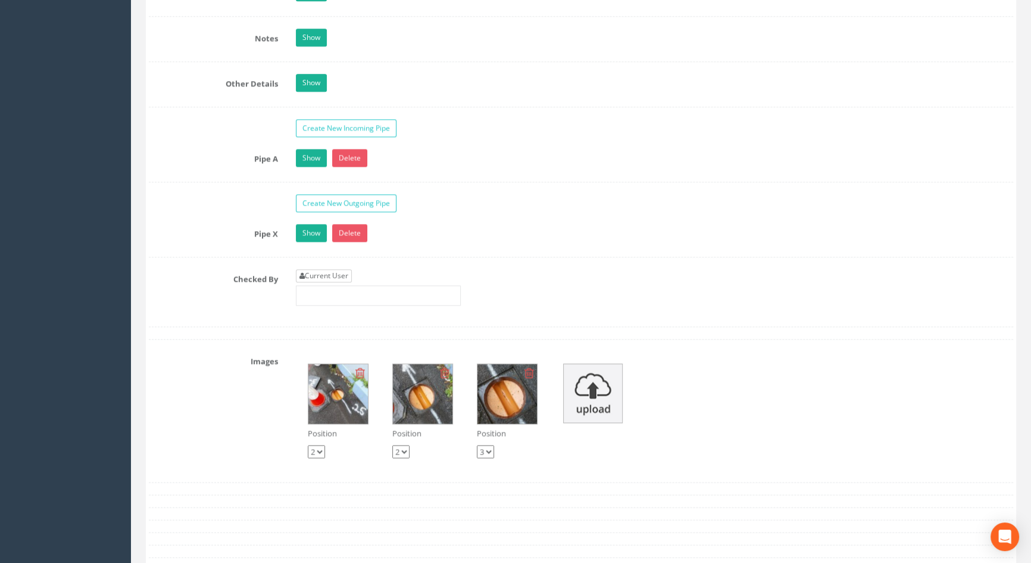
type input "5.84"
click at [347, 282] on link "Current User" at bounding box center [324, 275] width 56 height 13
type input "[PERSON_NAME]"
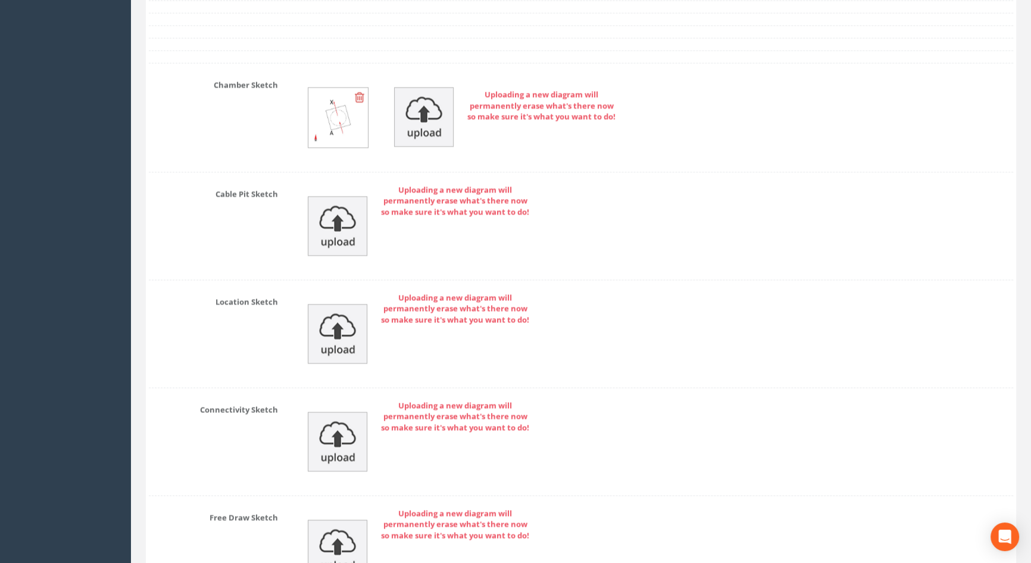
scroll to position [2571, 0]
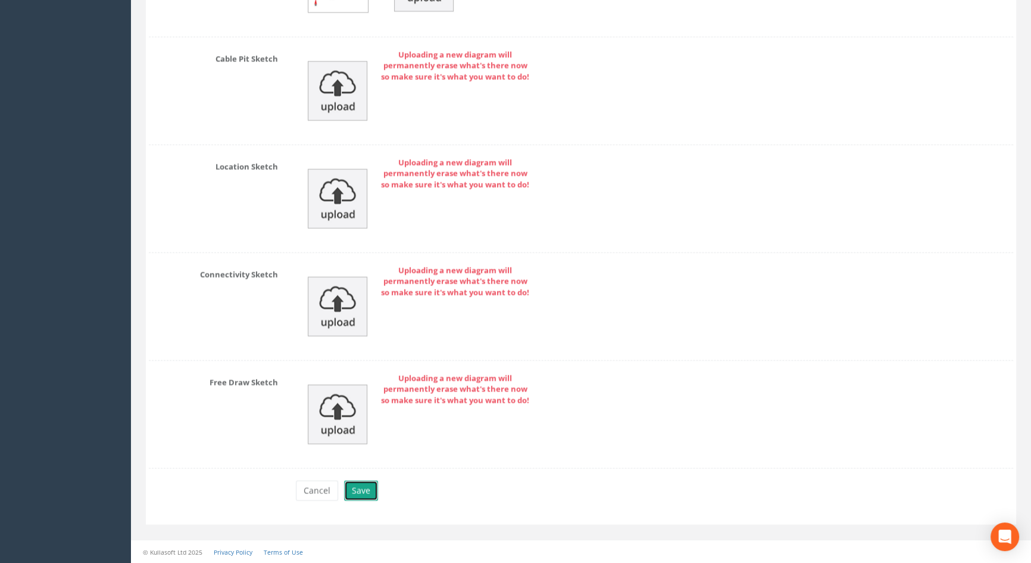
click at [368, 492] on button "Save" at bounding box center [361, 490] width 34 height 20
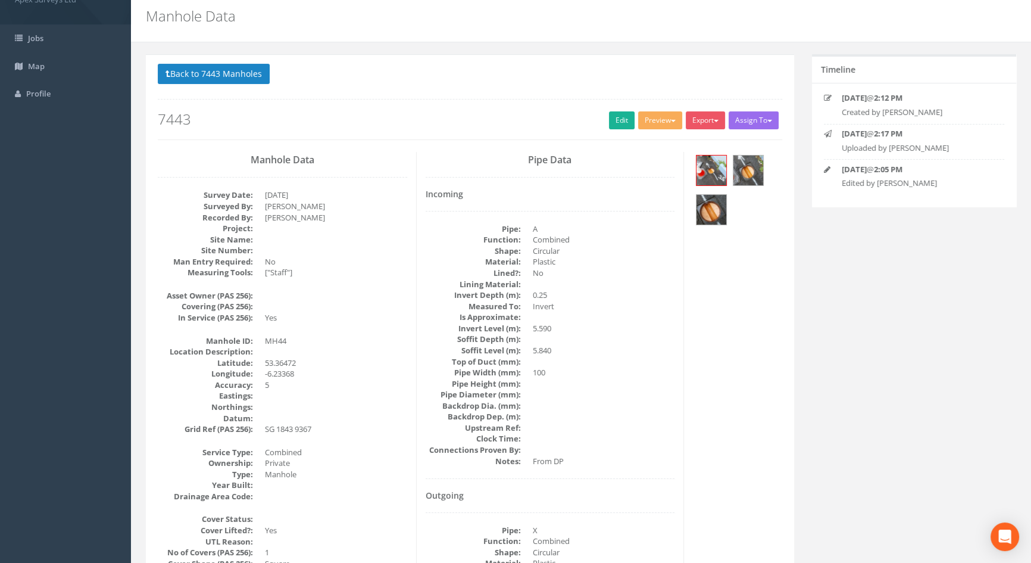
scroll to position [0, 0]
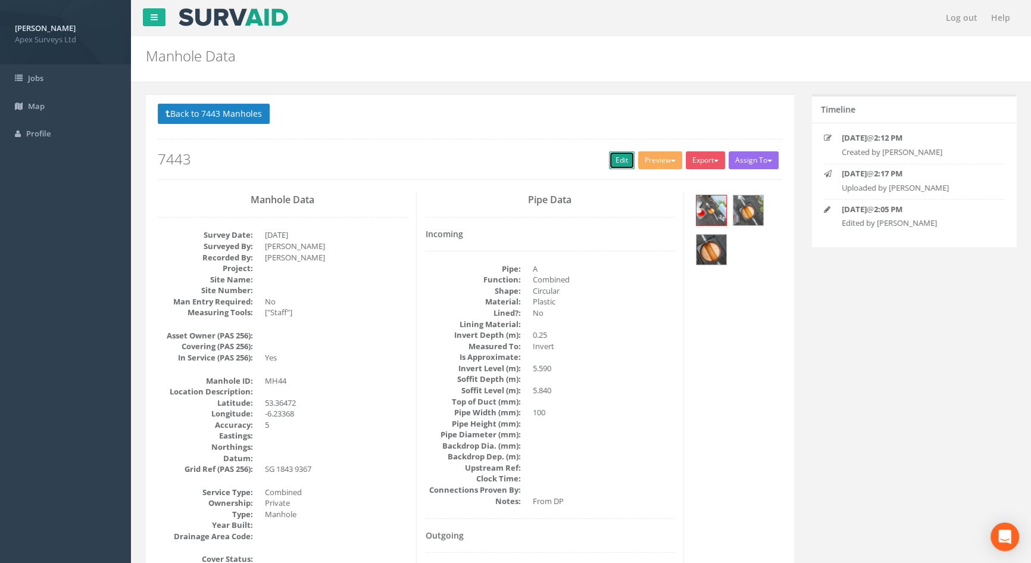
click at [616, 160] on link "Edit" at bounding box center [622, 160] width 26 height 18
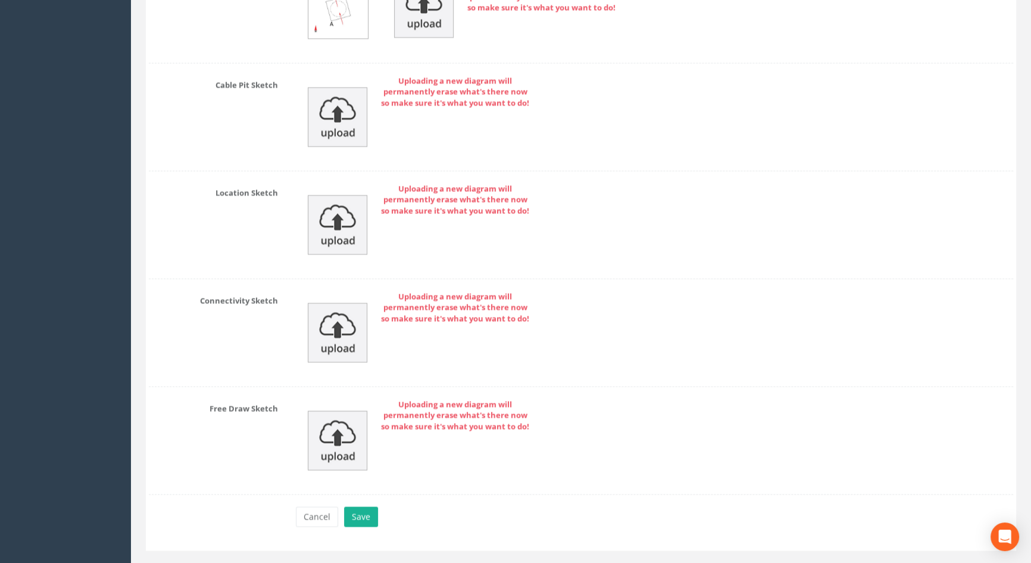
scroll to position [2571, 0]
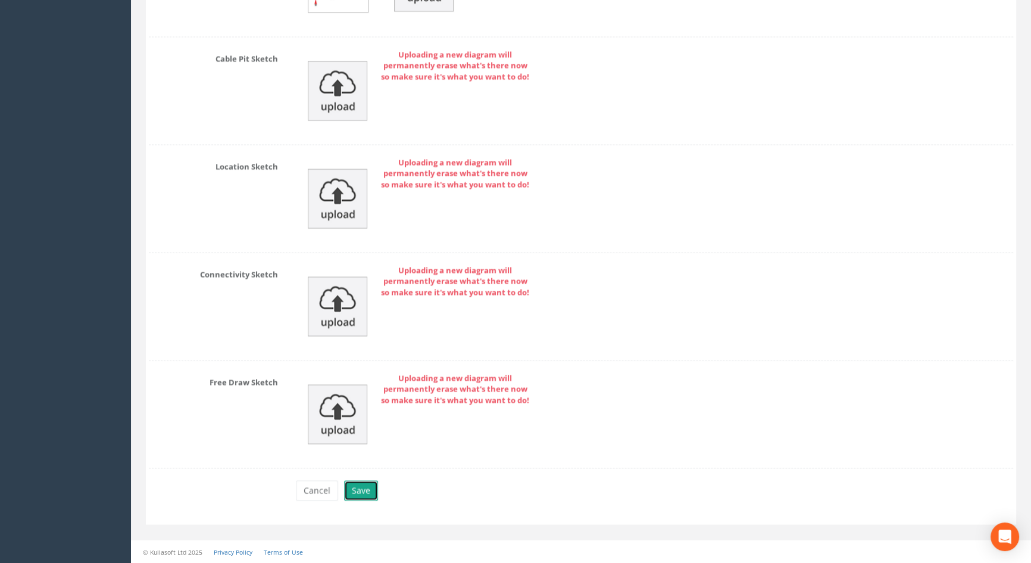
click at [354, 488] on button "Save" at bounding box center [361, 490] width 34 height 20
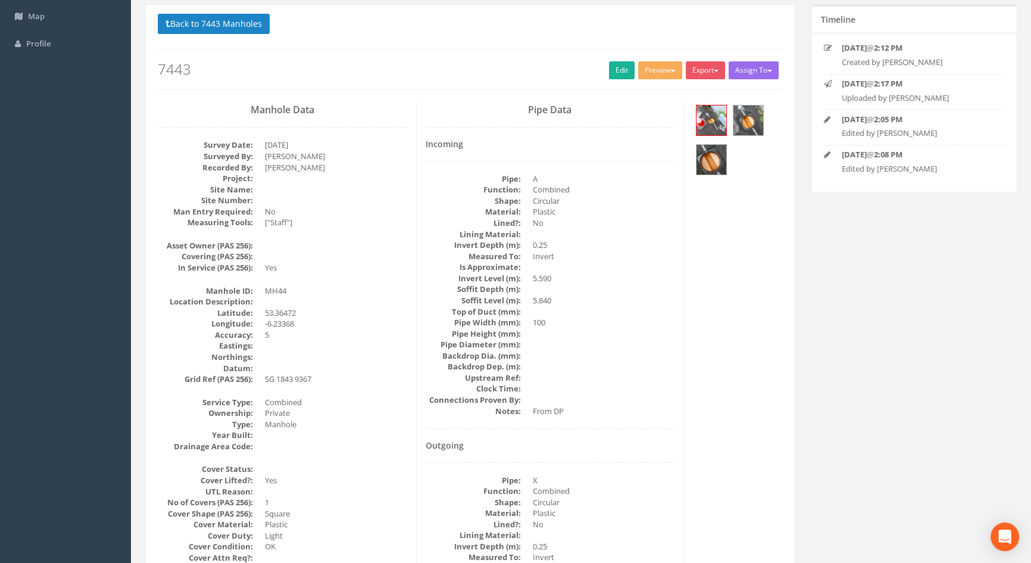
scroll to position [0, 0]
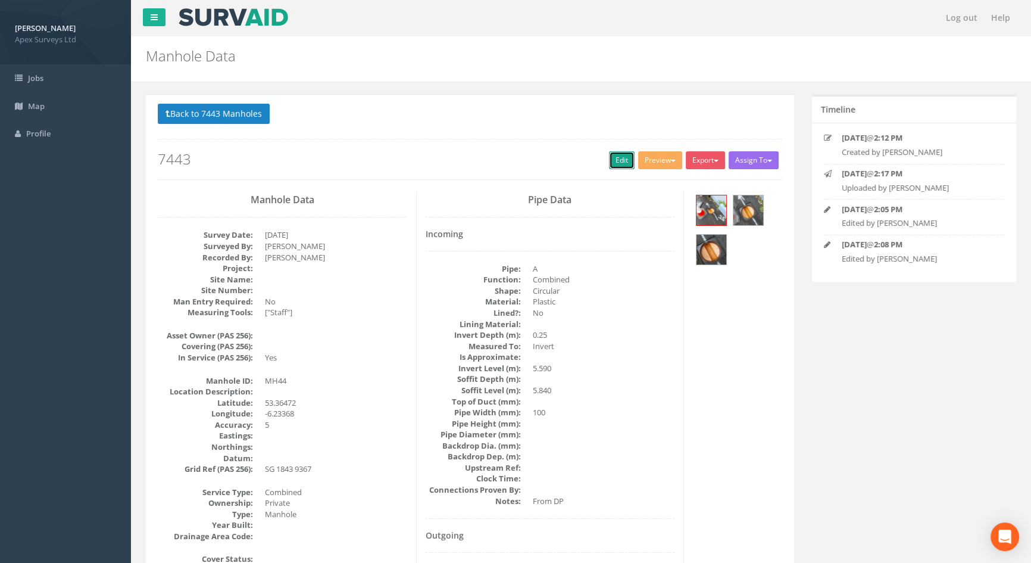
click at [611, 158] on link "Edit" at bounding box center [622, 160] width 26 height 18
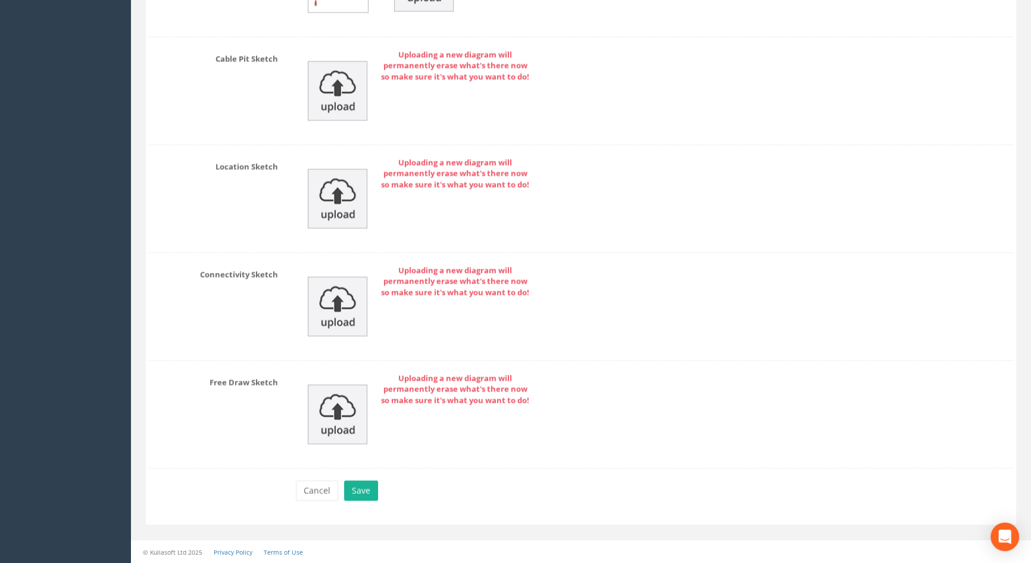
scroll to position [2571, 0]
click at [361, 490] on button "Save" at bounding box center [361, 490] width 34 height 20
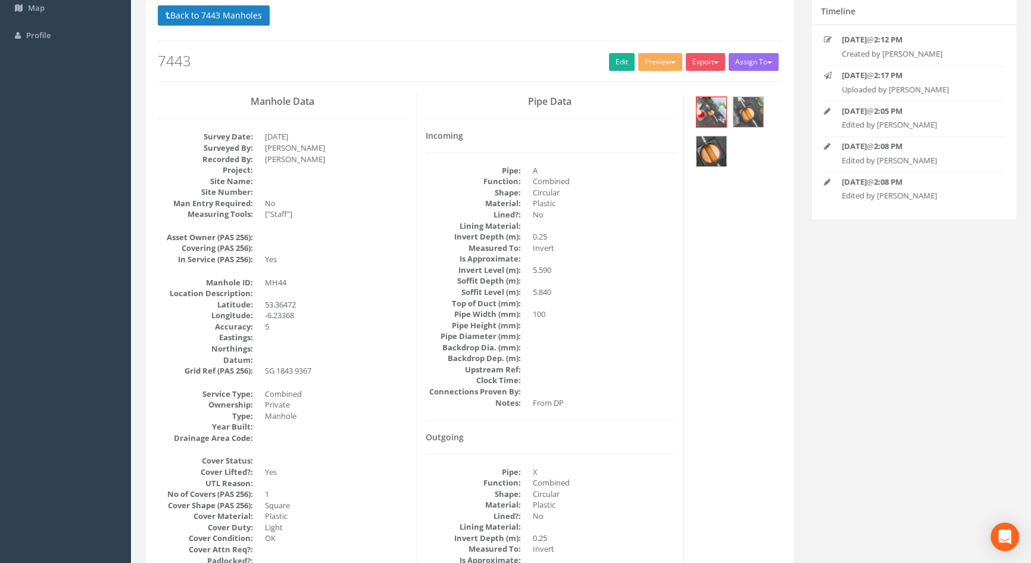
scroll to position [0, 0]
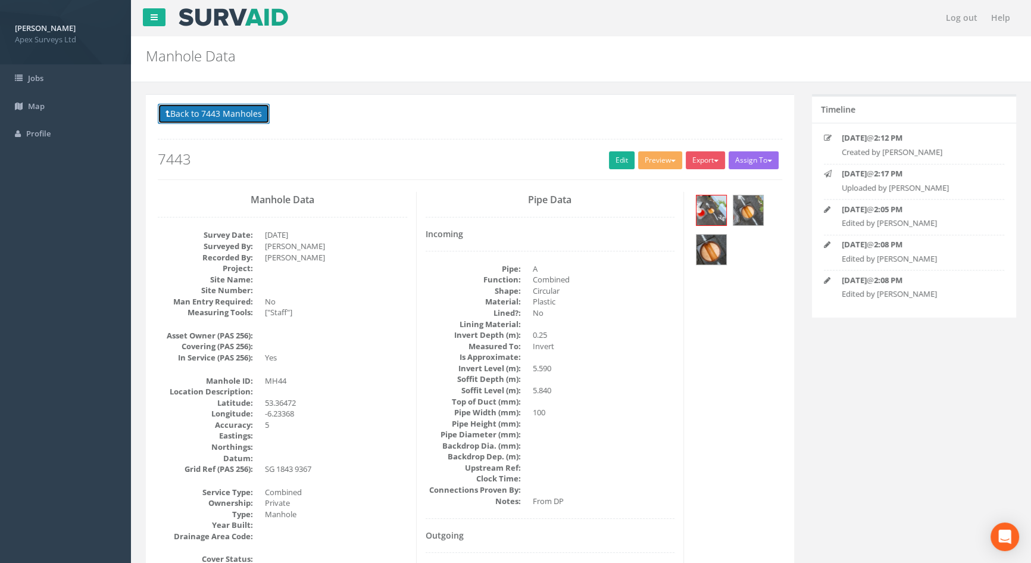
click at [199, 115] on button "Back to 7443 Manholes" at bounding box center [214, 114] width 112 height 20
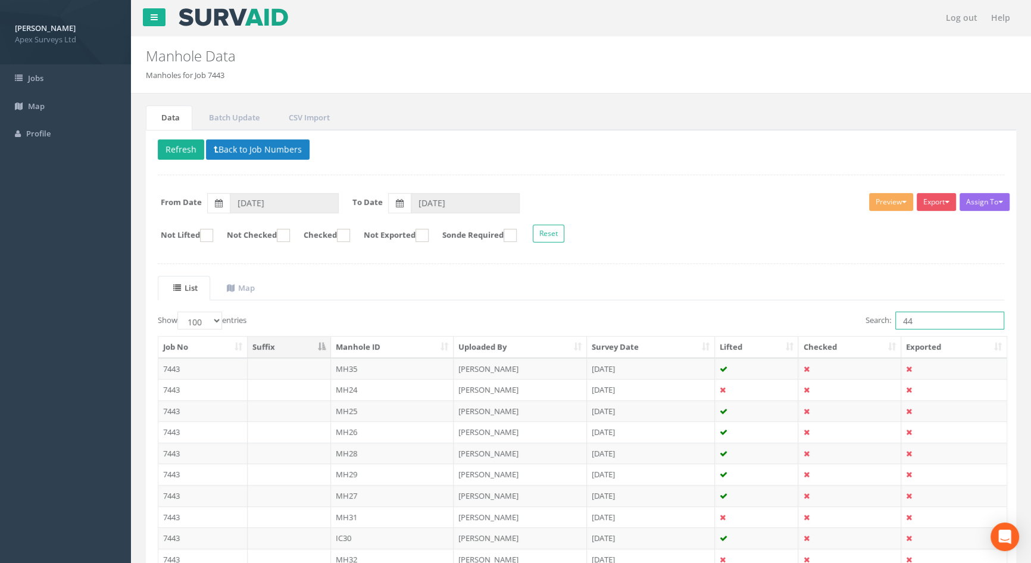
click at [923, 322] on input "44" at bounding box center [949, 320] width 109 height 18
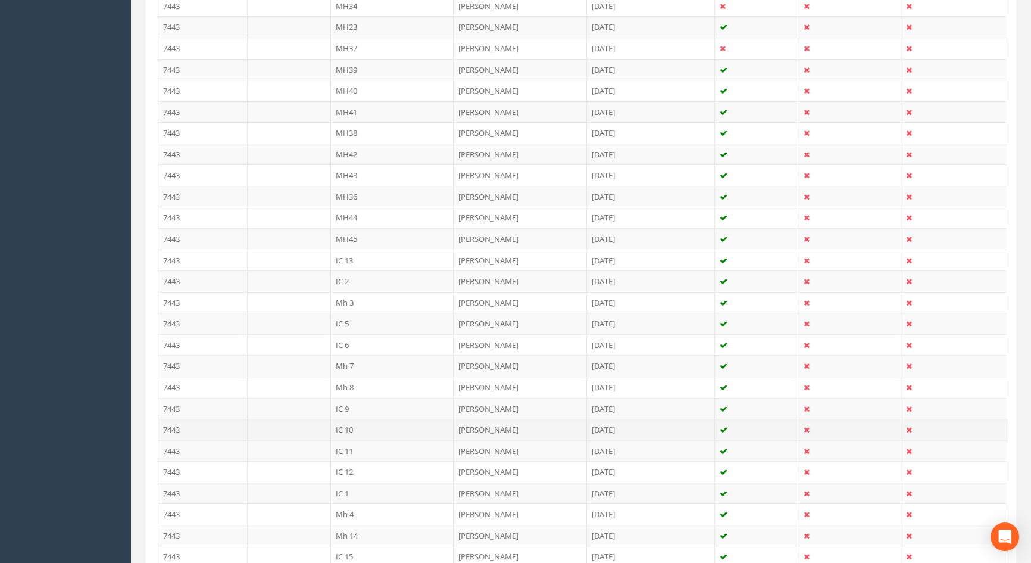
scroll to position [595, 0]
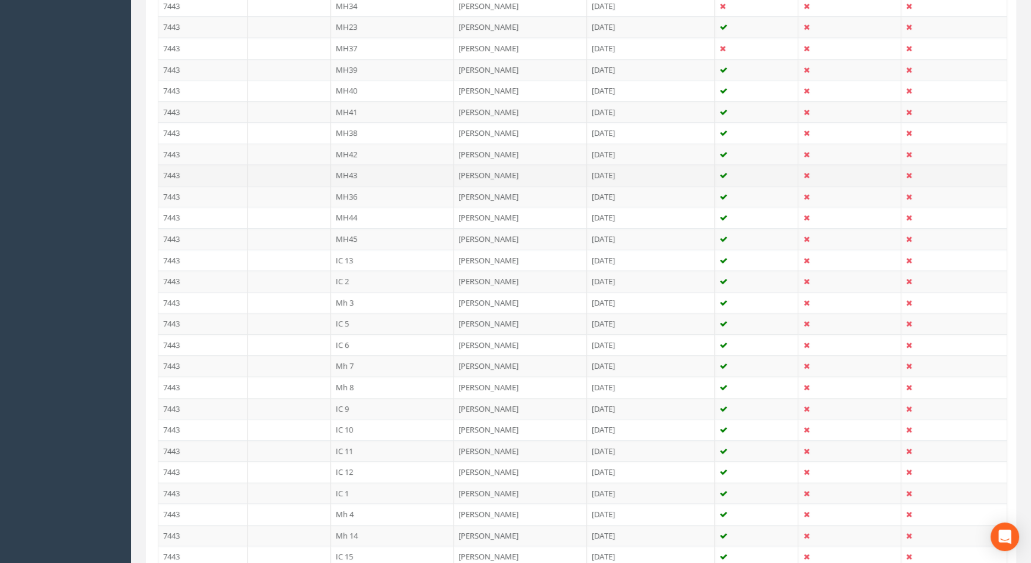
type input "43"
click at [358, 173] on td "MH43" at bounding box center [392, 174] width 123 height 21
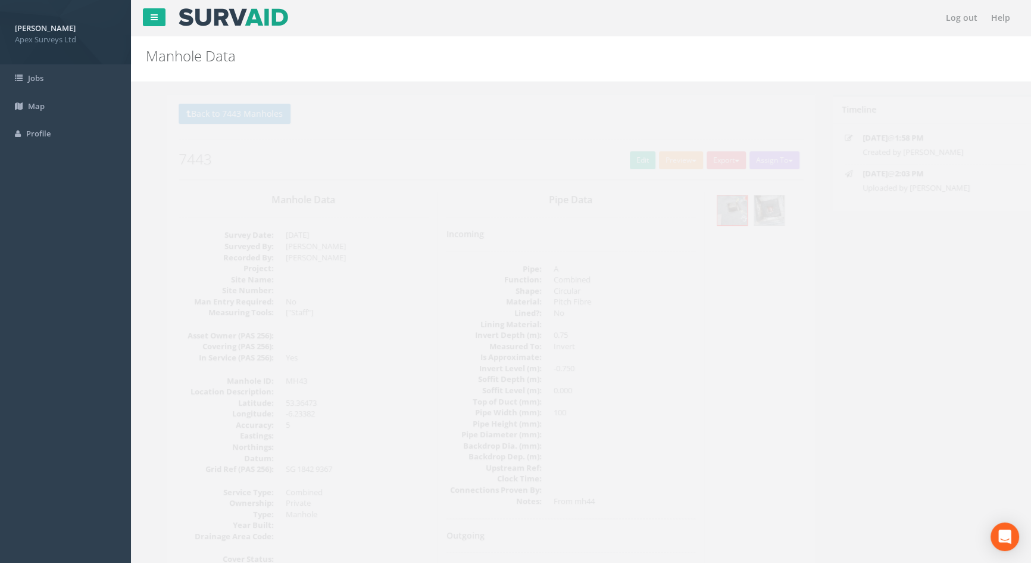
scroll to position [108, 0]
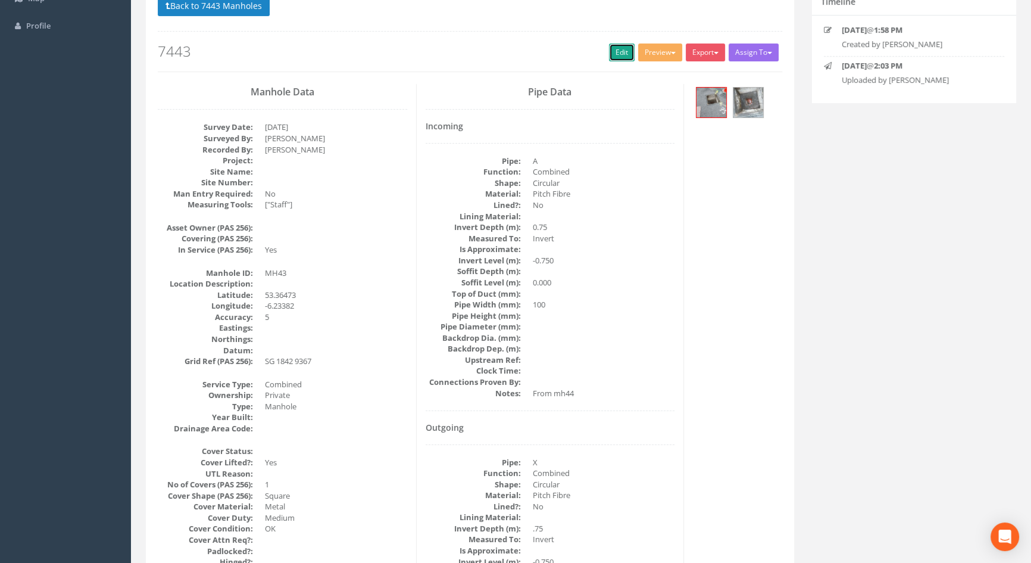
click at [623, 49] on link "Edit" at bounding box center [622, 52] width 26 height 18
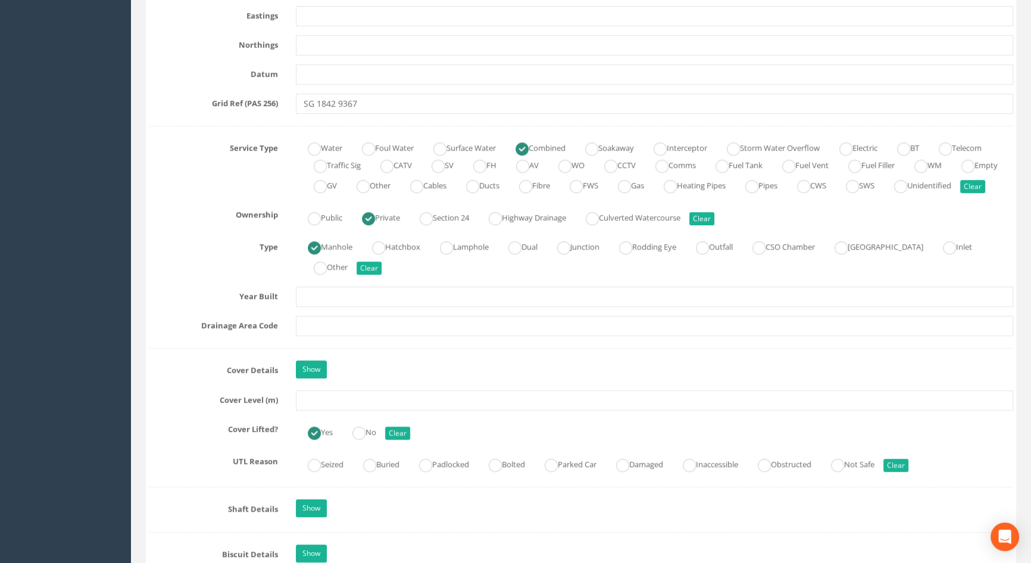
scroll to position [866, 0]
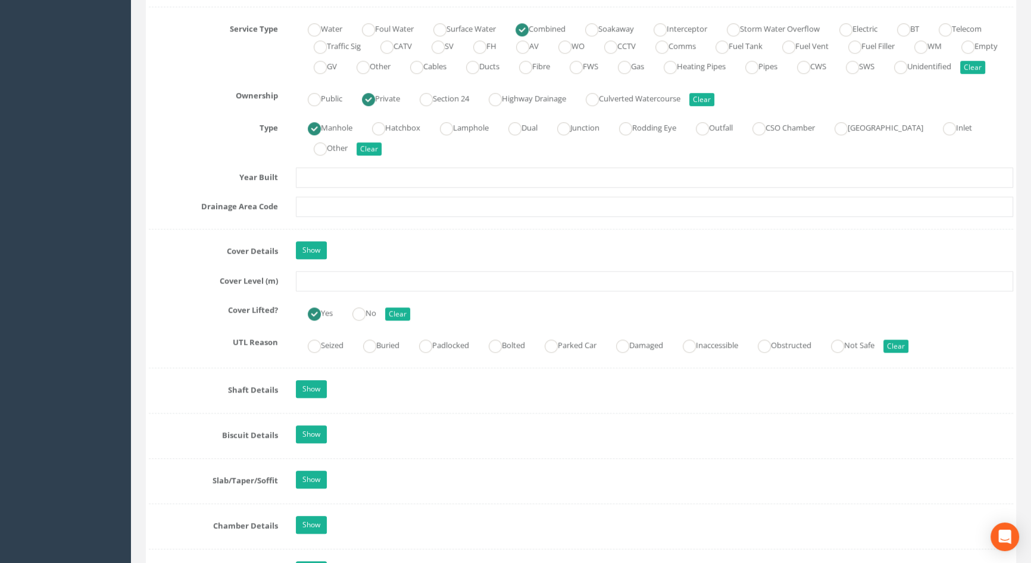
click at [339, 291] on input "text" at bounding box center [654, 281] width 717 height 20
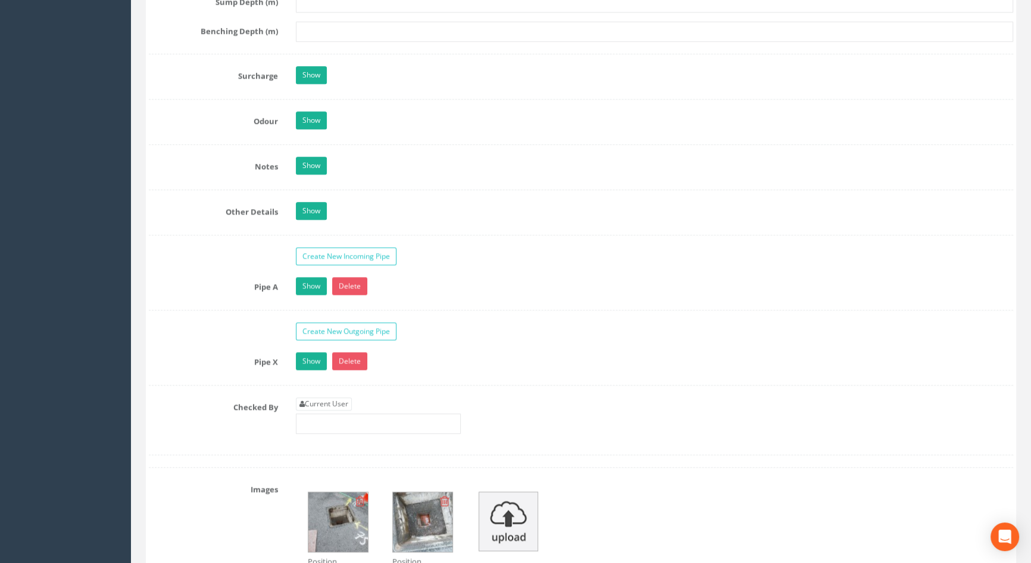
scroll to position [1840, 0]
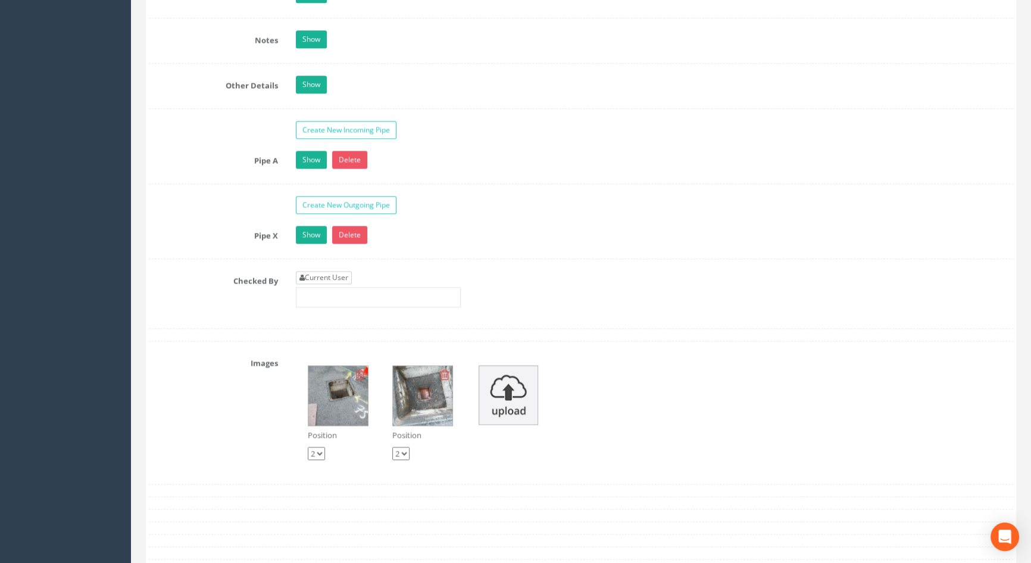
type input "5.79"
click at [316, 284] on link "Current User" at bounding box center [324, 277] width 56 height 13
type input "[PERSON_NAME]"
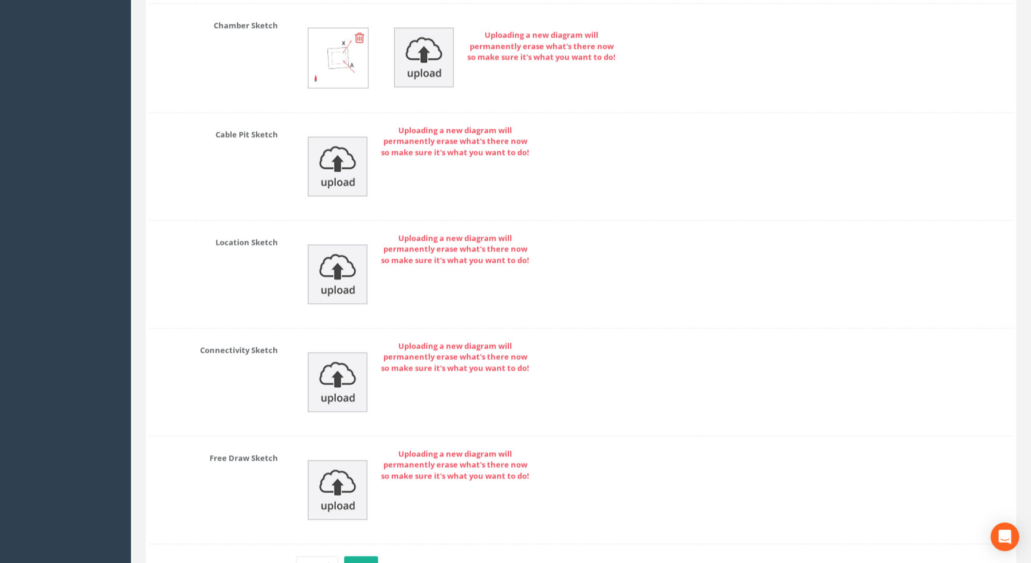
scroll to position [2571, 0]
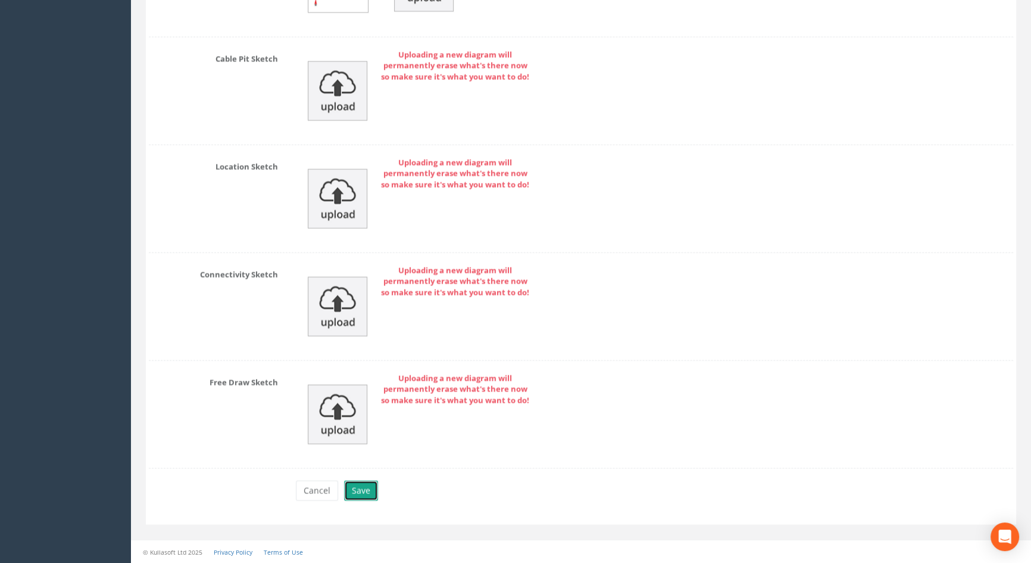
click at [357, 485] on button "Save" at bounding box center [361, 490] width 34 height 20
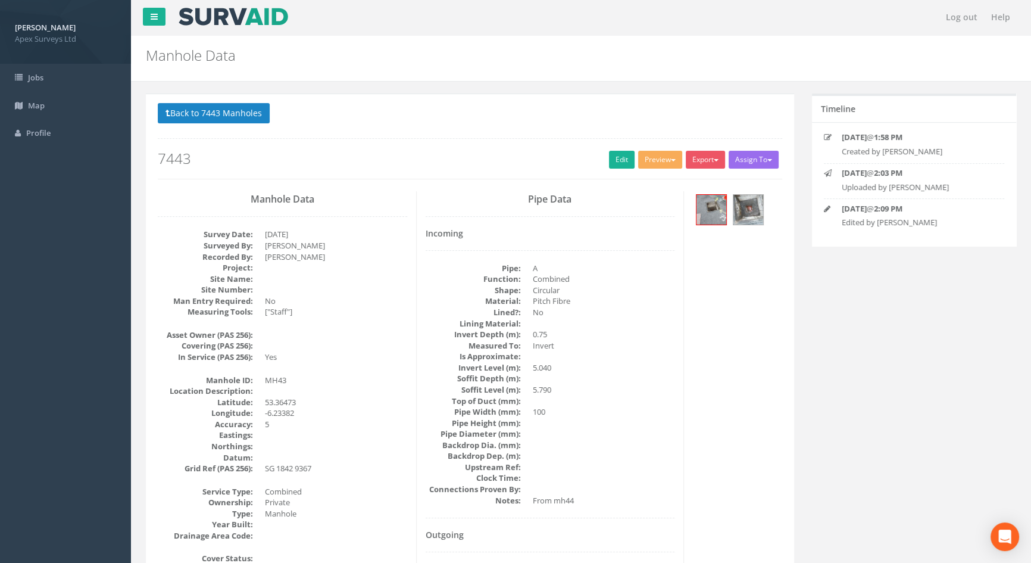
scroll to position [0, 0]
click at [210, 113] on button "Back to 7443 Manholes" at bounding box center [214, 114] width 112 height 20
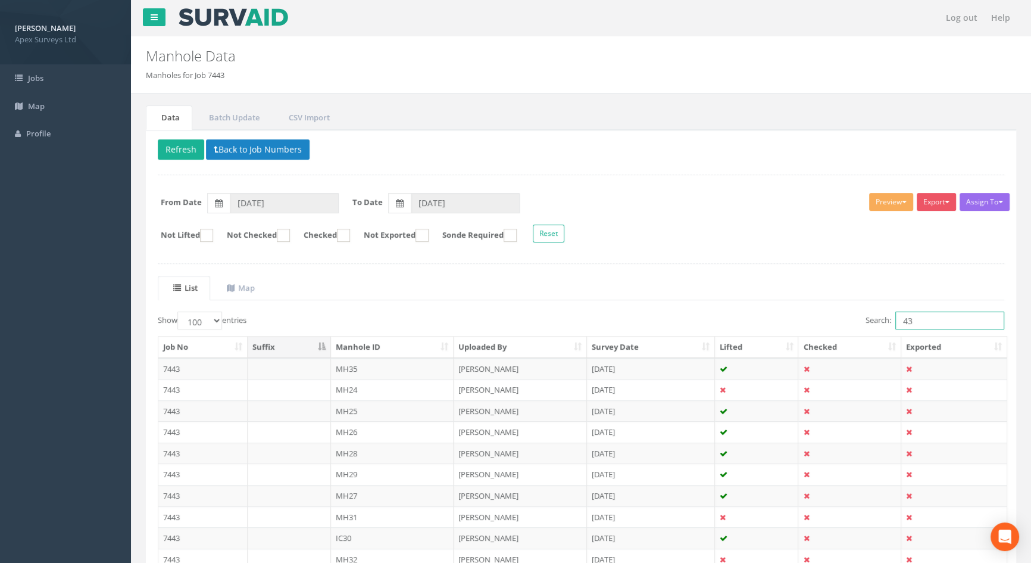
click at [913, 322] on input "43" at bounding box center [949, 320] width 109 height 18
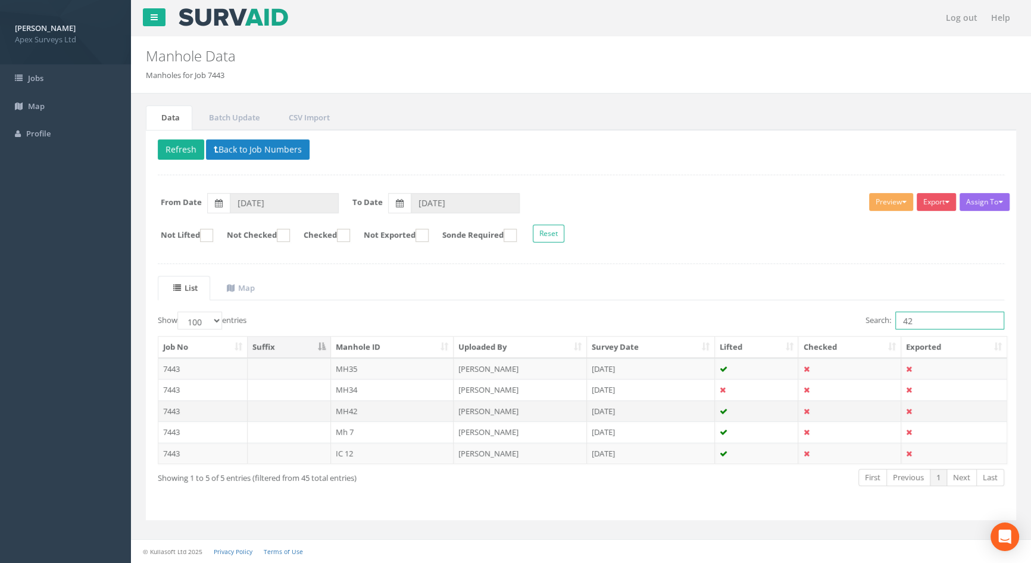
type input "42"
click at [352, 410] on td "MH42" at bounding box center [392, 410] width 123 height 21
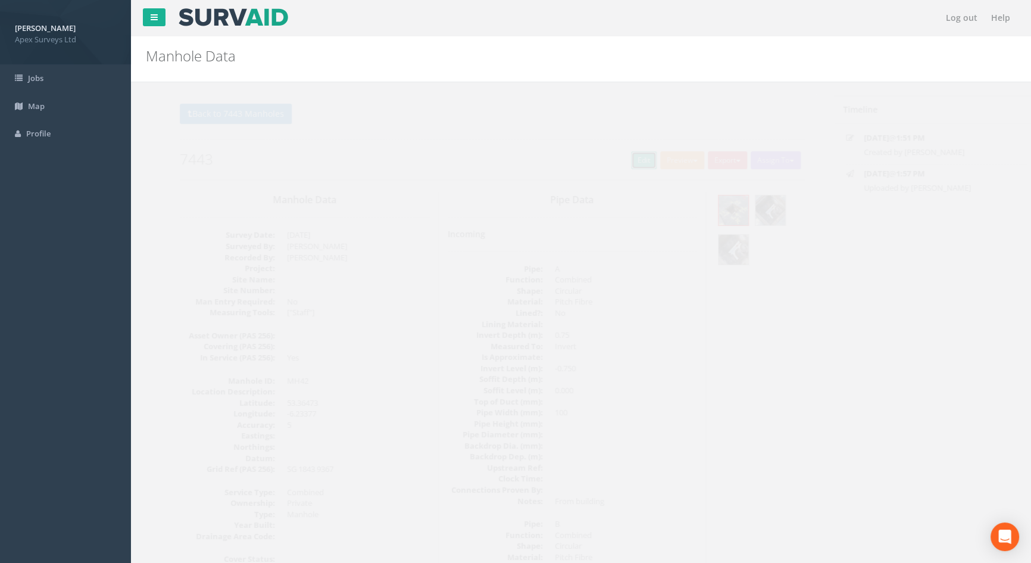
click at [619, 155] on link "Edit" at bounding box center [622, 160] width 26 height 18
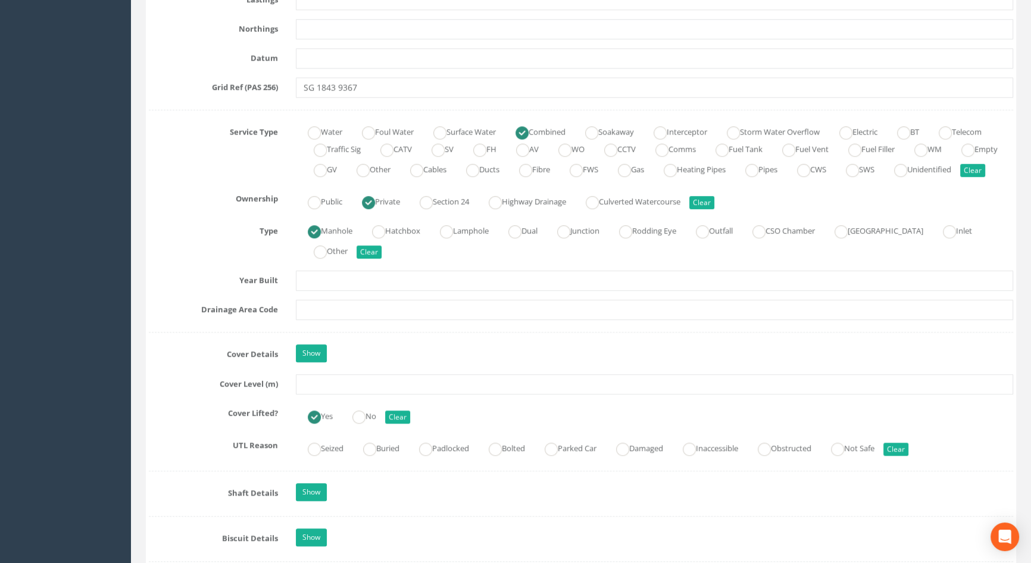
scroll to position [866, 0]
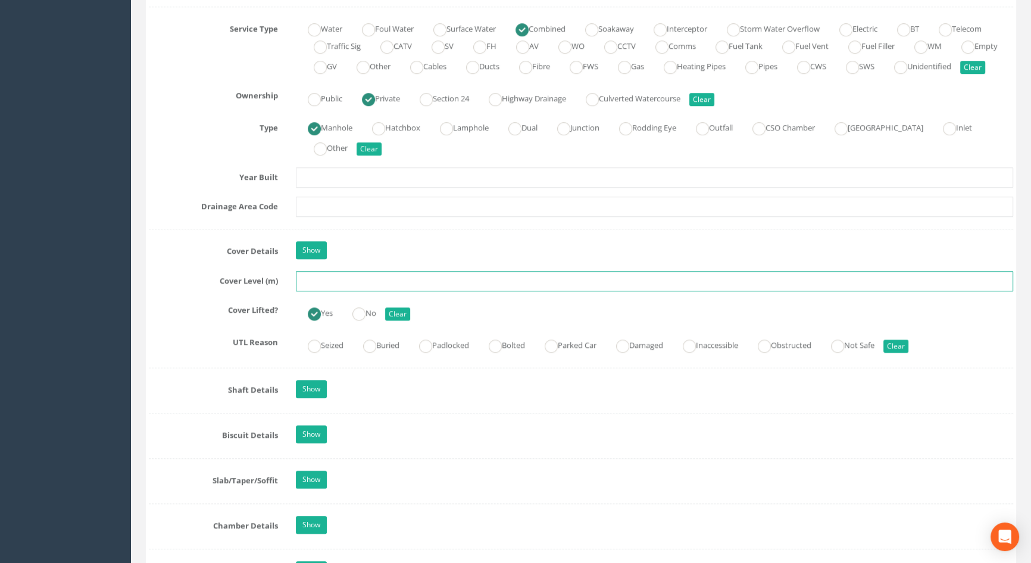
click at [319, 291] on input "text" at bounding box center [654, 281] width 717 height 20
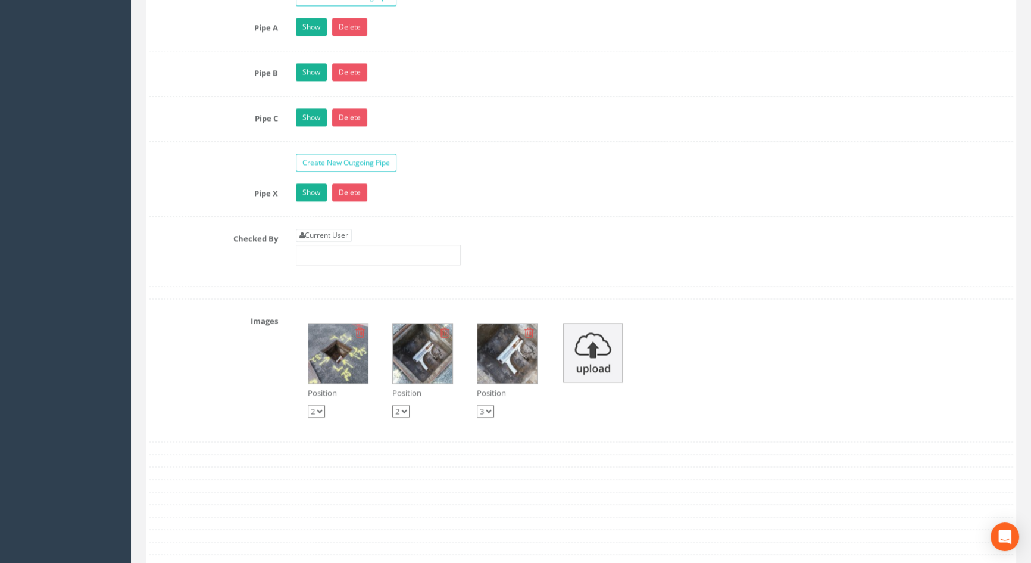
scroll to position [2165, 0]
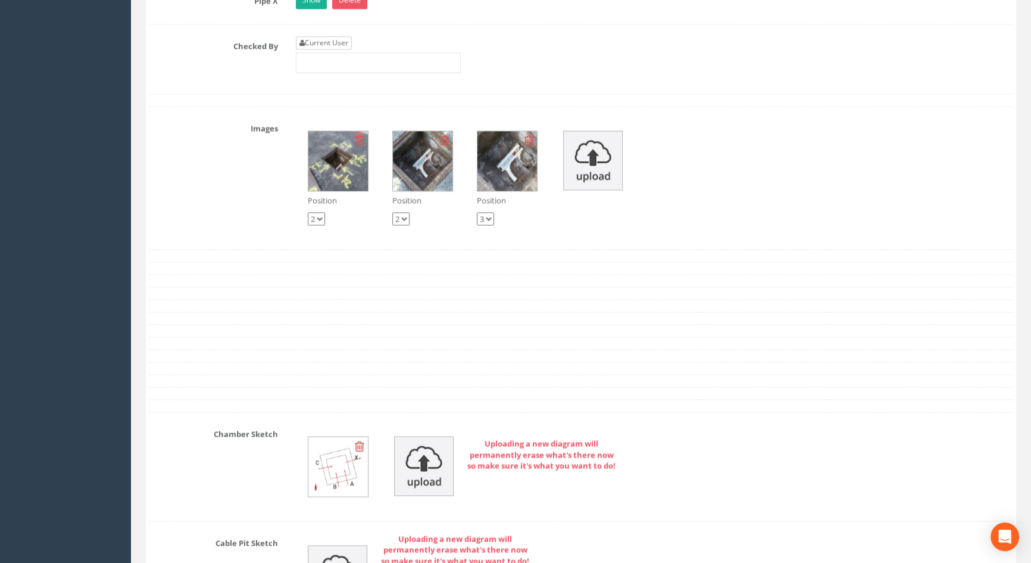
type input "5.81"
click at [328, 49] on link "Current User" at bounding box center [324, 42] width 56 height 13
type input "[PERSON_NAME]"
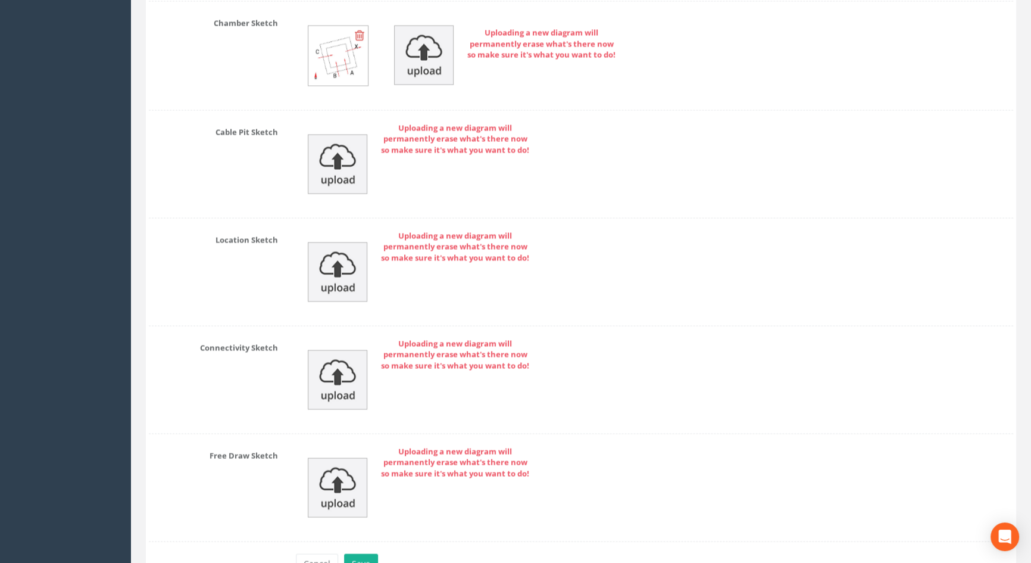
scroll to position [2661, 0]
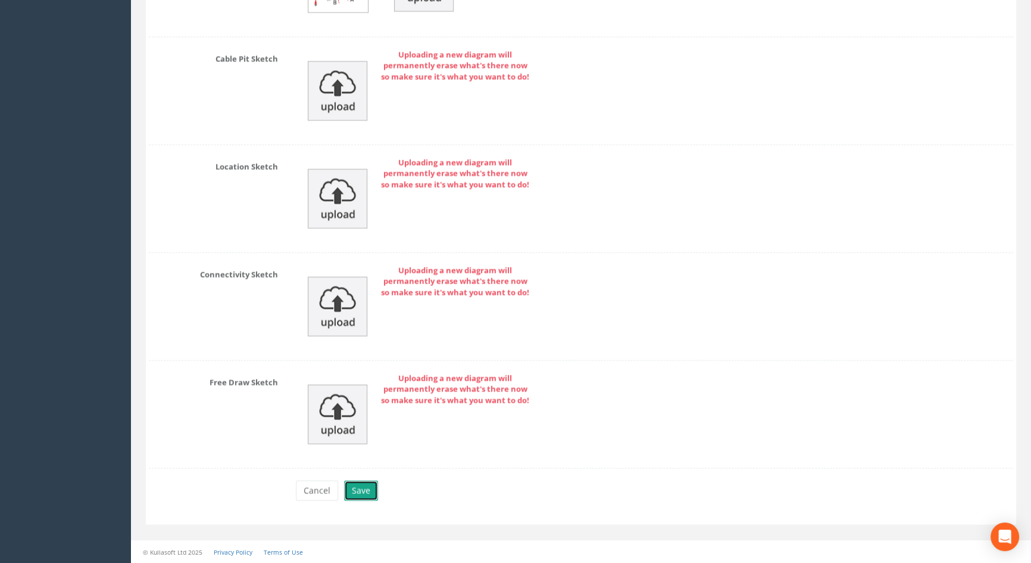
click at [364, 494] on button "Save" at bounding box center [361, 490] width 34 height 20
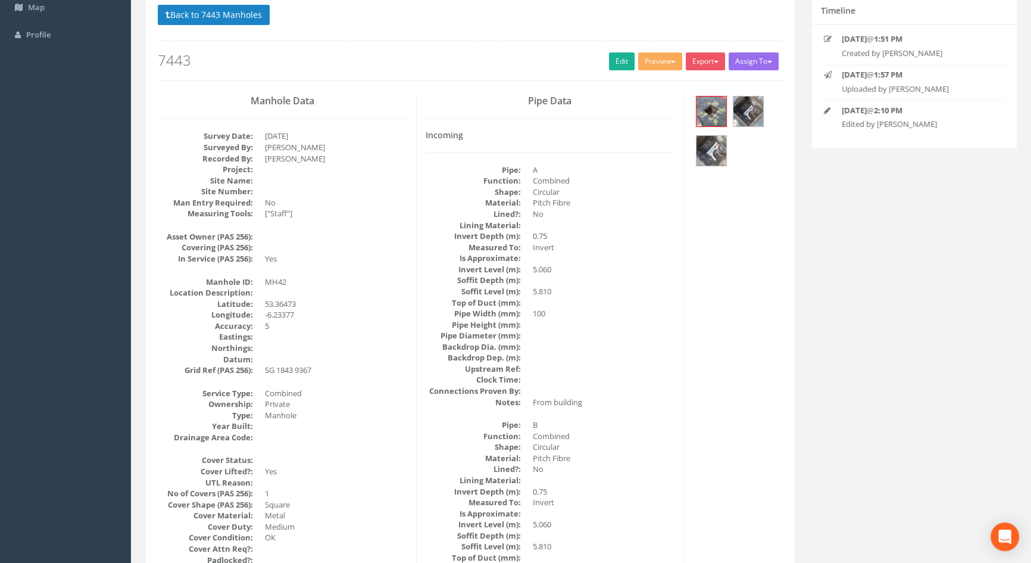
scroll to position [0, 0]
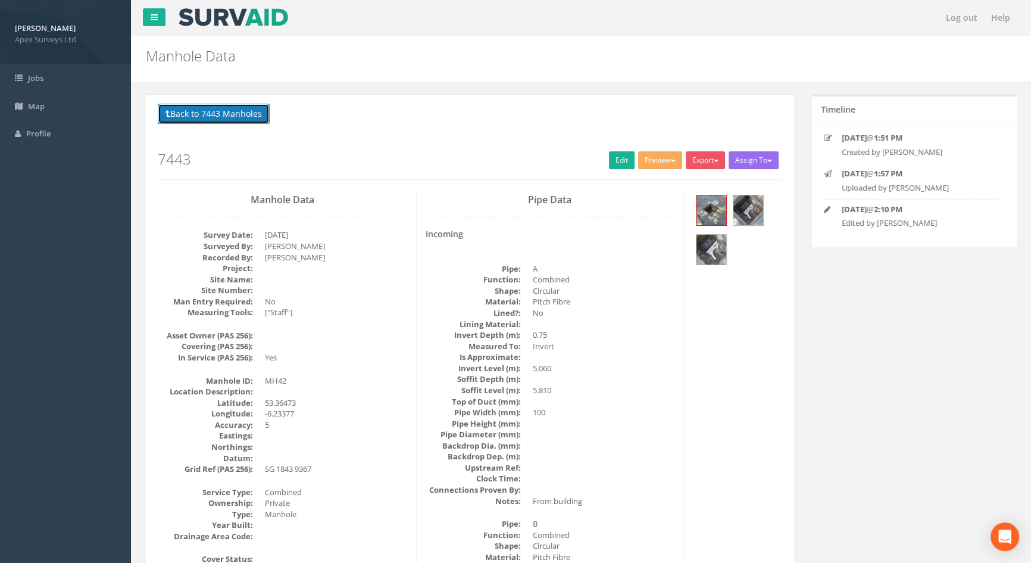
click at [214, 114] on button "Back to 7443 Manholes" at bounding box center [214, 114] width 112 height 20
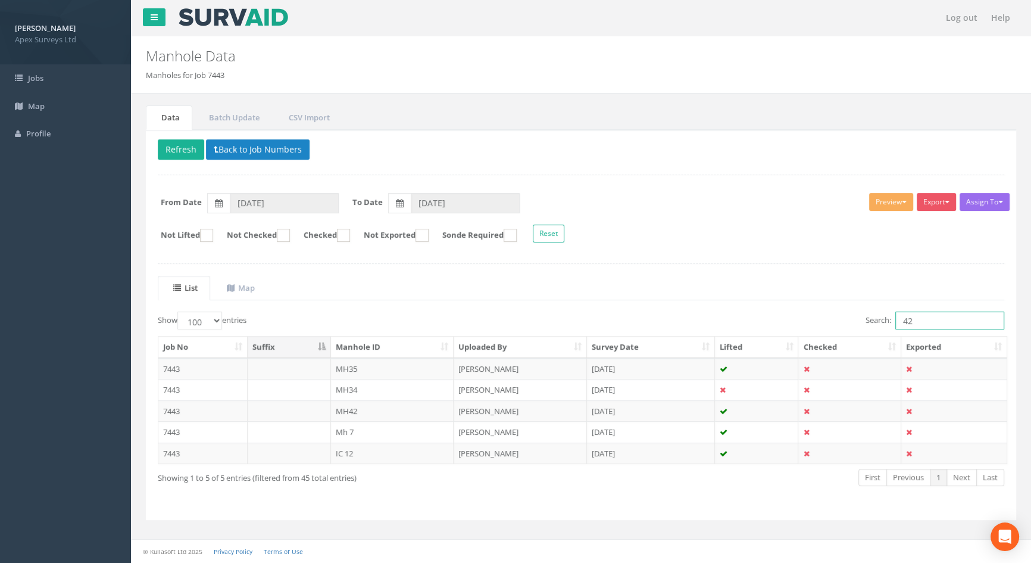
drag, startPoint x: 922, startPoint y: 323, endPoint x: 881, endPoint y: 326, distance: 41.2
click at [881, 326] on label "Search: 42" at bounding box center [935, 320] width 139 height 18
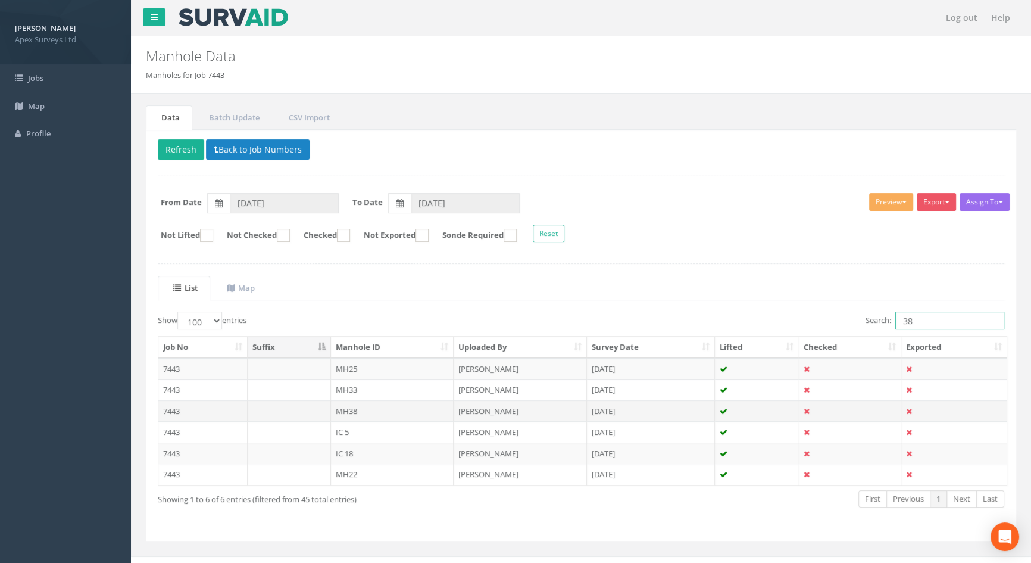
type input "38"
click at [348, 406] on td "MH38" at bounding box center [392, 410] width 123 height 21
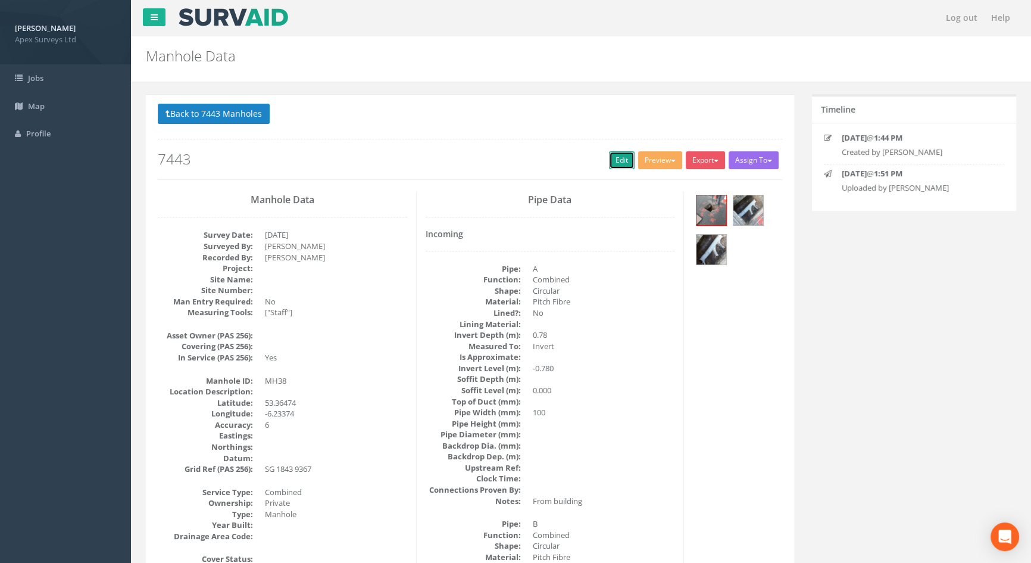
click at [611, 156] on link "Edit" at bounding box center [622, 160] width 26 height 18
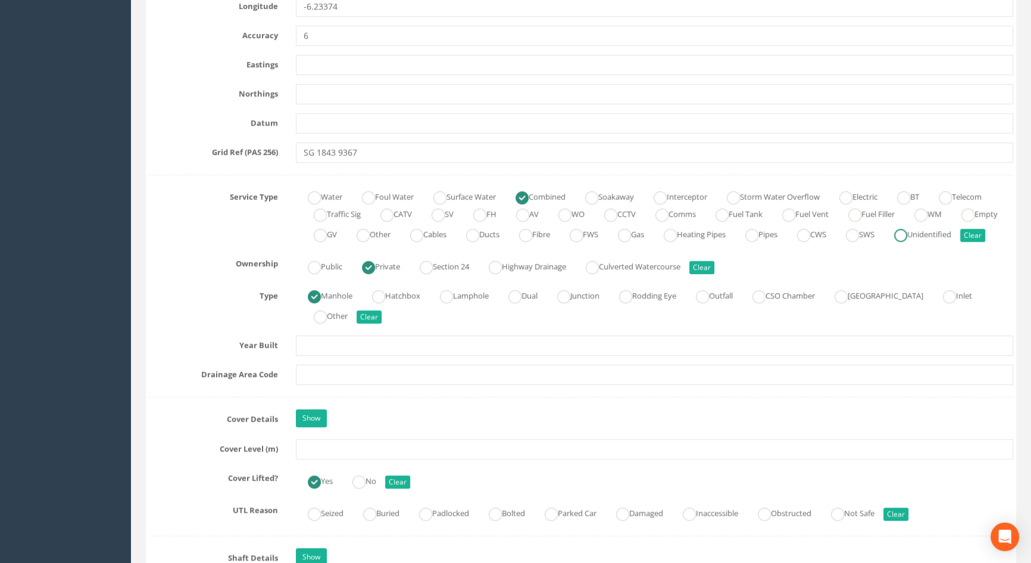
scroll to position [757, 0]
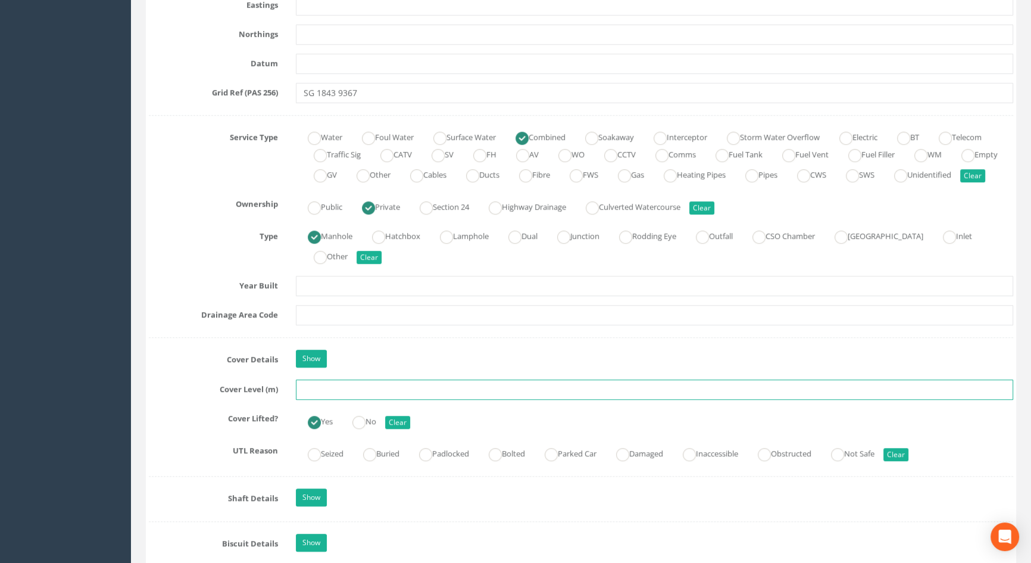
click at [317, 399] on input "text" at bounding box center [654, 389] width 717 height 20
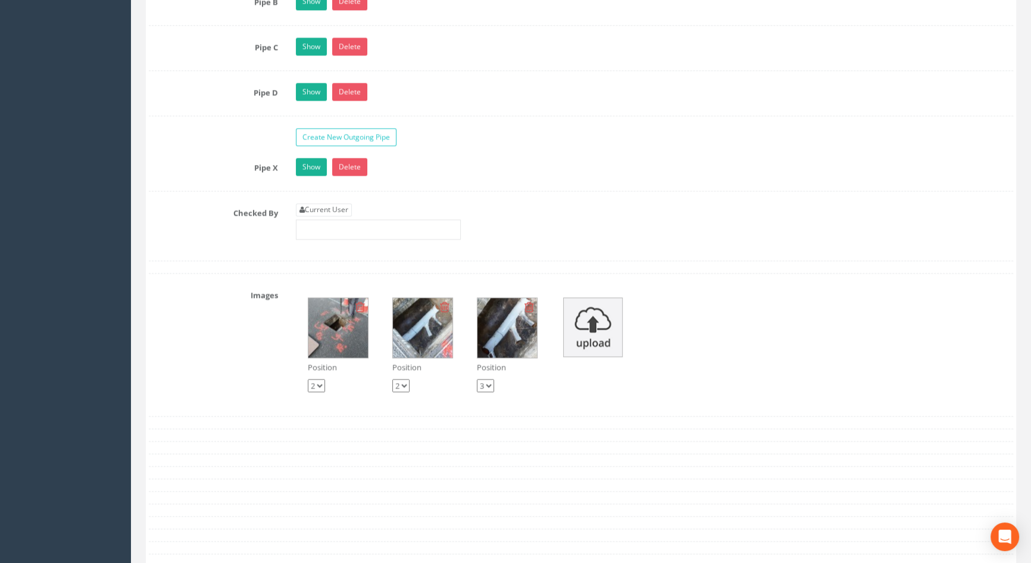
scroll to position [2165, 0]
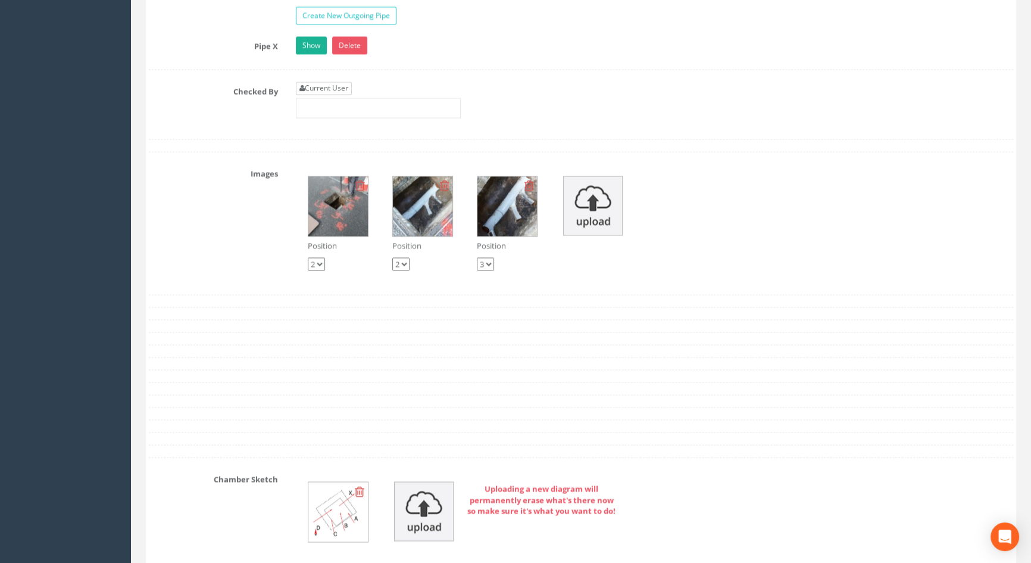
type input "5.81"
click at [327, 95] on link "Current User" at bounding box center [324, 88] width 56 height 13
type input "[PERSON_NAME]"
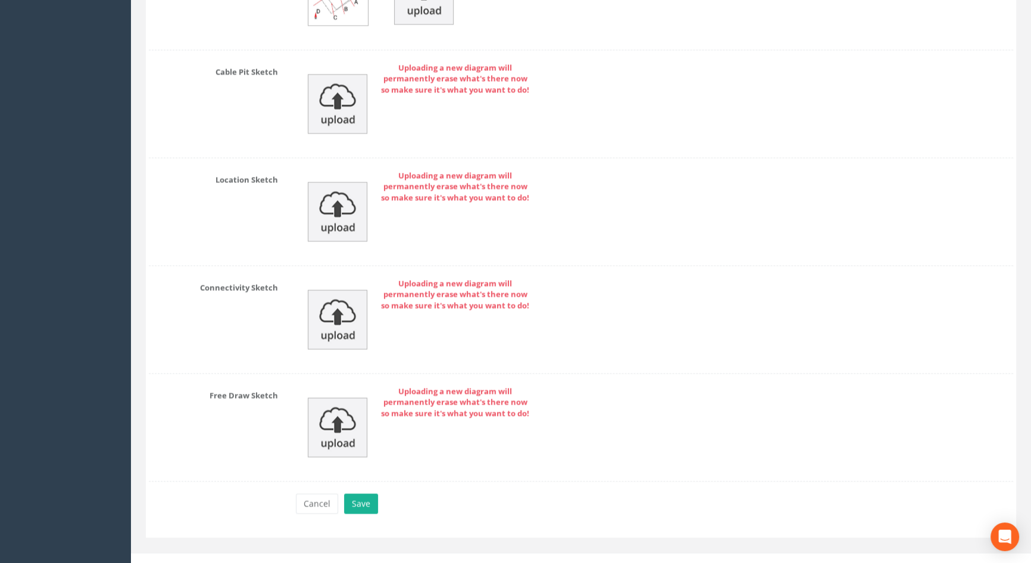
scroll to position [2706, 0]
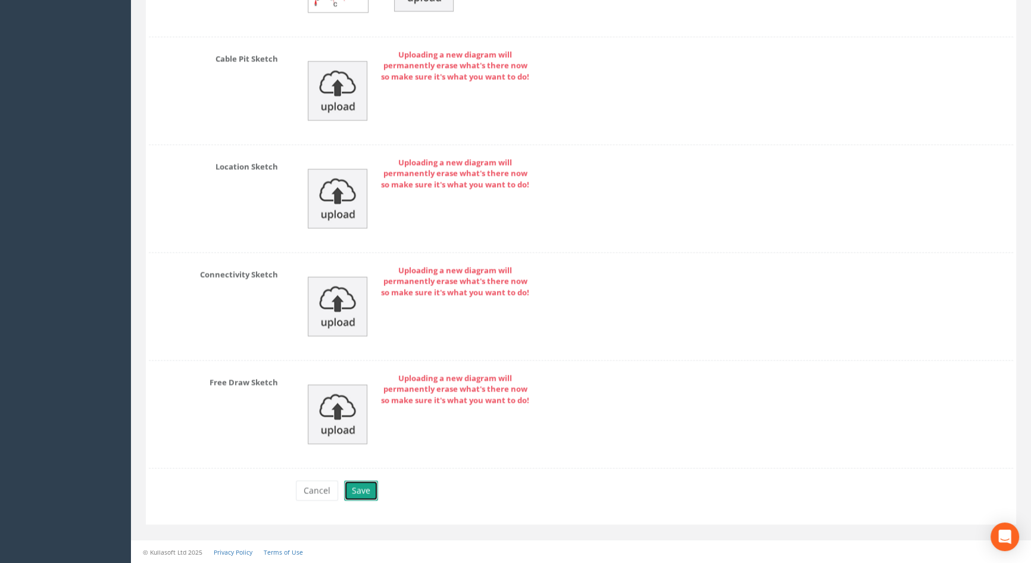
click at [367, 493] on button "Save" at bounding box center [361, 490] width 34 height 20
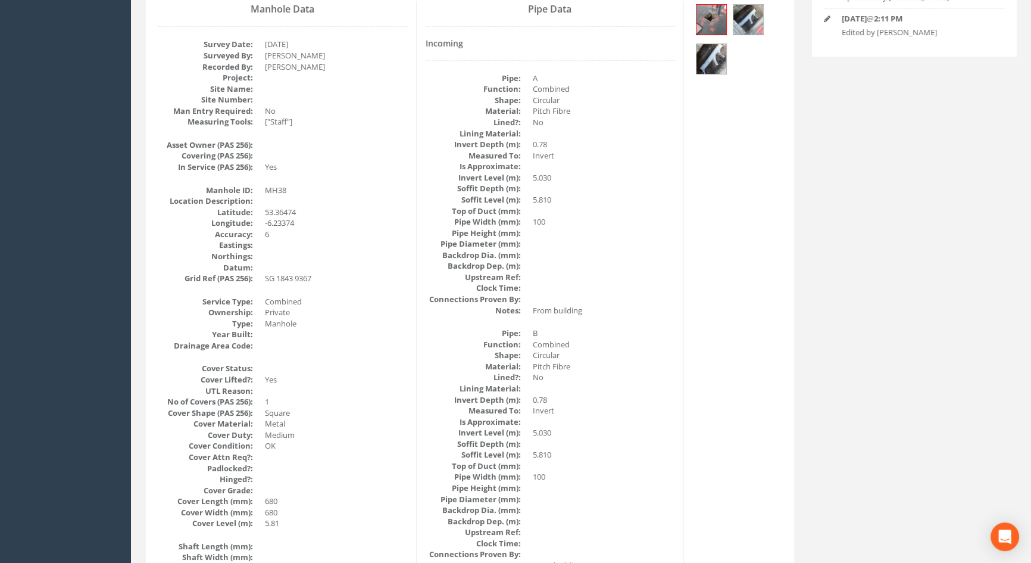
scroll to position [137, 0]
